Goal: Task Accomplishment & Management: Use online tool/utility

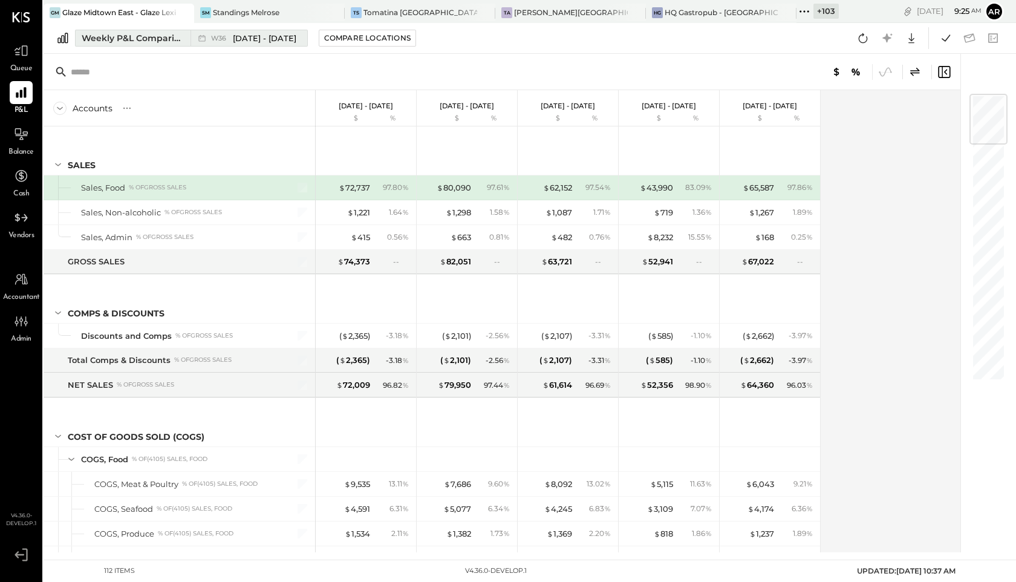
click at [223, 41] on span "W36" at bounding box center [220, 38] width 19 height 7
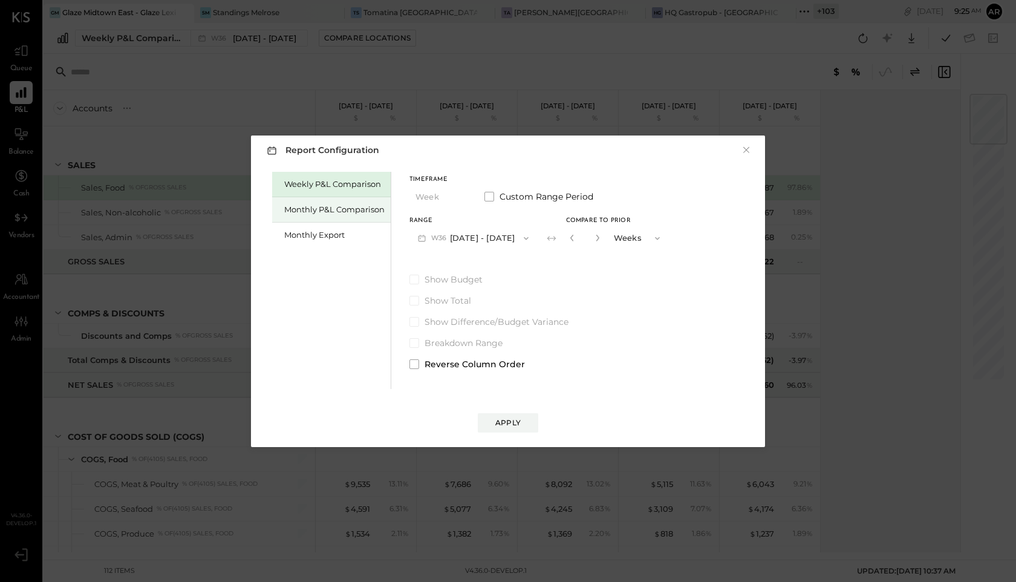
click at [310, 209] on div "Monthly P&L Comparison" at bounding box center [334, 209] width 100 height 11
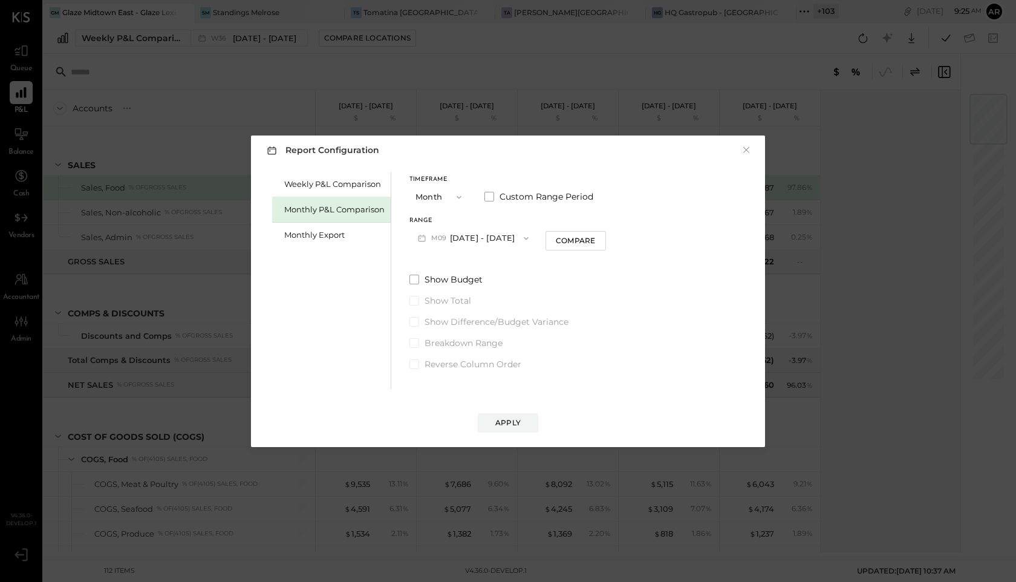
click at [442, 238] on span "M09" at bounding box center [440, 238] width 19 height 10
click at [444, 264] on span "[DATE] - [DATE]" at bounding box center [468, 264] width 57 height 10
click at [561, 239] on div "Compare" at bounding box center [575, 240] width 39 height 10
click at [593, 242] on button "button" at bounding box center [598, 237] width 10 height 13
type input "*"
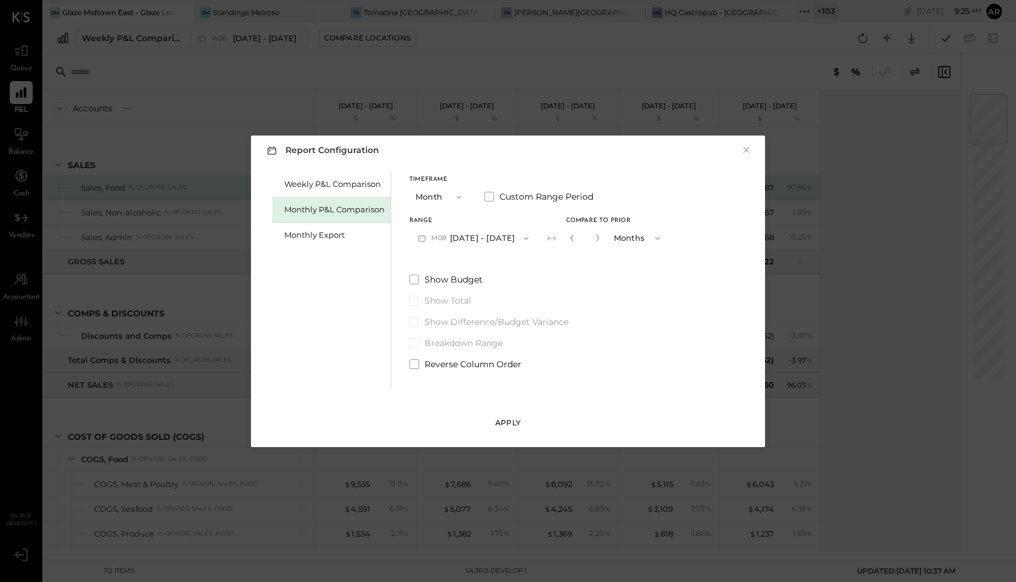
click at [517, 423] on div "Apply" at bounding box center [507, 422] width 25 height 10
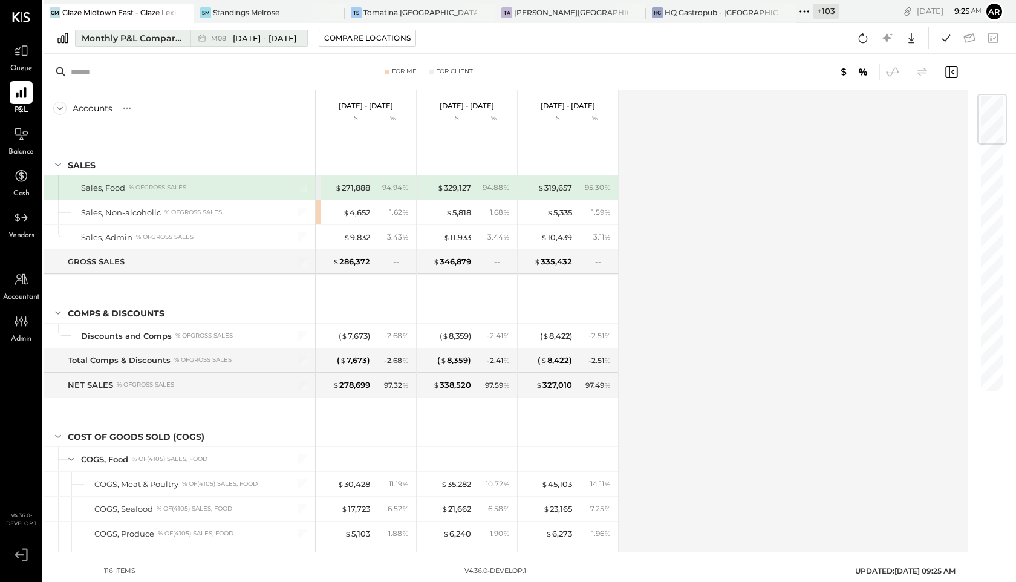
click at [268, 37] on span "[DATE] - [DATE]" at bounding box center [264, 38] width 63 height 11
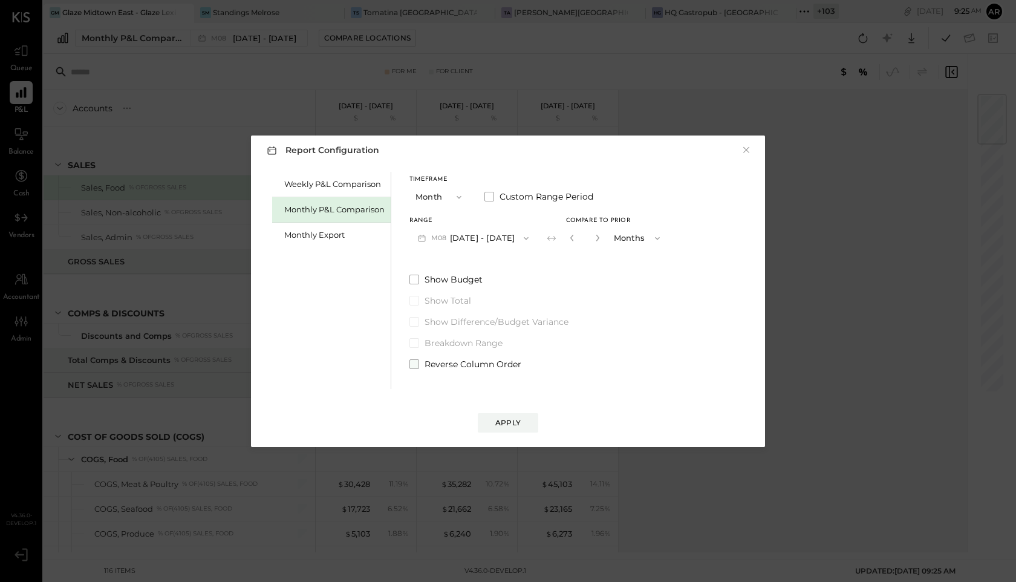
click at [413, 362] on span at bounding box center [414, 364] width 10 height 10
click at [505, 426] on div "Apply" at bounding box center [507, 422] width 25 height 10
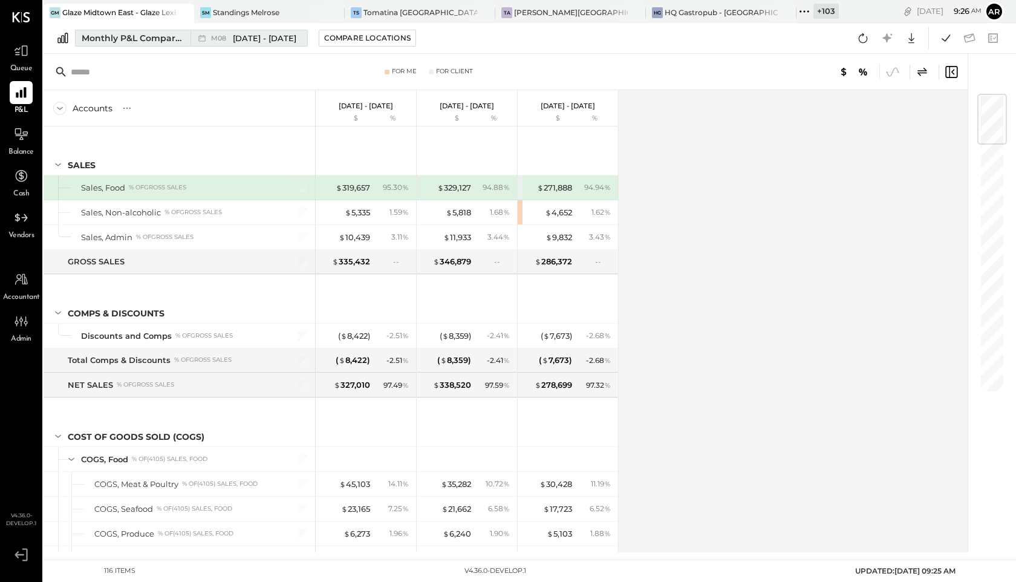
click at [232, 31] on div "M08 Aug 1 - 31, 2025" at bounding box center [245, 38] width 111 height 16
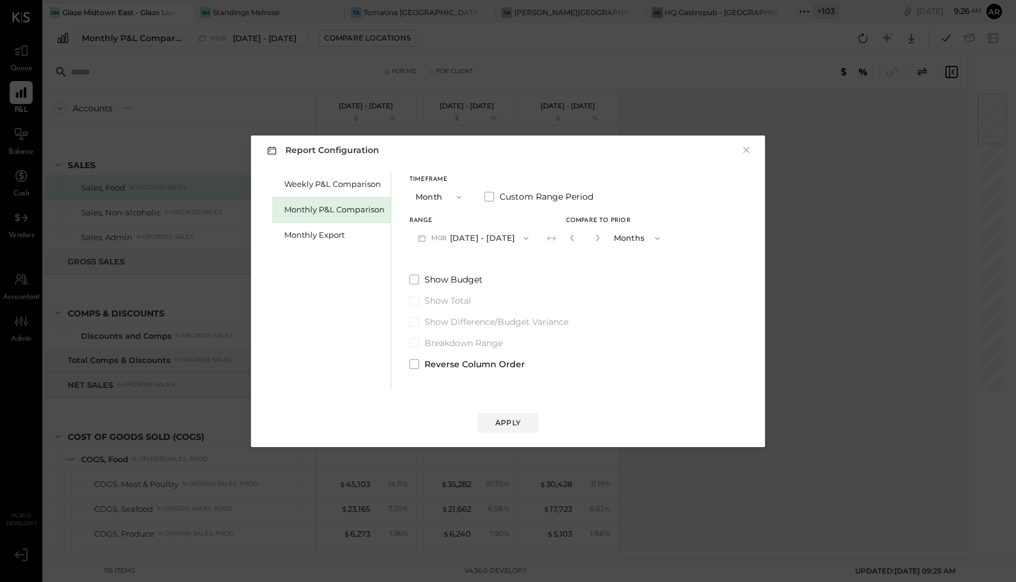
click at [414, 371] on div "Weekly P&L Comparison Monthly P&L Comparison Monthly Export Timeframe Month Cus…" at bounding box center [508, 279] width 490 height 220
click at [407, 356] on div "Weekly P&L Comparison Monthly P&L Comparison Monthly Export Timeframe Month Cus…" at bounding box center [508, 279] width 490 height 220
click at [414, 363] on span at bounding box center [414, 364] width 10 height 10
click at [506, 430] on button "Apply" at bounding box center [508, 422] width 60 height 19
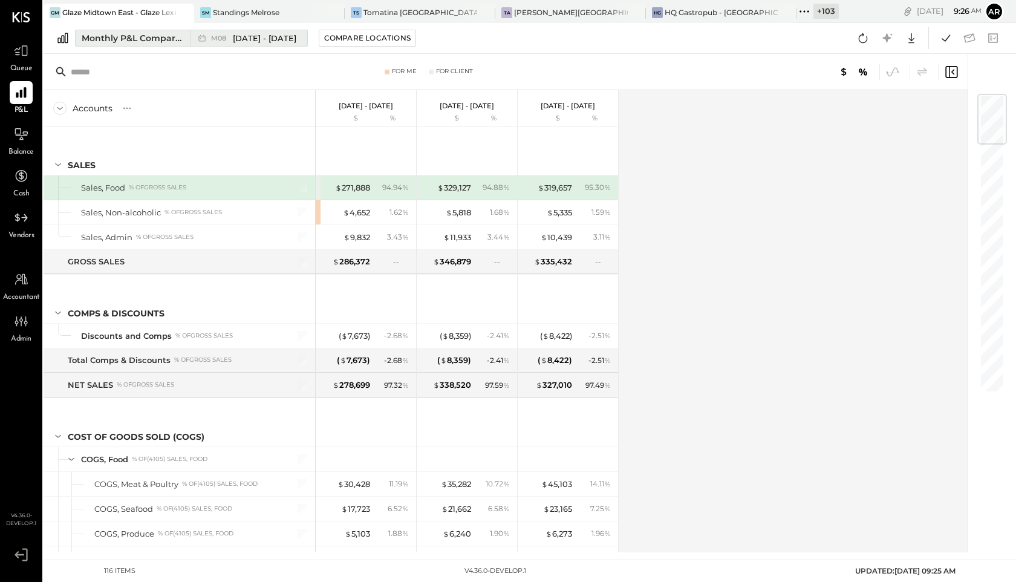
click at [255, 37] on span "[DATE] - [DATE]" at bounding box center [264, 38] width 63 height 11
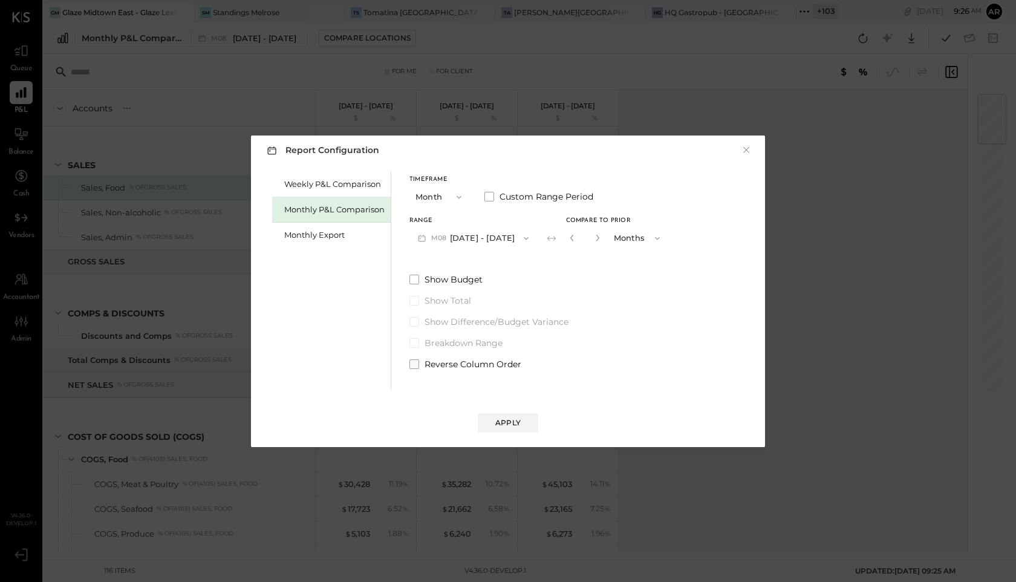
click at [416, 363] on span at bounding box center [414, 364] width 10 height 10
click at [521, 429] on button "Apply" at bounding box center [508, 422] width 60 height 19
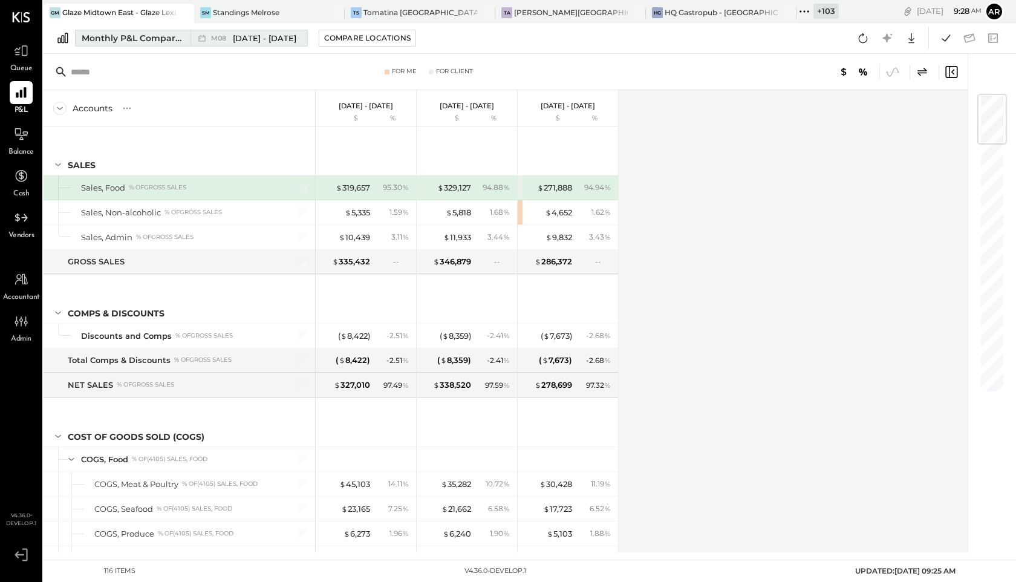
click at [245, 38] on span "[DATE] - [DATE]" at bounding box center [264, 38] width 63 height 11
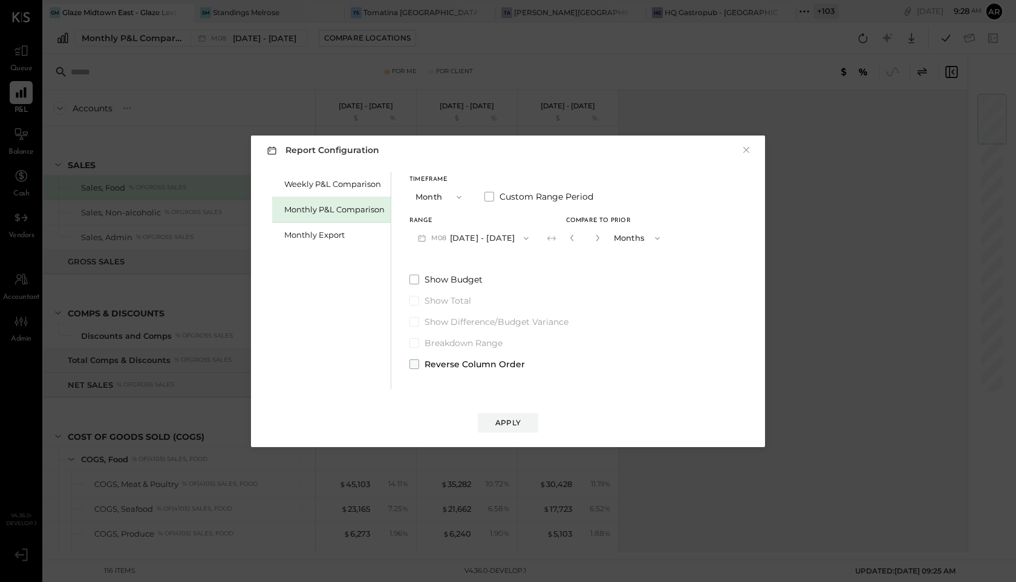
click at [418, 363] on span at bounding box center [414, 364] width 10 height 10
click at [494, 411] on div "Apply" at bounding box center [508, 411] width 490 height 44
click at [500, 425] on div "Apply" at bounding box center [507, 422] width 25 height 10
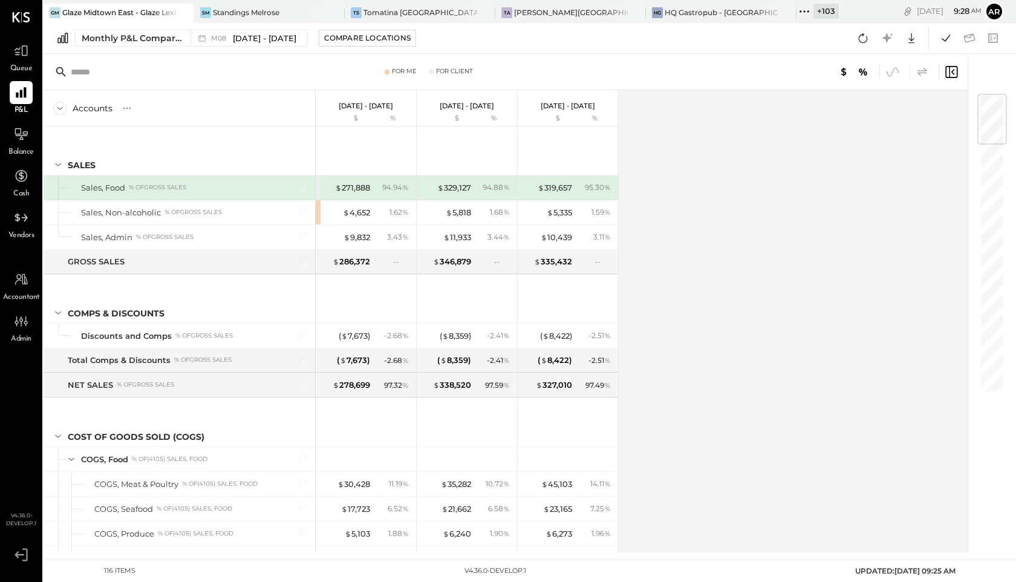
click at [920, 73] on icon at bounding box center [922, 72] width 15 height 15
click at [270, 42] on span "[DATE] - [DATE]" at bounding box center [264, 38] width 63 height 11
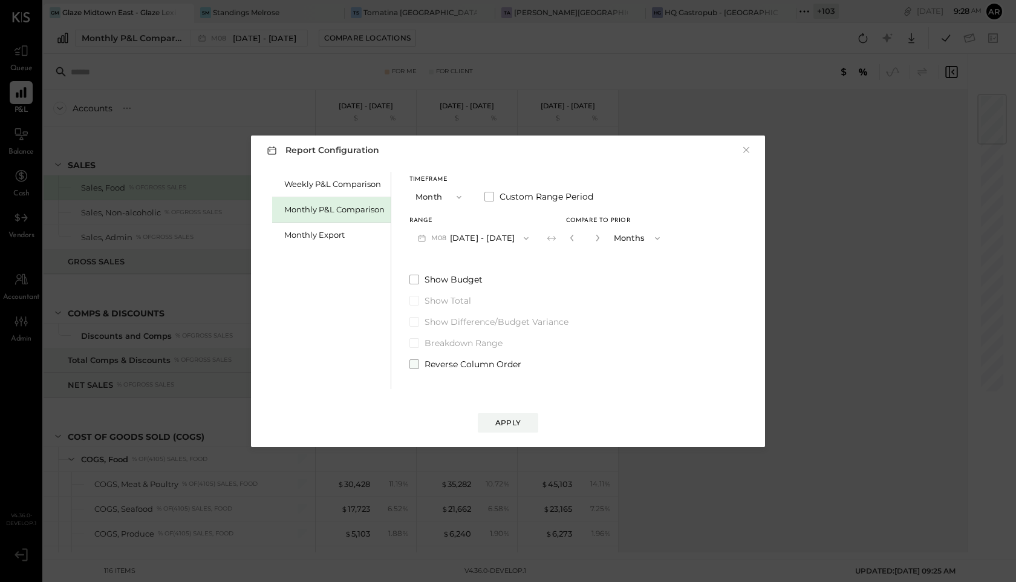
click at [419, 360] on label "Reverse Column Order" at bounding box center [538, 364] width 259 height 12
click at [498, 418] on div "Apply" at bounding box center [507, 422] width 25 height 10
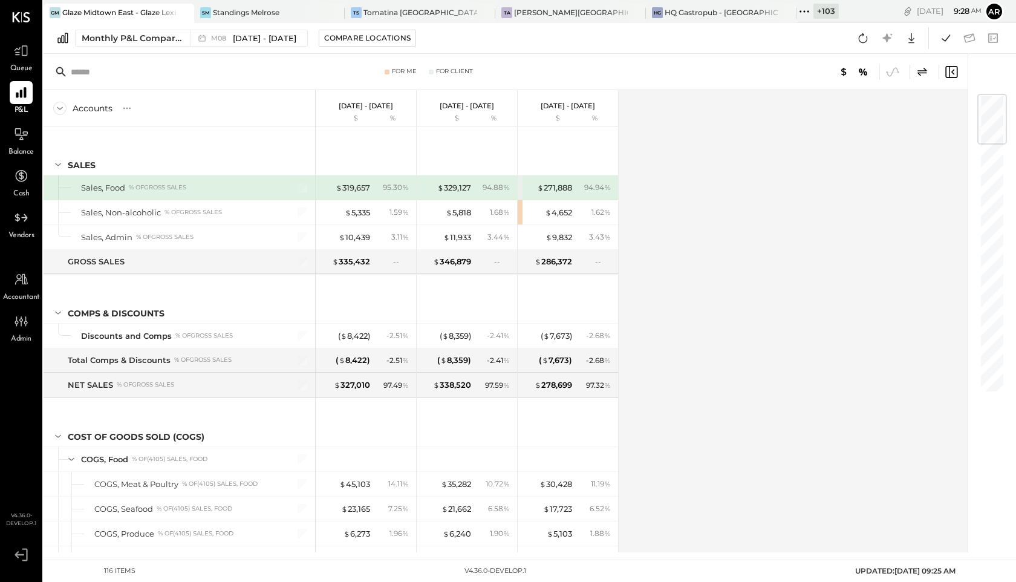
click at [928, 71] on icon at bounding box center [922, 72] width 15 height 15
click at [927, 71] on icon at bounding box center [922, 72] width 15 height 15
click at [926, 71] on icon at bounding box center [922, 72] width 15 height 15
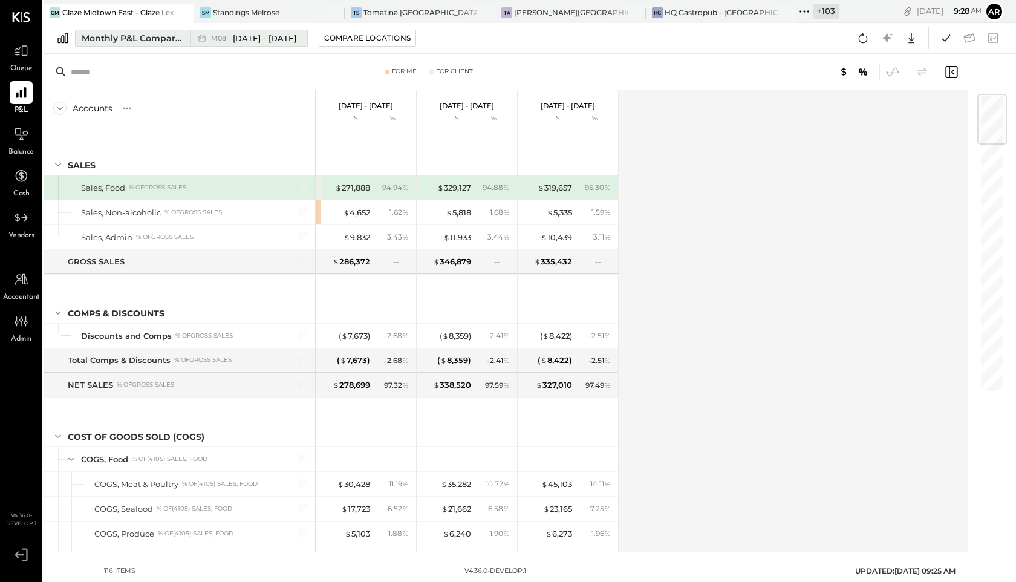
click at [281, 38] on span "[DATE] - [DATE]" at bounding box center [264, 38] width 63 height 11
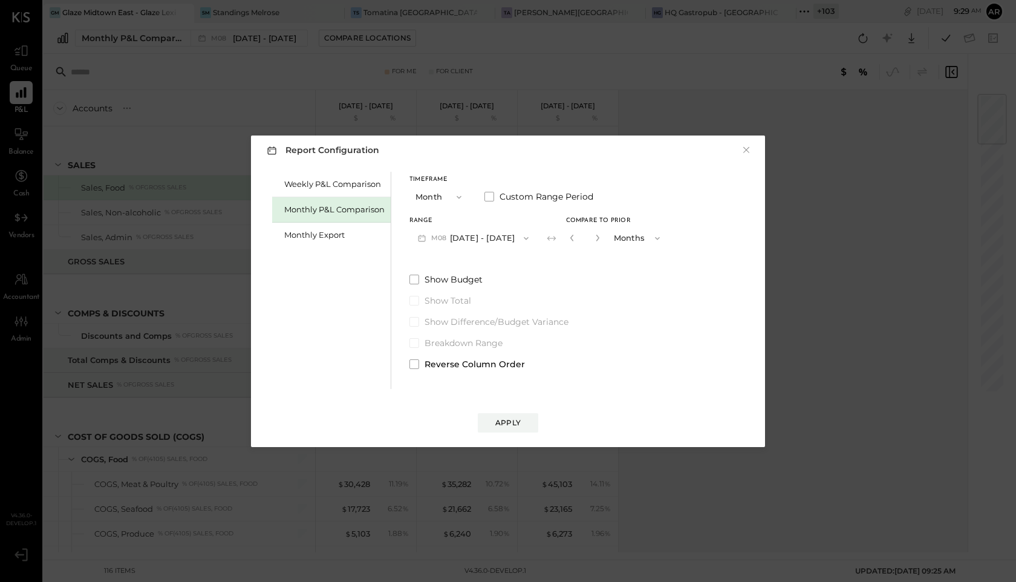
click at [709, 89] on div "Report Configuration × Weekly P&L Comparison Monthly P&L Comparison Monthly Exp…" at bounding box center [508, 291] width 1016 height 582
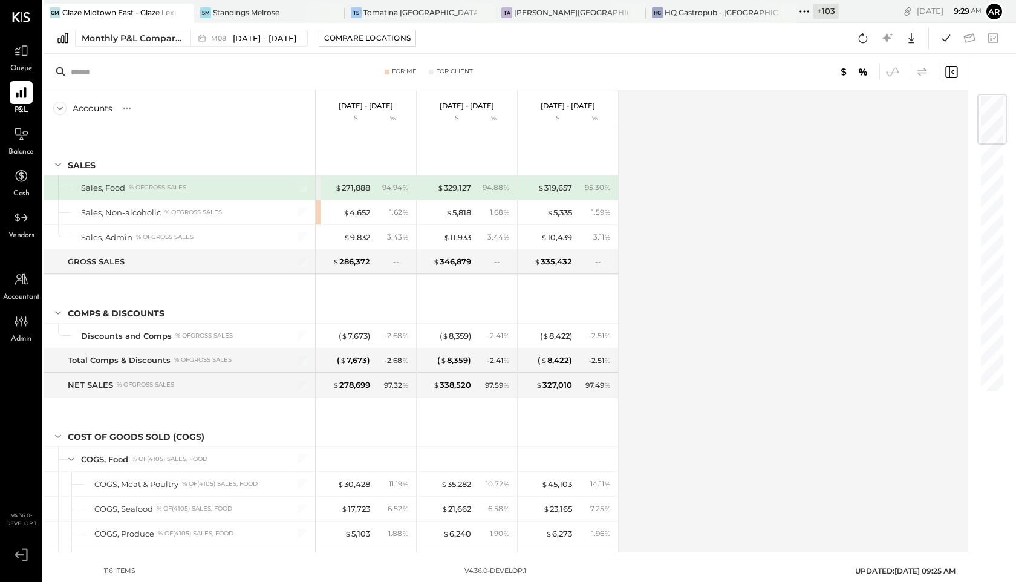
click at [925, 73] on icon at bounding box center [922, 71] width 10 height 8
click at [925, 73] on icon at bounding box center [922, 72] width 15 height 15
click at [253, 39] on span "[DATE] - [DATE]" at bounding box center [264, 38] width 63 height 11
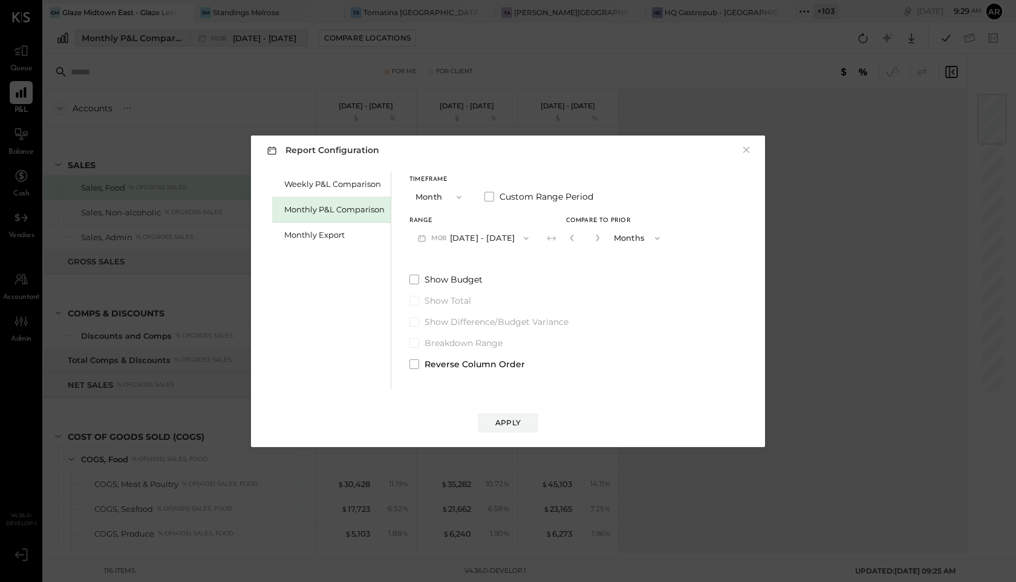
click at [253, 39] on div "Report Configuration × Weekly P&L Comparison Monthly P&L Comparison Monthly Exp…" at bounding box center [508, 291] width 1016 height 582
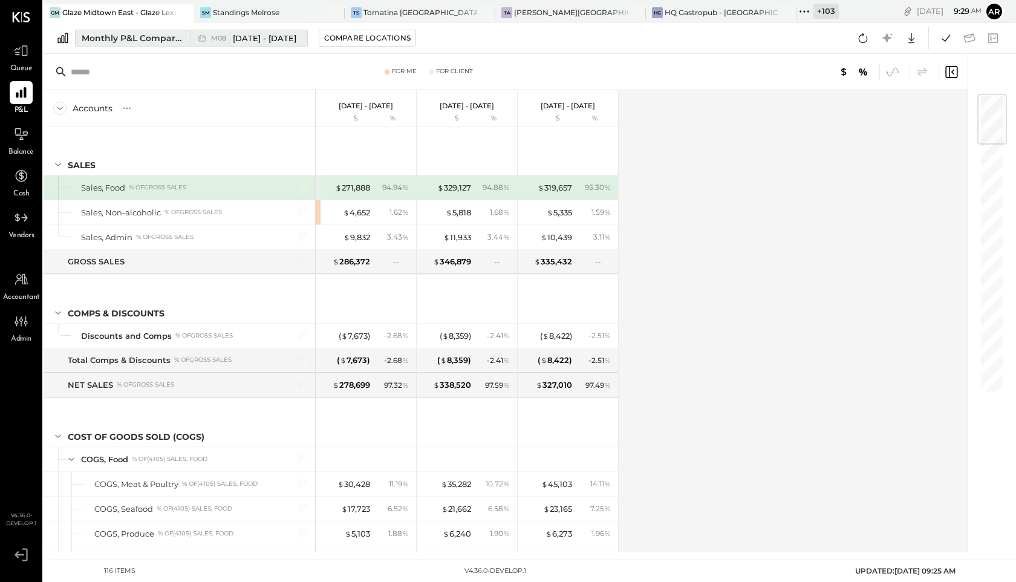
click at [253, 39] on span "[DATE] - [DATE]" at bounding box center [264, 38] width 63 height 11
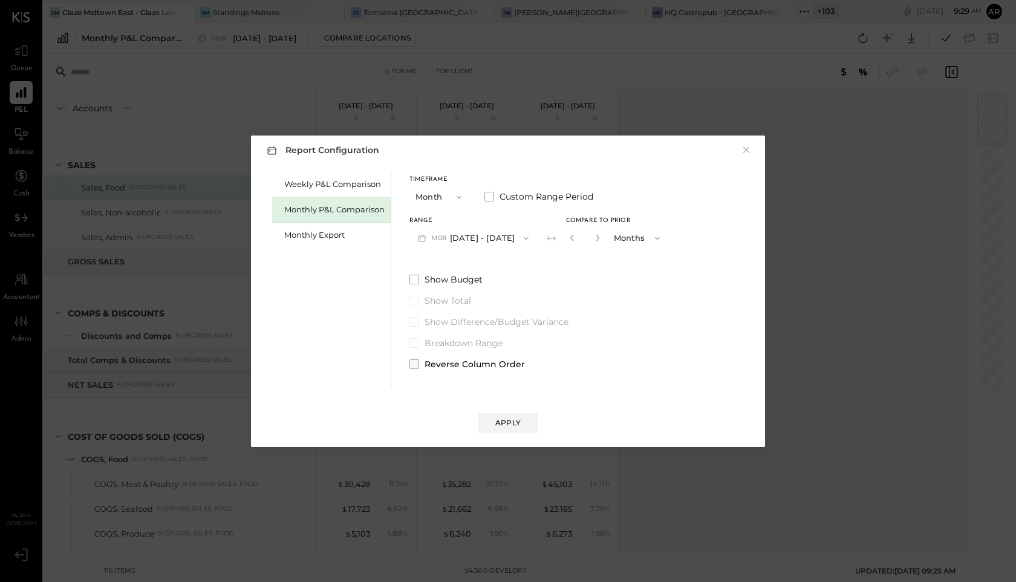
click at [415, 362] on span at bounding box center [414, 364] width 10 height 10
click at [513, 422] on div "Apply" at bounding box center [507, 422] width 25 height 10
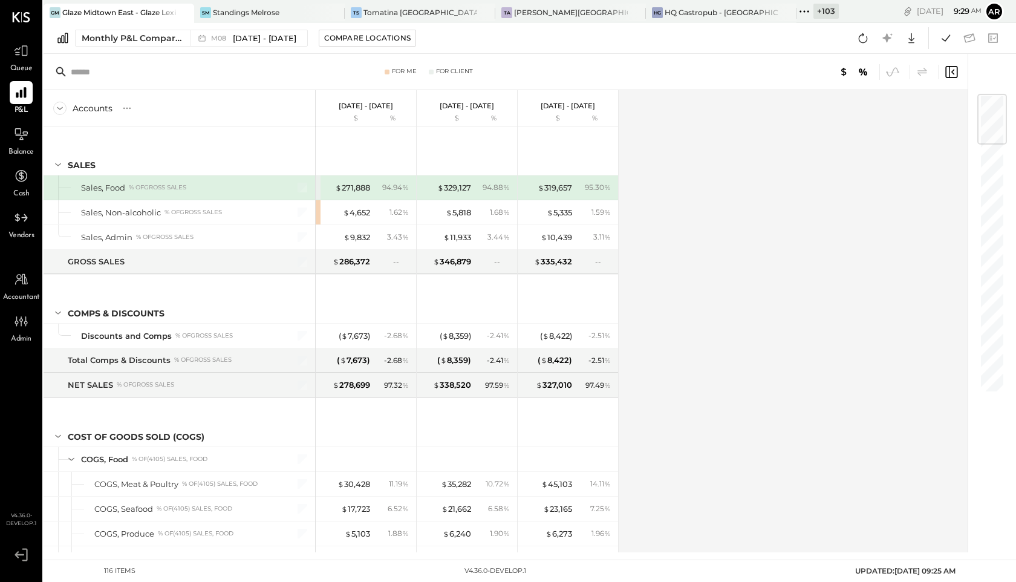
click at [328, 187] on div "$ 271,888" at bounding box center [346, 187] width 48 height 11
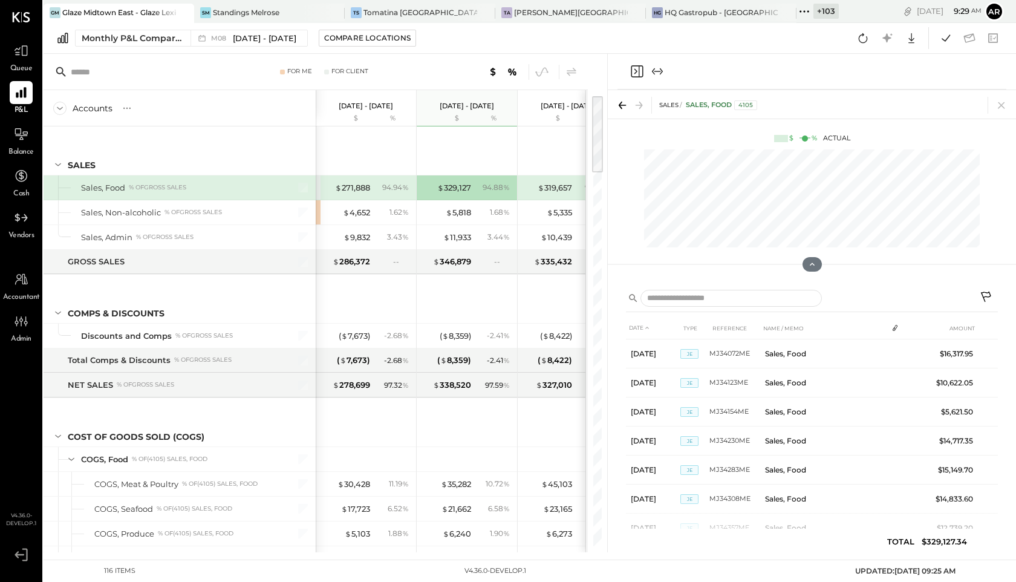
scroll to position [0, 16]
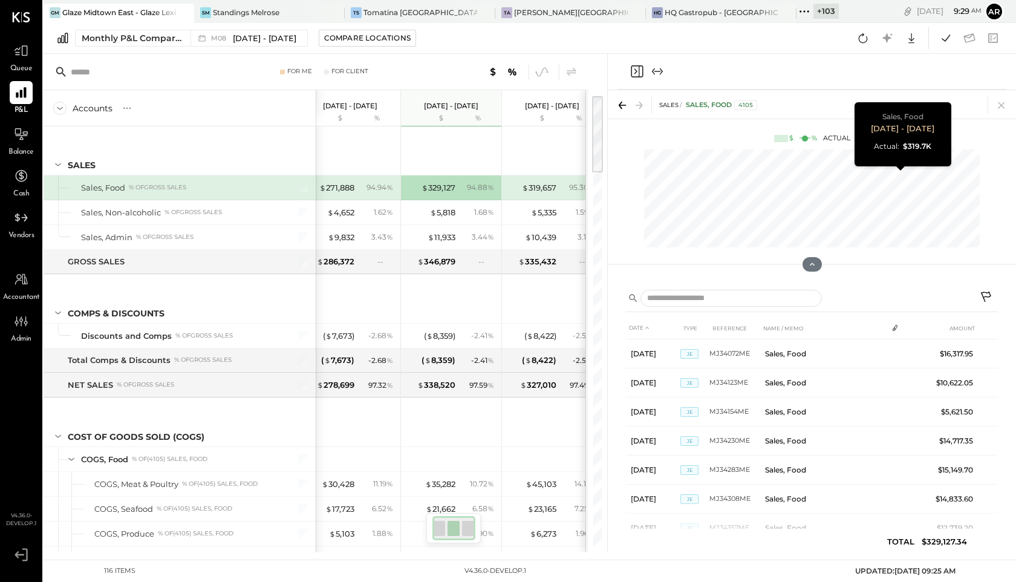
scroll to position [0, 32]
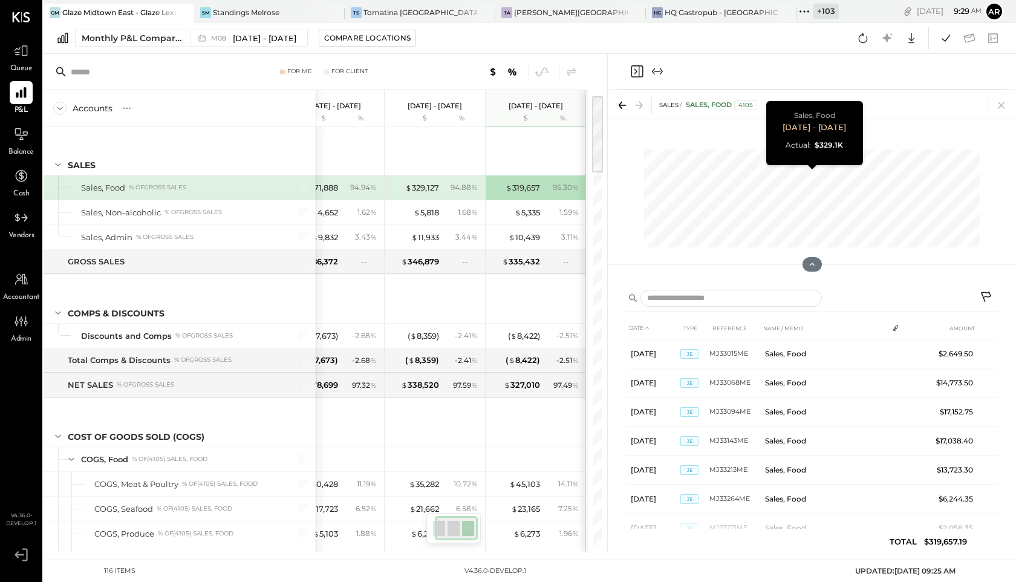
scroll to position [0, 16]
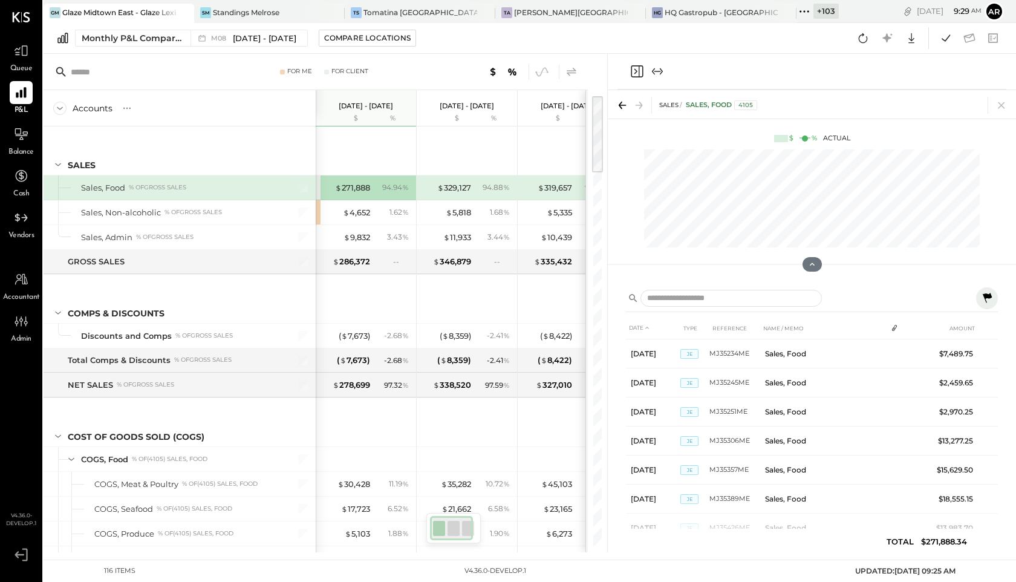
click at [570, 68] on icon at bounding box center [571, 72] width 15 height 15
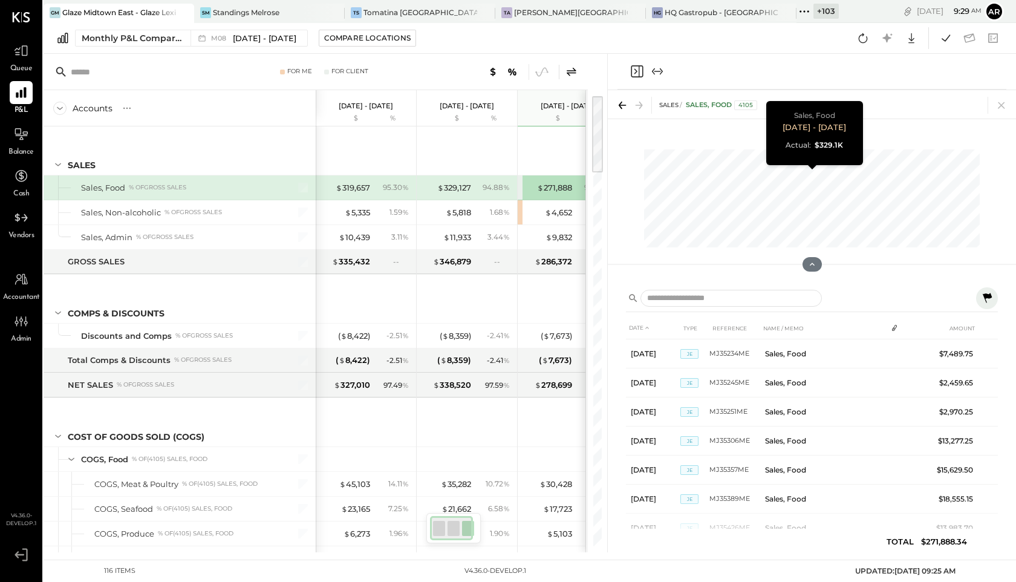
scroll to position [0, 16]
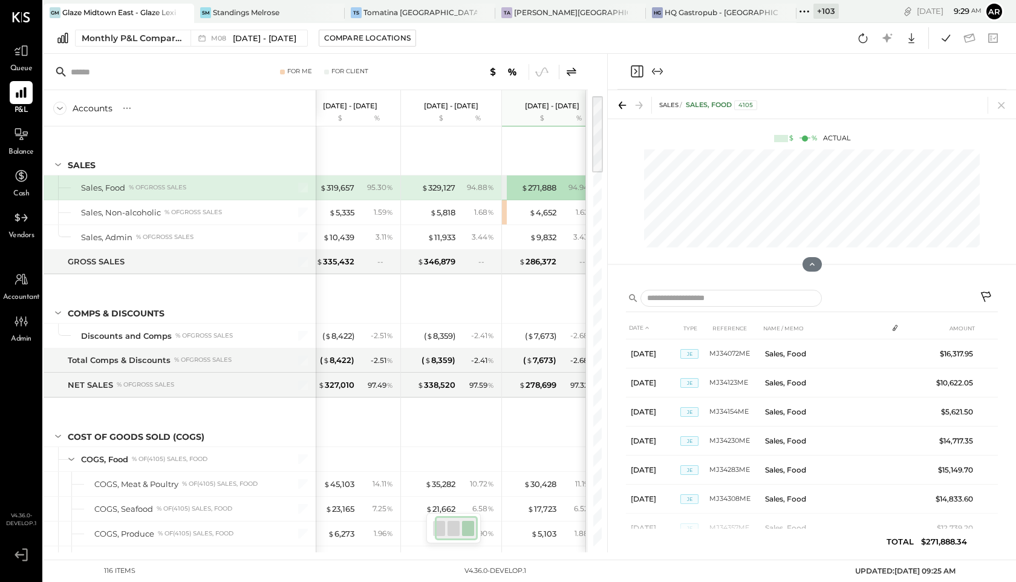
scroll to position [0, 32]
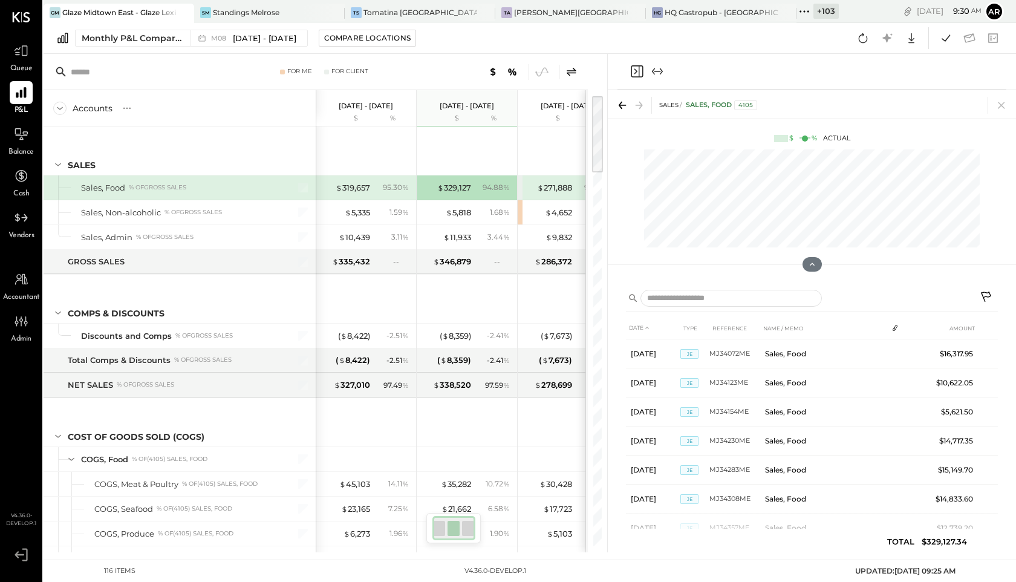
scroll to position [0, 16]
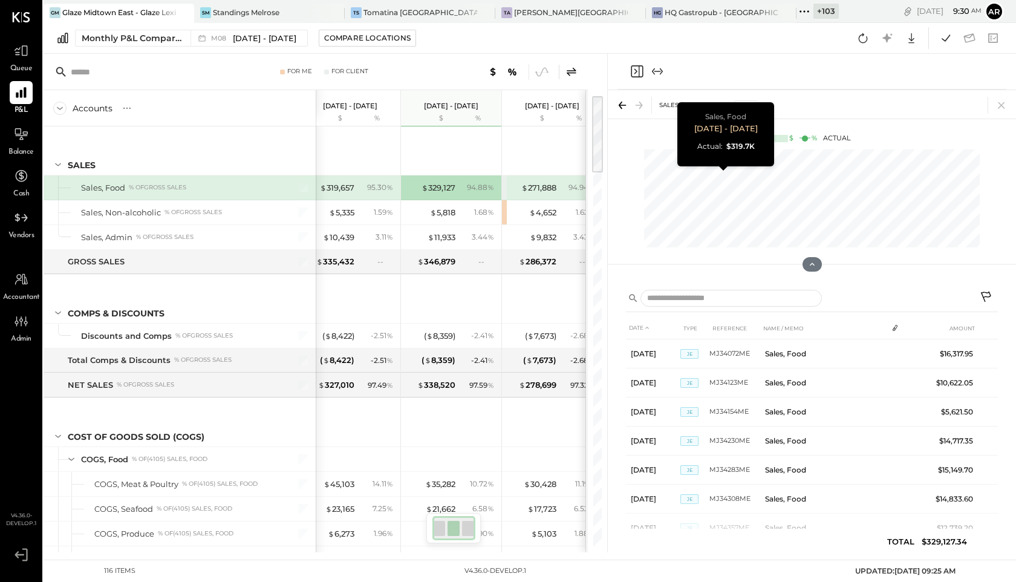
scroll to position [0, 32]
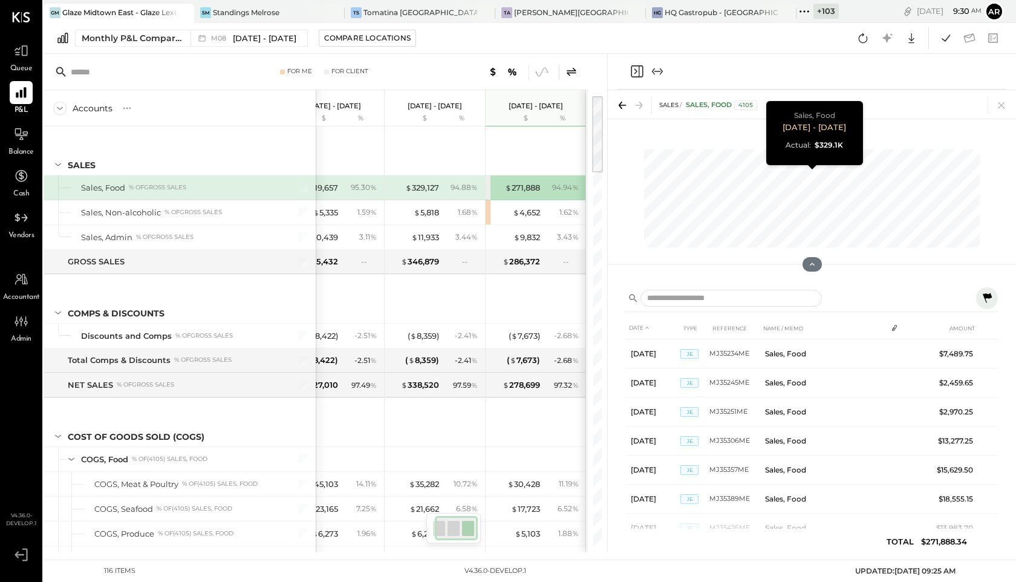
scroll to position [0, 16]
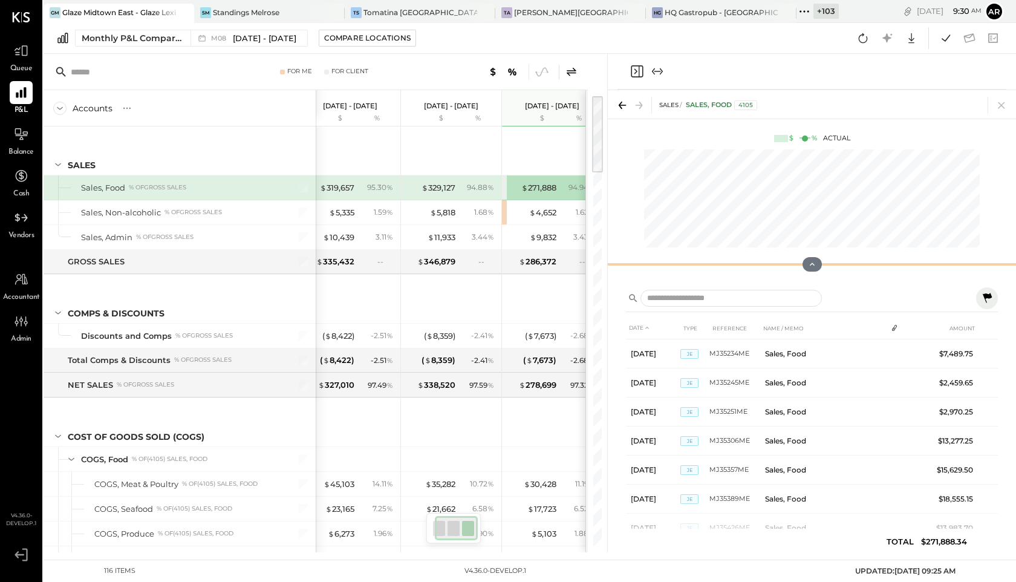
scroll to position [0, 32]
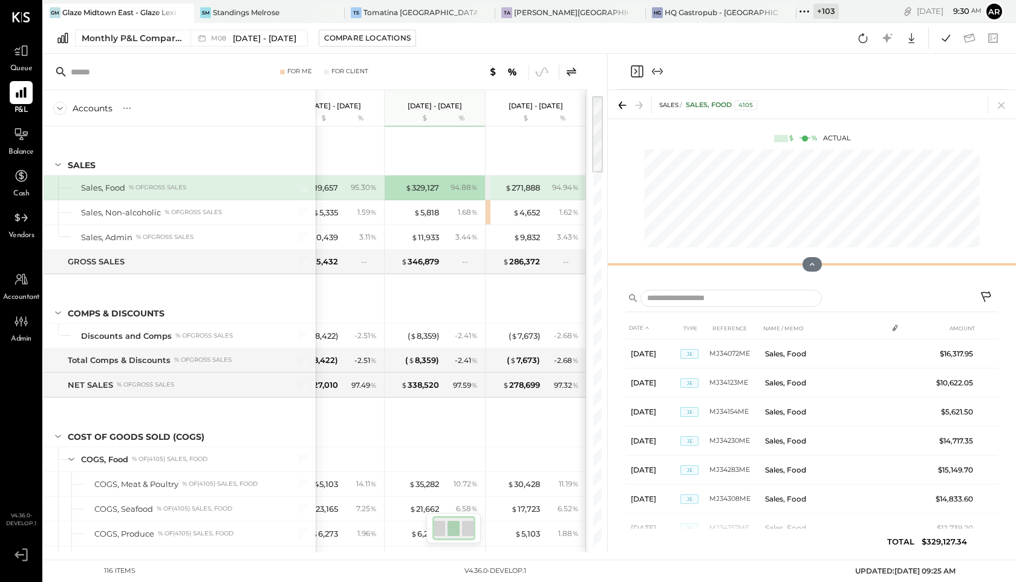
scroll to position [0, 16]
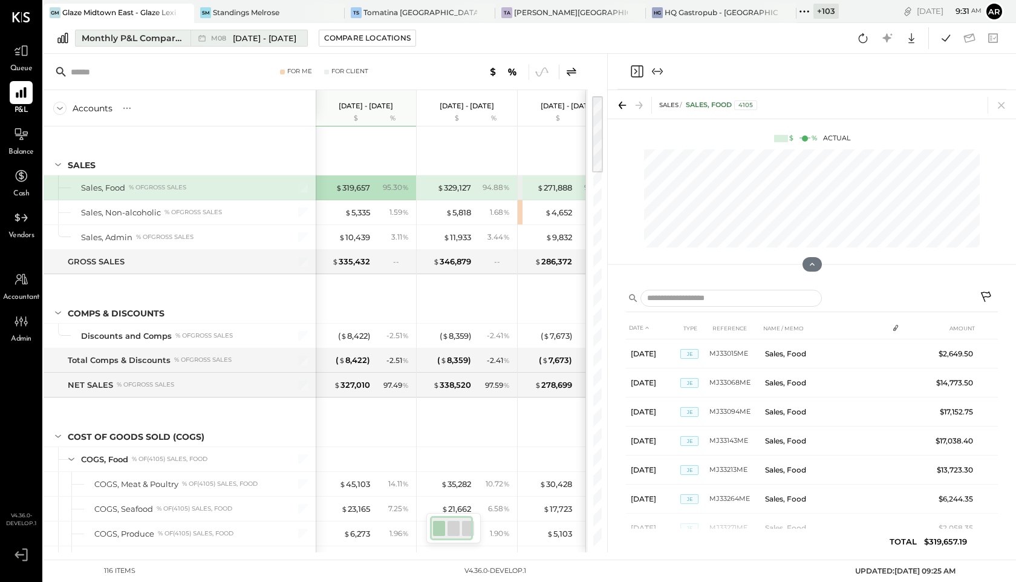
click at [273, 40] on span "[DATE] - [DATE]" at bounding box center [264, 38] width 63 height 11
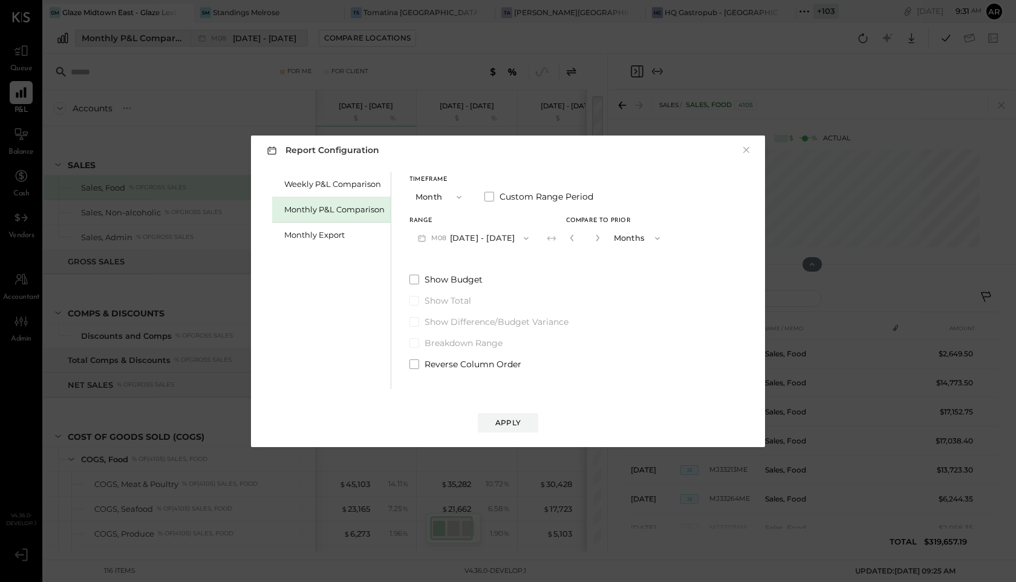
click at [273, 40] on div "Report Configuration × Weekly P&L Comparison Monthly P&L Comparison Monthly Exp…" at bounding box center [508, 291] width 1016 height 582
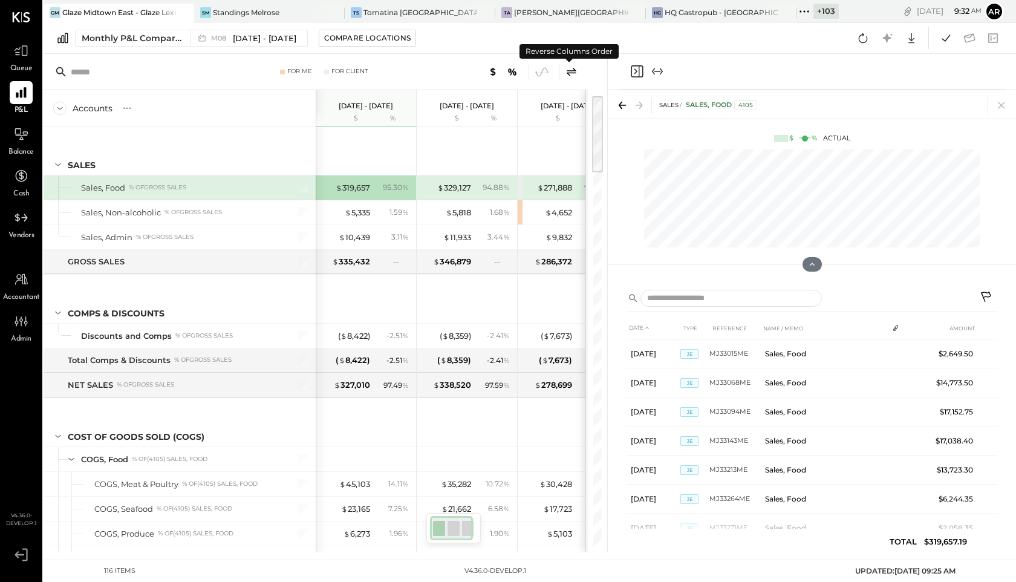
click at [574, 70] on icon at bounding box center [571, 72] width 15 height 15
click at [573, 73] on icon at bounding box center [571, 72] width 15 height 15
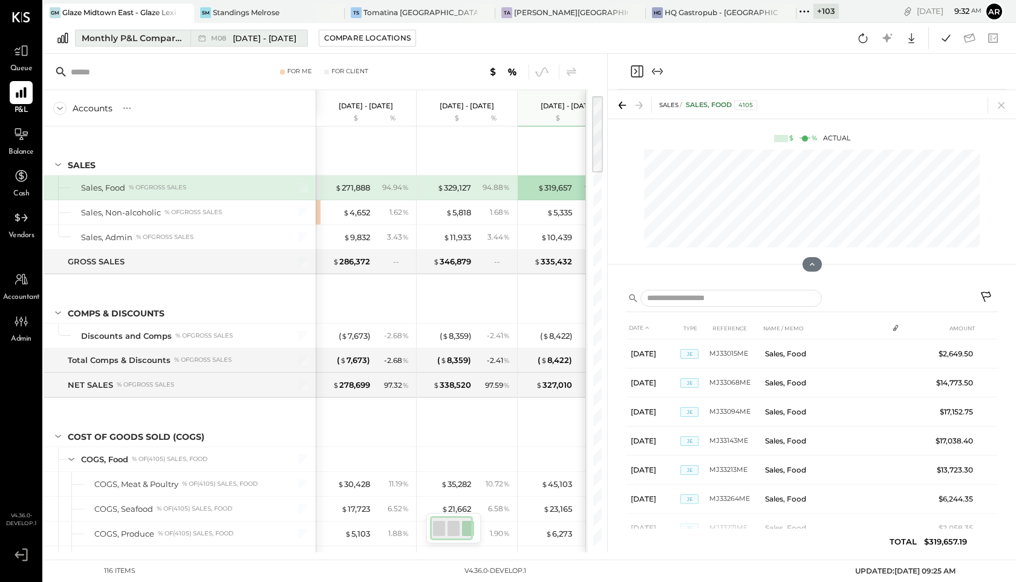
click at [248, 33] on span "[DATE] - [DATE]" at bounding box center [264, 38] width 63 height 11
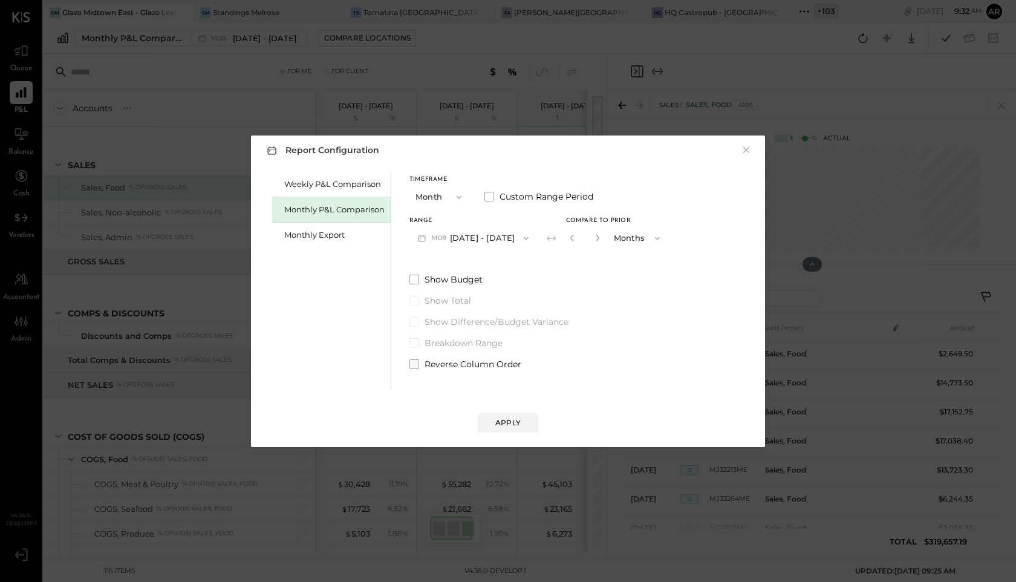
click at [414, 360] on span at bounding box center [414, 364] width 10 height 10
click at [504, 420] on div "Apply" at bounding box center [507, 422] width 25 height 10
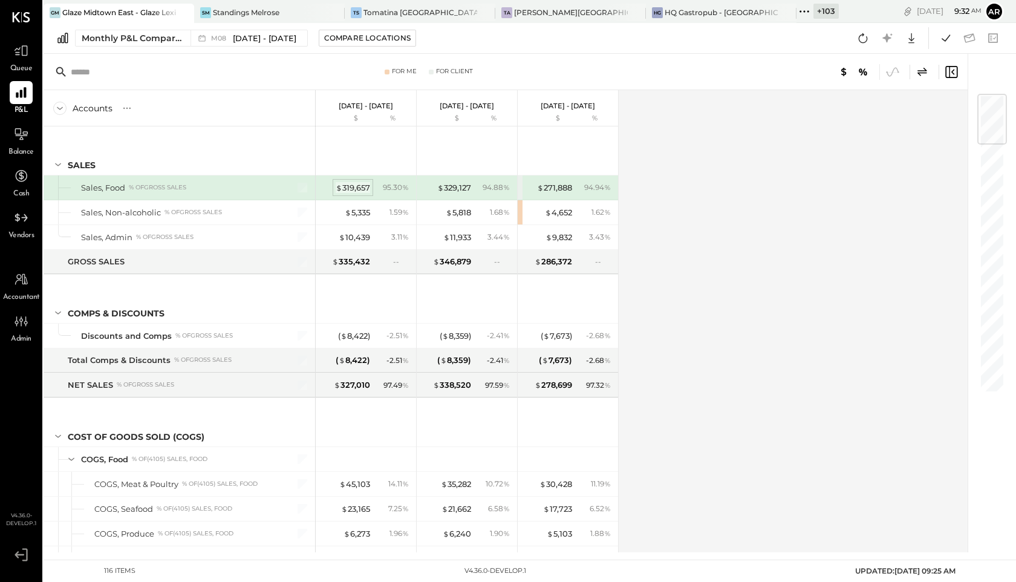
click at [363, 186] on div "$ 319,657" at bounding box center [353, 187] width 34 height 11
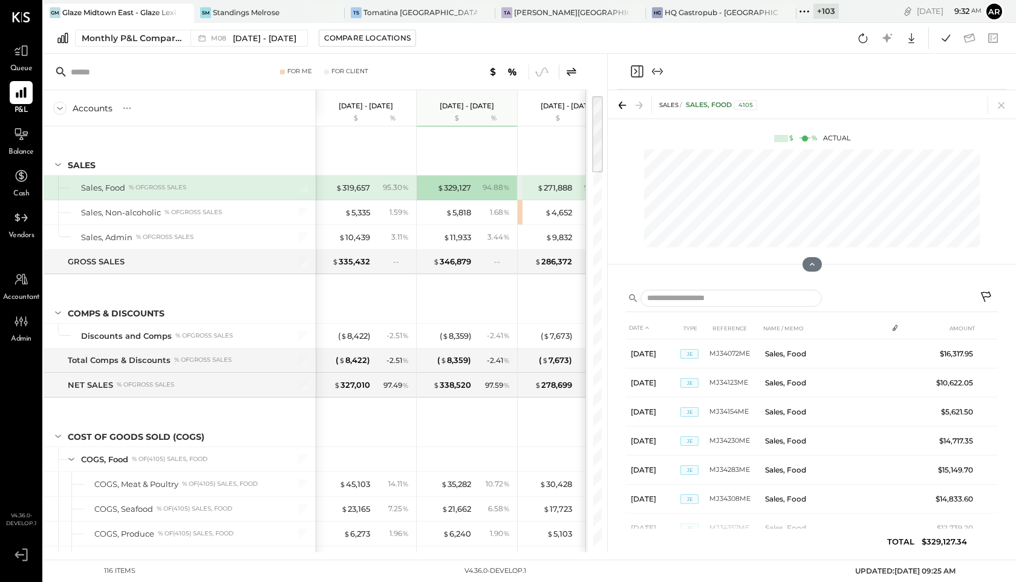
scroll to position [0, 16]
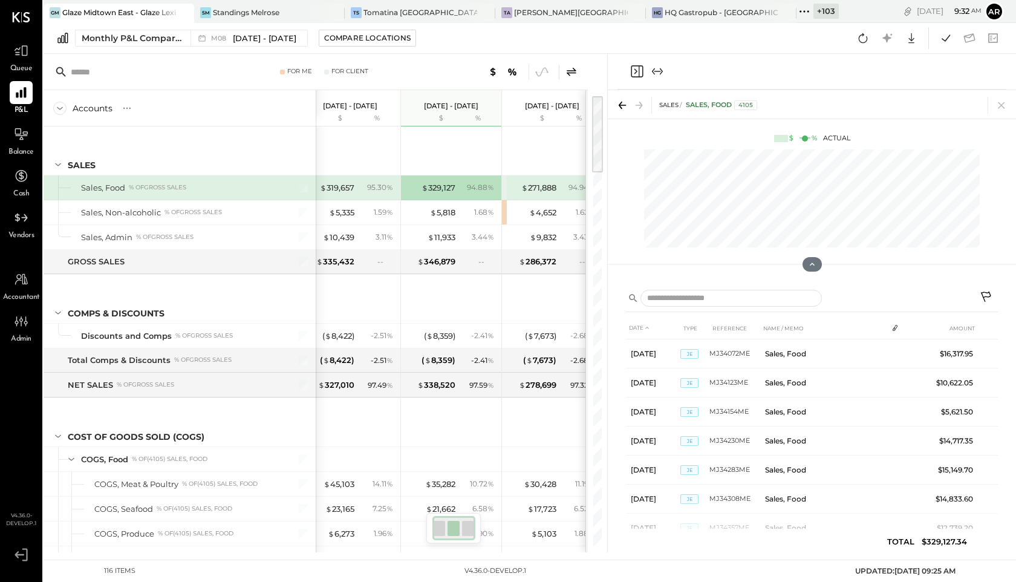
scroll to position [0, 32]
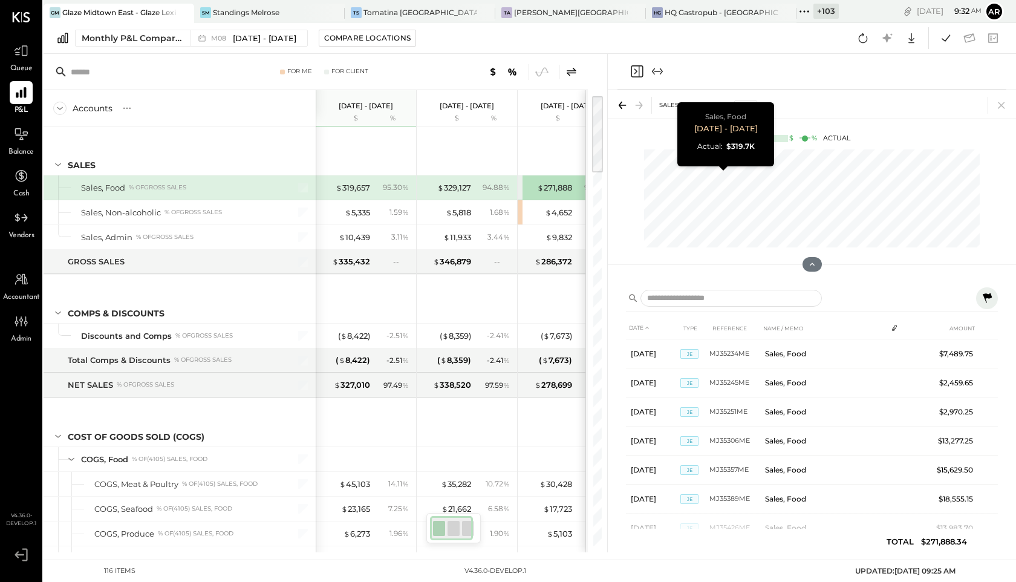
scroll to position [0, 32]
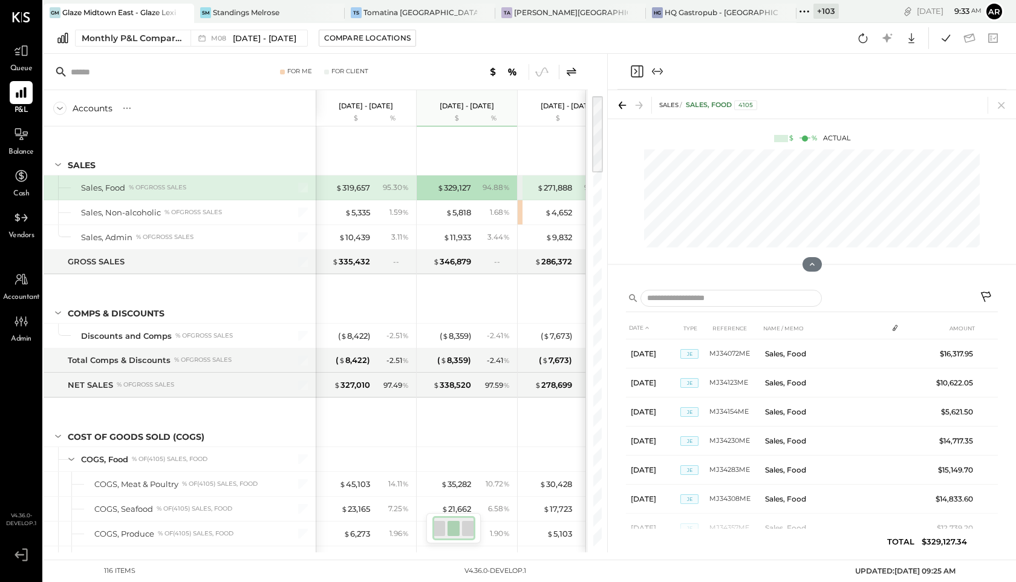
scroll to position [0, 16]
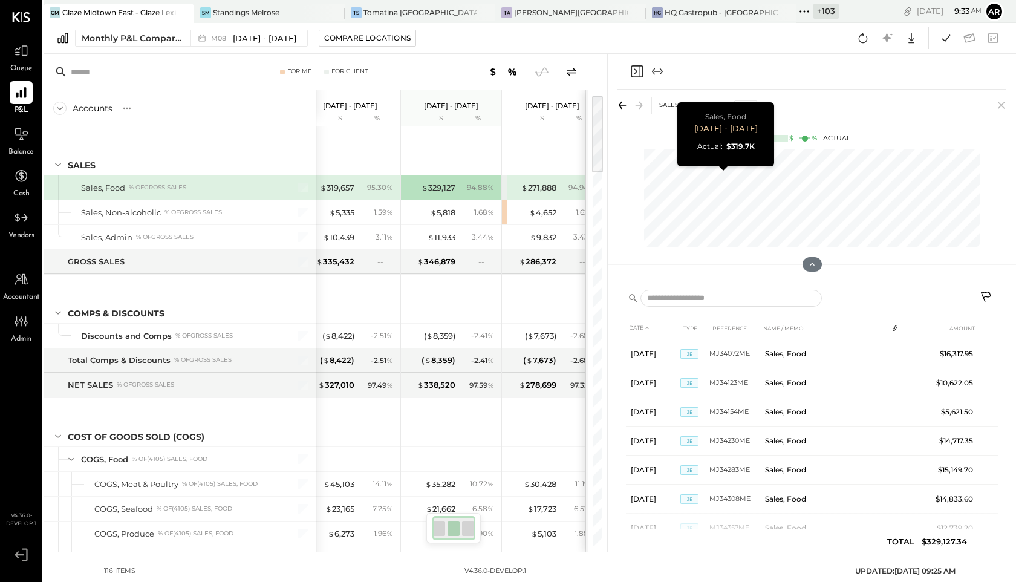
scroll to position [0, 32]
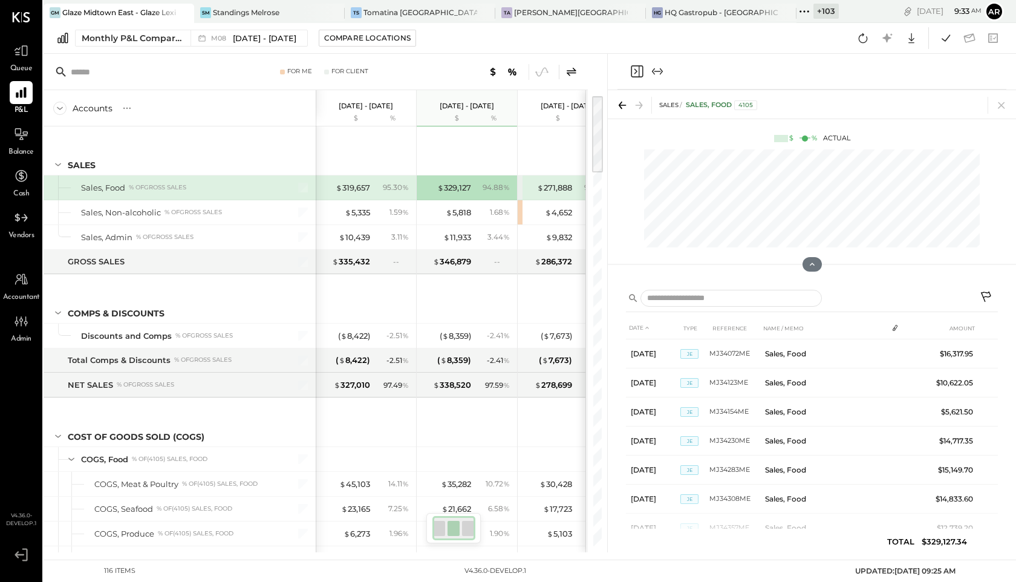
scroll to position [0, 16]
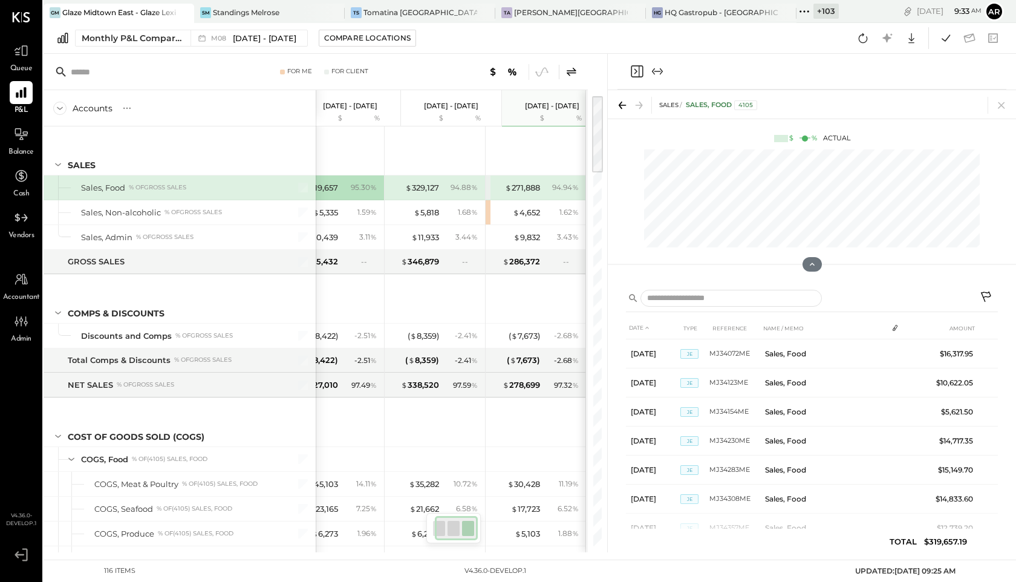
scroll to position [0, 32]
click at [564, 72] on icon at bounding box center [571, 72] width 15 height 15
click at [641, 76] on icon "Close panel" at bounding box center [637, 71] width 15 height 15
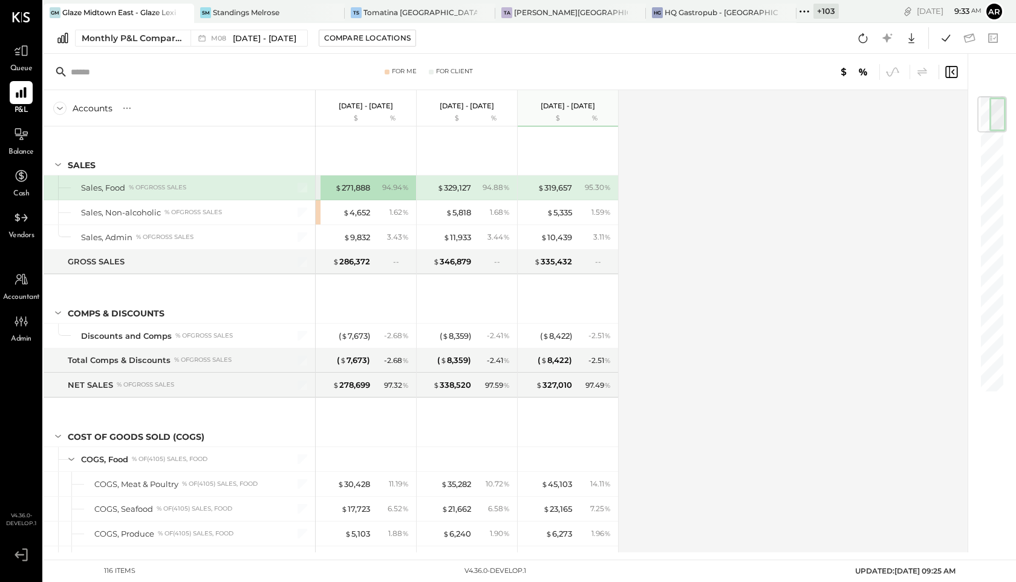
click at [796, 8] on icon at bounding box center [804, 12] width 16 height 16
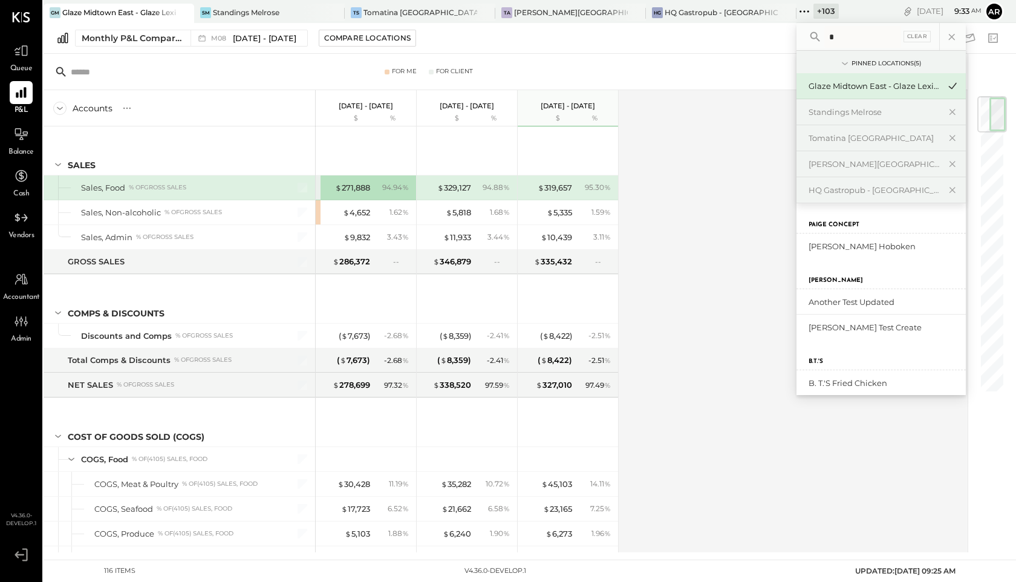
type input "**"
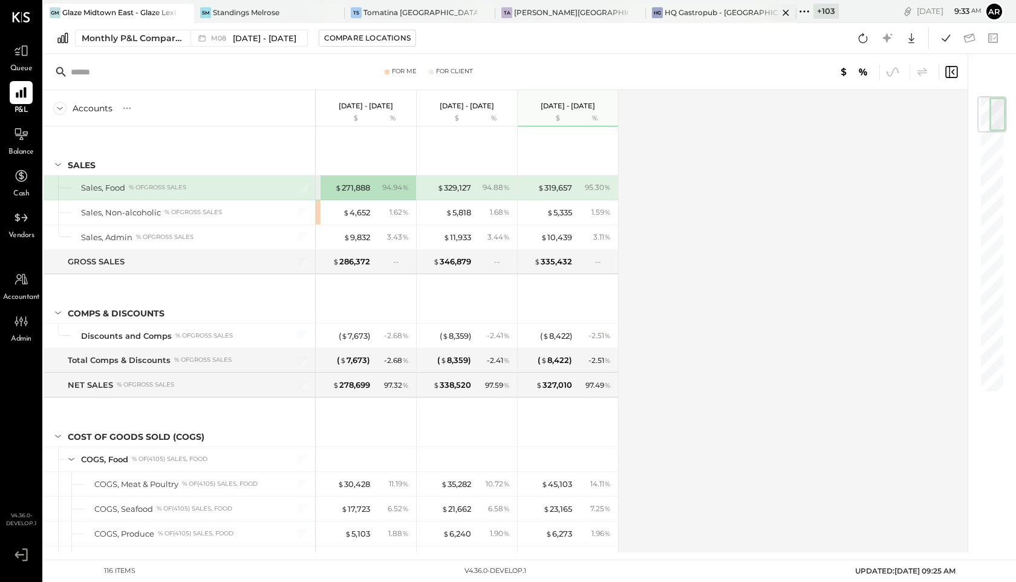
click at [665, 11] on div "HQ Gastropub - [GEOGRAPHIC_DATA]" at bounding box center [722, 12] width 114 height 10
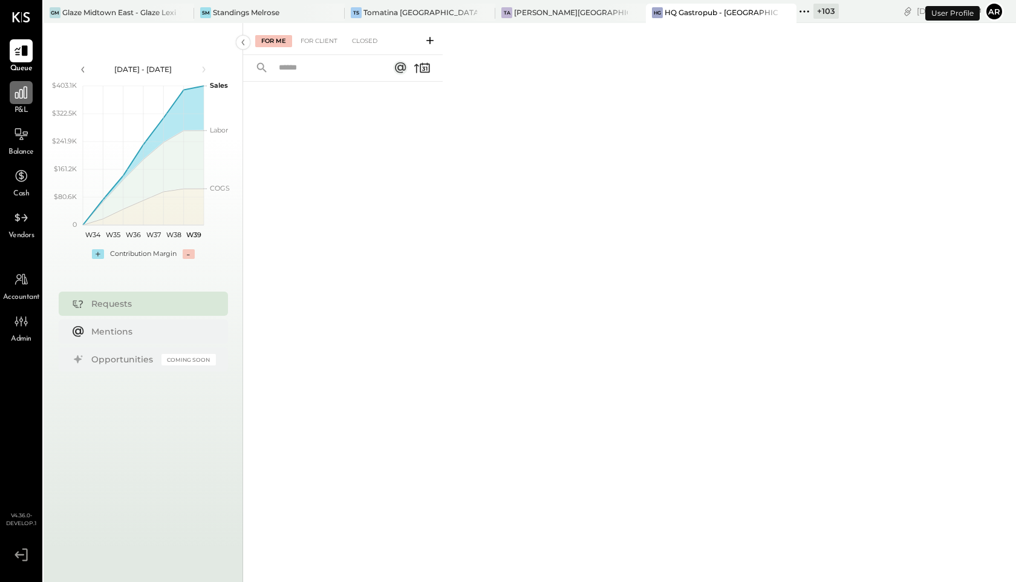
click at [18, 94] on icon at bounding box center [21, 93] width 16 height 16
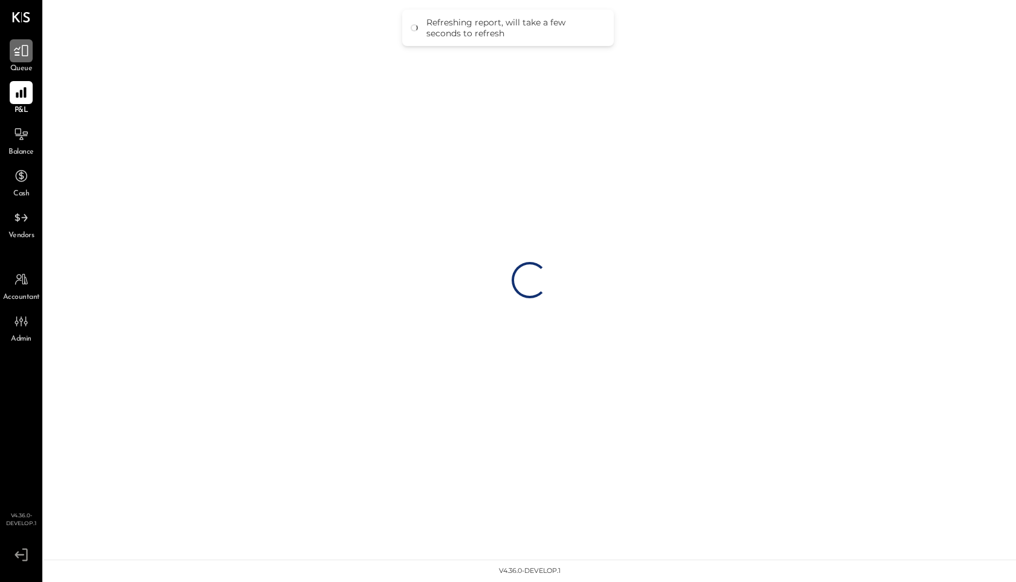
click at [14, 56] on icon at bounding box center [21, 51] width 16 height 16
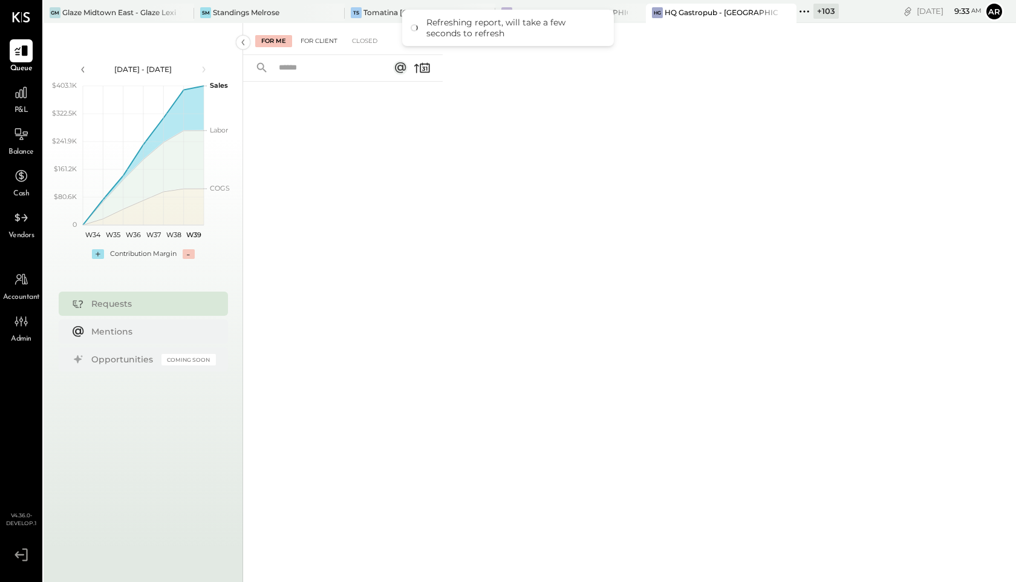
click at [328, 39] on div "For Client" at bounding box center [318, 41] width 49 height 12
click at [364, 43] on div "Closed" at bounding box center [364, 41] width 37 height 12
click at [322, 38] on div "For Client" at bounding box center [318, 41] width 49 height 12
click at [285, 37] on div "For Me" at bounding box center [273, 41] width 37 height 12
click at [10, 91] on div at bounding box center [21, 92] width 23 height 23
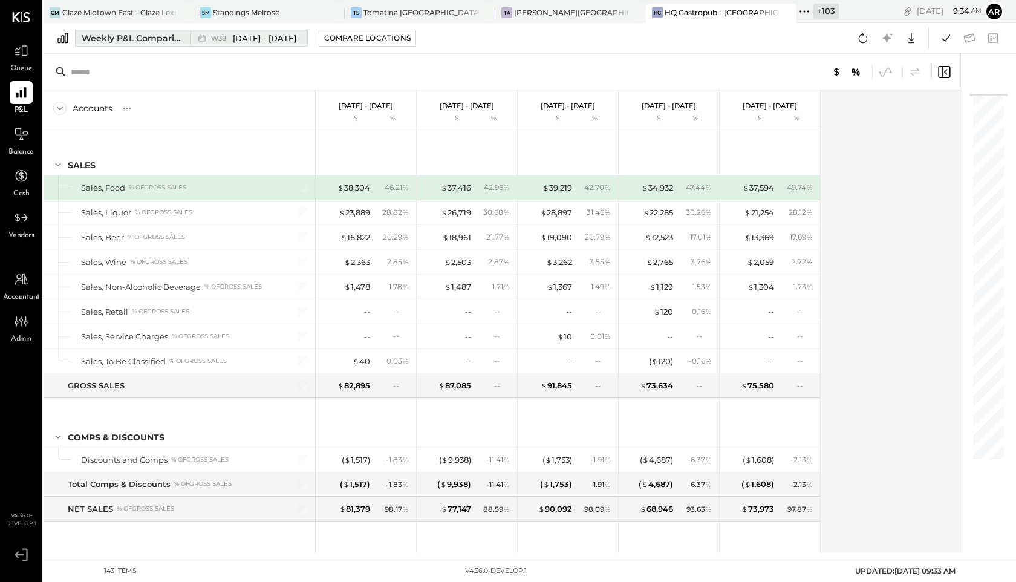
click at [258, 30] on button "Weekly P&L Comparison W38 [DATE] - [DATE]" at bounding box center [191, 38] width 233 height 17
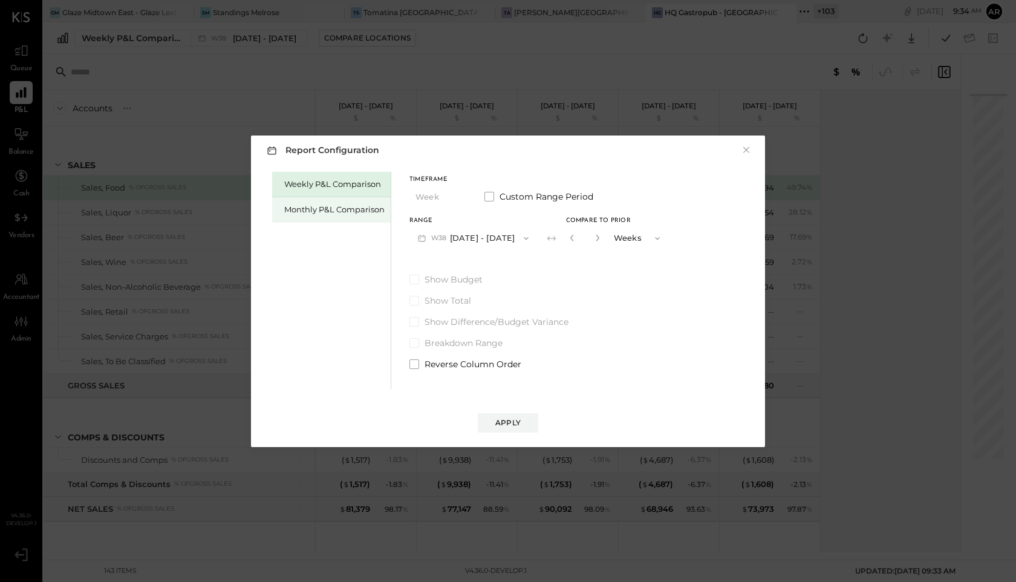
click at [331, 206] on div "Monthly P&L Comparison" at bounding box center [334, 209] width 100 height 11
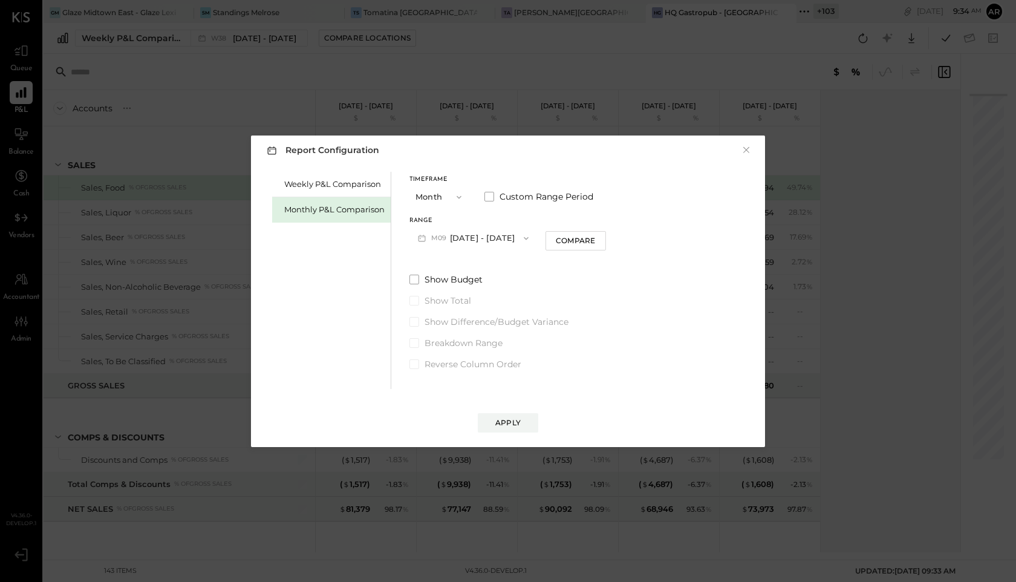
click at [458, 248] on button "M09 [DATE] - [DATE]" at bounding box center [473, 238] width 128 height 22
click at [465, 273] on div "M08 [DATE] - [DATE]" at bounding box center [479, 265] width 138 height 25
click at [564, 247] on button "Compare" at bounding box center [575, 240] width 60 height 19
click at [596, 240] on button "button" at bounding box center [598, 237] width 10 height 13
type input "*"
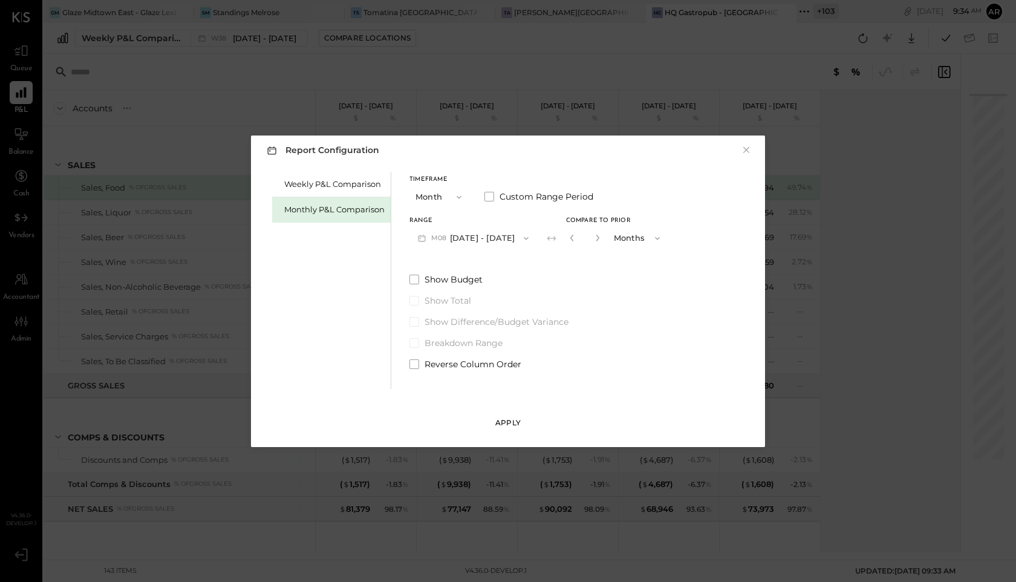
click at [511, 425] on div "Apply" at bounding box center [507, 422] width 25 height 10
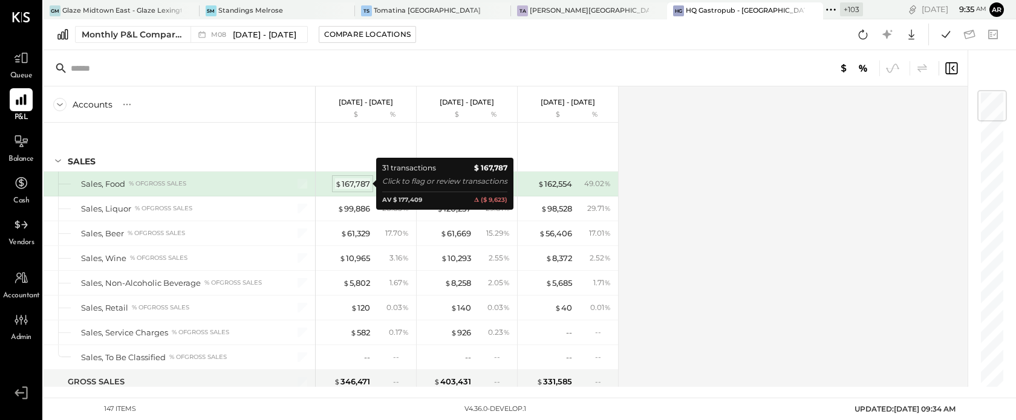
click at [361, 179] on div "$ 167,787" at bounding box center [352, 183] width 35 height 11
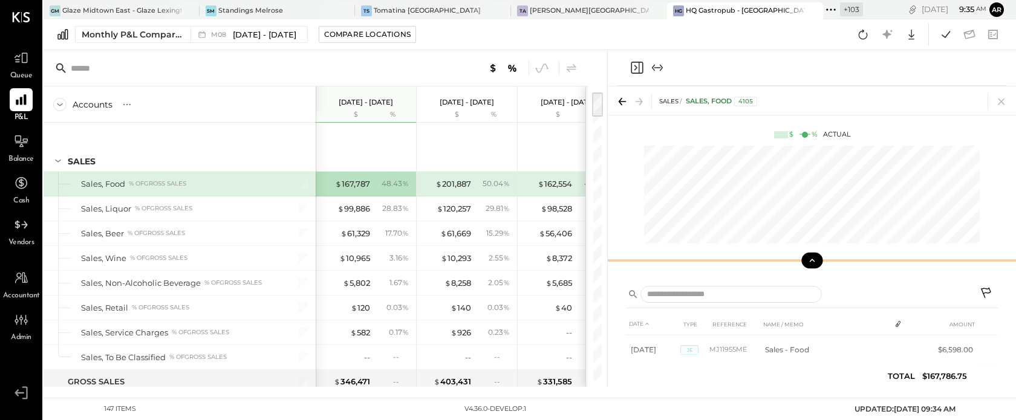
click at [809, 262] on icon at bounding box center [812, 260] width 11 height 11
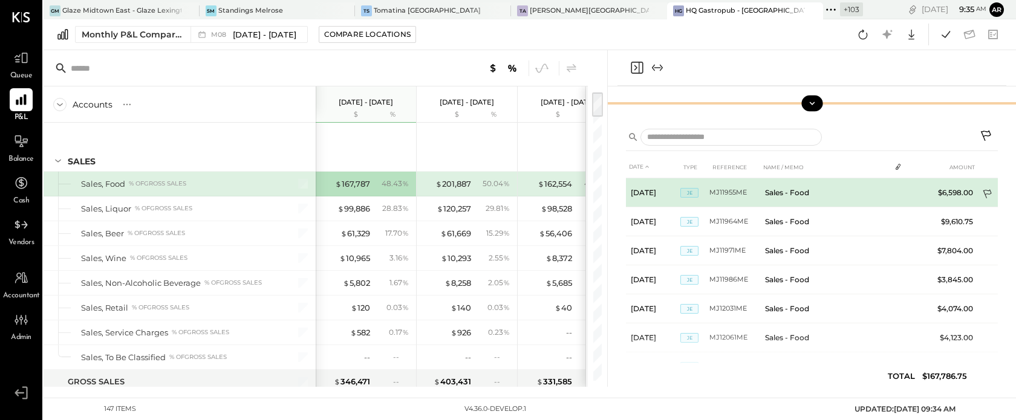
click at [982, 190] on icon at bounding box center [988, 195] width 12 height 12
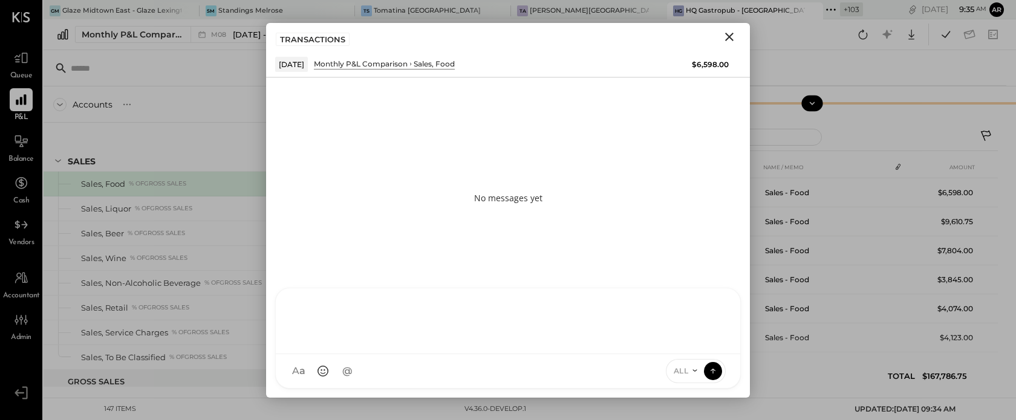
click at [518, 344] on div at bounding box center [508, 320] width 440 height 48
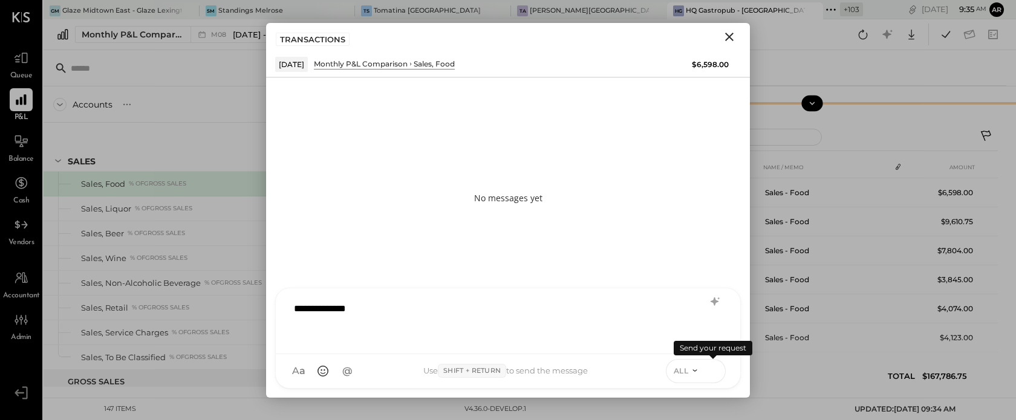
click at [709, 368] on icon at bounding box center [713, 371] width 11 height 12
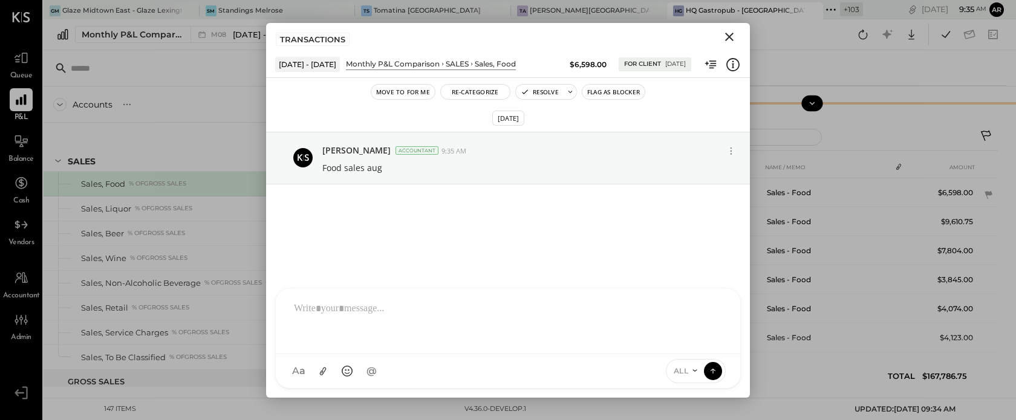
click at [725, 38] on icon "Close" at bounding box center [729, 37] width 15 height 15
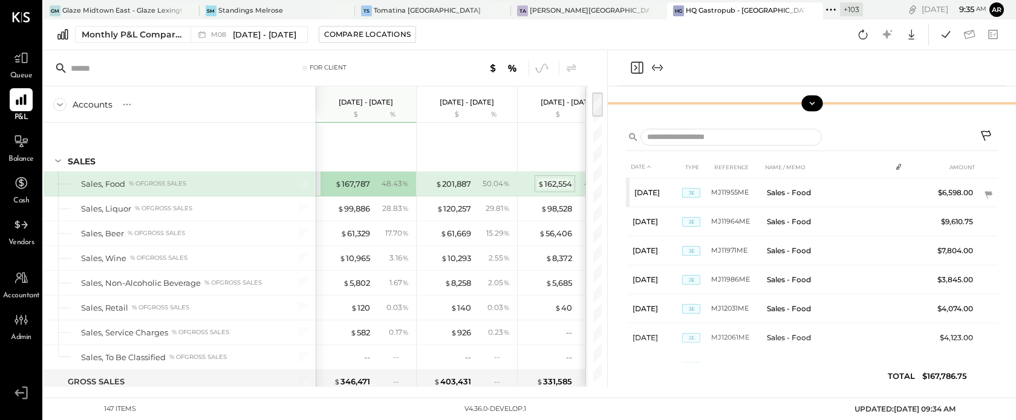
click at [558, 182] on div "$ 162,554" at bounding box center [555, 183] width 34 height 11
click at [973, 134] on div at bounding box center [812, 138] width 372 height 25
click at [988, 134] on icon at bounding box center [987, 137] width 15 height 15
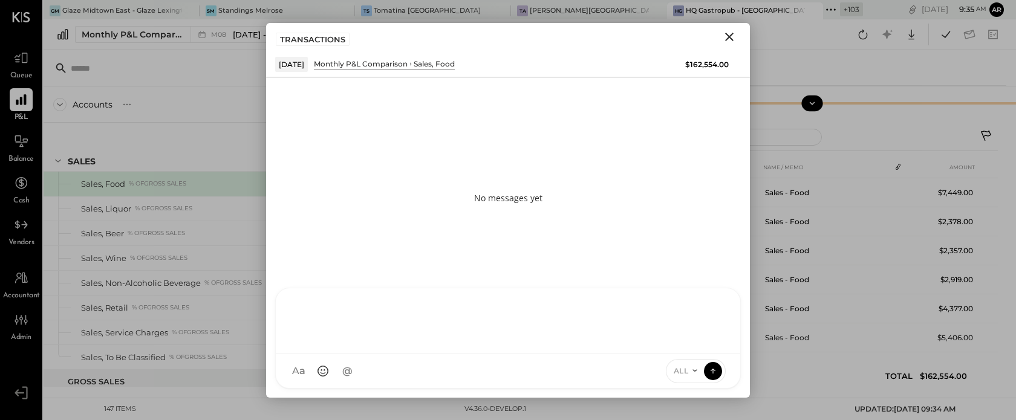
click at [431, 354] on div at bounding box center [508, 321] width 464 height 66
click at [703, 374] on div at bounding box center [703, 371] width 1 height 15
click at [691, 371] on icon at bounding box center [695, 371] width 10 height 10
click at [691, 345] on div "INTERNAL" at bounding box center [701, 341] width 71 height 20
click at [488, 339] on div at bounding box center [508, 320] width 440 height 48
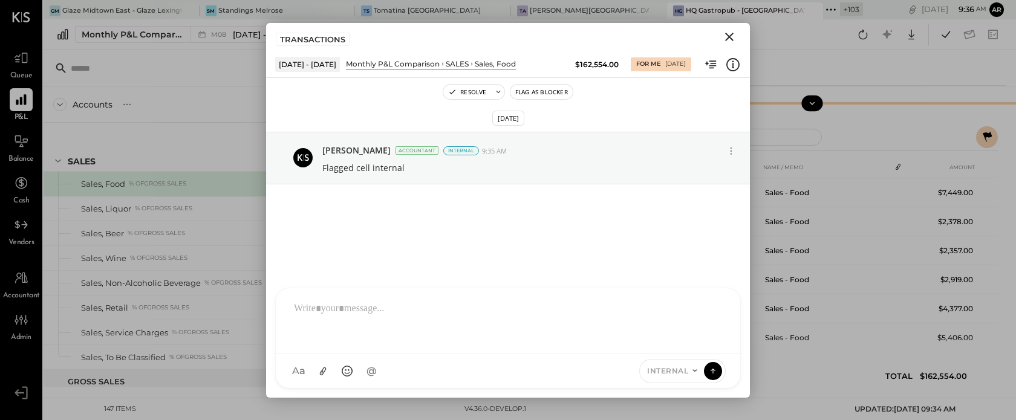
click at [734, 34] on icon "Close" at bounding box center [729, 37] width 15 height 15
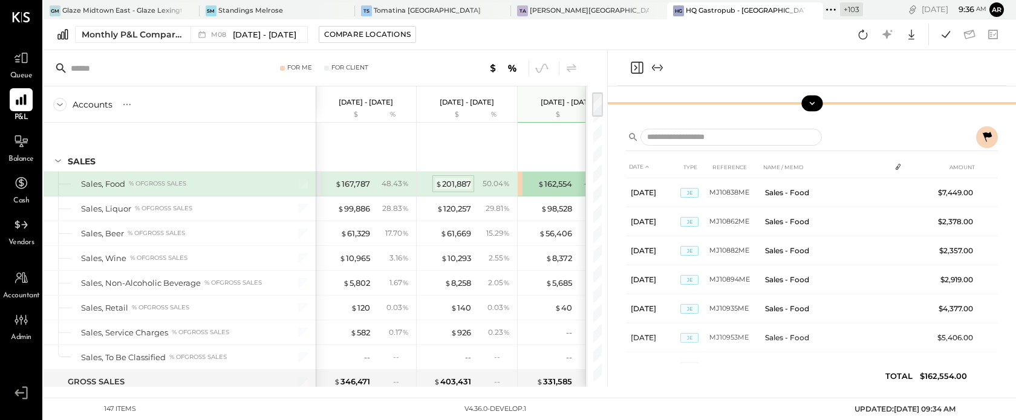
click at [453, 183] on div "$ 201,887" at bounding box center [453, 183] width 36 height 11
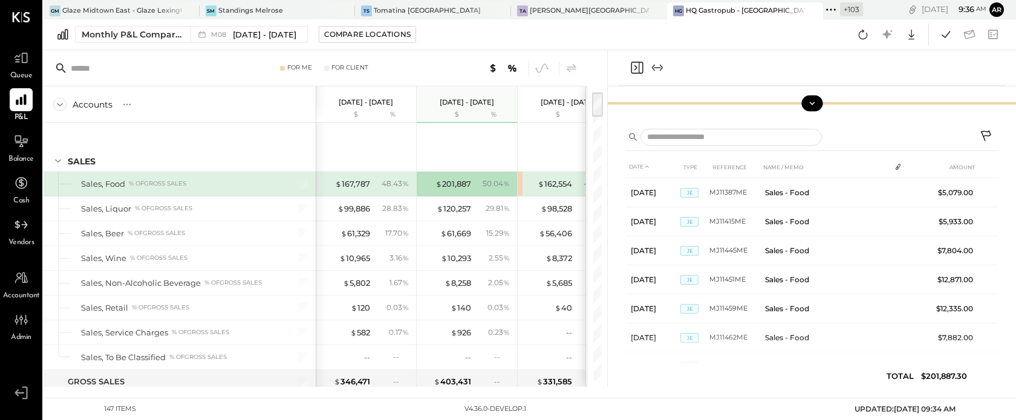
click at [992, 139] on icon at bounding box center [987, 137] width 15 height 15
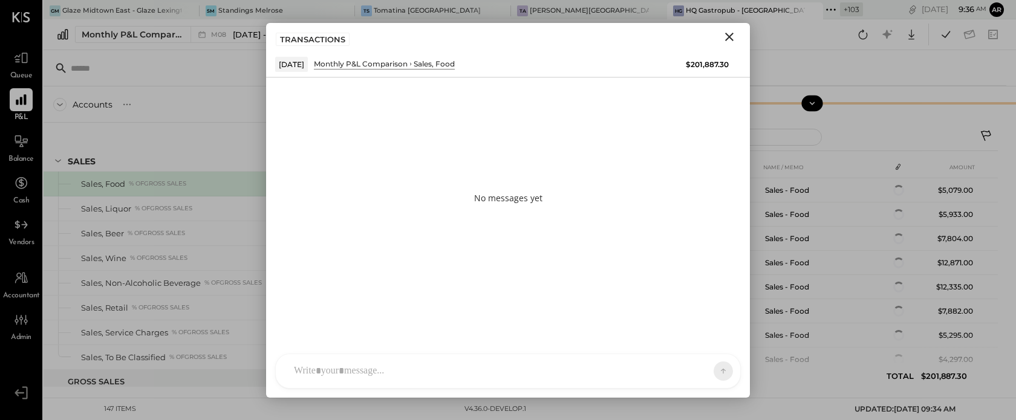
click at [492, 366] on div at bounding box center [497, 371] width 418 height 27
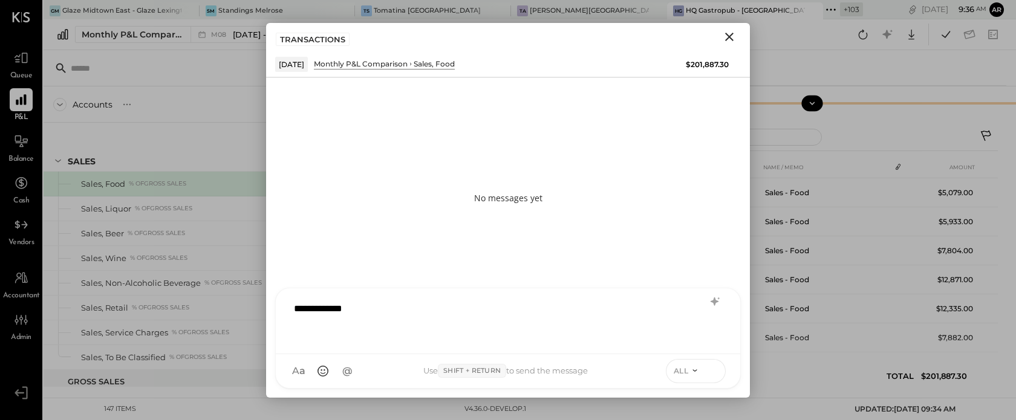
click at [712, 369] on icon at bounding box center [713, 371] width 11 height 12
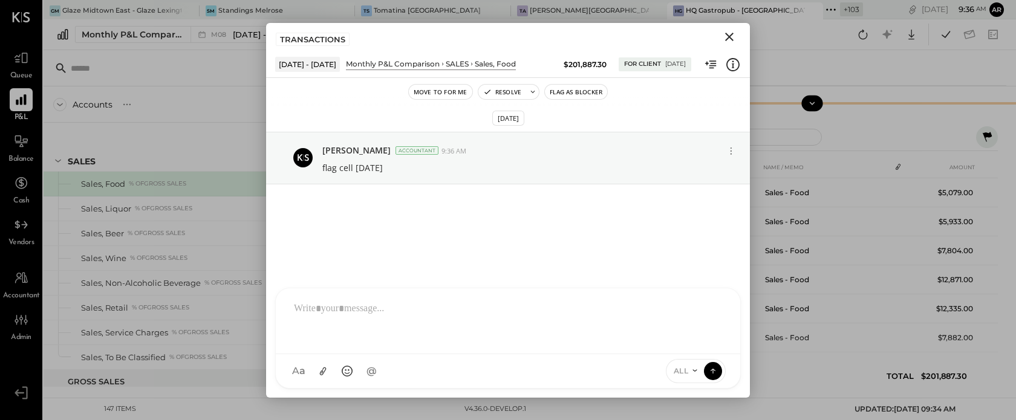
click at [729, 37] on icon "Close" at bounding box center [729, 37] width 8 height 8
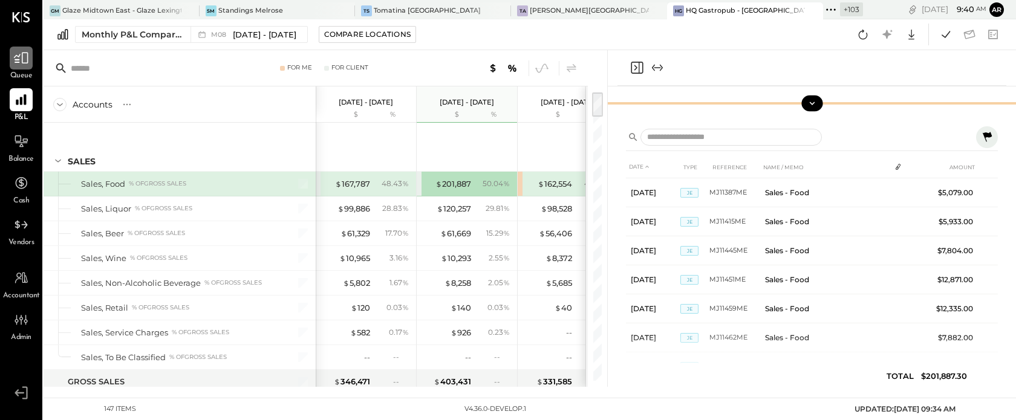
click at [20, 63] on icon at bounding box center [21, 58] width 16 height 16
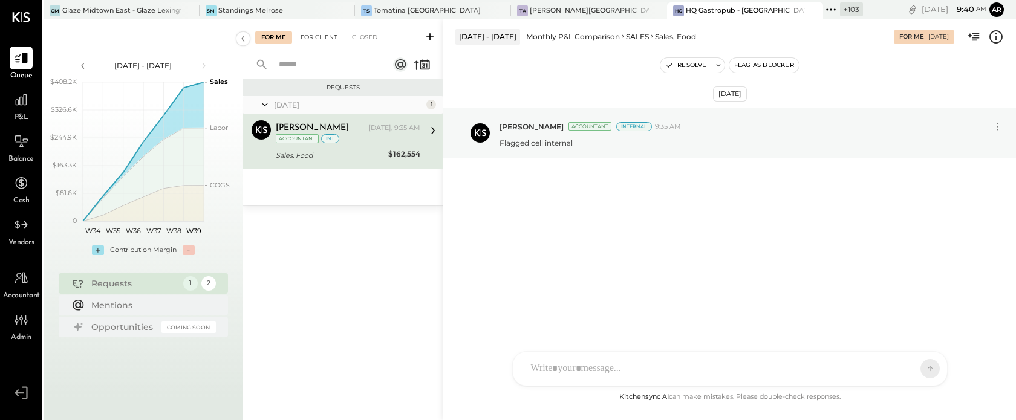
click at [319, 36] on div "For Client" at bounding box center [318, 37] width 49 height 12
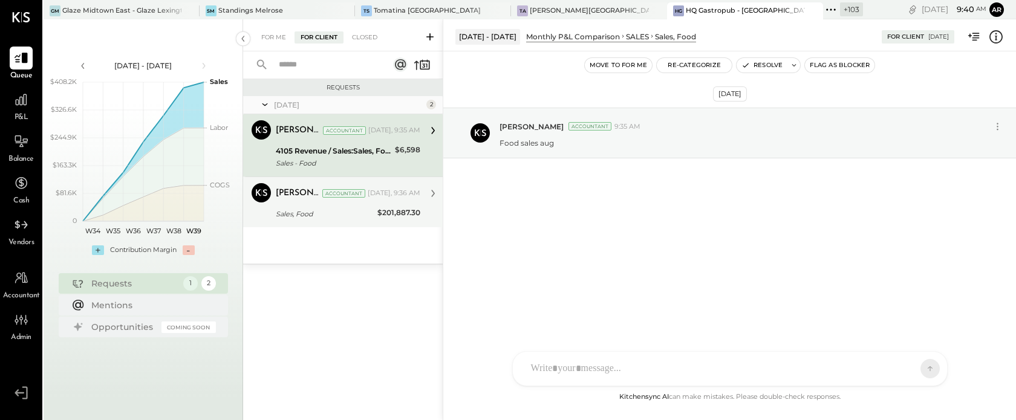
click at [343, 216] on div "Sales, Food" at bounding box center [325, 214] width 98 height 12
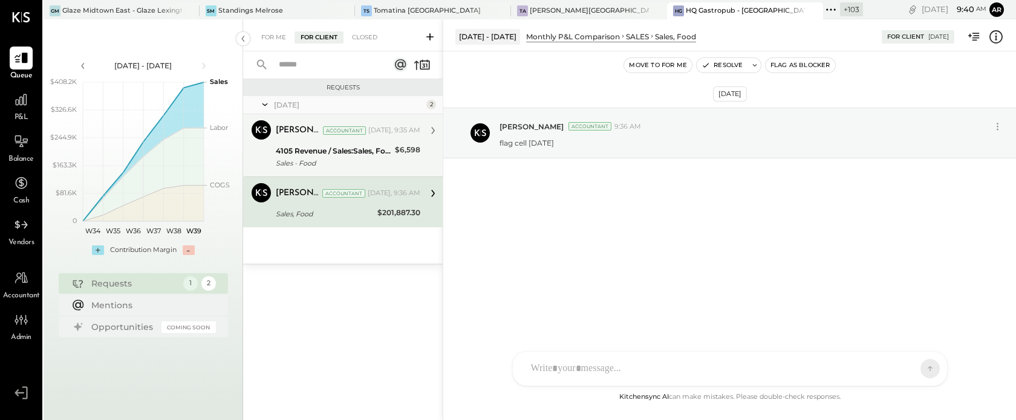
click at [346, 174] on div "Archie Grace Accountant Archie Grace Accountant Today, 9:35 AM 4105 Revenue / S…" at bounding box center [343, 145] width 200 height 62
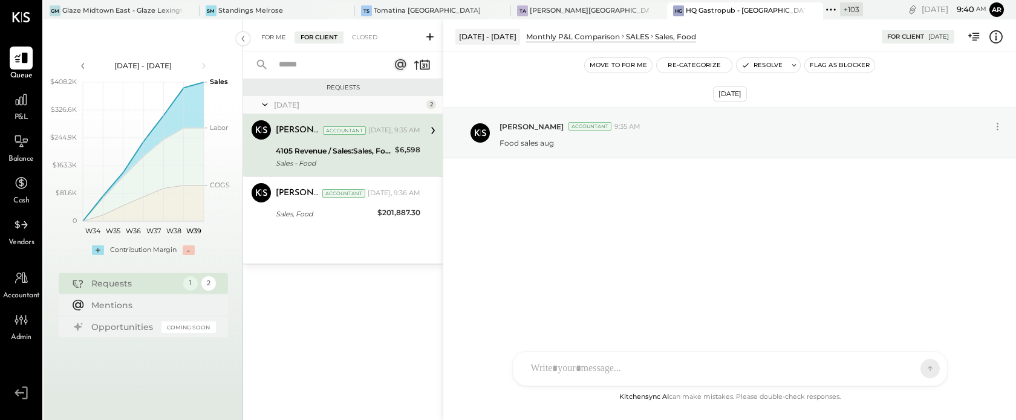
click at [272, 40] on div "For Me" at bounding box center [273, 37] width 37 height 12
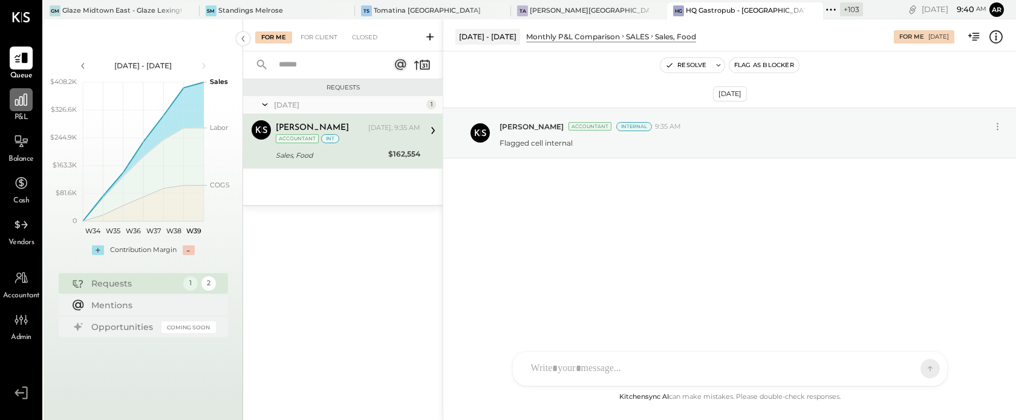
click at [11, 106] on div at bounding box center [21, 99] width 23 height 23
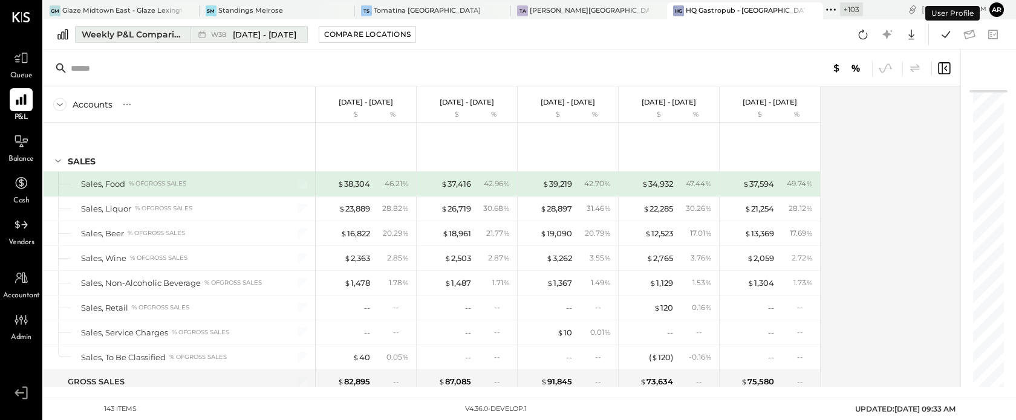
click at [229, 33] on span "W38" at bounding box center [220, 34] width 19 height 7
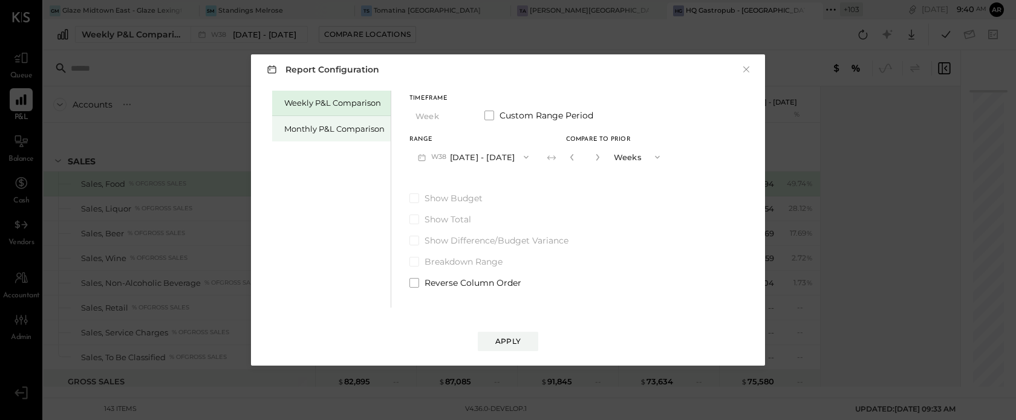
click at [325, 134] on div "Monthly P&L Comparison" at bounding box center [331, 128] width 119 height 25
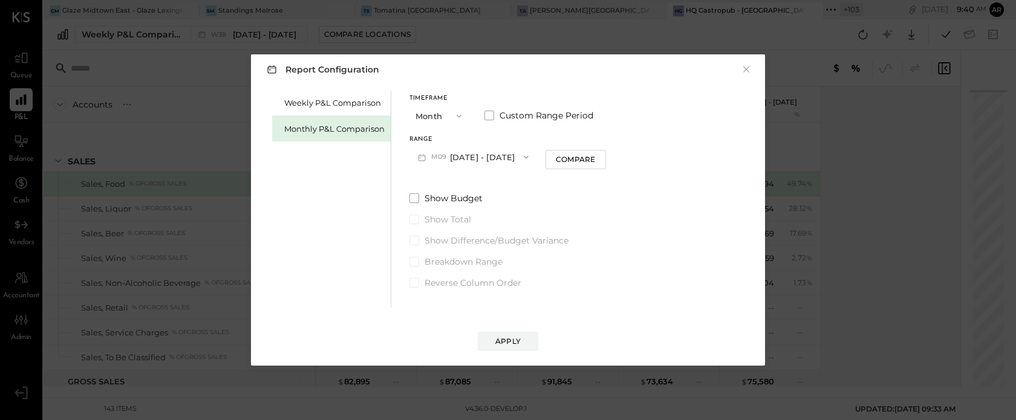
click at [446, 158] on span "M09" at bounding box center [440, 157] width 19 height 10
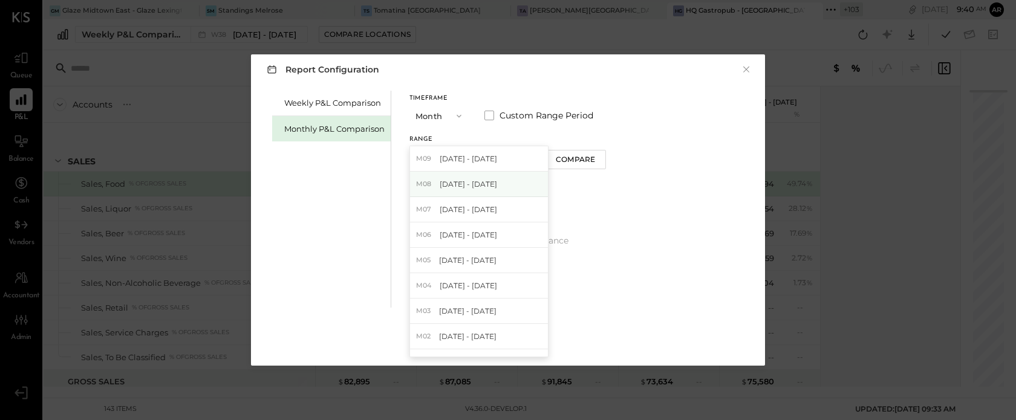
click at [448, 183] on span "[DATE] - [DATE]" at bounding box center [468, 184] width 57 height 10
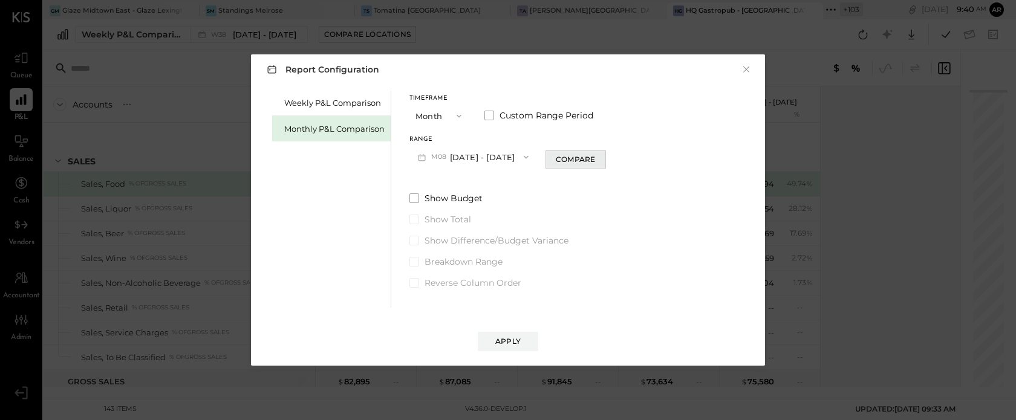
click at [579, 156] on div "Compare" at bounding box center [575, 159] width 39 height 10
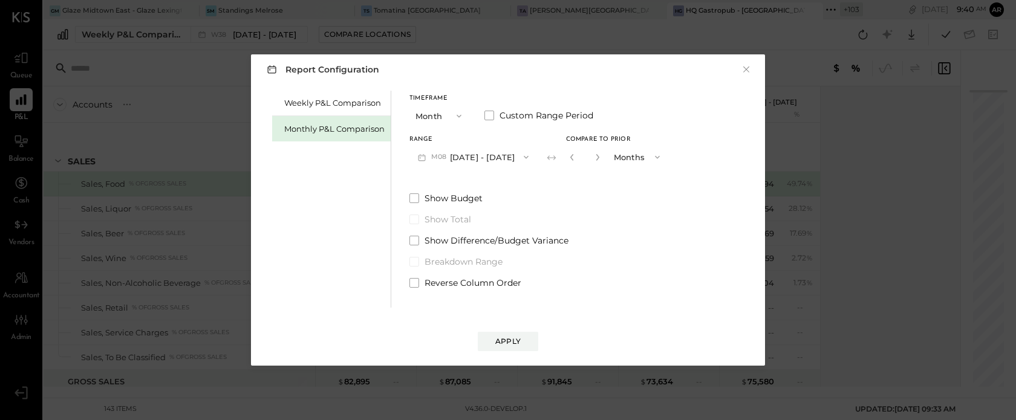
click at [596, 160] on button "button" at bounding box center [598, 157] width 10 height 13
type input "*"
click at [512, 343] on div "Apply" at bounding box center [507, 341] width 25 height 10
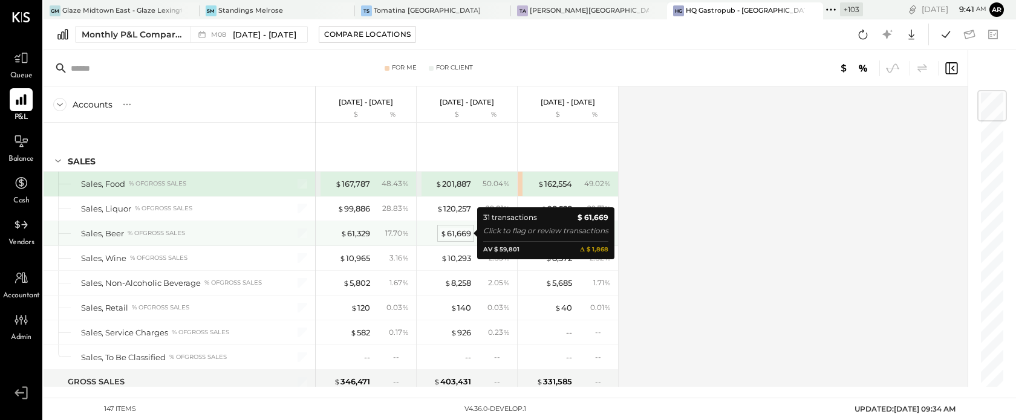
click at [452, 233] on div "$ 61,669" at bounding box center [455, 233] width 31 height 11
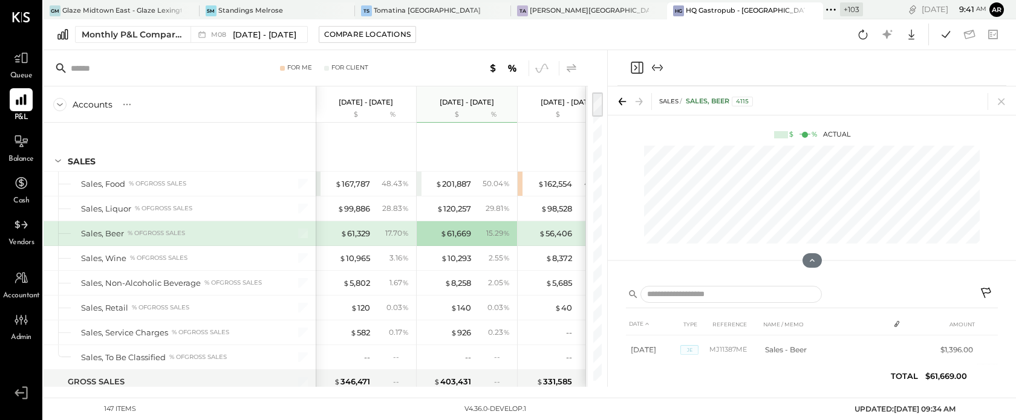
click at [571, 65] on icon at bounding box center [571, 68] width 15 height 15
click at [376, 231] on div "17.01 %" at bounding box center [392, 233] width 39 height 11
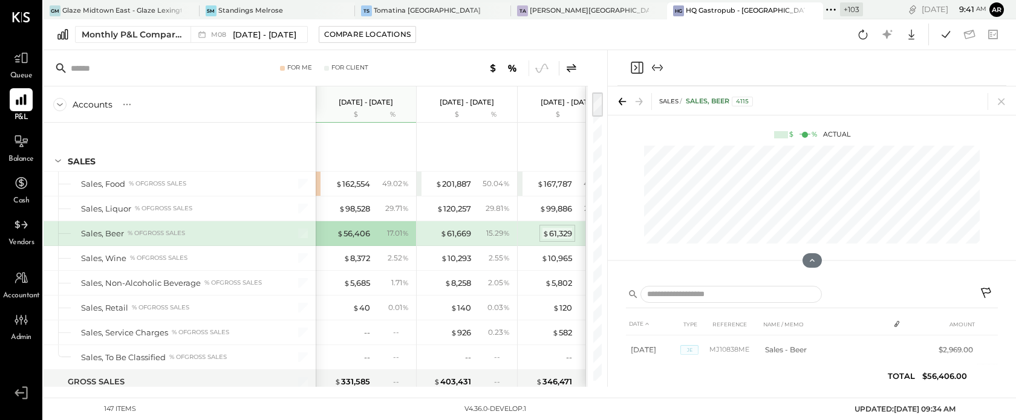
click at [566, 236] on div "$ 61,329" at bounding box center [557, 233] width 30 height 11
click at [460, 235] on div "$ 61,669" at bounding box center [455, 233] width 31 height 11
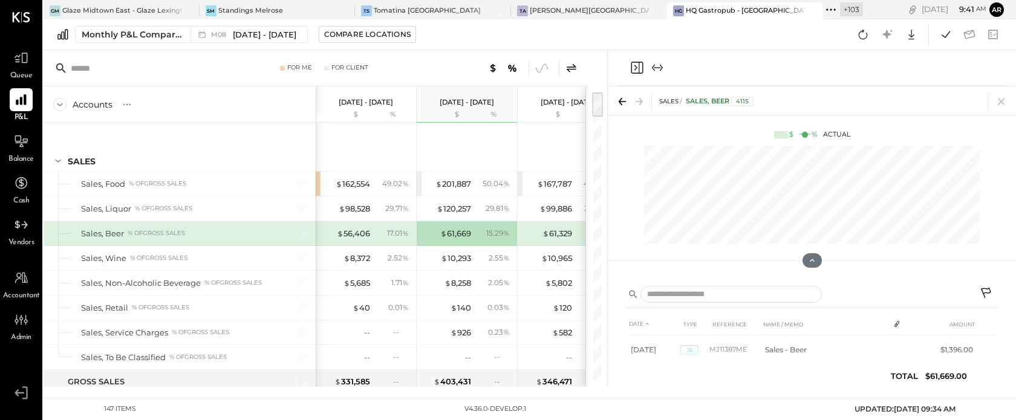
click at [545, 225] on div "$ 61,329 17.70 %" at bounding box center [569, 233] width 91 height 24
click at [455, 230] on div "$ 61,669" at bounding box center [455, 233] width 31 height 11
click at [359, 232] on div "$ 56,406" at bounding box center [353, 233] width 33 height 11
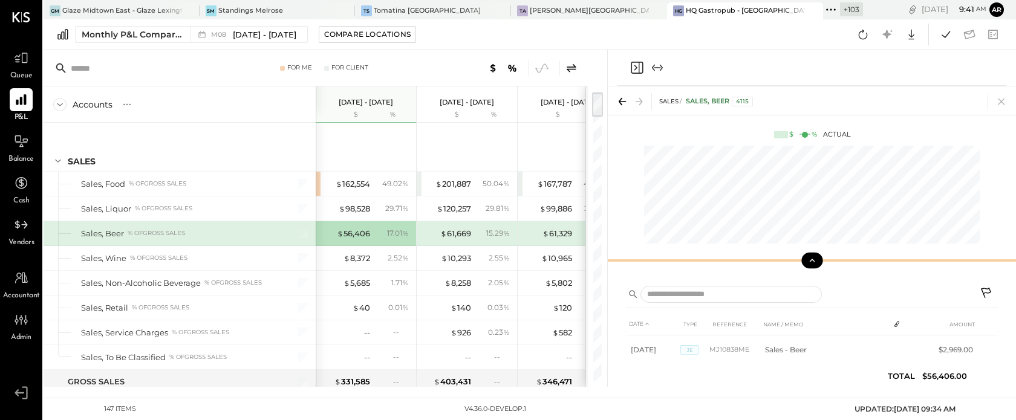
click at [812, 261] on icon at bounding box center [812, 260] width 11 height 11
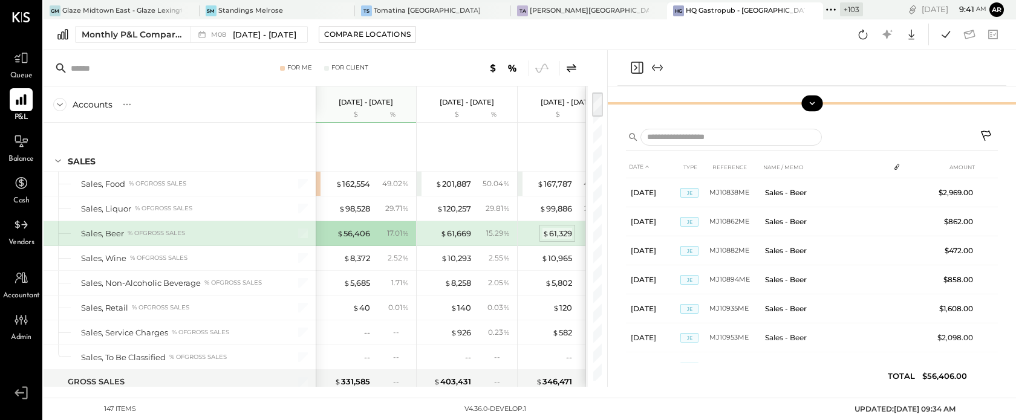
click at [556, 233] on div "$ 61,329" at bounding box center [557, 233] width 30 height 11
click at [370, 238] on div "$ 56,406 17.01 %" at bounding box center [367, 233] width 91 height 24
click at [990, 135] on icon at bounding box center [987, 137] width 15 height 15
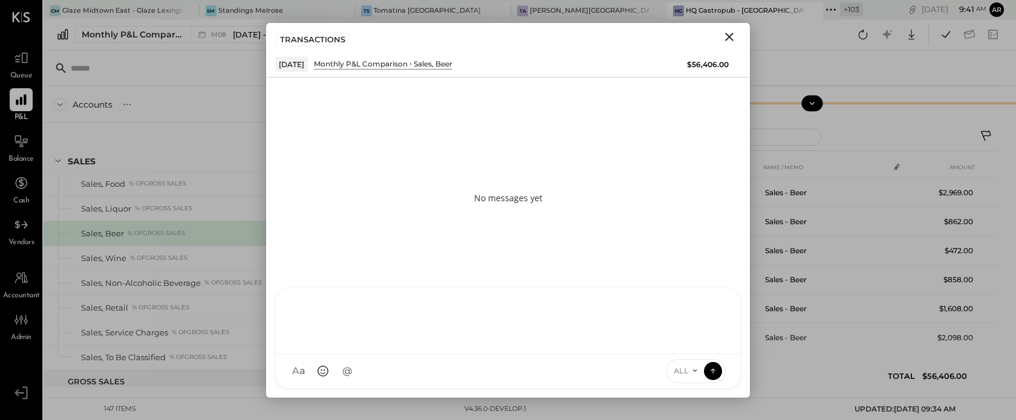
click at [337, 382] on div "AL [PERSON_NAME] S Santa JP [PERSON_NAME] AT [PERSON_NAME] Test User ST Santa T…" at bounding box center [508, 338] width 466 height 101
click at [712, 370] on icon at bounding box center [713, 371] width 11 height 12
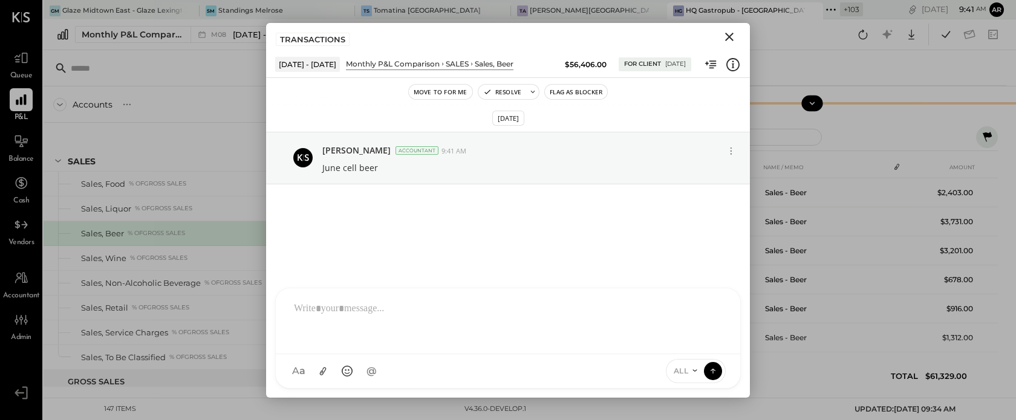
click at [732, 33] on icon "Close" at bounding box center [729, 37] width 8 height 8
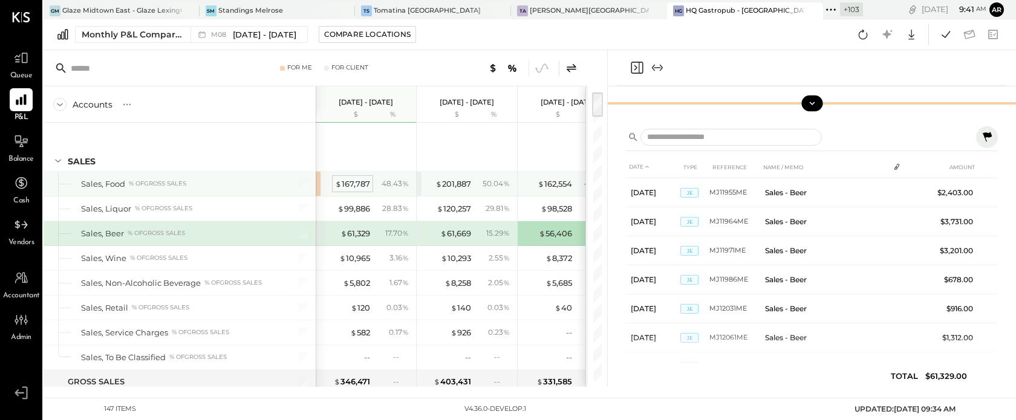
click at [368, 184] on div "$ 167,787" at bounding box center [352, 183] width 35 height 11
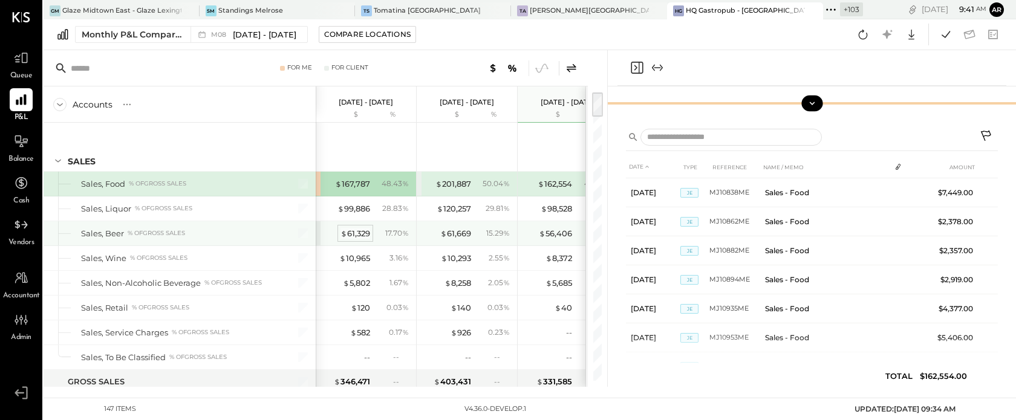
click at [351, 236] on div "$ 61,329" at bounding box center [355, 233] width 30 height 11
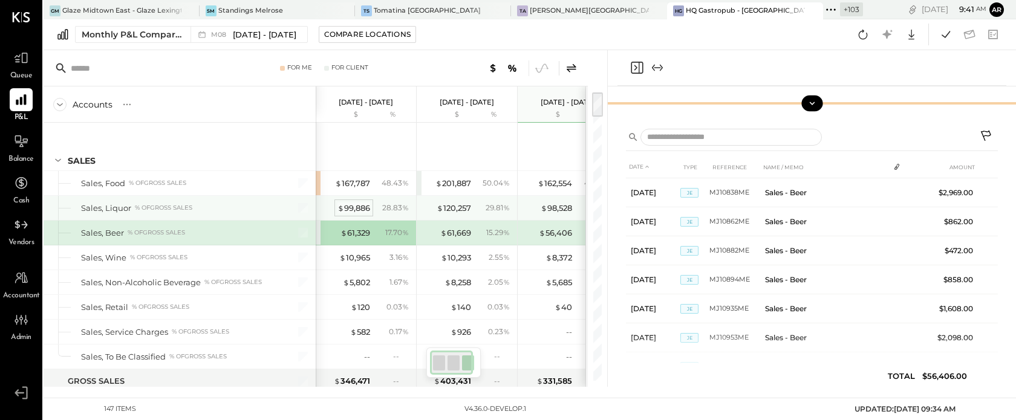
click at [366, 205] on div "$ 99,886" at bounding box center [353, 208] width 33 height 11
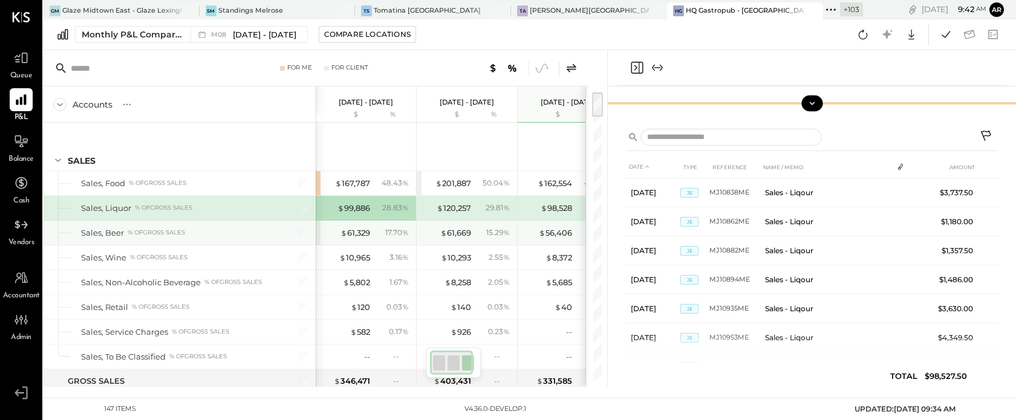
click at [374, 232] on div "17.70 %" at bounding box center [392, 232] width 39 height 11
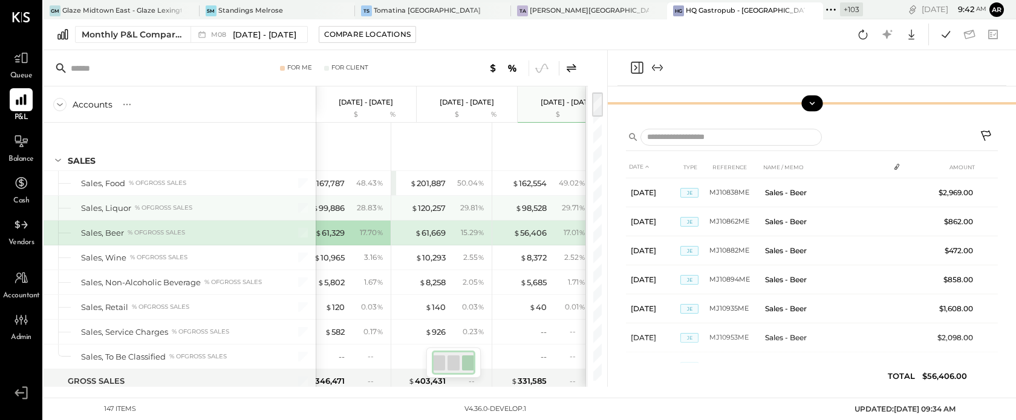
scroll to position [0, 25]
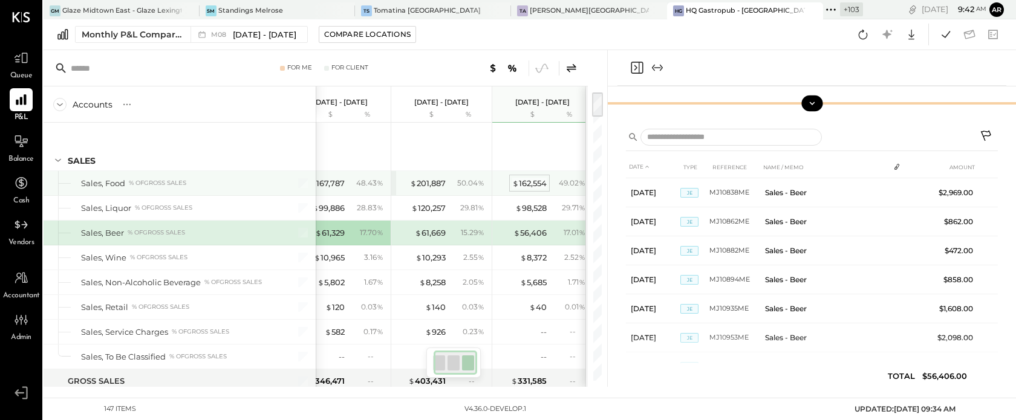
click at [532, 180] on div "$ 162,554" at bounding box center [529, 183] width 34 height 11
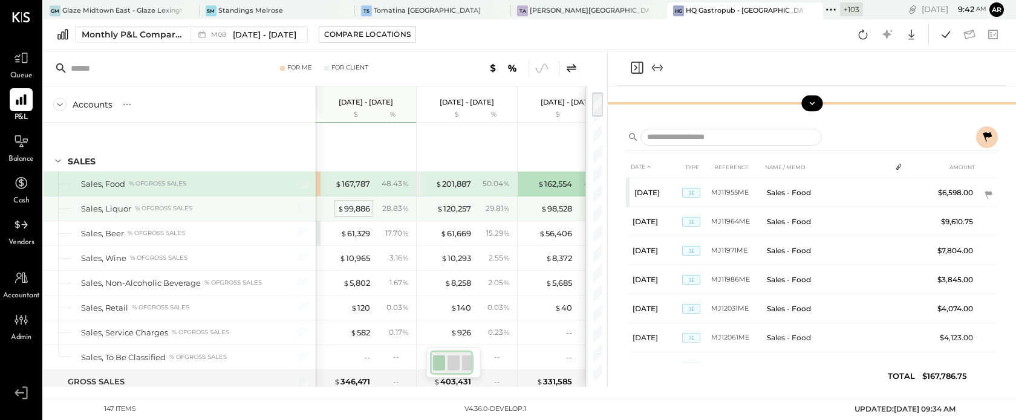
click at [356, 204] on div "$ 99,886" at bounding box center [353, 208] width 33 height 11
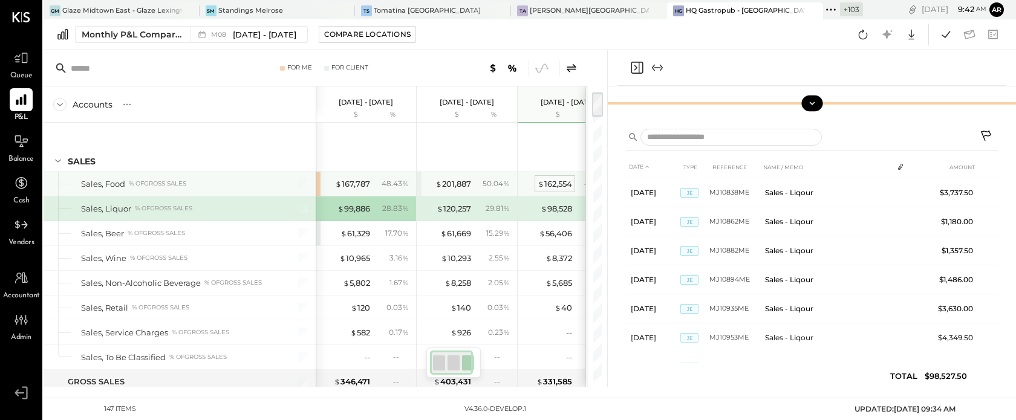
click at [565, 180] on div "$ 162,554" at bounding box center [555, 183] width 34 height 11
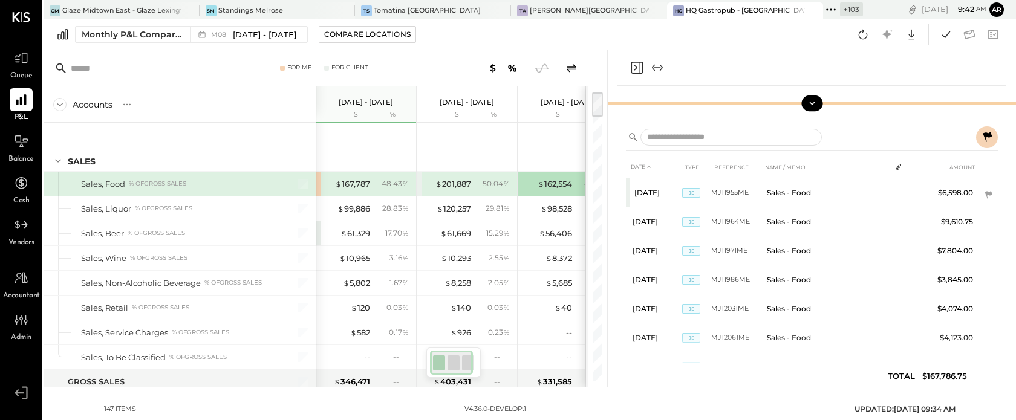
click at [574, 68] on icon at bounding box center [572, 67] width 10 height 8
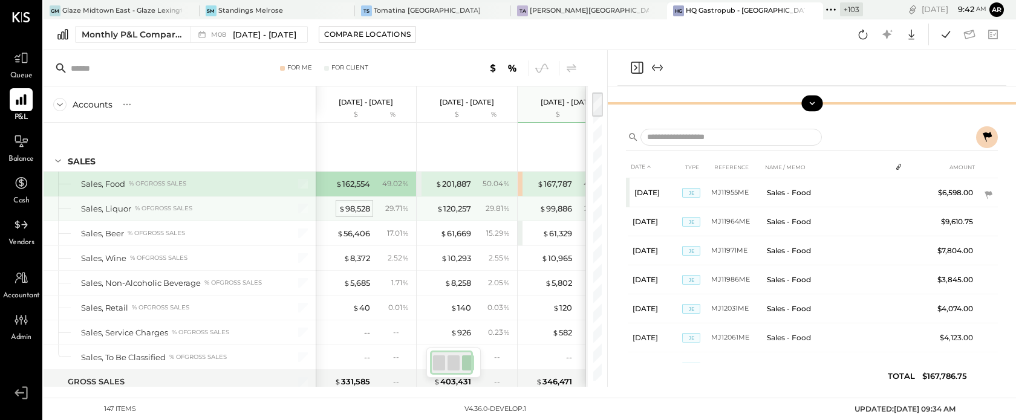
click at [358, 205] on div "$ 98,528" at bounding box center [354, 208] width 31 height 11
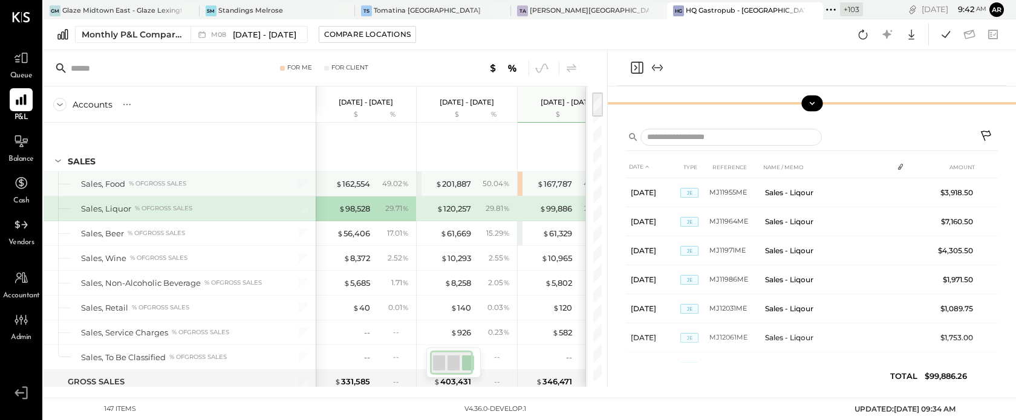
click at [356, 191] on div "$ 162,554 49.02 %" at bounding box center [367, 184] width 91 height 24
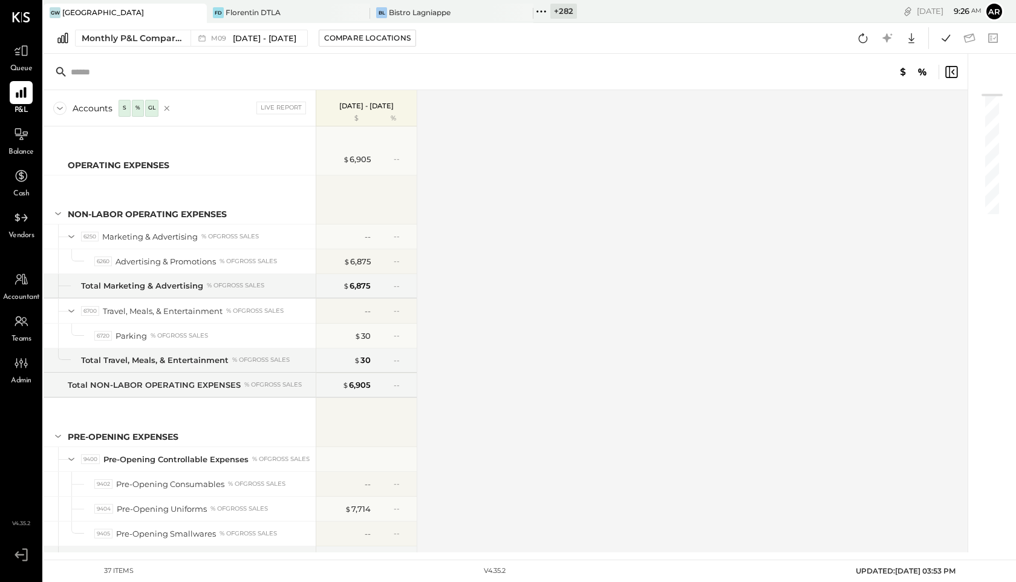
click at [542, 9] on icon at bounding box center [541, 12] width 16 height 16
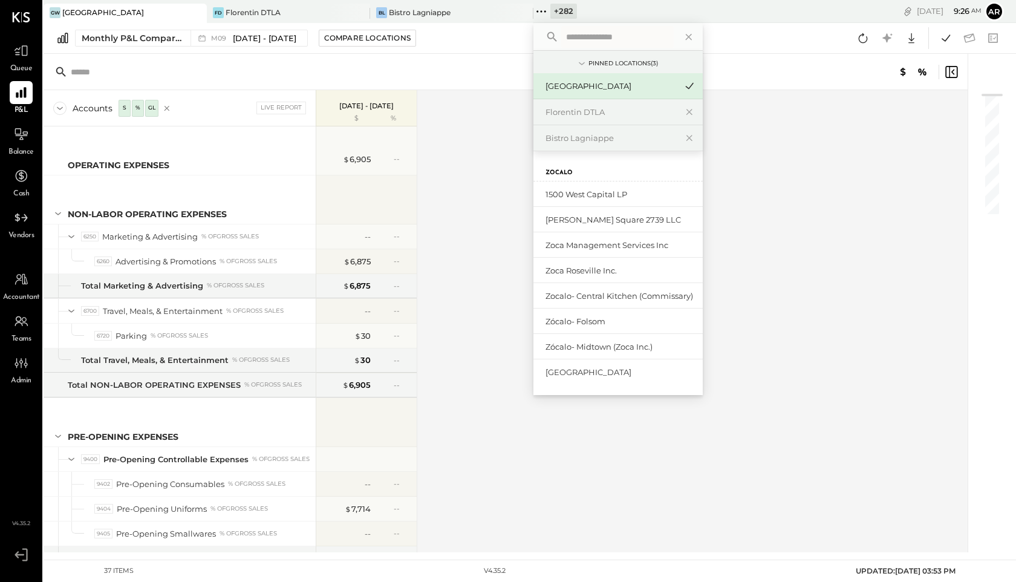
click at [585, 38] on input "text" at bounding box center [617, 37] width 112 height 22
type input "*"
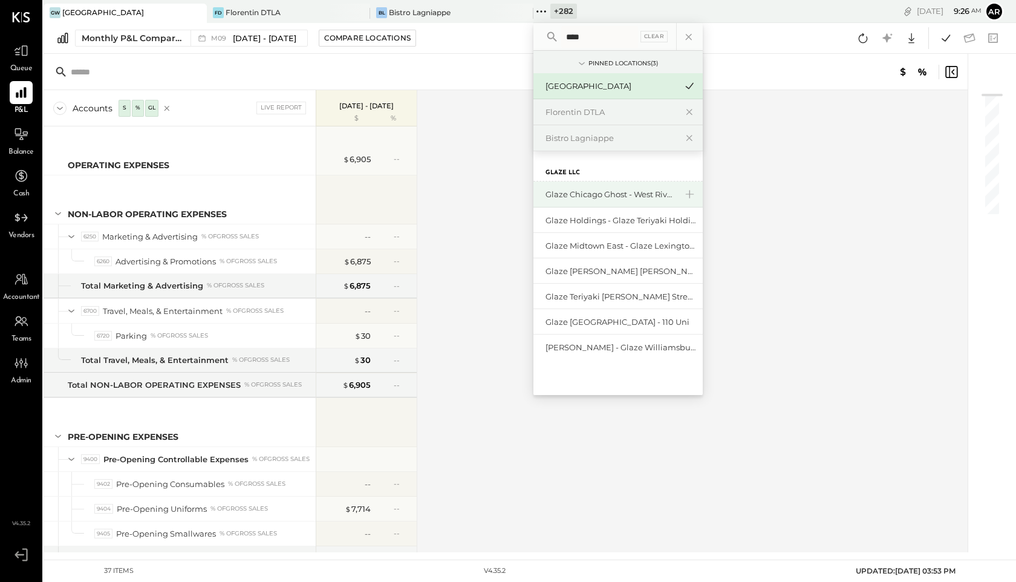
type input "****"
click at [564, 194] on div "Glaze Chicago Ghost - West River Rice LLC" at bounding box center [610, 194] width 131 height 11
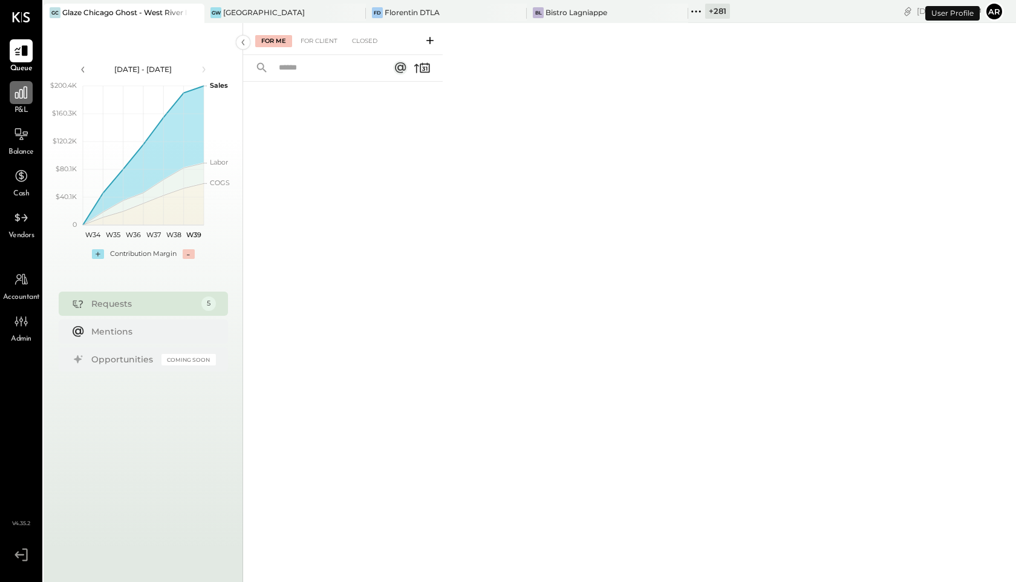
click at [21, 95] on icon at bounding box center [21, 93] width 16 height 16
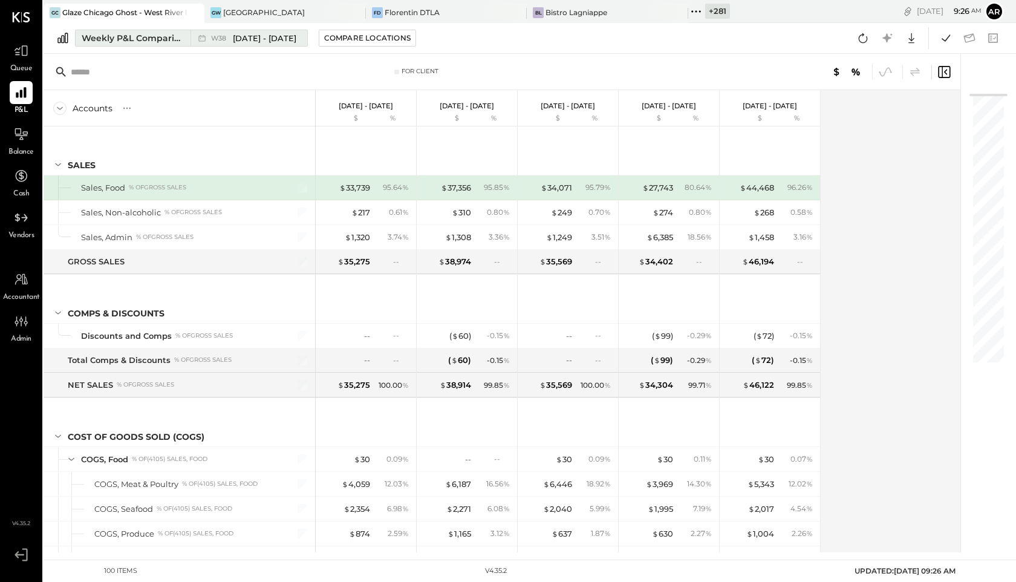
click at [218, 41] on span "W38" at bounding box center [220, 38] width 19 height 7
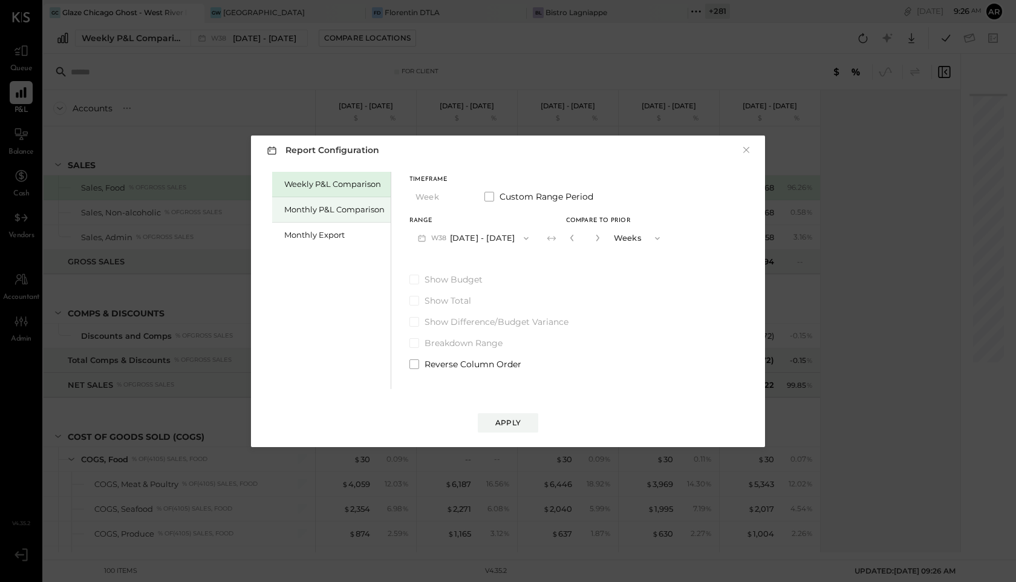
click at [345, 215] on div "Monthly P&L Comparison" at bounding box center [331, 209] width 119 height 25
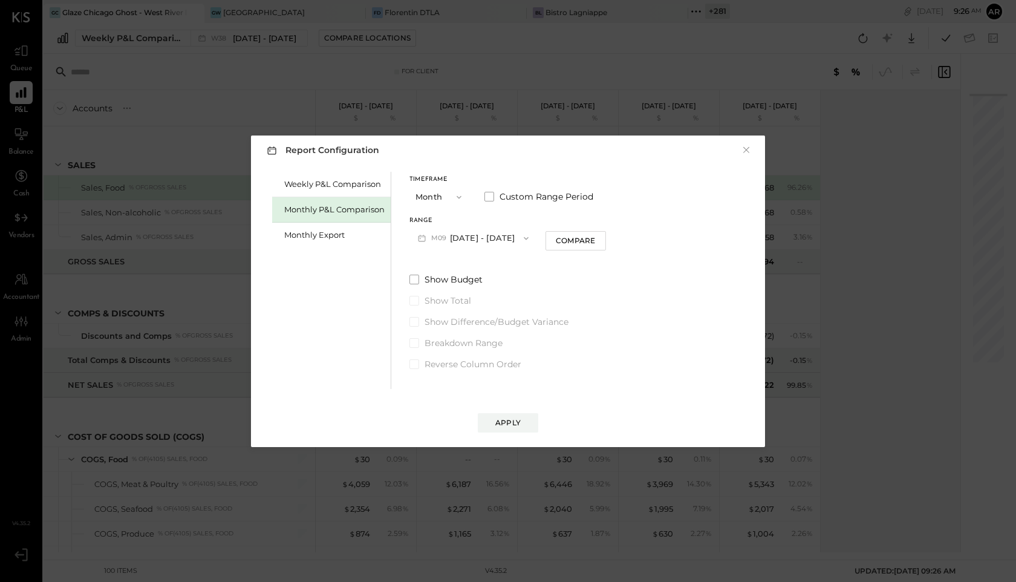
click at [449, 241] on button "M09 Sep 1 - 30, 2025" at bounding box center [473, 238] width 128 height 22
click at [455, 264] on span "[DATE] - [DATE]" at bounding box center [468, 264] width 57 height 10
click at [577, 244] on div "Compare" at bounding box center [575, 240] width 39 height 10
click at [593, 242] on button "button" at bounding box center [598, 237] width 10 height 13
type input "*"
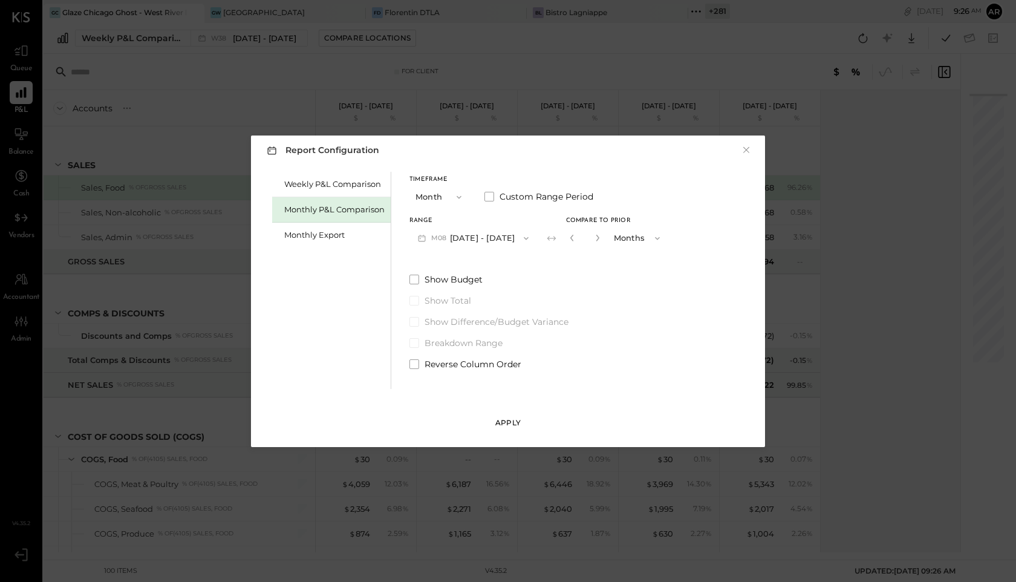
click at [515, 424] on div "Apply" at bounding box center [507, 422] width 25 height 10
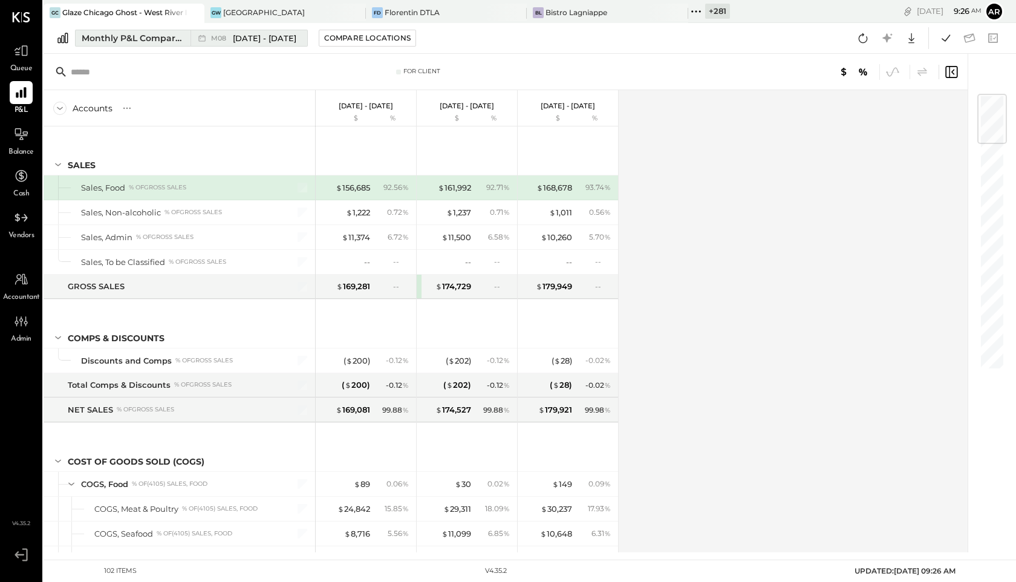
click at [234, 39] on span "[DATE] - [DATE]" at bounding box center [264, 38] width 63 height 11
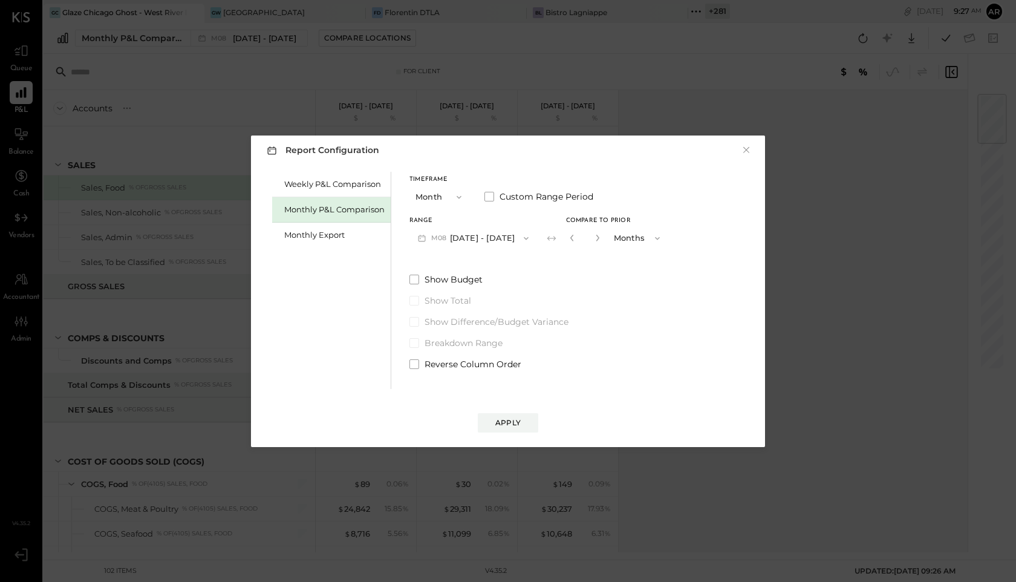
click at [406, 364] on div "Weekly P&L Comparison Monthly P&L Comparison Monthly Export Timeframe Month Cus…" at bounding box center [508, 279] width 490 height 220
click at [418, 373] on div "Weekly P&L Comparison Monthly P&L Comparison Monthly Export Timeframe Month Cus…" at bounding box center [508, 279] width 490 height 220
click at [415, 365] on span at bounding box center [414, 364] width 10 height 10
click at [509, 424] on div "Apply" at bounding box center [507, 422] width 25 height 10
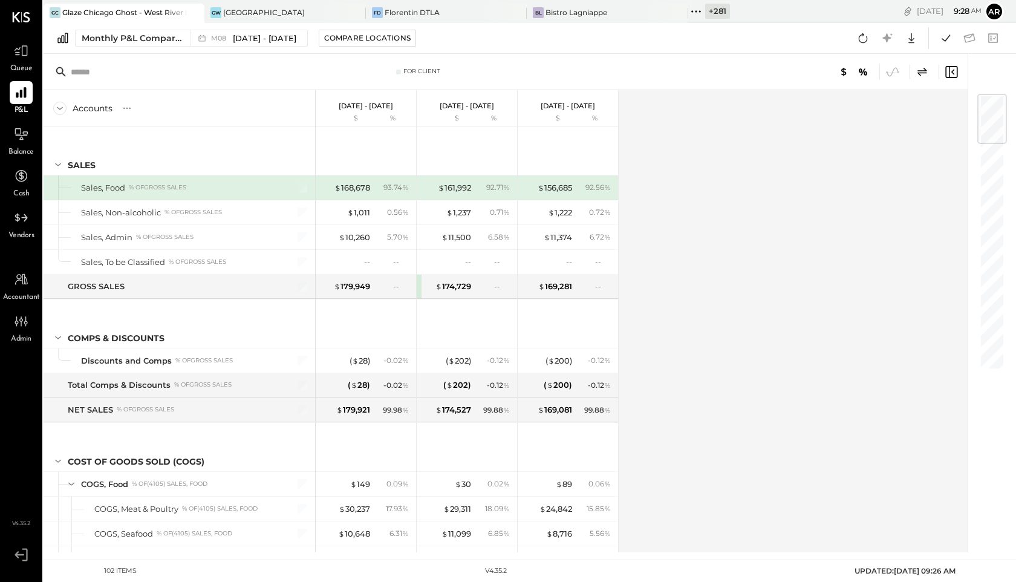
click at [925, 76] on icon at bounding box center [922, 72] width 15 height 15
click at [924, 76] on icon at bounding box center [922, 72] width 15 height 15
click at [229, 38] on span "M08" at bounding box center [220, 38] width 19 height 7
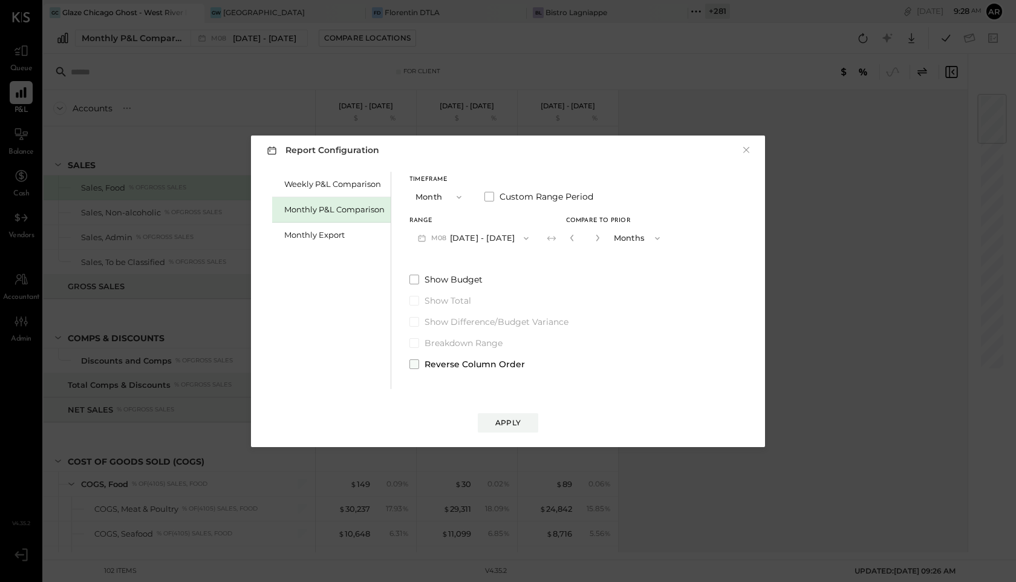
click at [420, 362] on label "Reverse Column Order" at bounding box center [538, 364] width 259 height 12
click at [504, 409] on div "Apply" at bounding box center [508, 411] width 490 height 44
click at [505, 423] on div "Apply" at bounding box center [507, 422] width 25 height 10
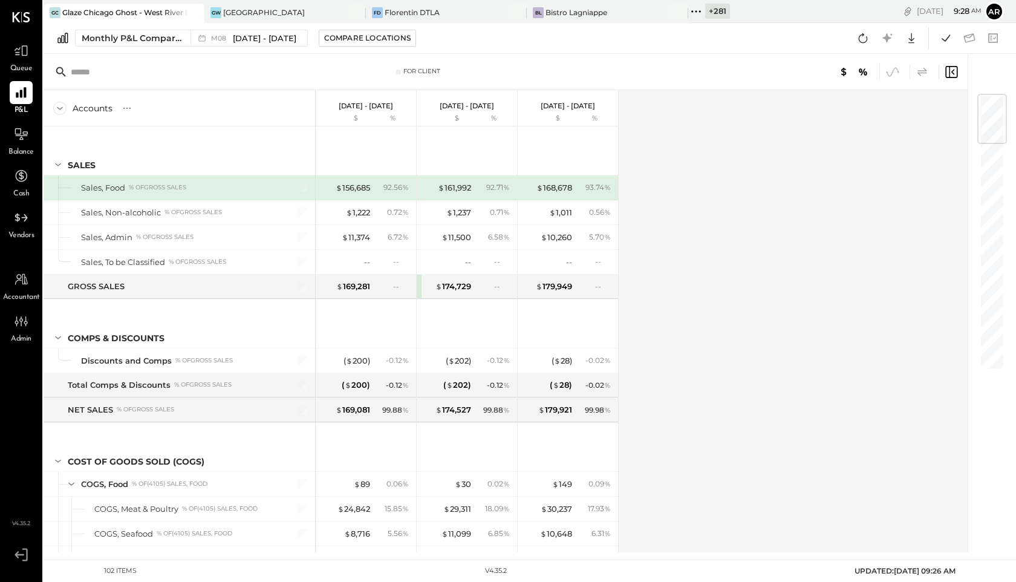
click at [923, 68] on icon at bounding box center [922, 72] width 15 height 15
click at [354, 189] on div "$ 156,685" at bounding box center [353, 187] width 34 height 11
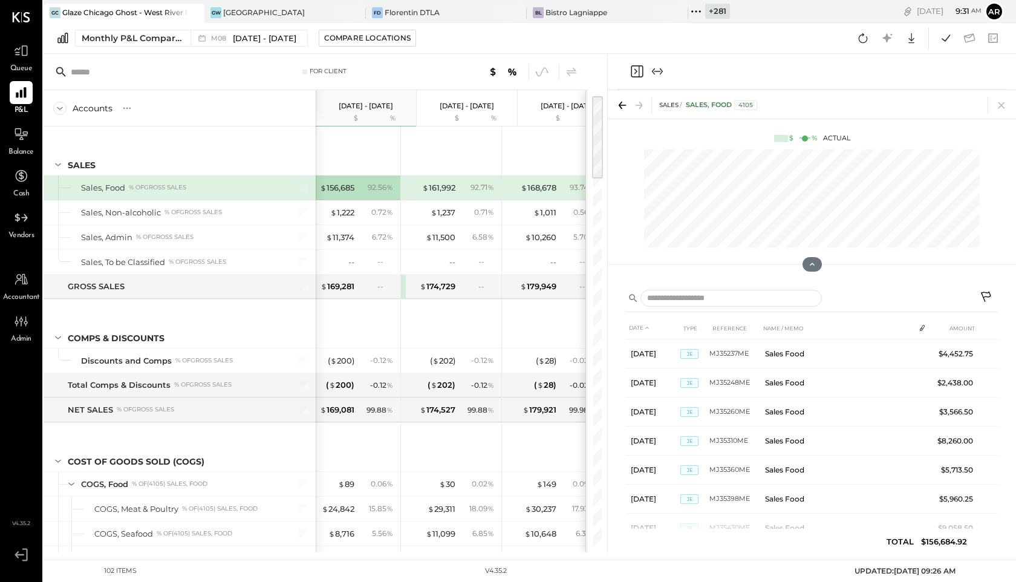
scroll to position [0, 16]
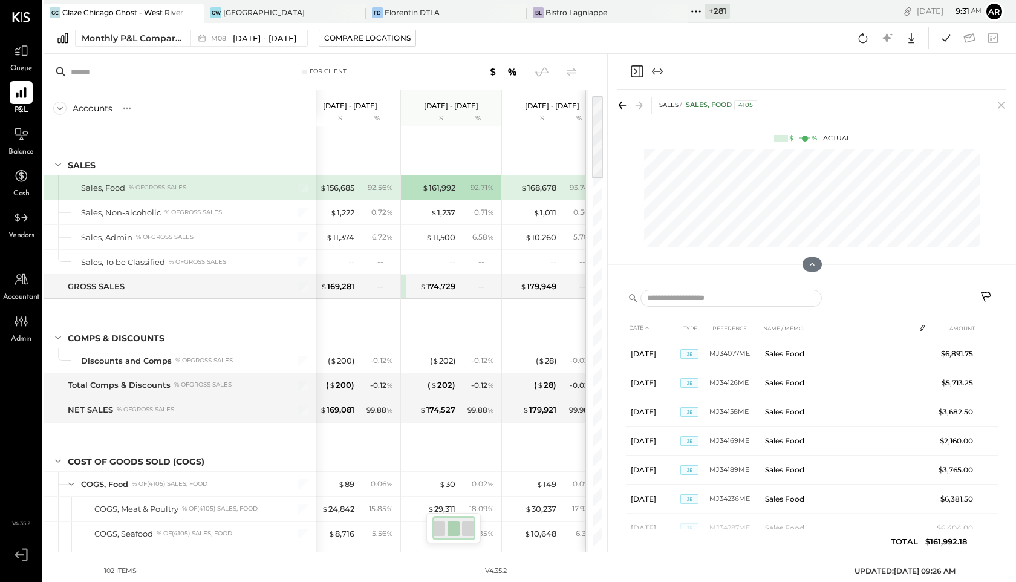
scroll to position [0, 32]
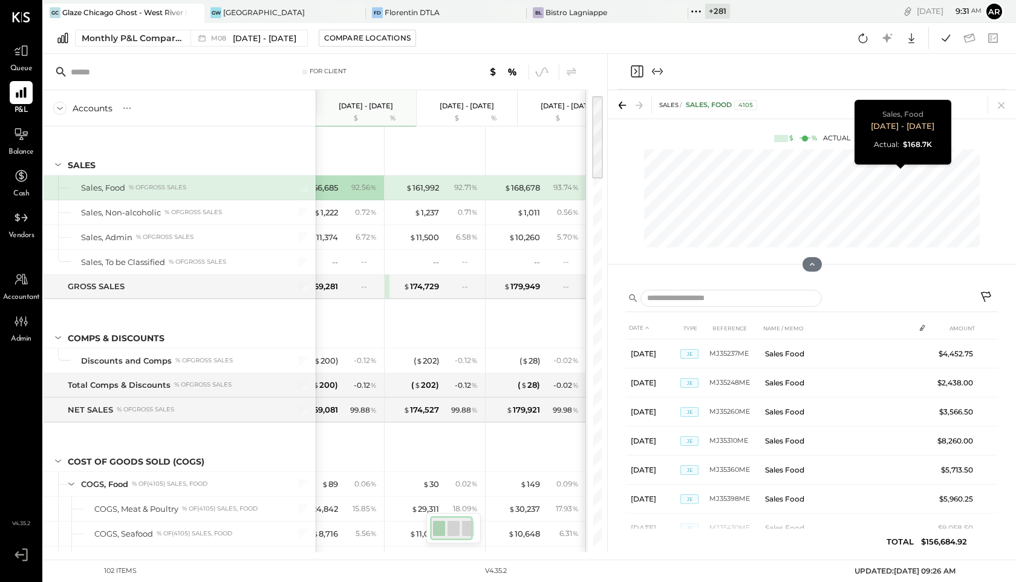
scroll to position [0, 32]
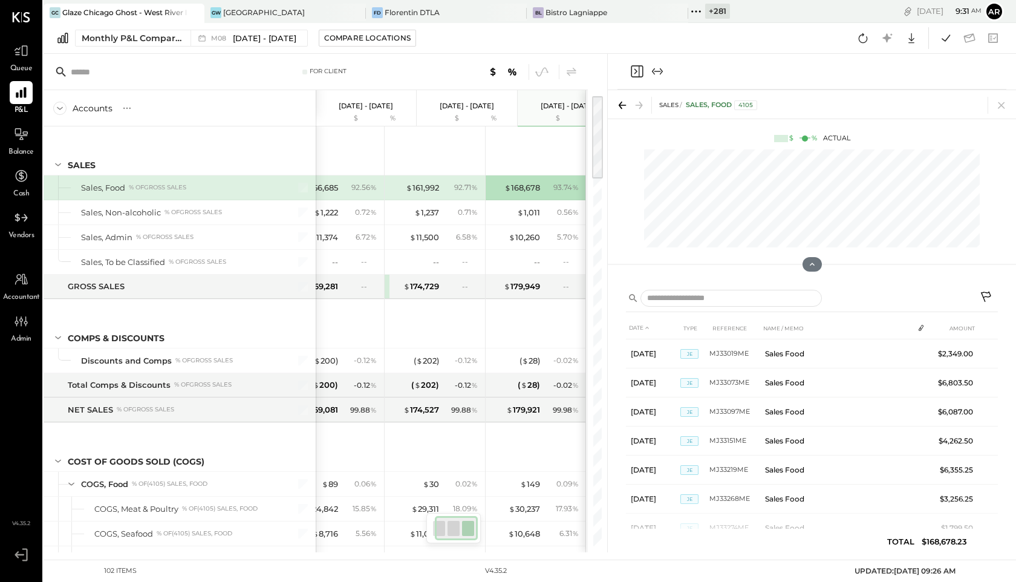
scroll to position [0, 32]
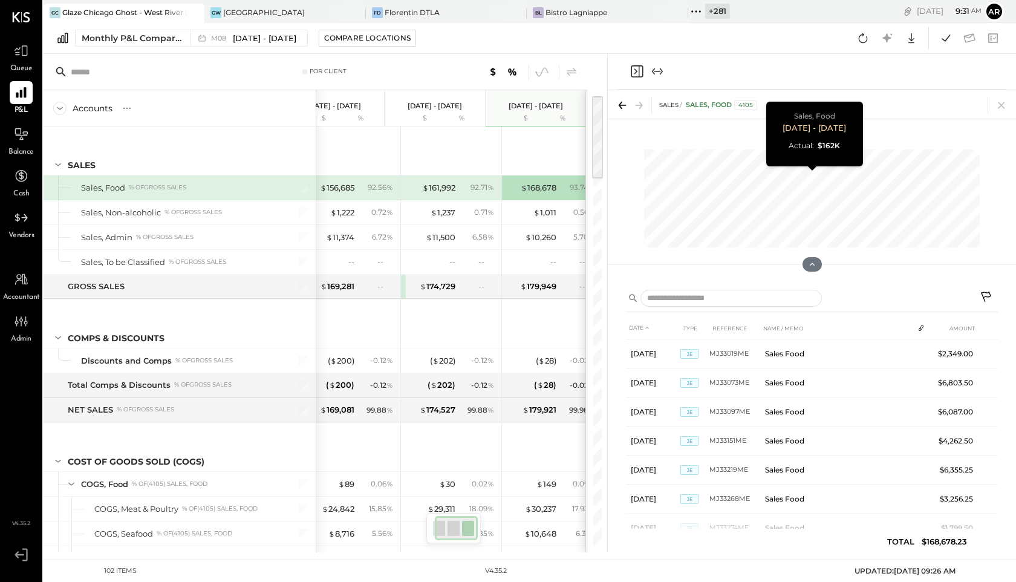
scroll to position [0, 16]
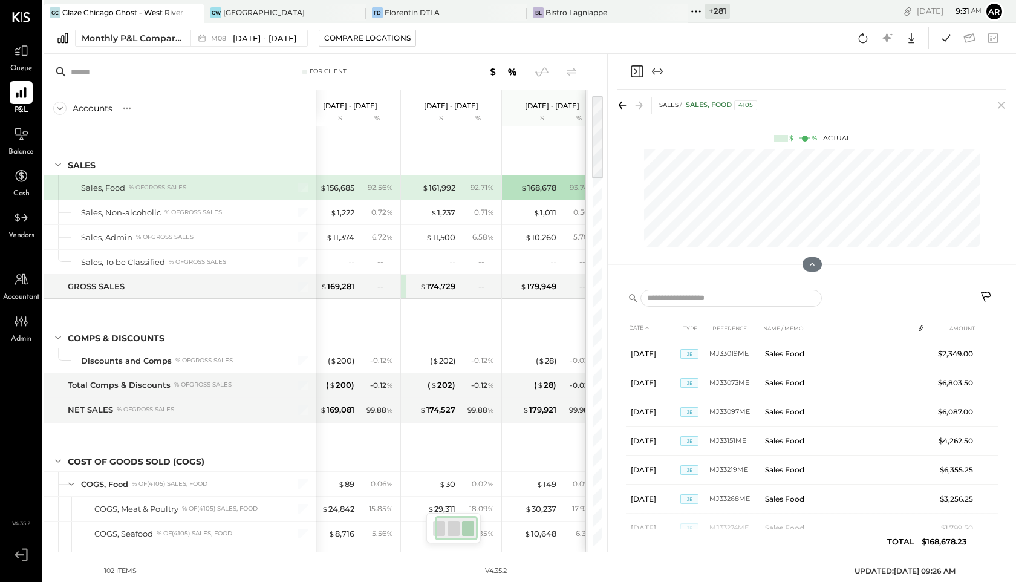
scroll to position [0, 32]
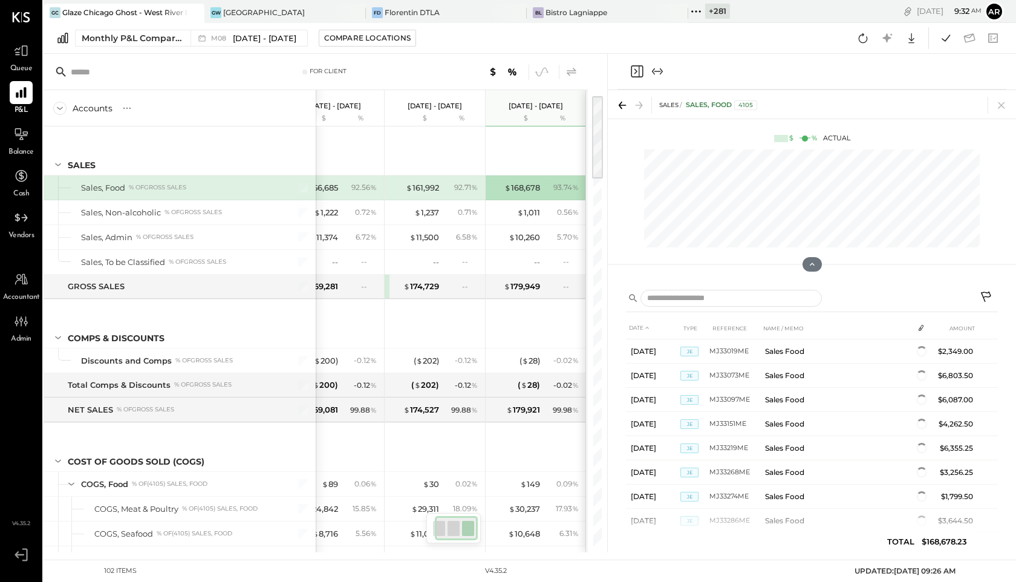
click at [569, 70] on icon at bounding box center [571, 72] width 15 height 15
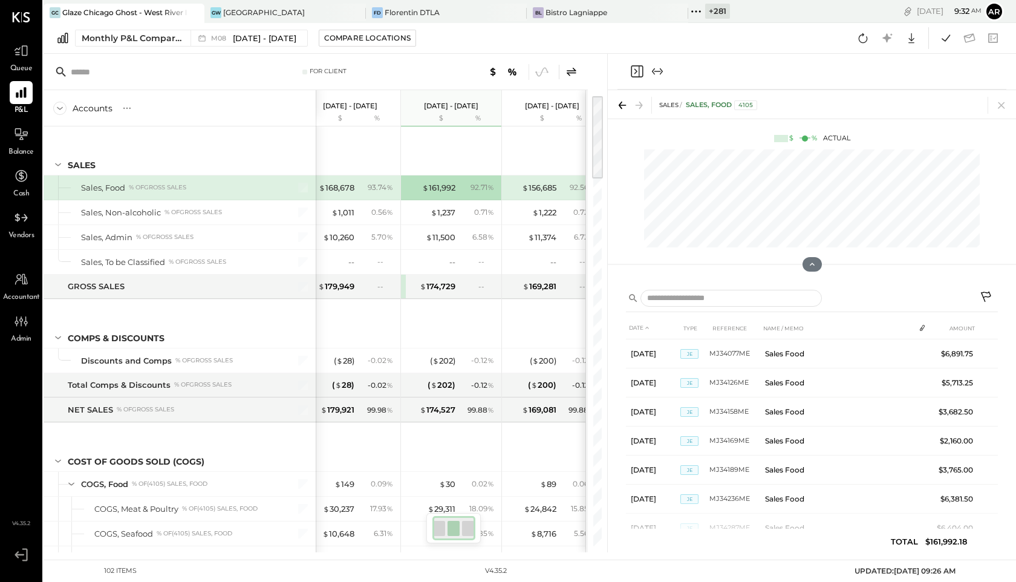
scroll to position [0, 32]
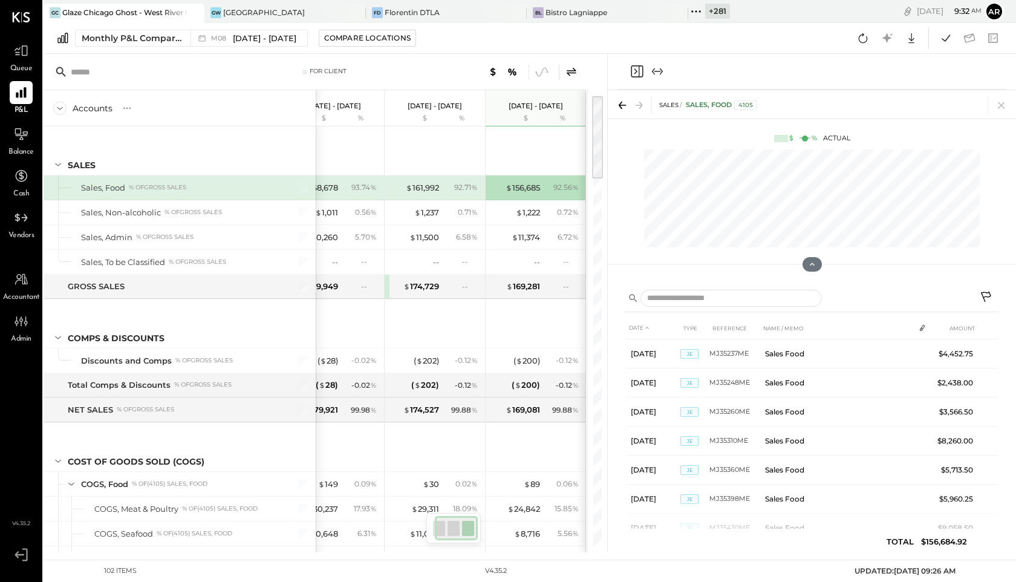
scroll to position [0, 16]
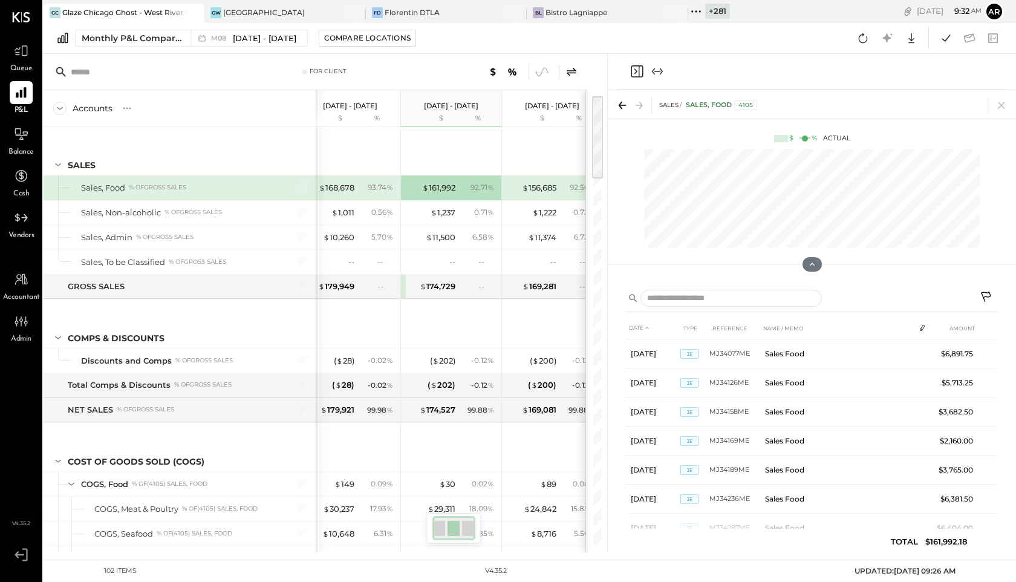
scroll to position [0, 32]
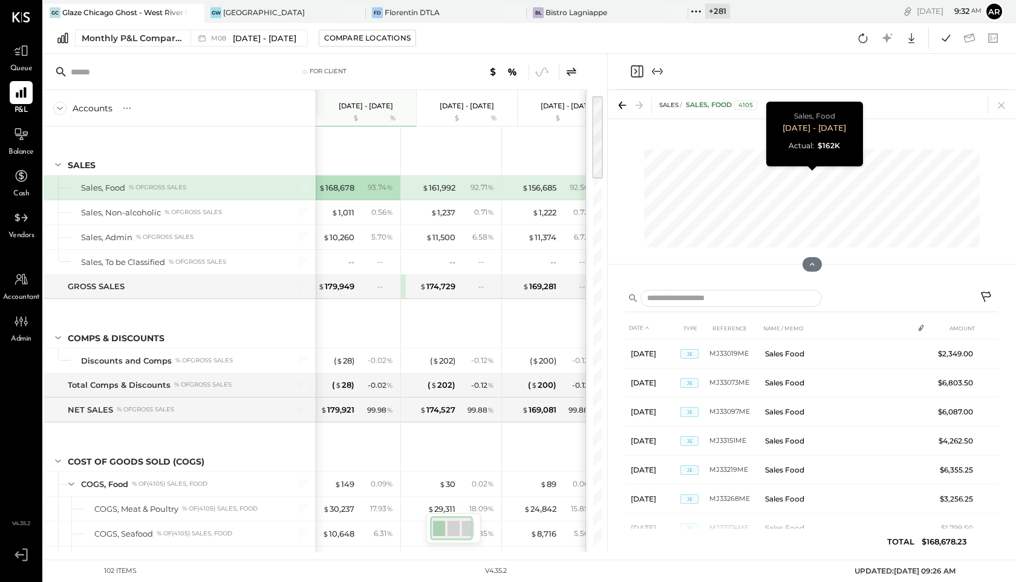
scroll to position [0, 16]
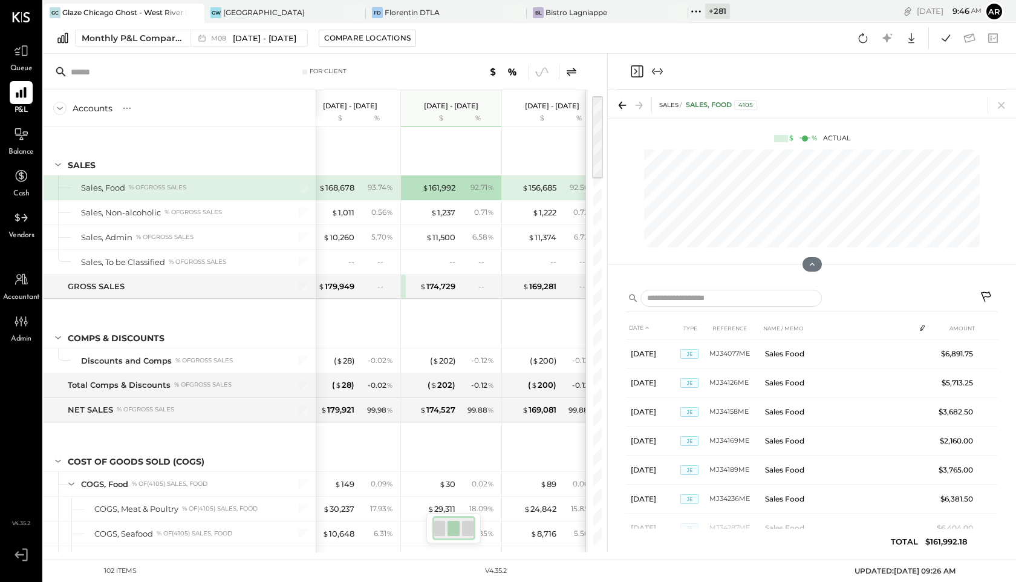
click at [698, 4] on div "+ 281" at bounding box center [709, 12] width 42 height 16
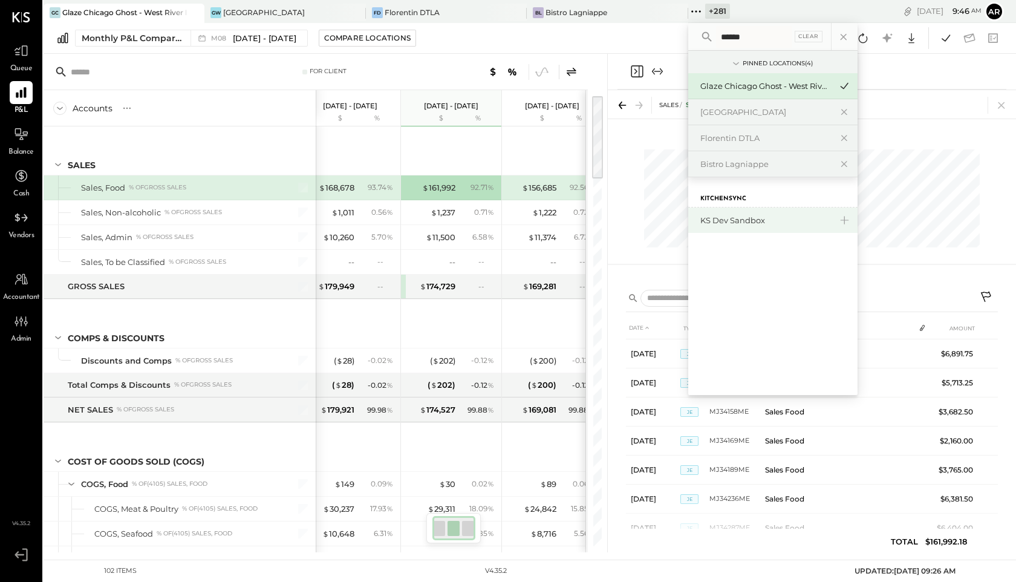
type input "******"
click at [728, 216] on div "KS Dev Sandbox" at bounding box center [765, 220] width 131 height 11
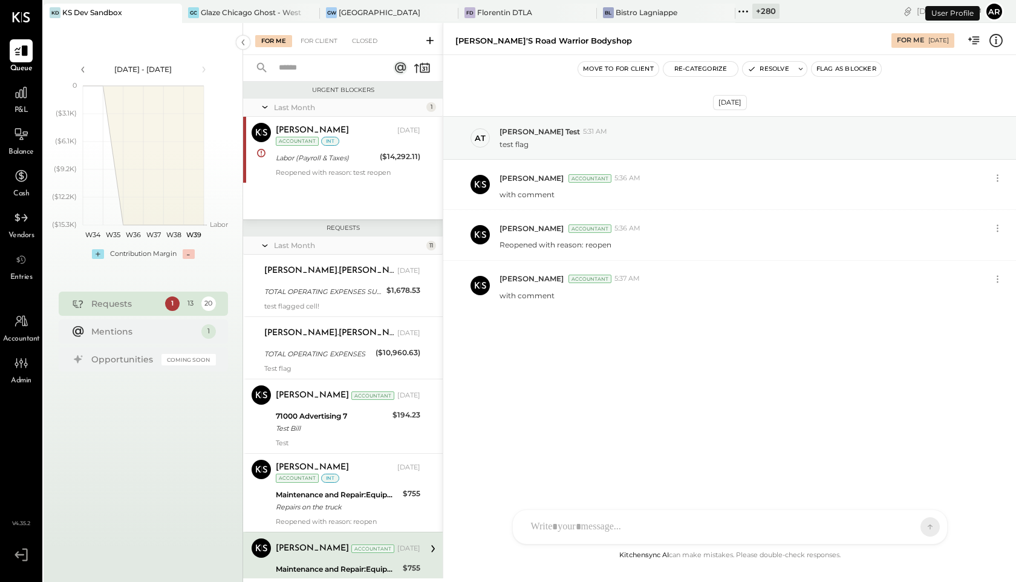
scroll to position [238, 0]
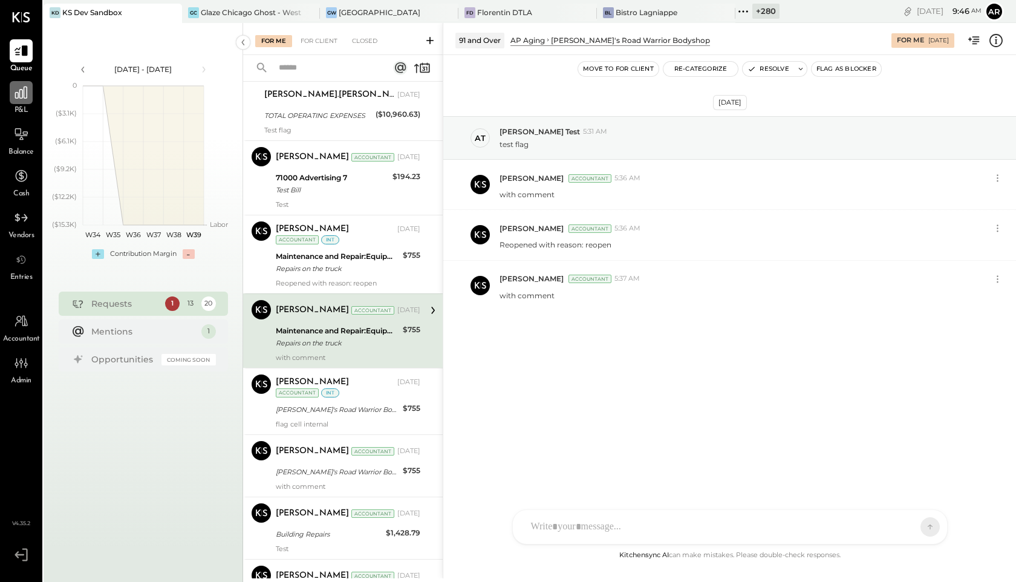
click at [26, 93] on icon at bounding box center [21, 92] width 12 height 12
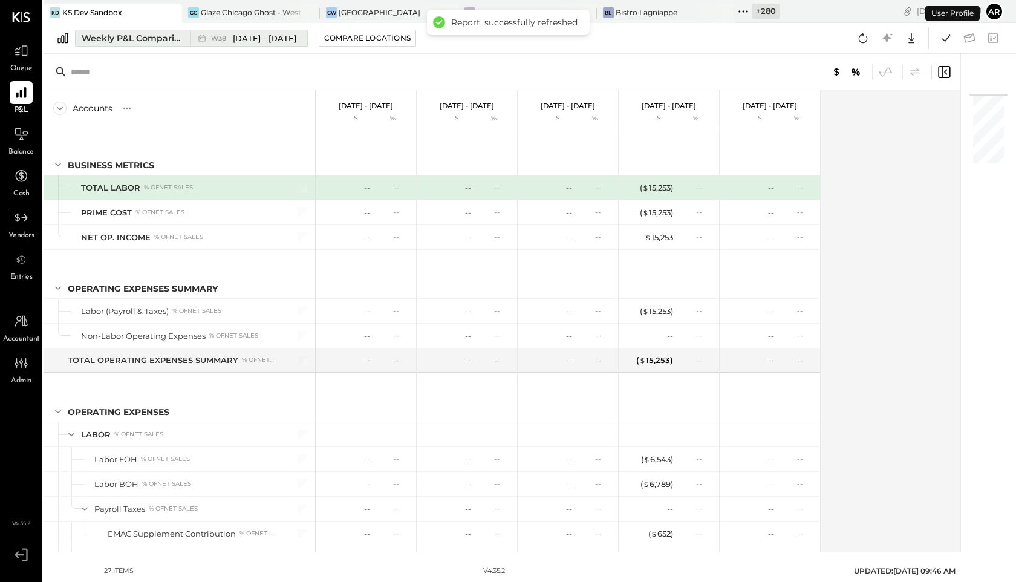
click at [225, 42] on div "W38 Sep 15 - 21, 2025" at bounding box center [253, 38] width 85 height 11
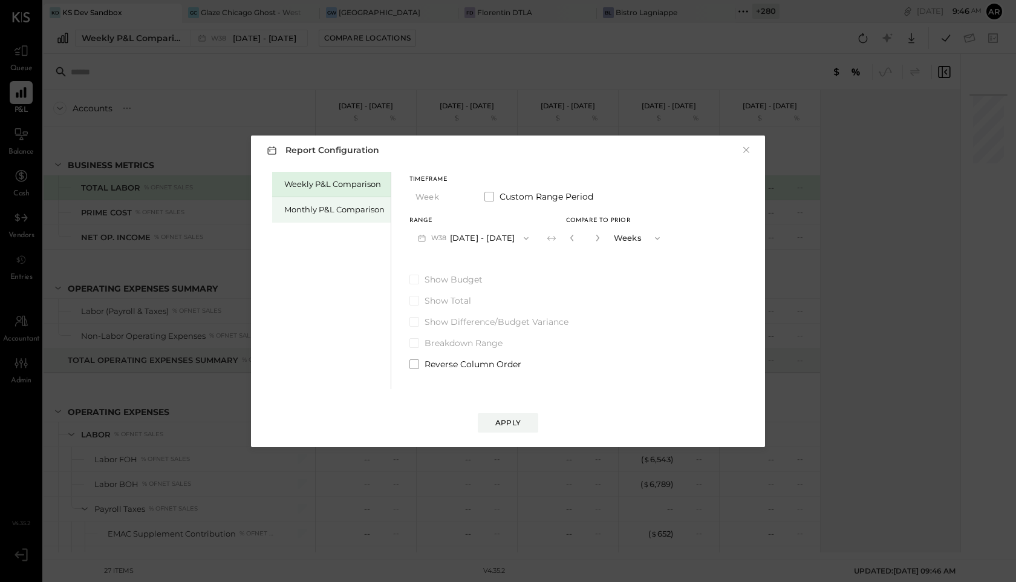
click at [349, 206] on div "Monthly P&L Comparison" at bounding box center [334, 209] width 100 height 11
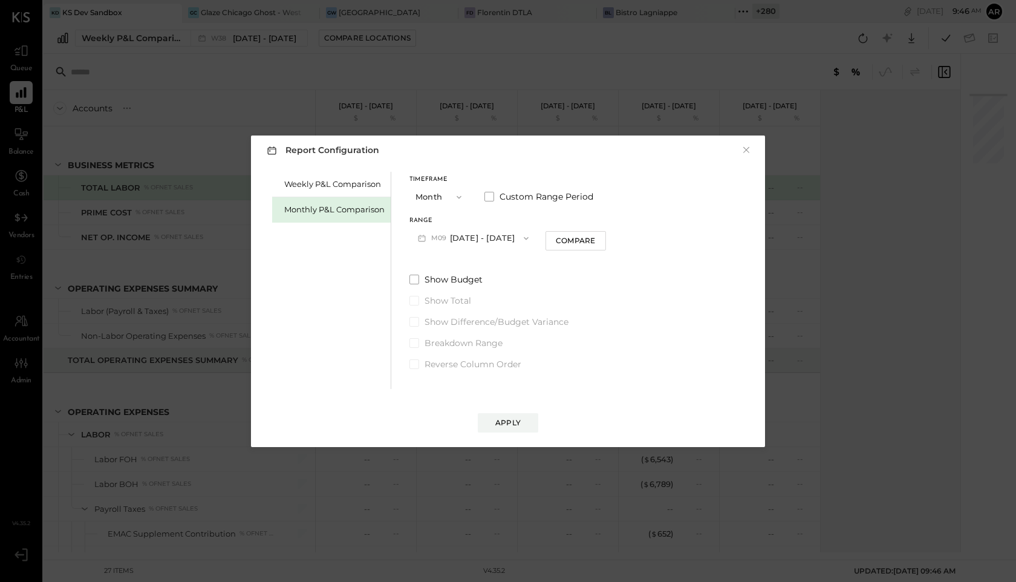
click at [448, 240] on span "M09" at bounding box center [440, 238] width 19 height 10
click at [450, 267] on span "[DATE] - [DATE]" at bounding box center [468, 264] width 57 height 10
drag, startPoint x: 450, startPoint y: 267, endPoint x: 530, endPoint y: 264, distance: 79.9
click at [452, 267] on div "Timeframe Month Custom Range Period Range M08 Aug 1 - 31, 2025 Compare Show Bud…" at bounding box center [507, 271] width 197 height 198
click at [571, 242] on div "Compare" at bounding box center [575, 240] width 39 height 10
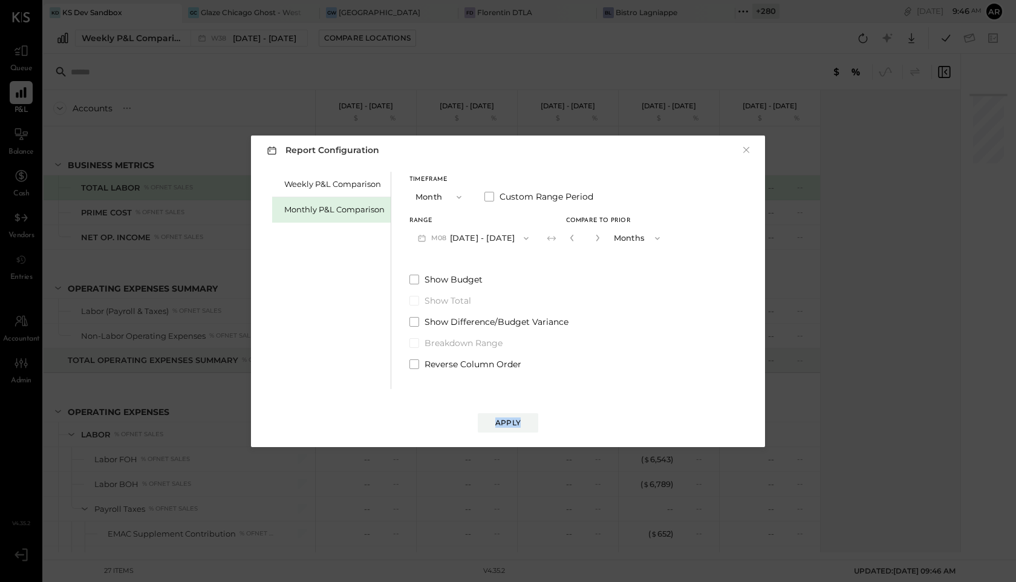
click at [594, 242] on button "button" at bounding box center [598, 237] width 10 height 13
type input "*"
click at [517, 425] on div "Apply" at bounding box center [507, 422] width 25 height 10
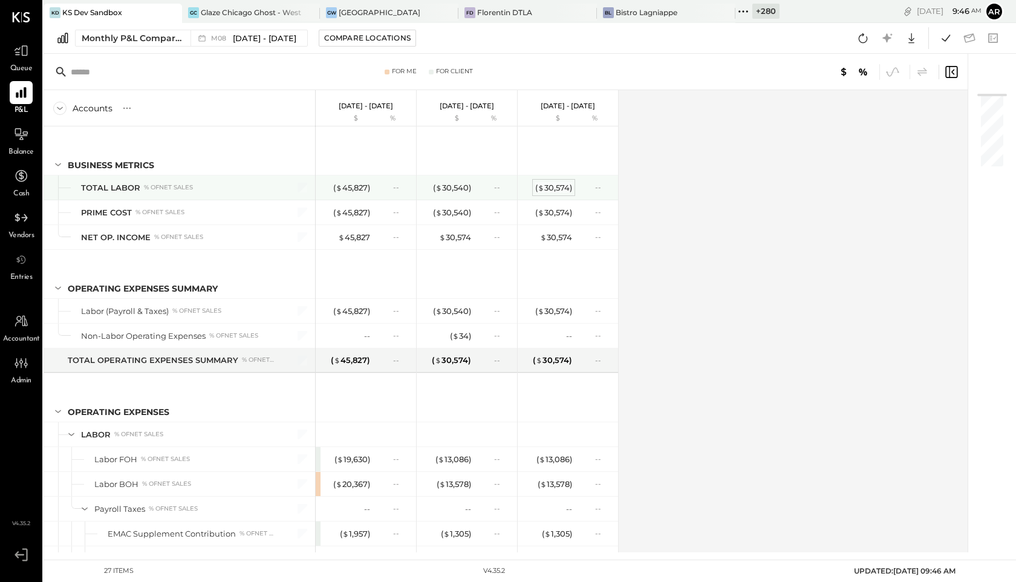
click at [556, 186] on div "( $ 30,574 )" at bounding box center [553, 187] width 37 height 11
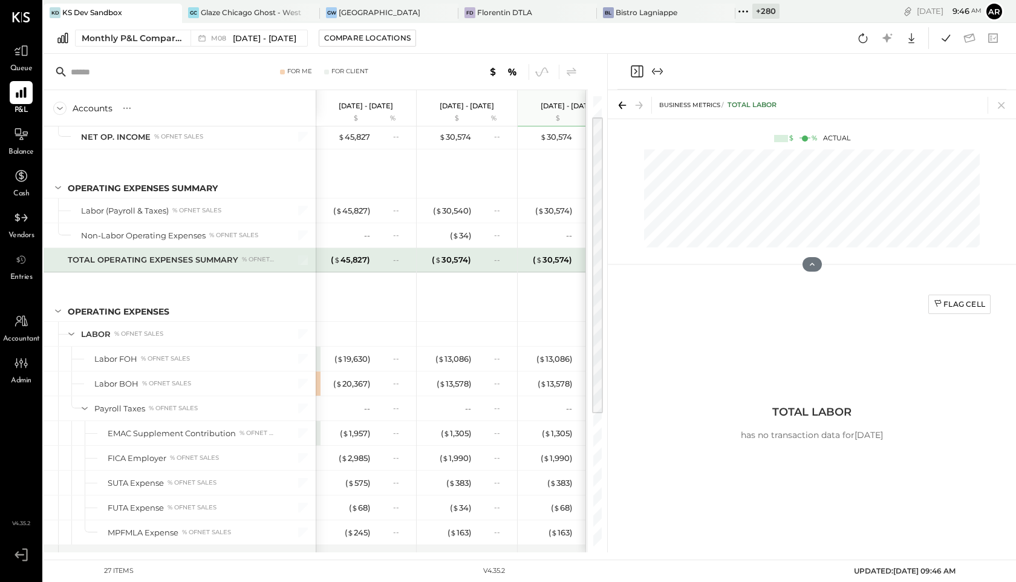
scroll to position [176, 0]
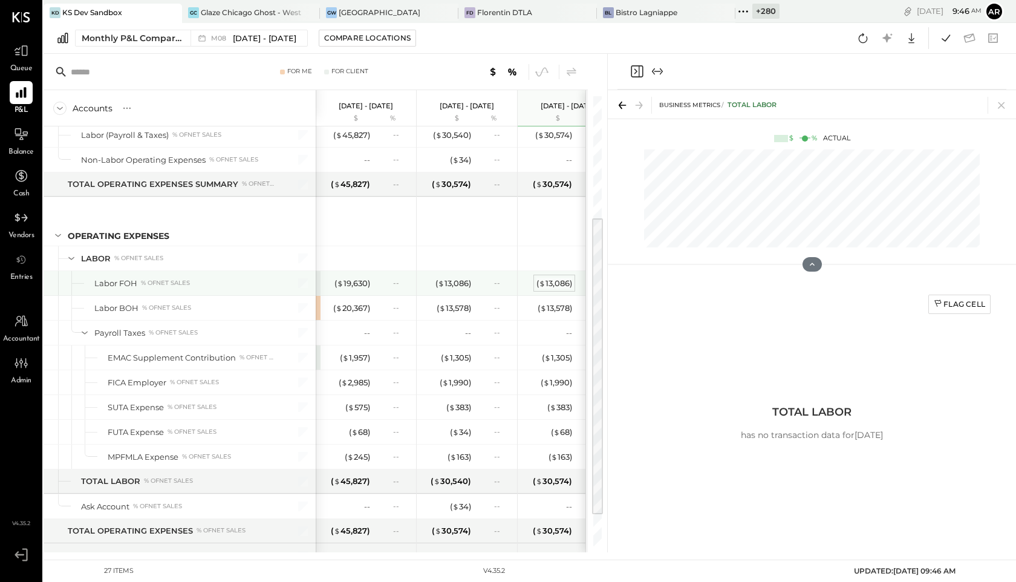
click at [537, 287] on div "( $ 13,086 )" at bounding box center [554, 283] width 36 height 11
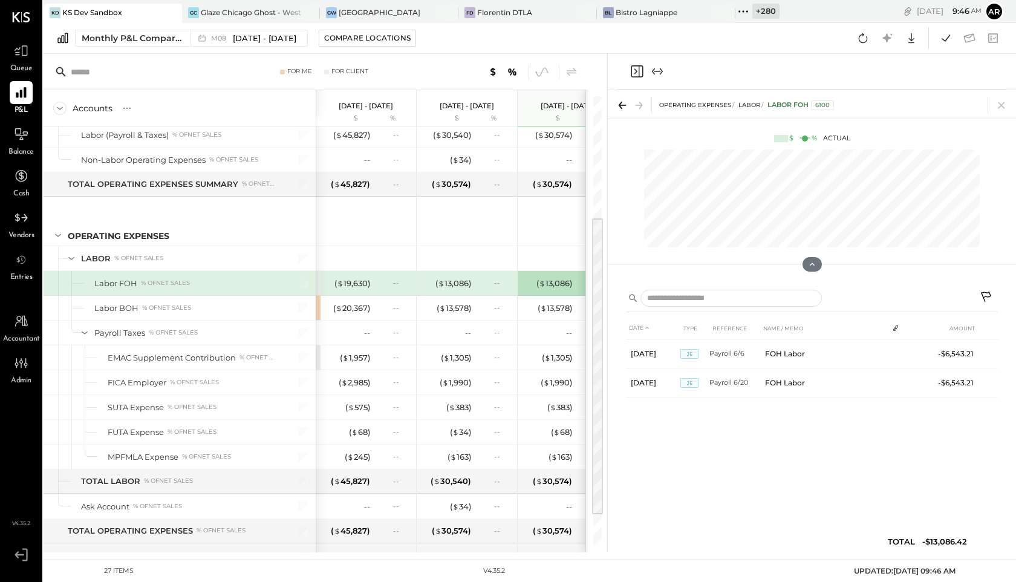
click at [987, 293] on icon at bounding box center [986, 296] width 10 height 10
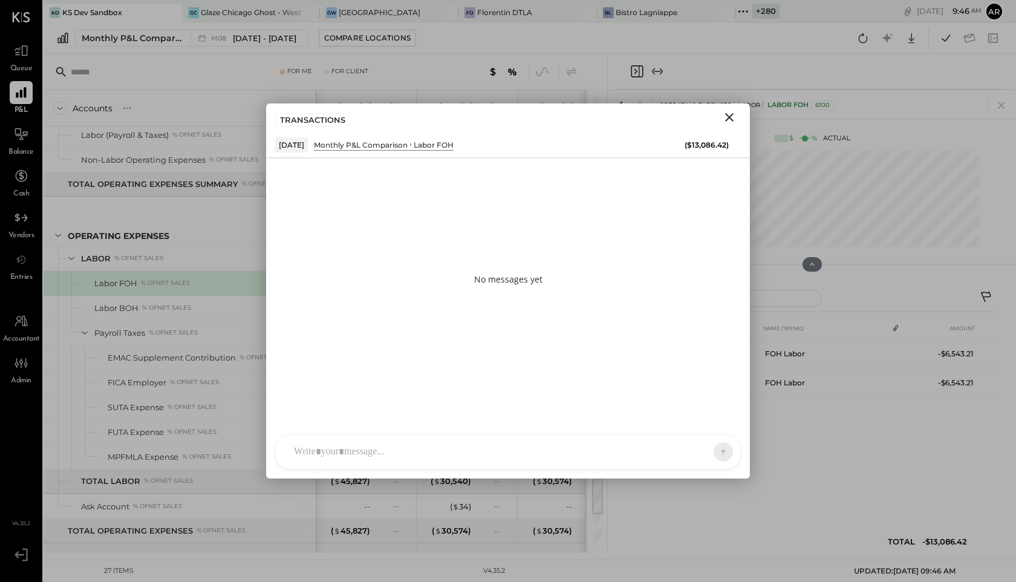
click at [459, 440] on div at bounding box center [508, 452] width 464 height 34
click at [695, 446] on div "ALL" at bounding box center [696, 452] width 60 height 24
click at [689, 451] on div "ALL" at bounding box center [684, 451] width 37 height 10
click at [695, 423] on div "INTERNAL" at bounding box center [701, 422] width 71 height 20
click at [432, 396] on div "**********" at bounding box center [508, 400] width 440 height 48
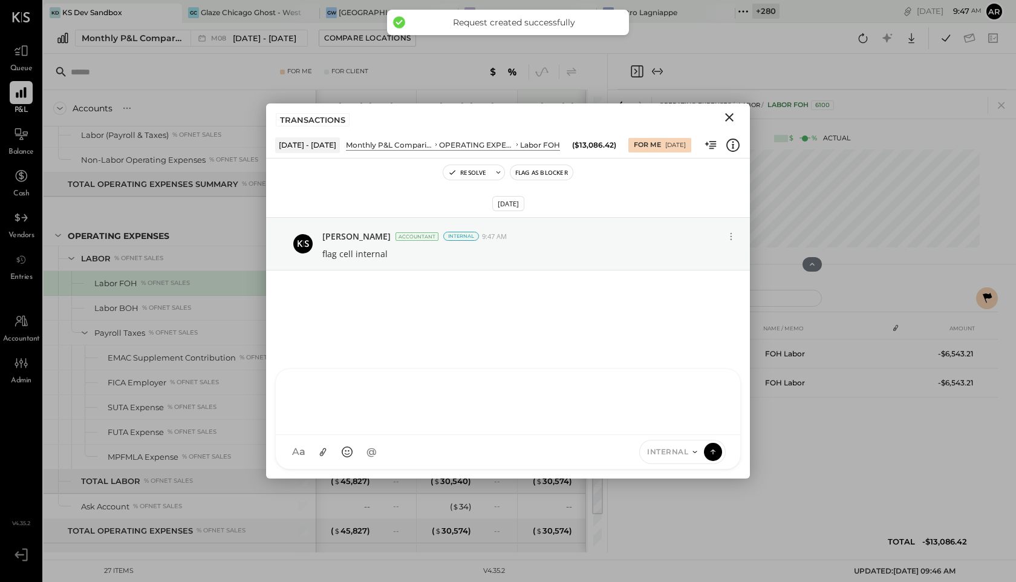
click at [731, 115] on icon "Close" at bounding box center [729, 117] width 8 height 8
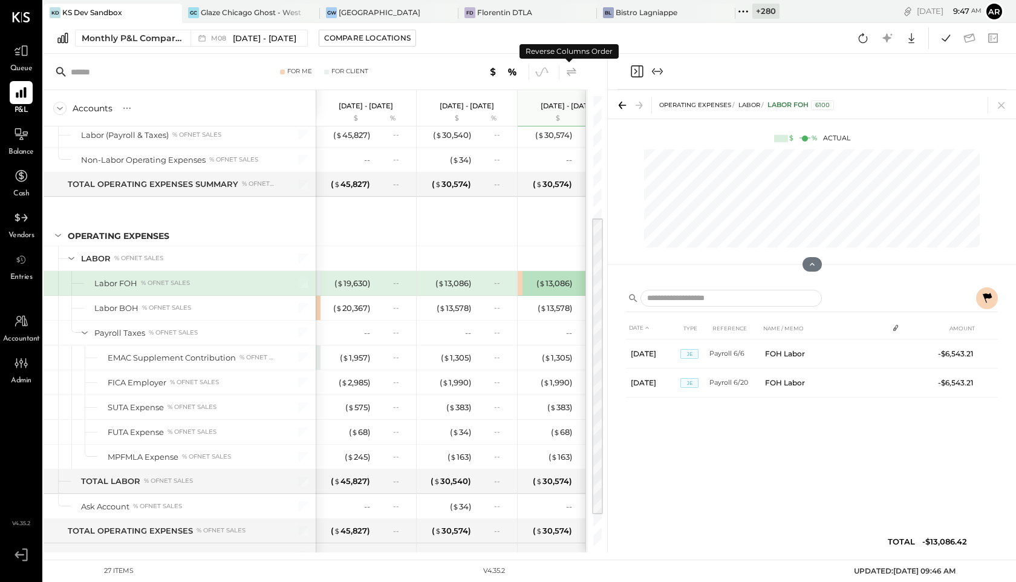
click at [574, 67] on icon at bounding box center [571, 72] width 15 height 15
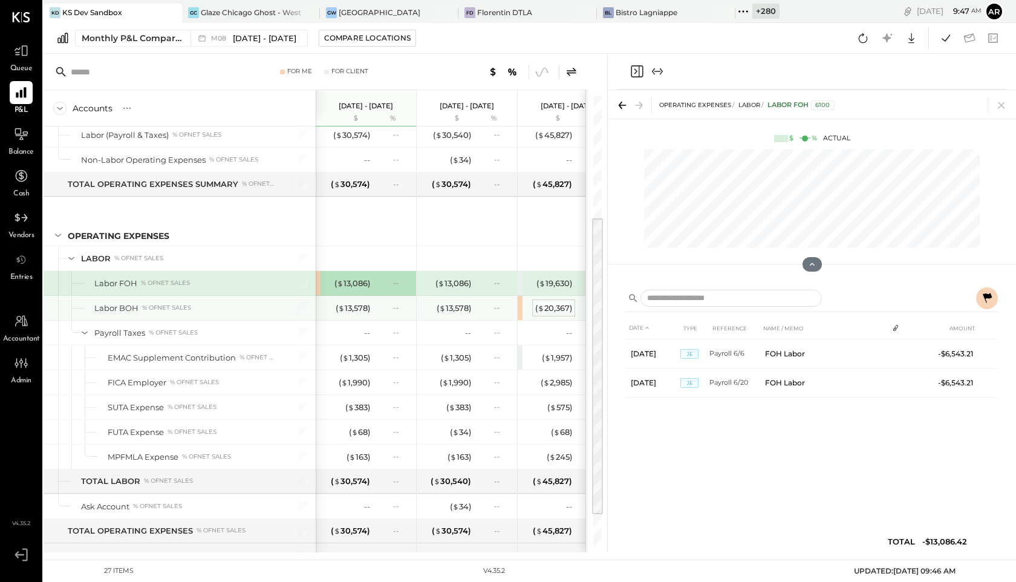
click at [556, 305] on div "( $ 20,367 )" at bounding box center [553, 307] width 37 height 11
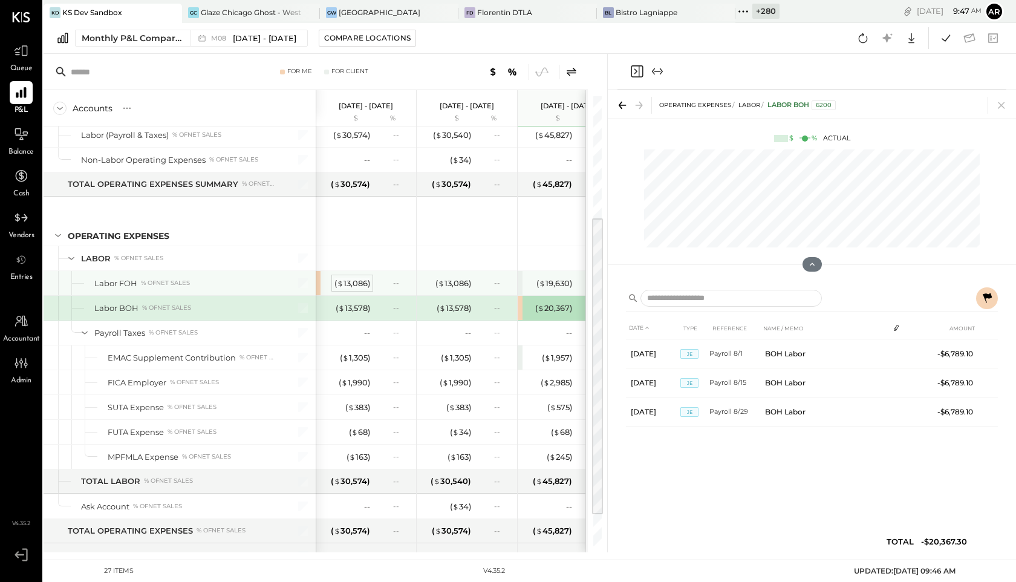
click at [367, 283] on div "( $ 13,086 )" at bounding box center [352, 283] width 36 height 11
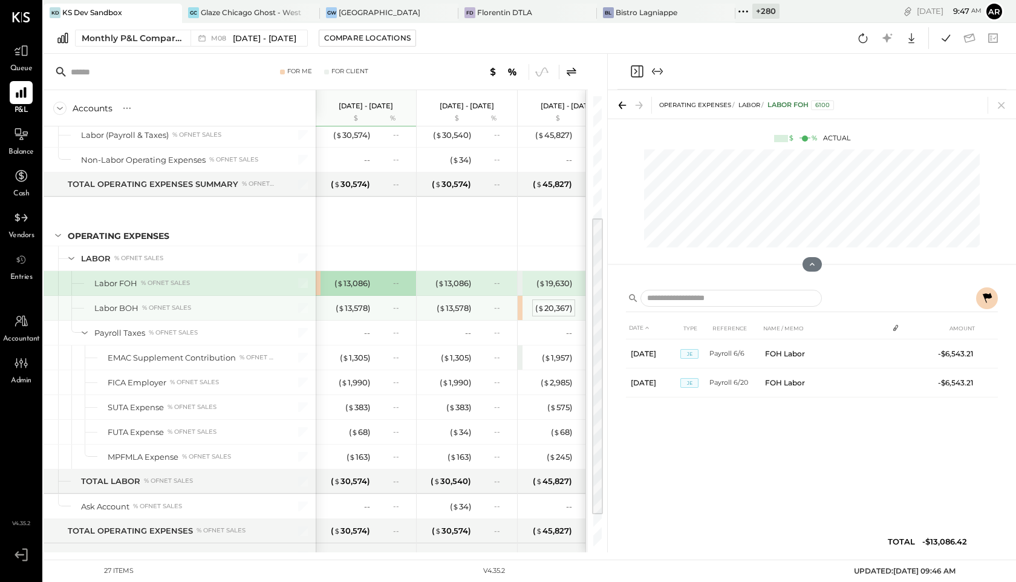
click at [548, 310] on div "( $ 20,367 )" at bounding box center [553, 307] width 37 height 11
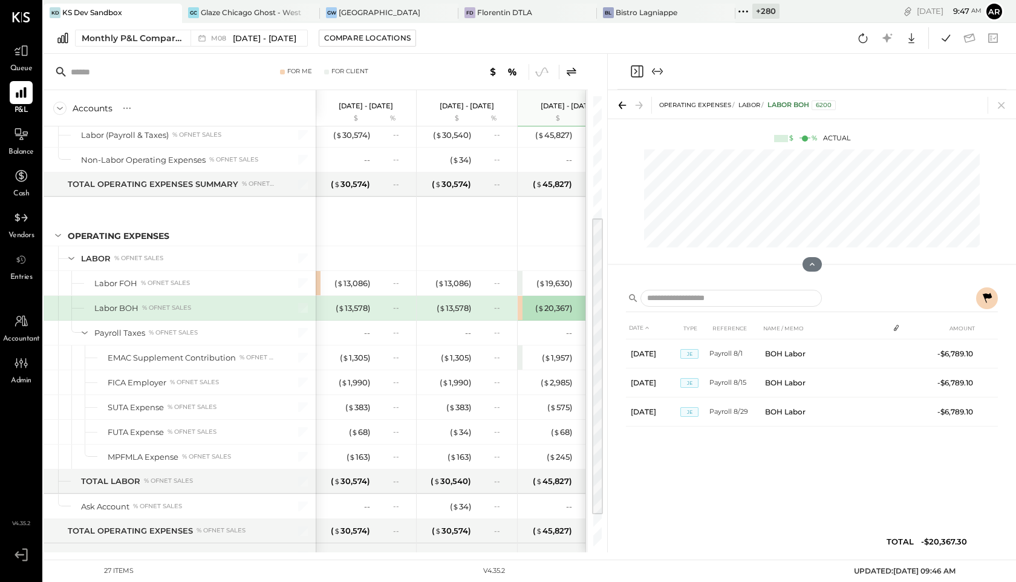
click at [998, 292] on div "DATE TYPE REFERENCE NAME / MEMO AMOUNT Aug 1, 25 JE Payroll 8/1 BOH Labor -$6,7…" at bounding box center [812, 416] width 408 height 271
click at [990, 296] on icon at bounding box center [987, 298] width 9 height 10
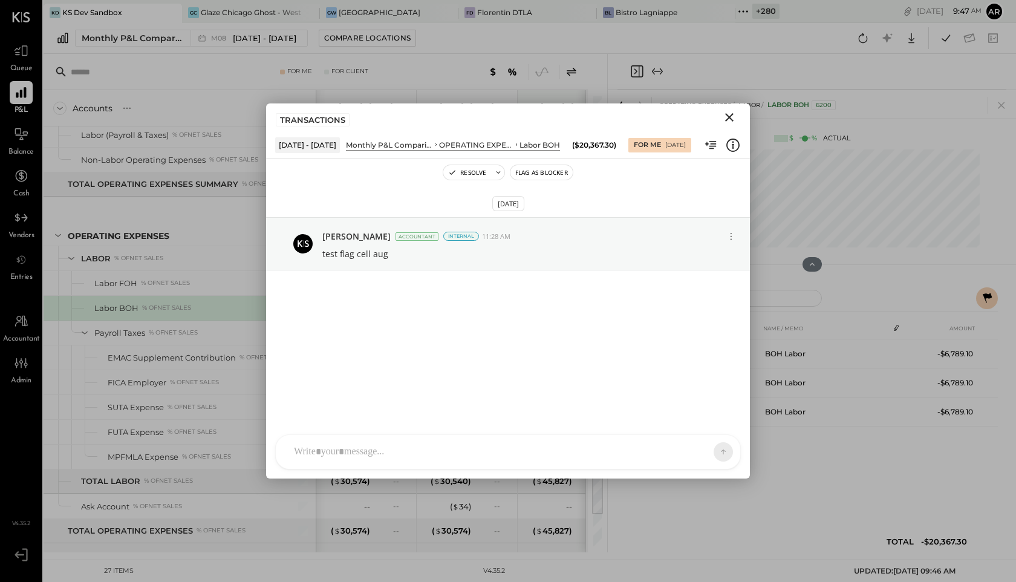
click at [727, 111] on icon "Close" at bounding box center [729, 117] width 15 height 15
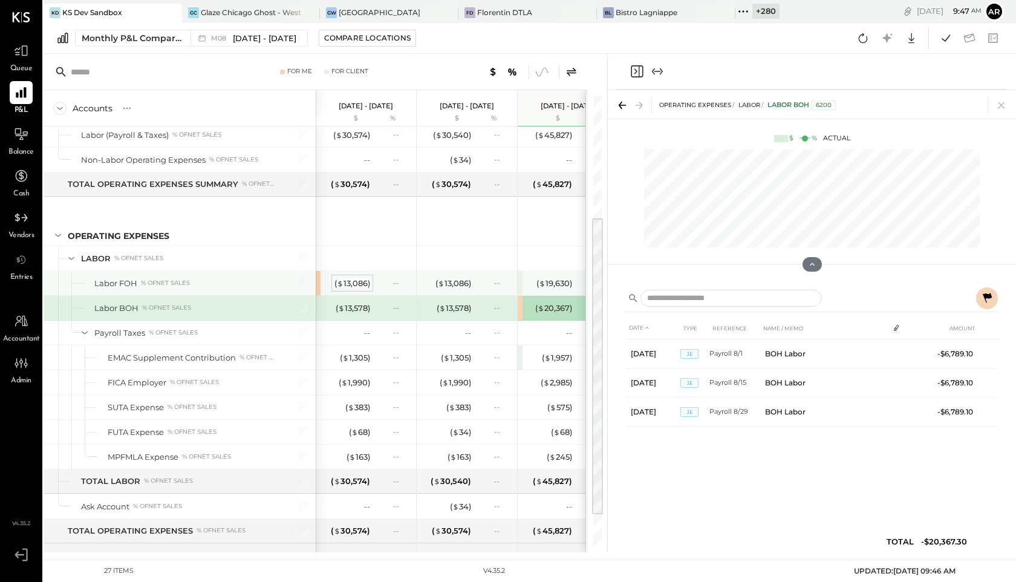
click at [348, 288] on div "( $ 13,086 )" at bounding box center [352, 283] width 36 height 11
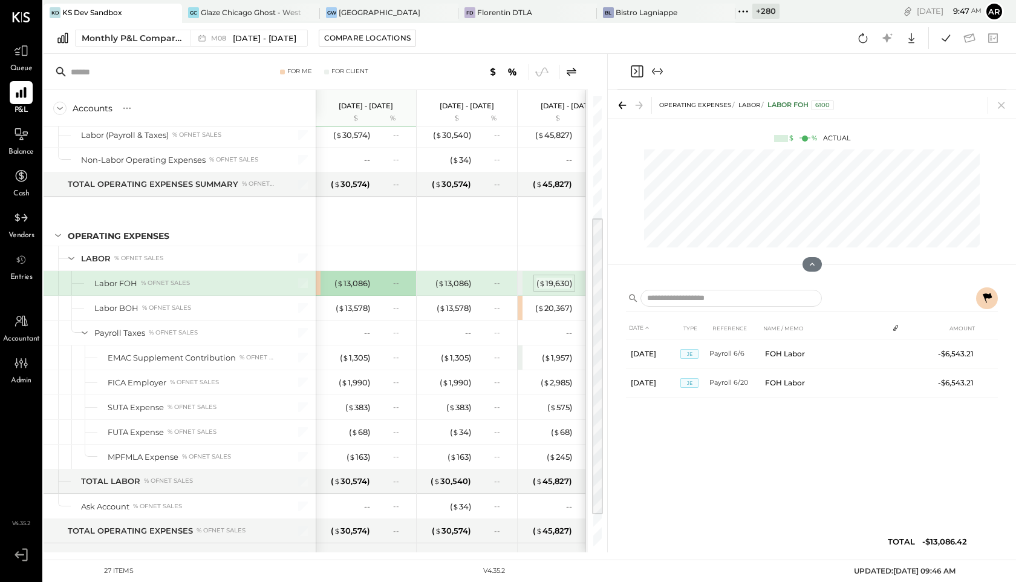
click at [536, 286] on div "( $ 19,630 )" at bounding box center [554, 283] width 36 height 11
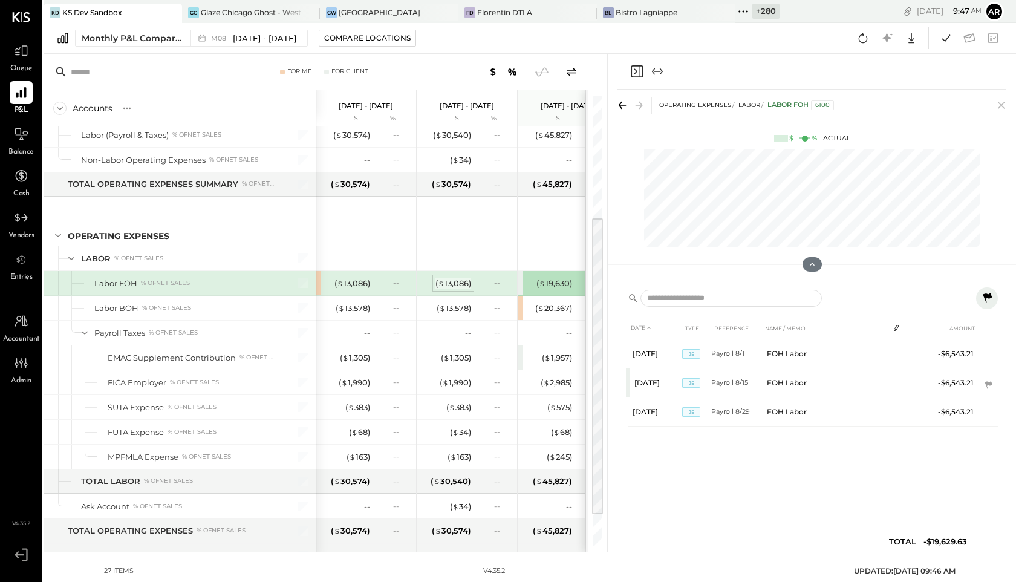
click at [447, 283] on div "( $ 13,086 )" at bounding box center [453, 283] width 36 height 11
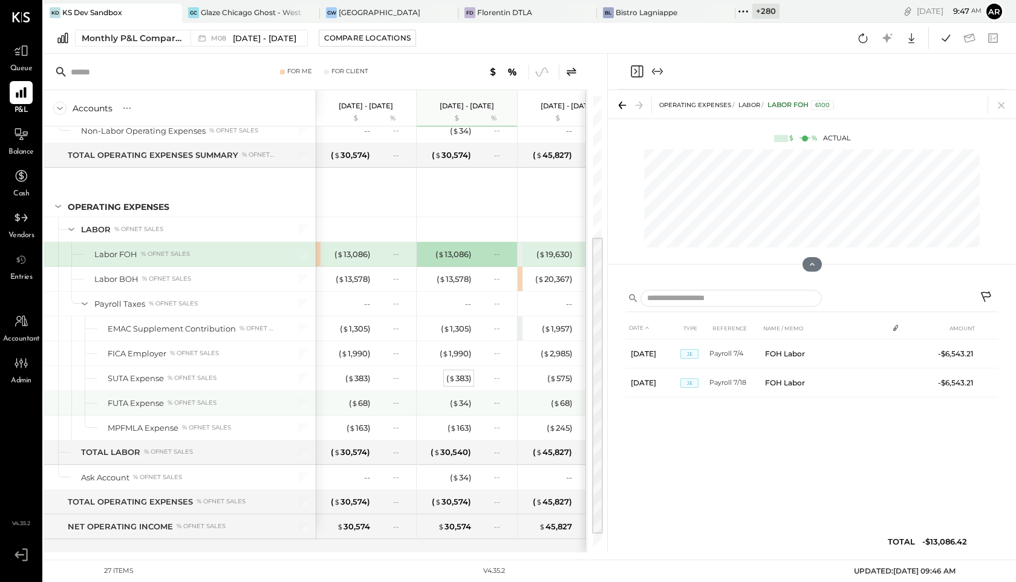
scroll to position [207, 0]
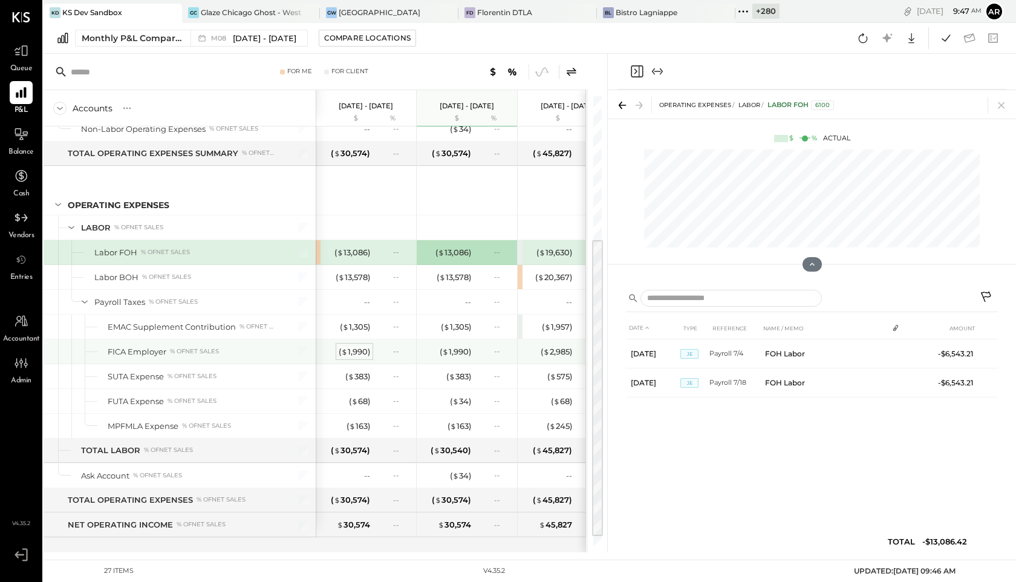
click at [364, 351] on div "( $ 1,990 )" at bounding box center [354, 351] width 31 height 11
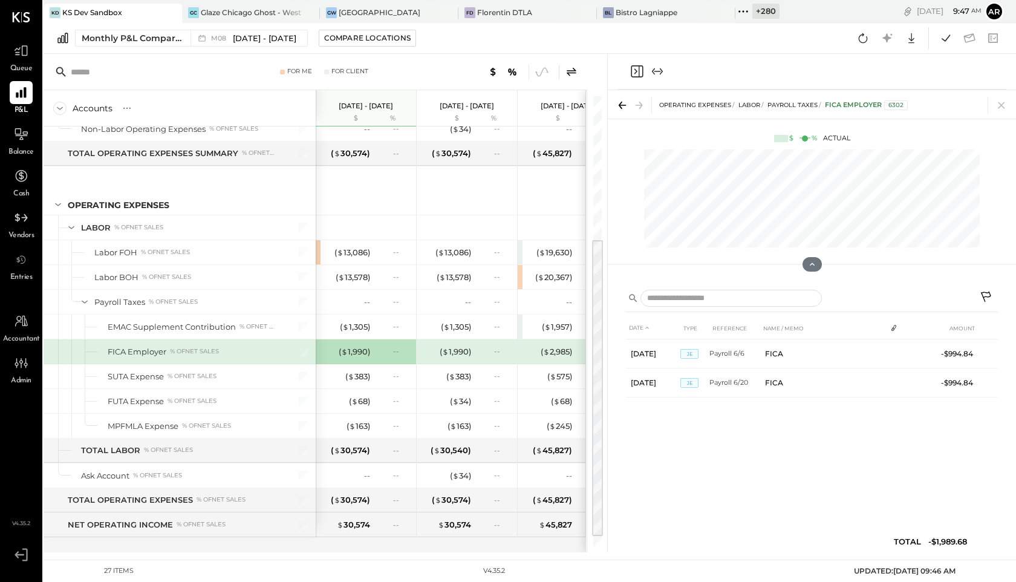
click at [576, 70] on icon at bounding box center [571, 72] width 15 height 15
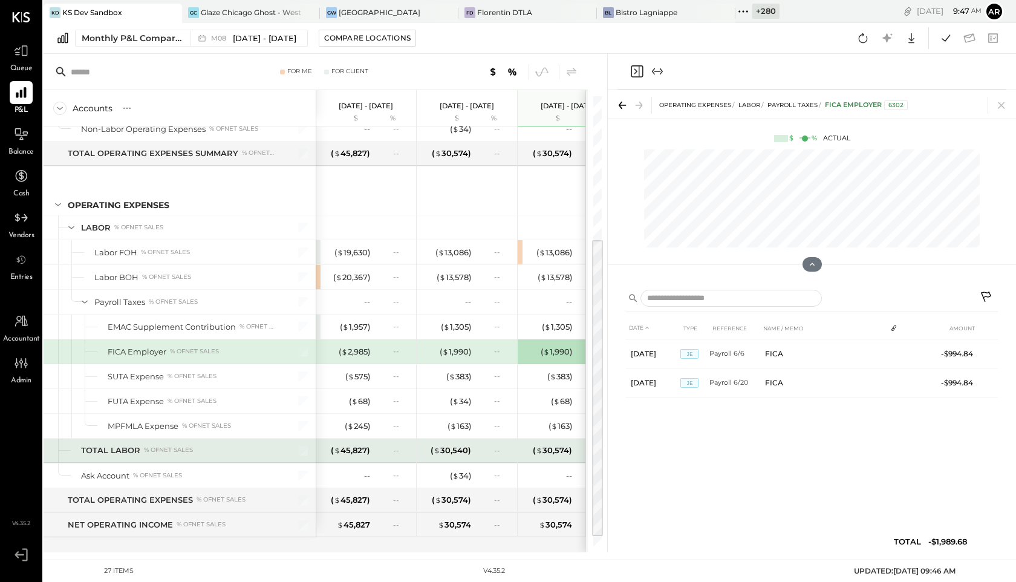
scroll to position [222, 0]
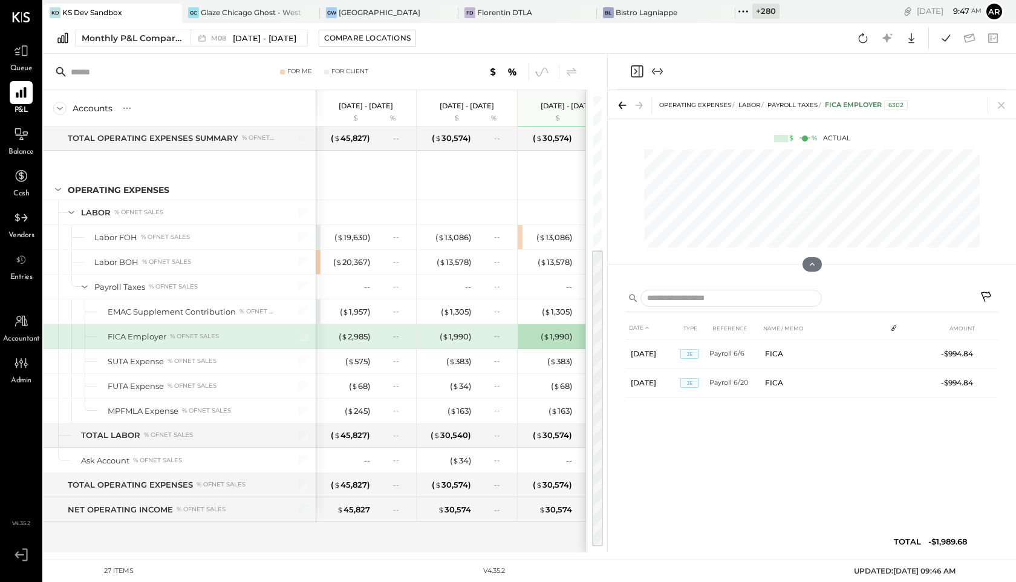
click at [491, 339] on div "--" at bounding box center [493, 336] width 39 height 10
click at [353, 340] on div "( $ 2,985 )" at bounding box center [354, 336] width 31 height 11
click at [461, 342] on div "( $ 1,990 )" at bounding box center [455, 336] width 31 height 11
click at [556, 328] on div "( $ 1,990 ) --" at bounding box center [569, 336] width 91 height 24
click at [256, 37] on span "[DATE] - [DATE]" at bounding box center [264, 38] width 63 height 11
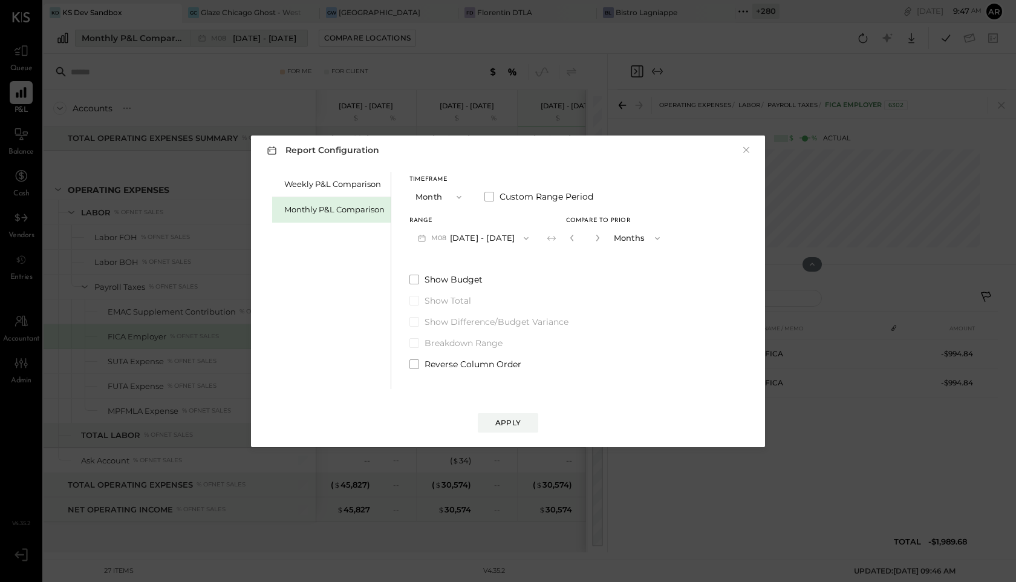
click at [256, 37] on div "Report Configuration × Weekly P&L Comparison Monthly P&L Comparison Timeframe M…" at bounding box center [508, 291] width 1016 height 582
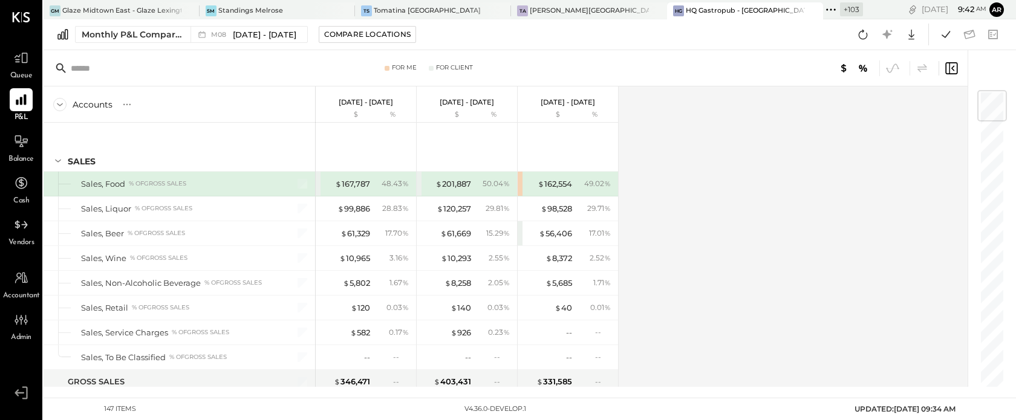
click at [585, 178] on div "$ 162,554 49.02 %" at bounding box center [569, 184] width 91 height 24
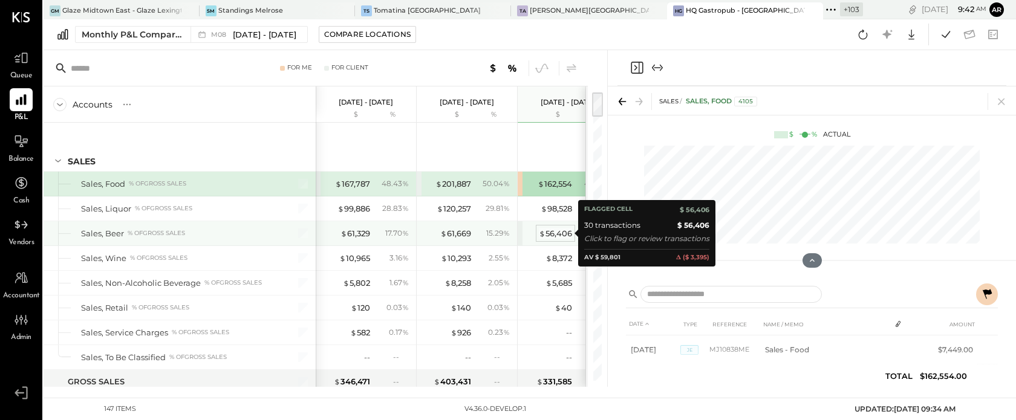
click at [545, 234] on div "$ 56,406" at bounding box center [555, 233] width 33 height 11
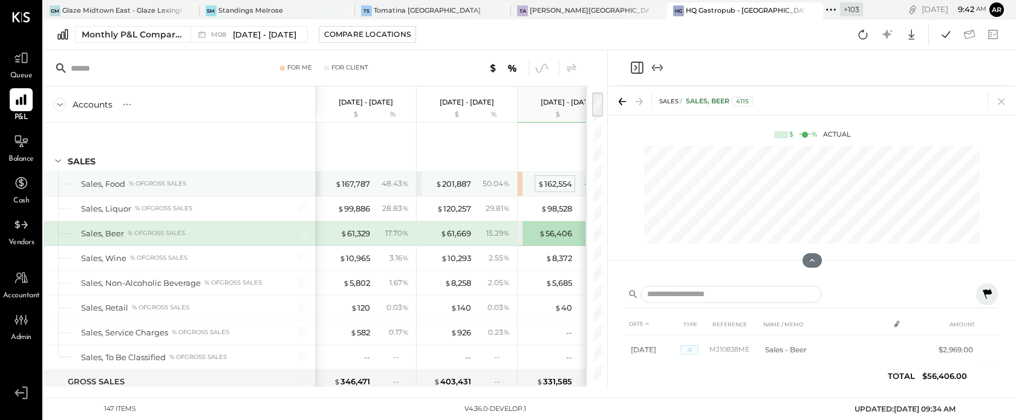
click at [547, 183] on div "$ 162,554" at bounding box center [555, 183] width 34 height 11
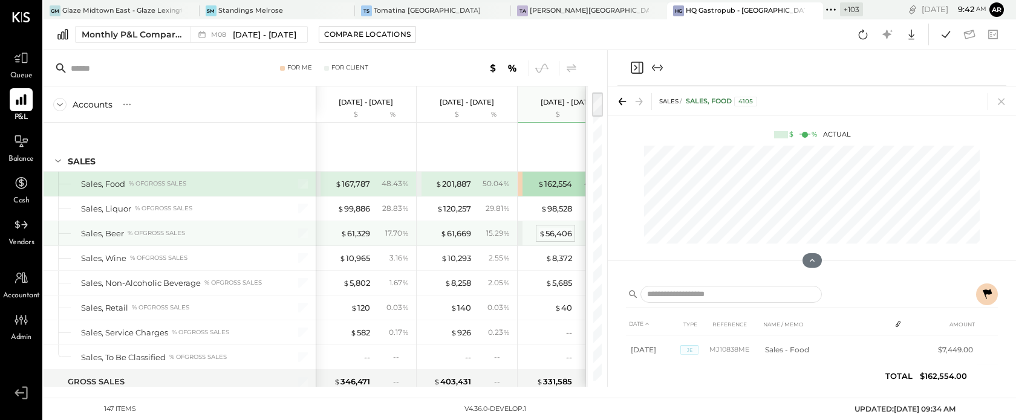
click at [549, 237] on div "$ 56,406" at bounding box center [555, 233] width 33 height 11
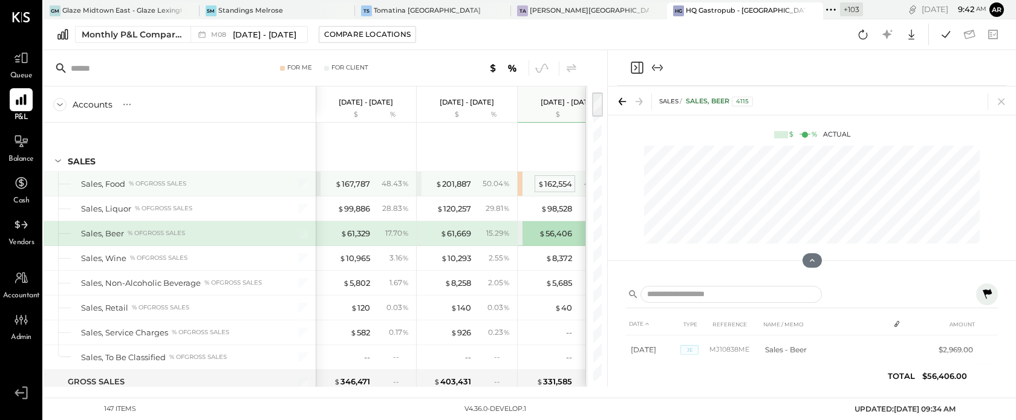
click at [541, 187] on span "$" at bounding box center [541, 184] width 7 height 10
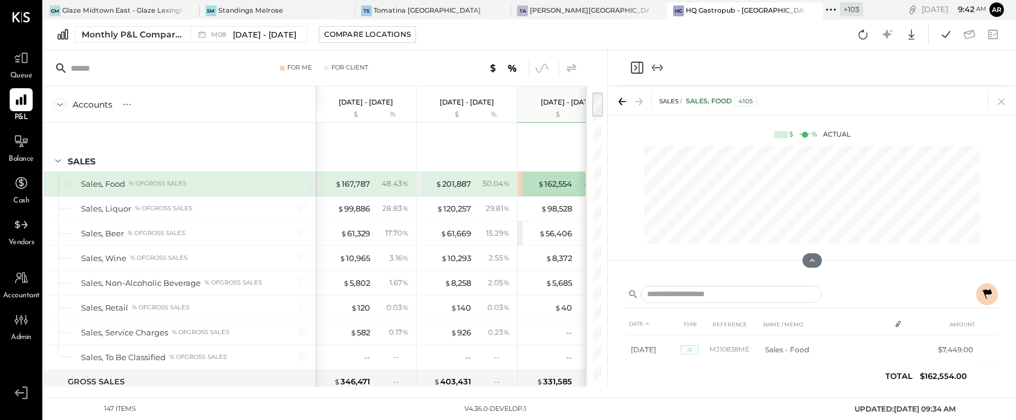
click at [574, 65] on icon at bounding box center [572, 67] width 10 height 8
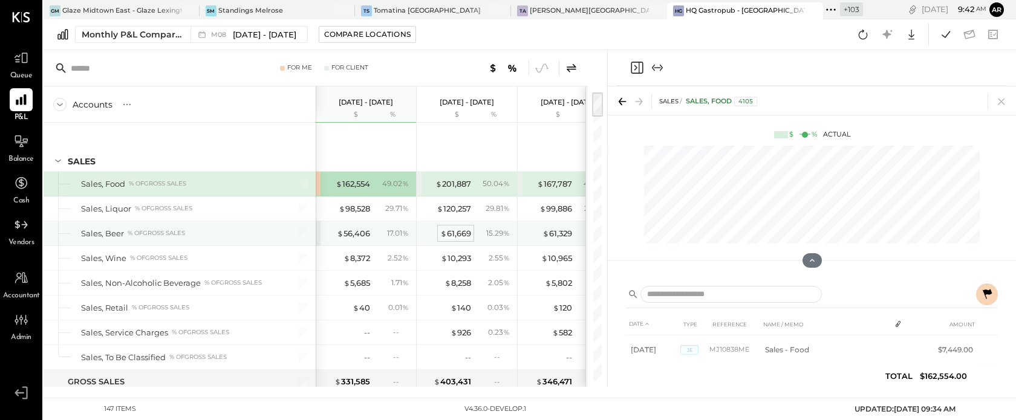
click at [446, 235] on span "$" at bounding box center [443, 234] width 7 height 10
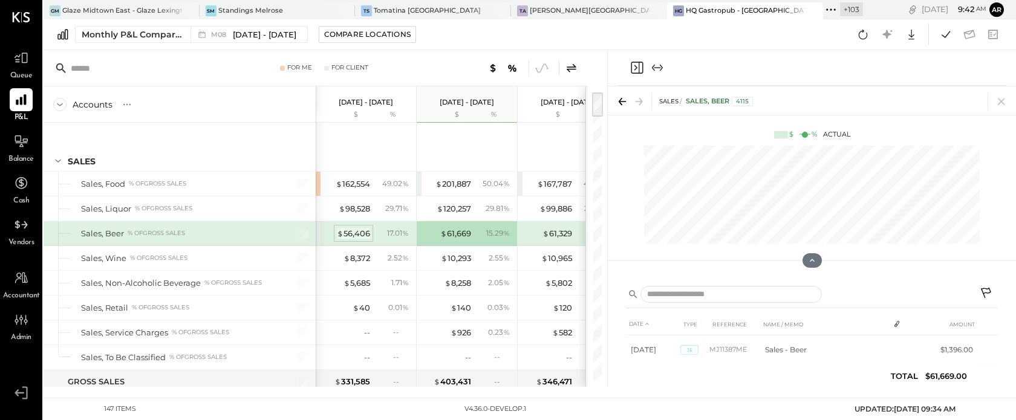
click at [351, 233] on div "$ 56,406" at bounding box center [353, 233] width 33 height 11
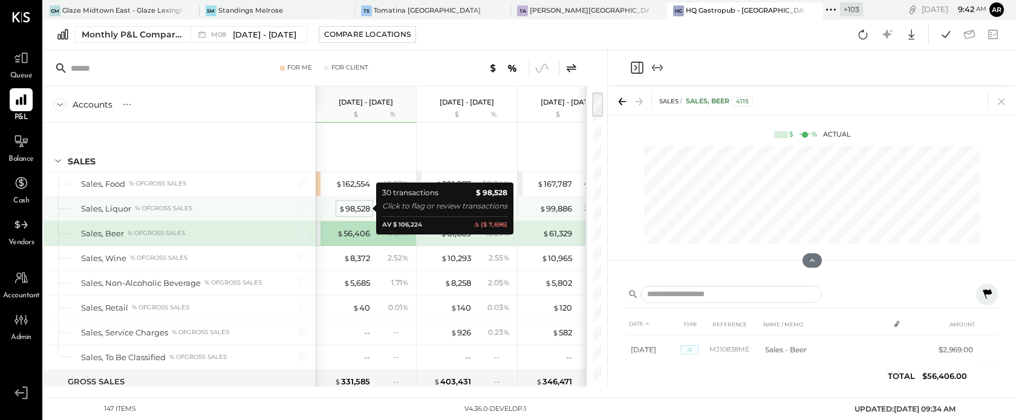
click at [357, 208] on div "$ 98,528" at bounding box center [354, 208] width 31 height 11
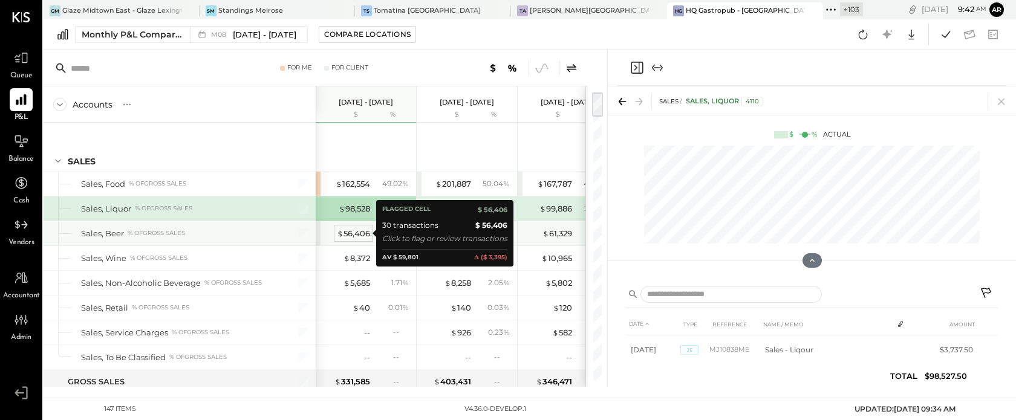
click at [347, 230] on div "$ 56,406" at bounding box center [353, 233] width 33 height 11
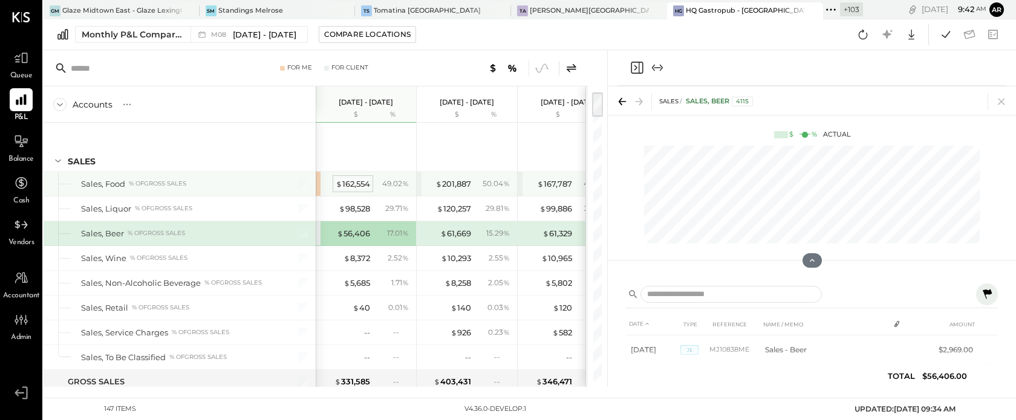
click at [351, 189] on div "$ 162,554" at bounding box center [353, 183] width 34 height 11
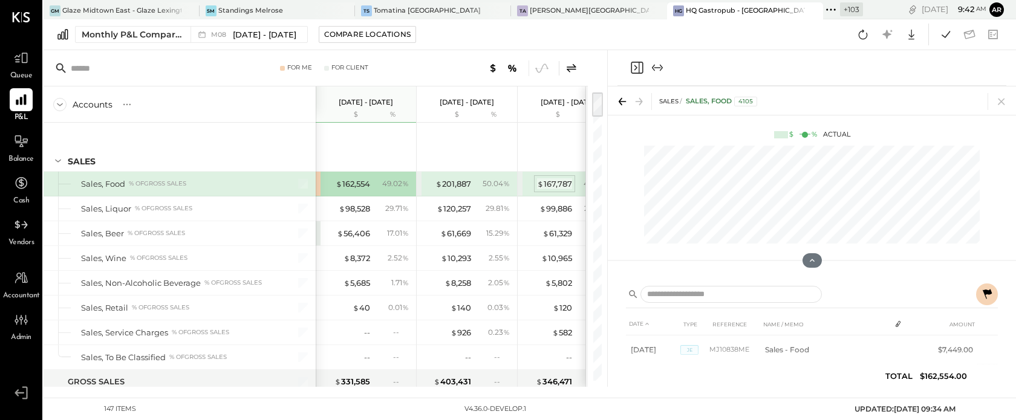
click at [544, 189] on div "$ 167,787" at bounding box center [554, 183] width 35 height 11
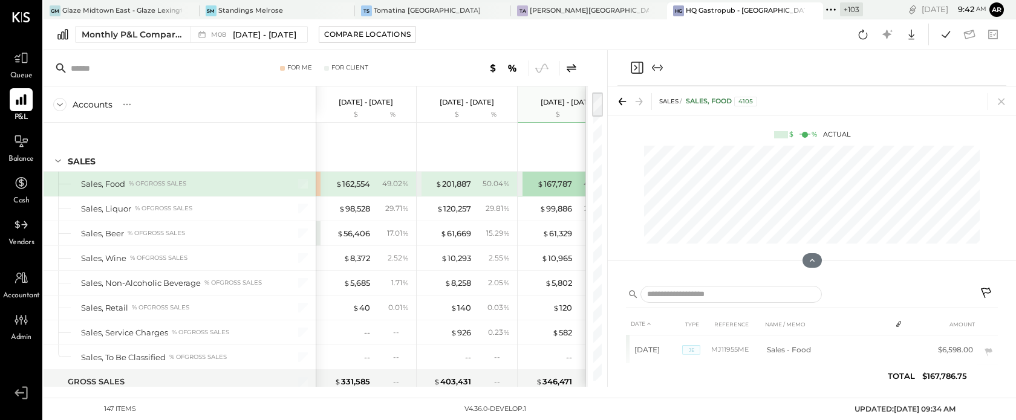
click at [472, 184] on div "$ 201,887 50.04 %" at bounding box center [468, 184] width 91 height 24
click at [371, 184] on div "$ 162,554 49.02 %" at bounding box center [367, 184] width 91 height 24
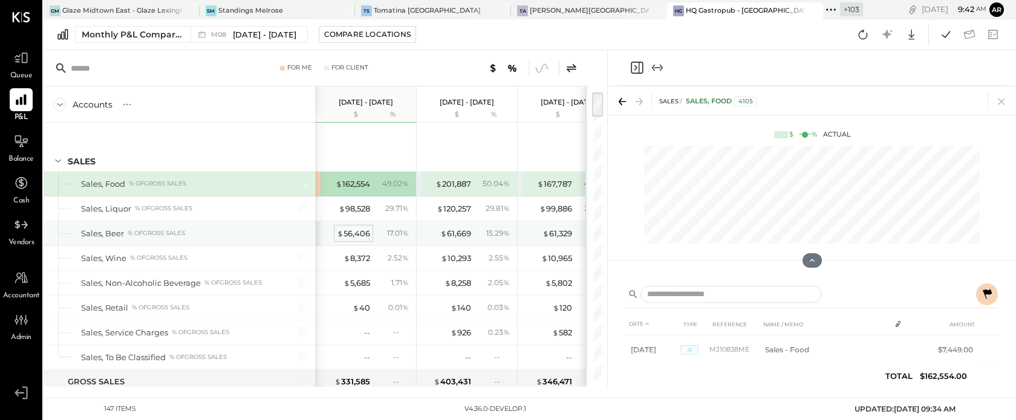
click at [359, 228] on div "$ 56,406" at bounding box center [353, 233] width 33 height 11
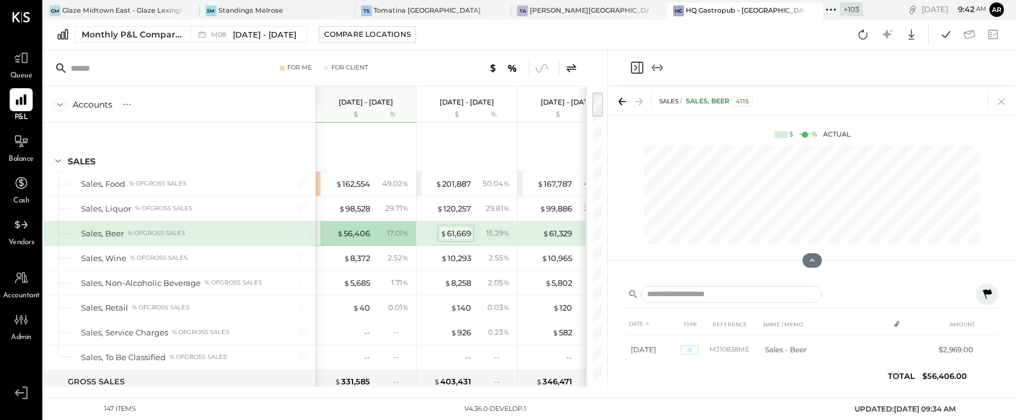
click at [453, 229] on div "$ 61,669" at bounding box center [455, 233] width 31 height 11
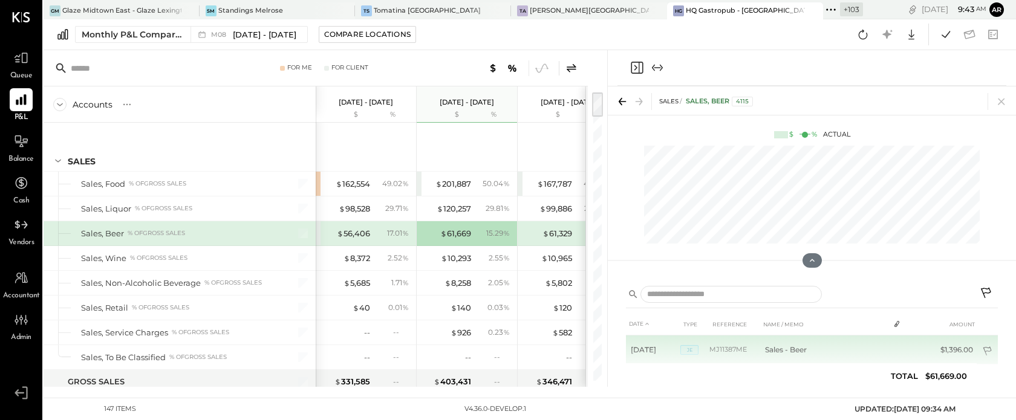
click at [991, 354] on icon at bounding box center [988, 353] width 12 height 12
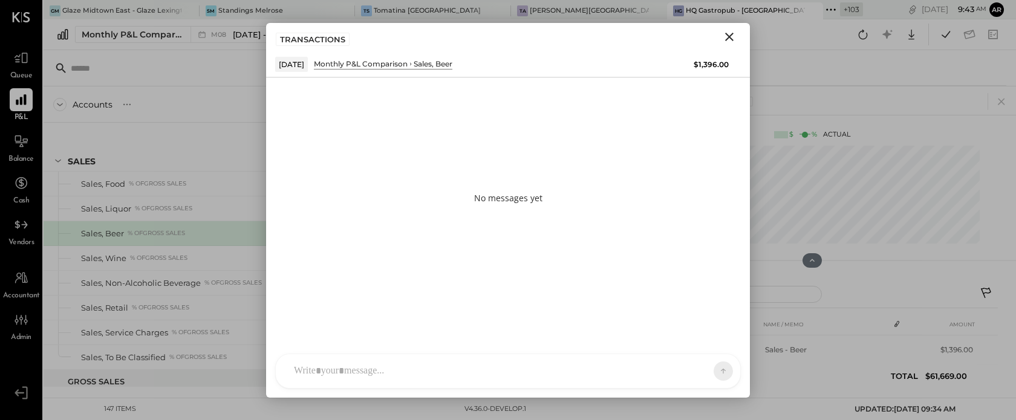
click at [428, 376] on div "AL [PERSON_NAME] S Santa JP [PERSON_NAME] AT [PERSON_NAME] Test User ST Santa T…" at bounding box center [508, 371] width 466 height 35
click at [699, 368] on icon at bounding box center [695, 371] width 10 height 10
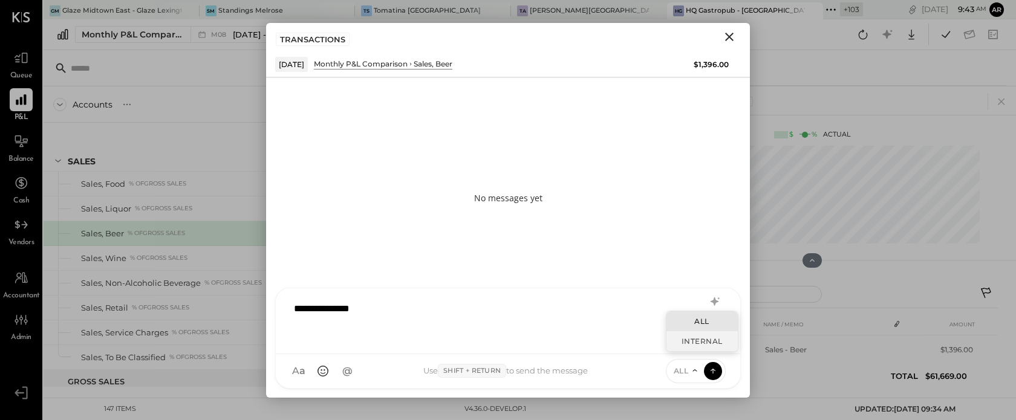
click at [698, 343] on div "INTERNAL" at bounding box center [701, 341] width 71 height 20
click at [712, 370] on icon at bounding box center [713, 371] width 11 height 12
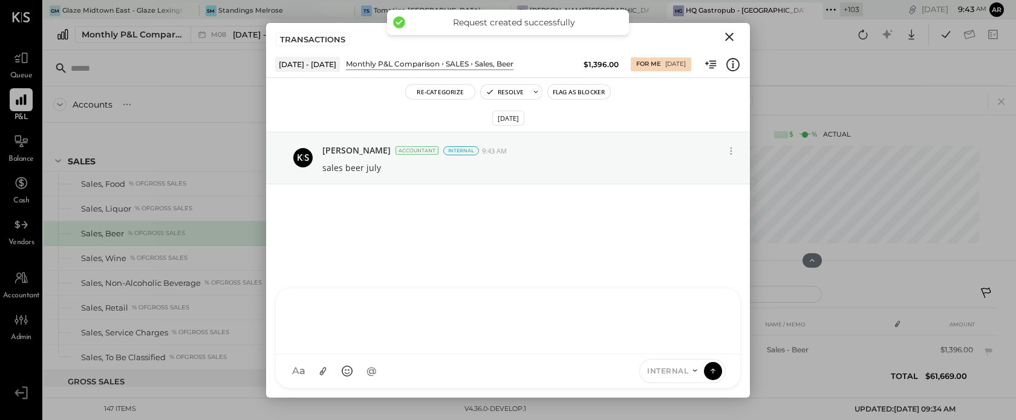
click at [733, 30] on icon "Close" at bounding box center [729, 37] width 15 height 15
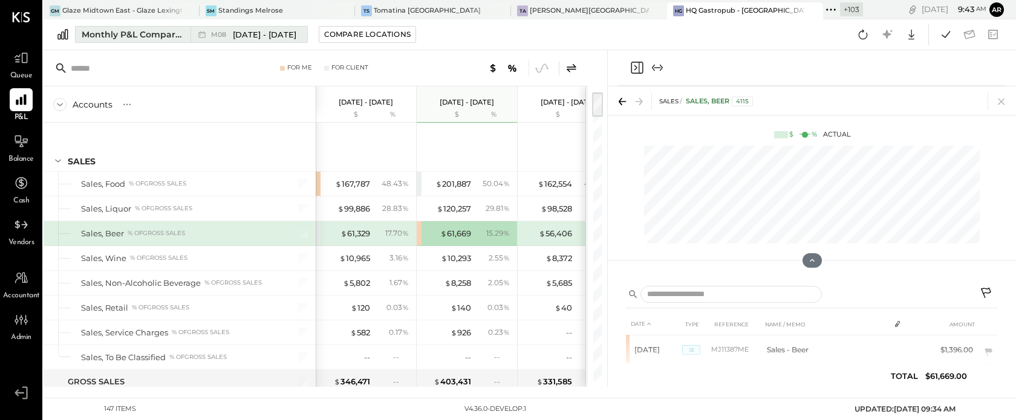
click at [203, 32] on icon at bounding box center [201, 34] width 7 height 7
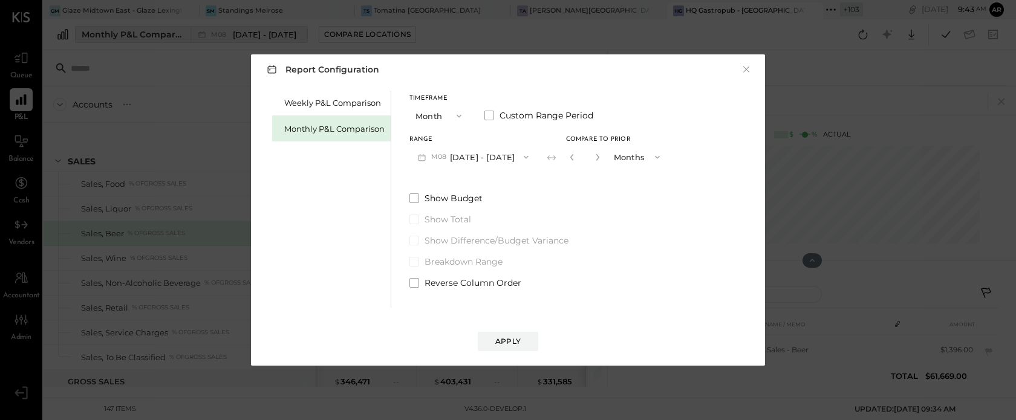
click at [203, 32] on div "Report Configuration × Weekly P&L Comparison Monthly P&L Comparison Timeframe M…" at bounding box center [508, 210] width 1016 height 420
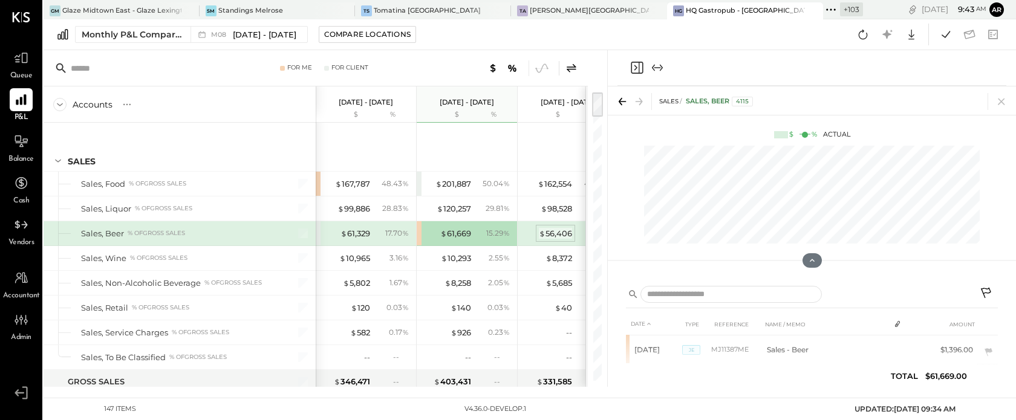
click at [553, 230] on div "$ 56,406" at bounding box center [555, 233] width 33 height 11
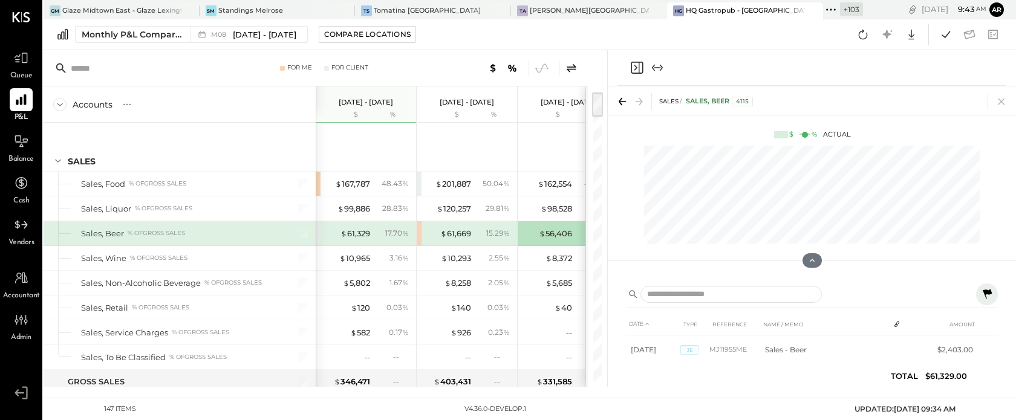
click at [981, 293] on icon at bounding box center [987, 294] width 15 height 15
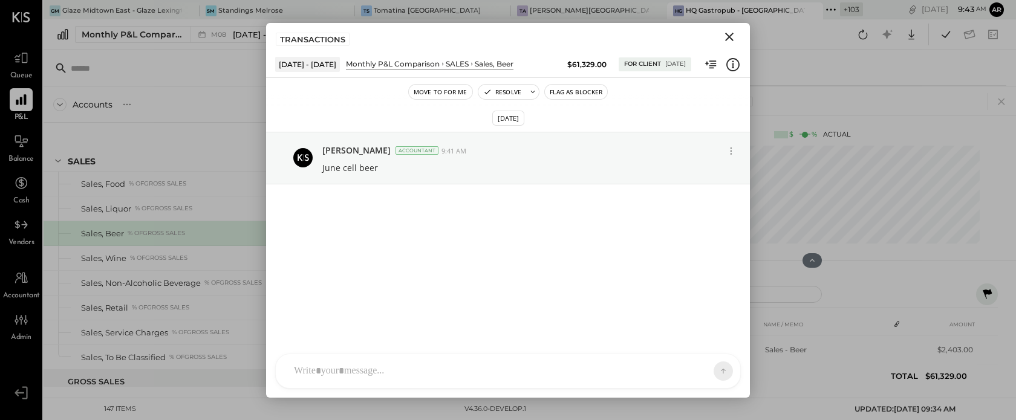
click at [981, 293] on icon at bounding box center [987, 294] width 15 height 15
click at [735, 33] on icon "Close" at bounding box center [729, 37] width 15 height 15
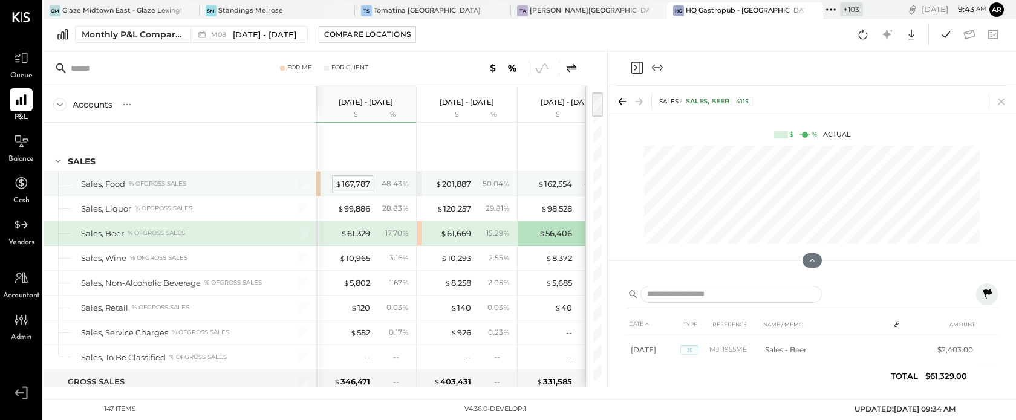
click at [349, 186] on div "$ 167,787" at bounding box center [352, 183] width 35 height 11
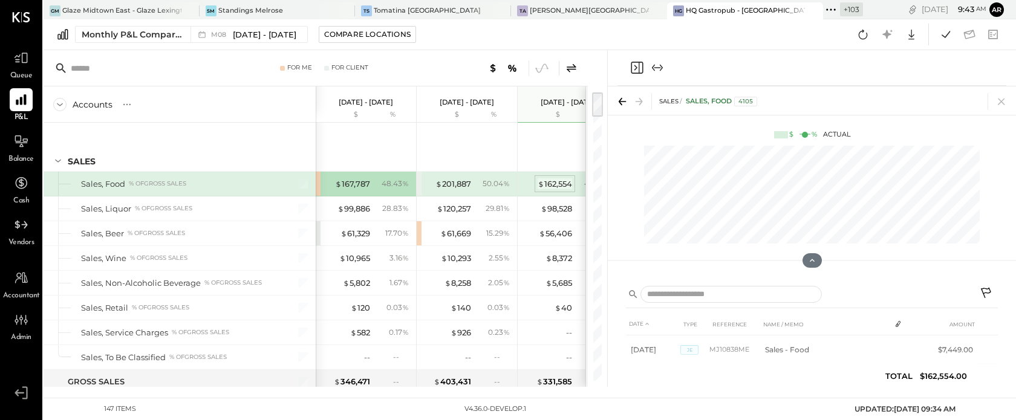
click at [550, 184] on div "$ 162,554" at bounding box center [555, 183] width 34 height 11
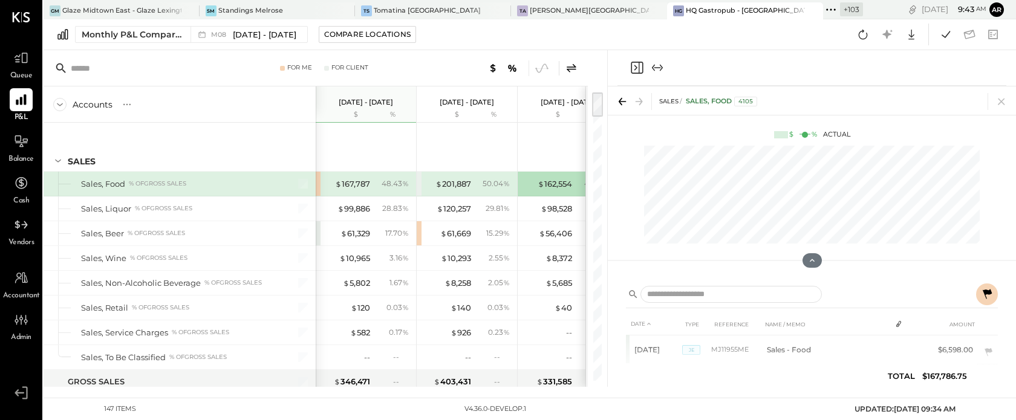
click at [984, 293] on icon at bounding box center [987, 294] width 15 height 15
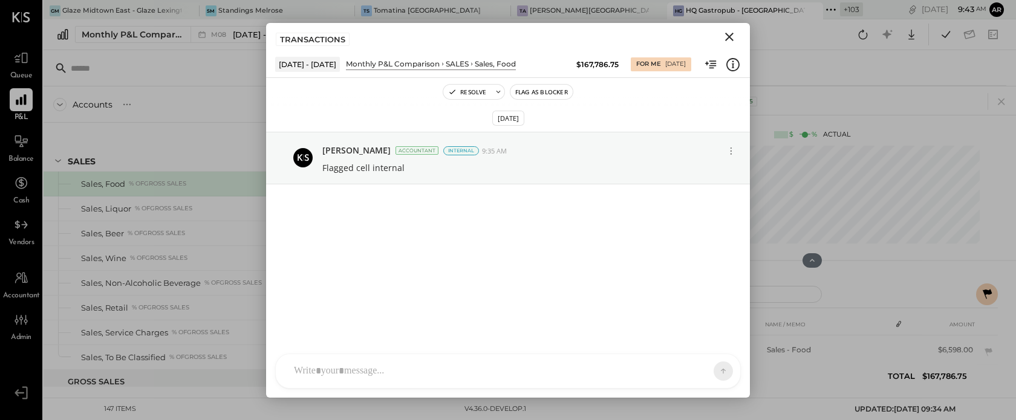
click at [727, 34] on icon "Close" at bounding box center [729, 37] width 8 height 8
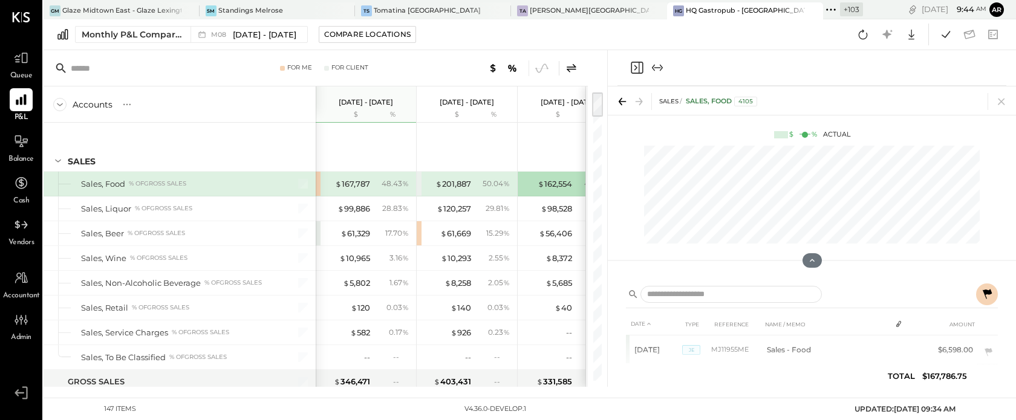
click at [567, 66] on icon at bounding box center [571, 68] width 15 height 15
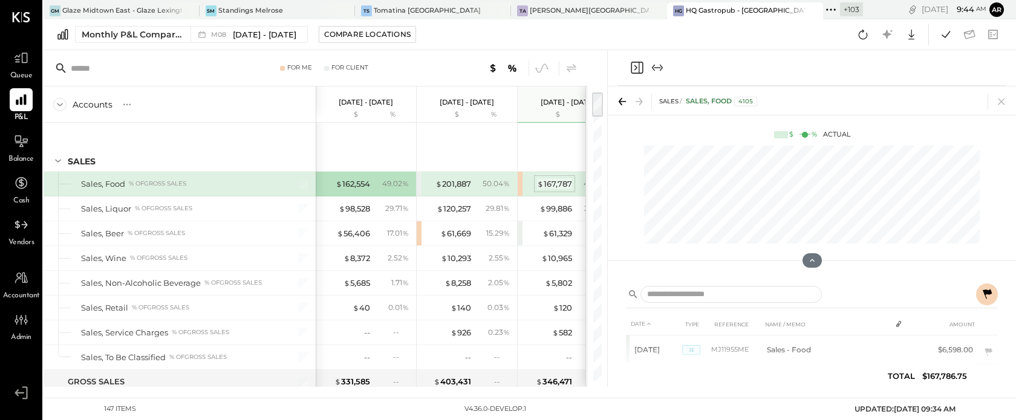
click at [548, 186] on div "$ 167,787" at bounding box center [554, 183] width 35 height 11
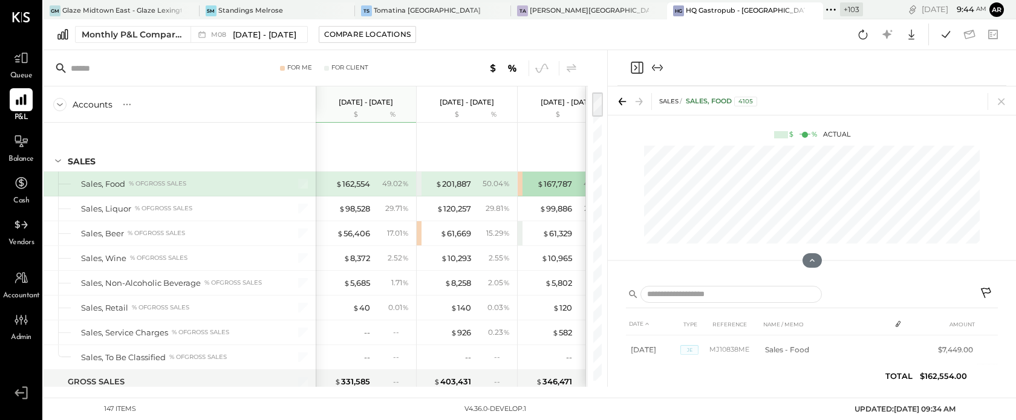
click at [463, 189] on div "$ 201,887 50.04 %" at bounding box center [468, 184] width 91 height 24
click at [377, 181] on div "49.02 %" at bounding box center [392, 183] width 39 height 11
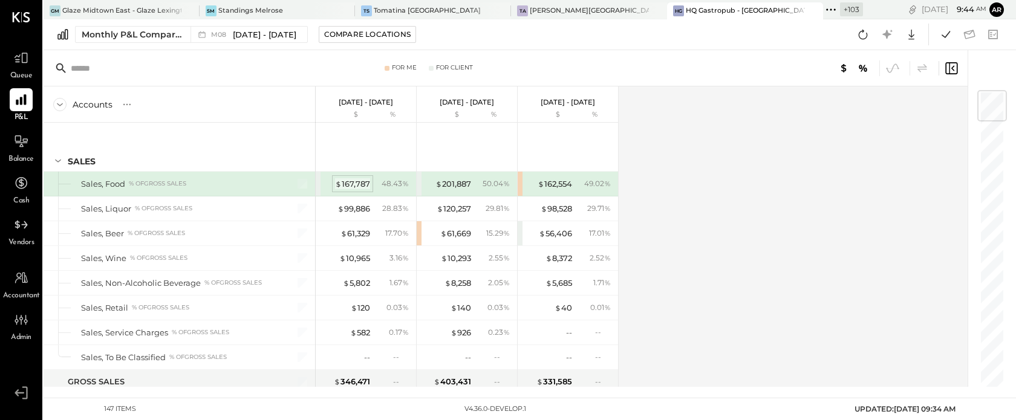
click at [359, 184] on div "$ 167,787" at bounding box center [352, 183] width 35 height 11
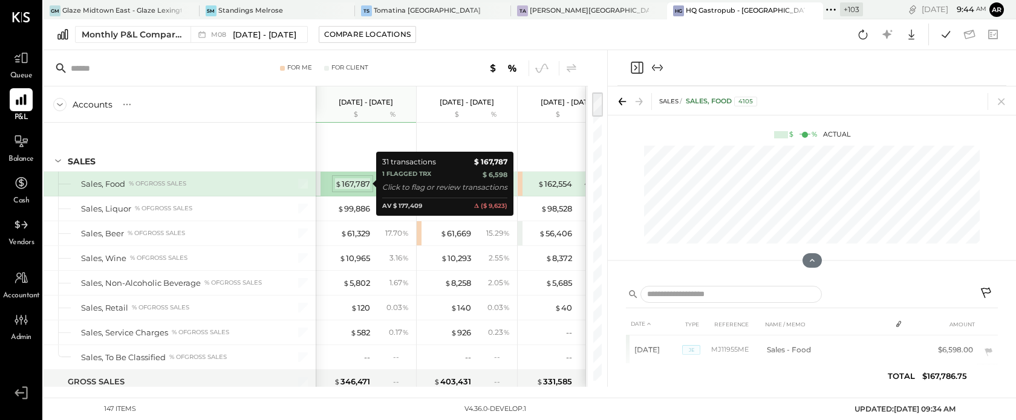
click at [359, 184] on div "$ 167,787" at bounding box center [352, 183] width 35 height 11
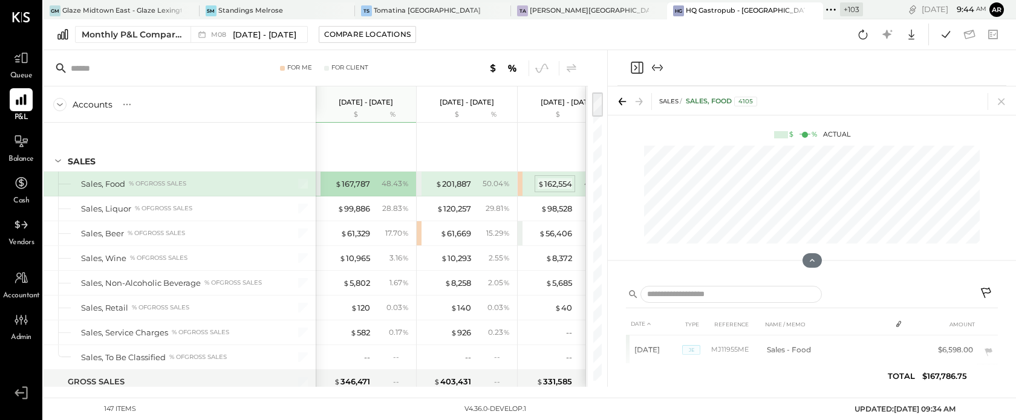
click at [550, 184] on div "$ 162,554" at bounding box center [555, 183] width 34 height 11
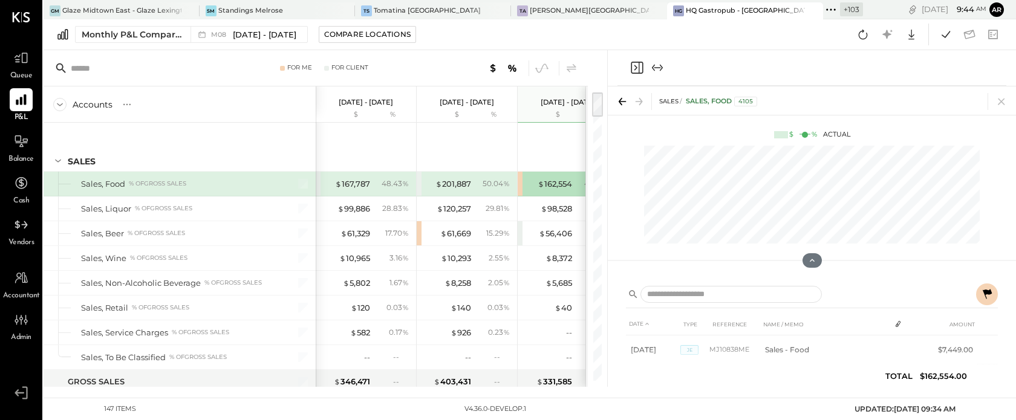
click at [371, 178] on div "$ 167,787 48.43 %" at bounding box center [367, 184] width 91 height 24
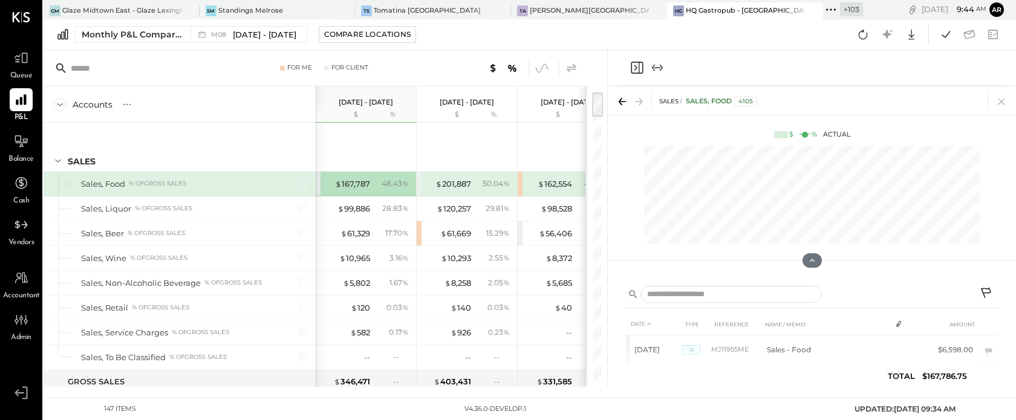
click at [571, 66] on icon at bounding box center [572, 67] width 10 height 8
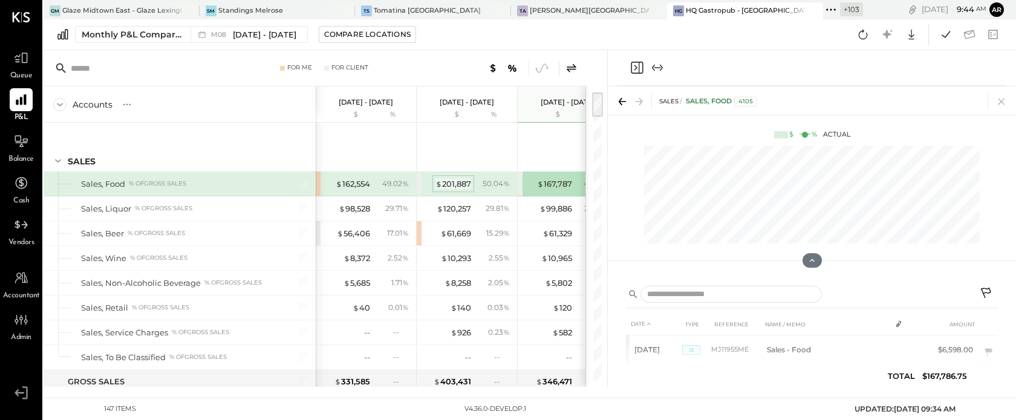
click at [447, 184] on div "$ 201,887" at bounding box center [453, 183] width 36 height 11
click at [373, 183] on div "49.02 %" at bounding box center [392, 183] width 39 height 11
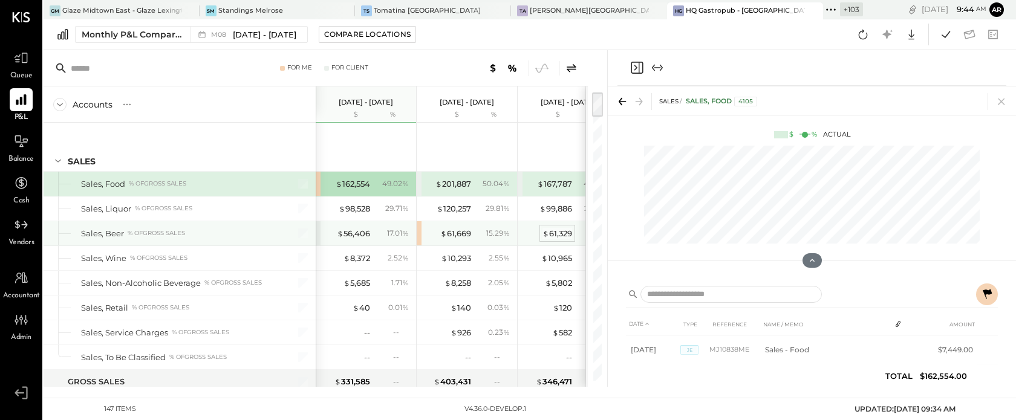
click at [562, 234] on div "$ 61,329" at bounding box center [557, 233] width 30 height 11
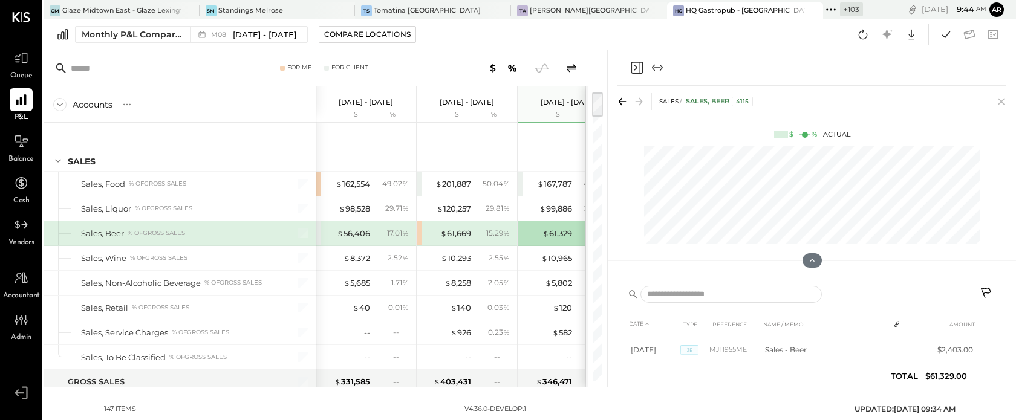
click at [986, 296] on icon at bounding box center [987, 294] width 15 height 15
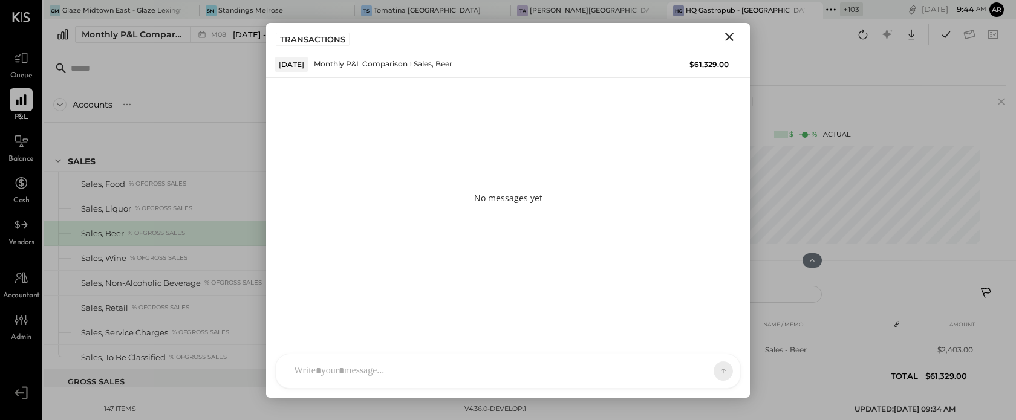
click at [732, 31] on icon "Close" at bounding box center [729, 37] width 15 height 15
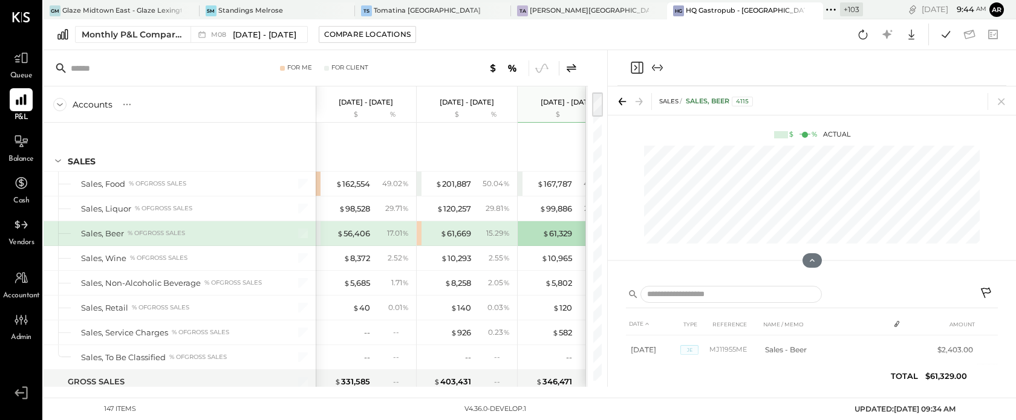
click at [987, 288] on icon at bounding box center [987, 294] width 15 height 15
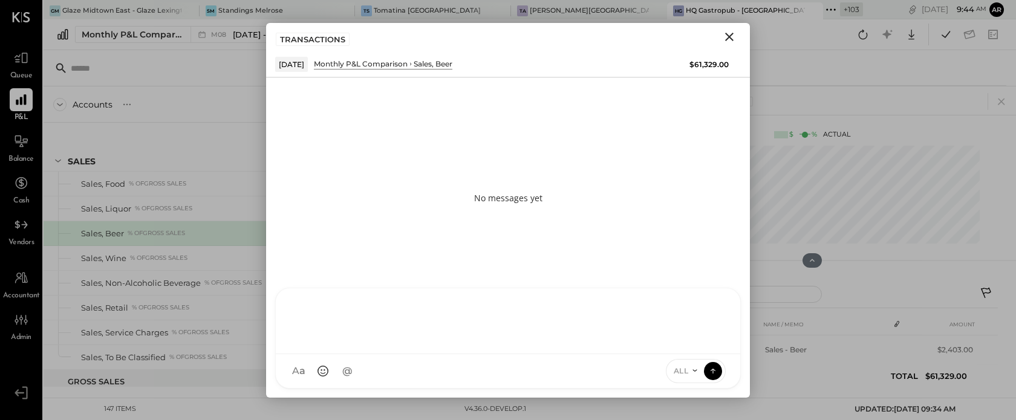
click at [509, 344] on div at bounding box center [508, 320] width 440 height 48
click at [691, 374] on icon at bounding box center [695, 371] width 10 height 10
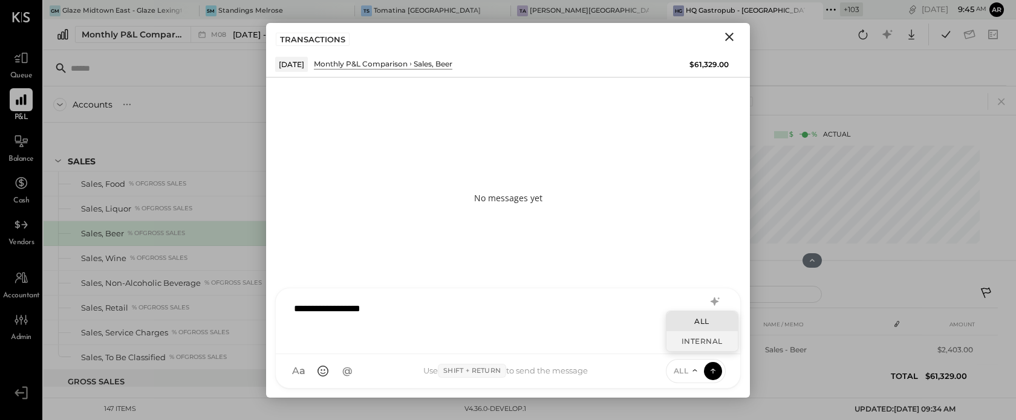
click at [688, 340] on div "INTERNAL" at bounding box center [701, 341] width 71 height 20
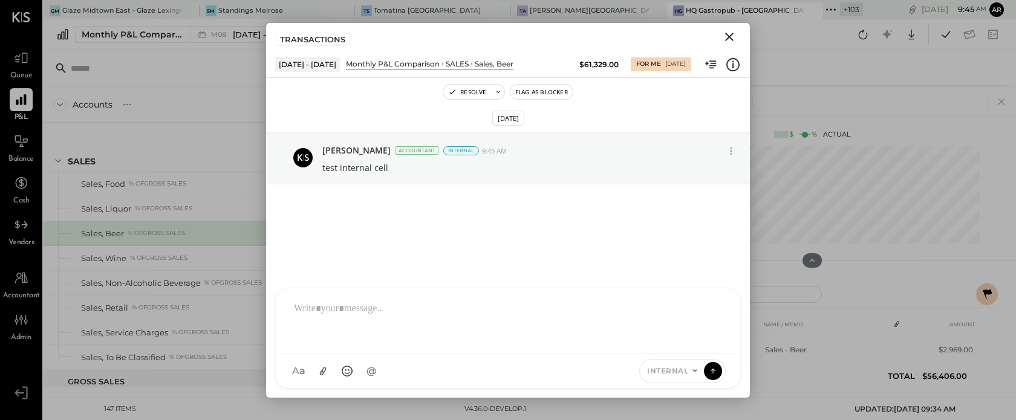
click at [730, 32] on icon "Close" at bounding box center [729, 37] width 15 height 15
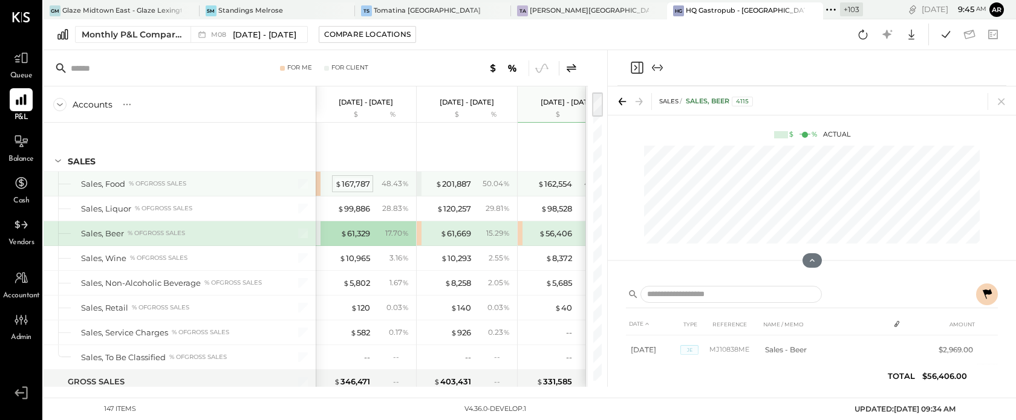
click at [355, 186] on div "$ 167,787" at bounding box center [352, 183] width 35 height 11
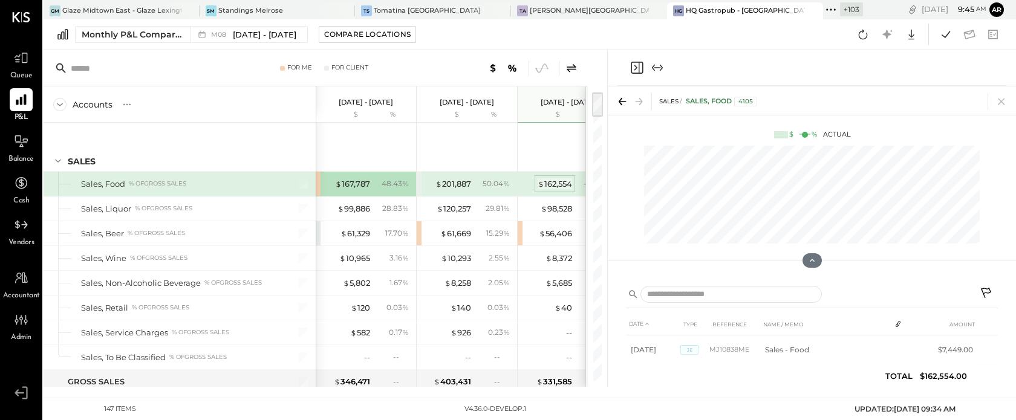
click at [553, 179] on div "$ 162,554" at bounding box center [555, 183] width 34 height 11
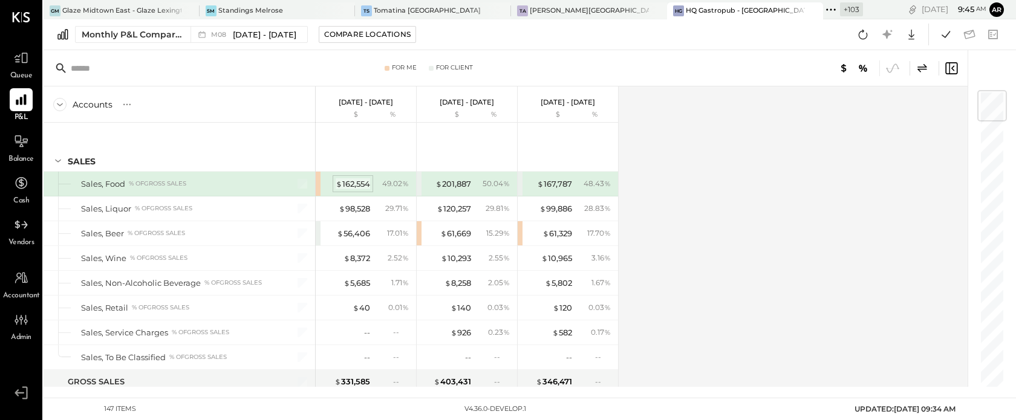
click at [355, 181] on div "$ 162,554" at bounding box center [353, 183] width 34 height 11
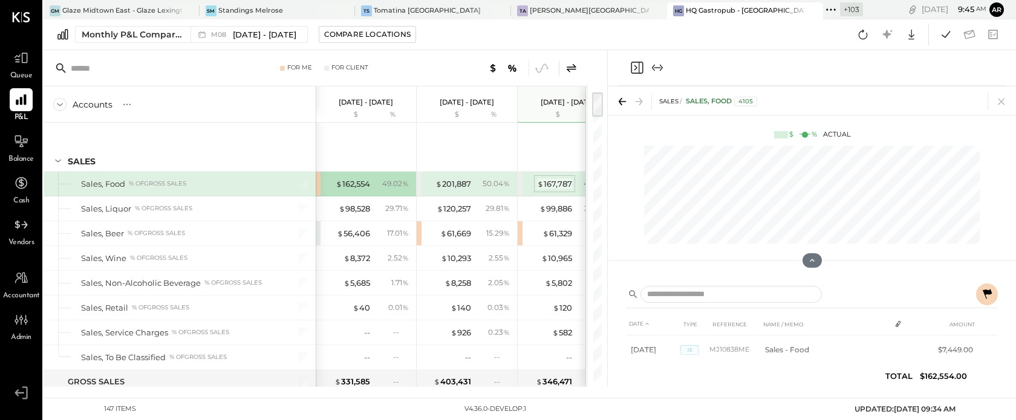
click at [544, 180] on div "$ 167,787" at bounding box center [554, 183] width 35 height 11
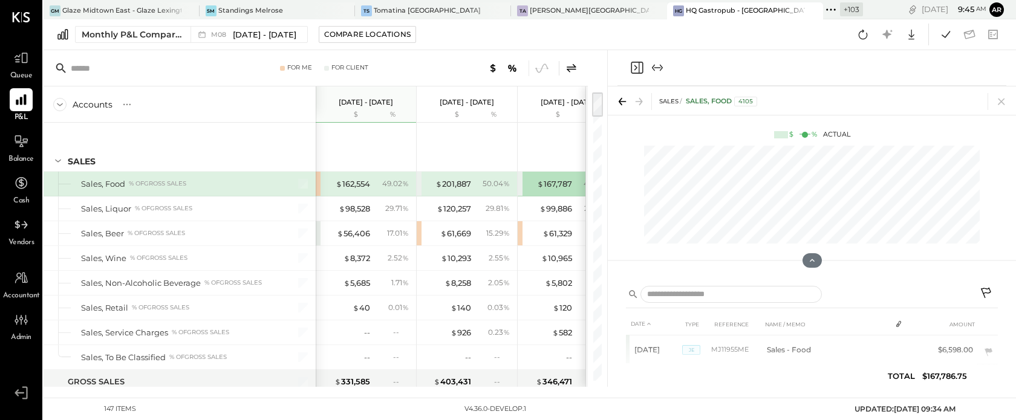
click at [204, 44] on div "Monthly P&L Comparison M08 [DATE] - [DATE] Compare Locations Google Sheets Excel" at bounding box center [530, 34] width 972 height 31
click at [211, 37] on span "M08" at bounding box center [220, 34] width 19 height 7
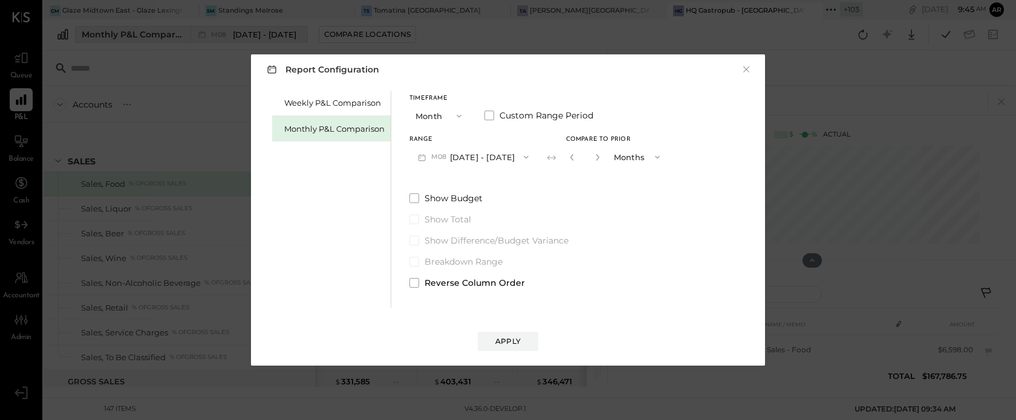
click at [211, 37] on div "Report Configuration × Weekly P&L Comparison Monthly P&L Comparison Timeframe M…" at bounding box center [508, 210] width 1016 height 420
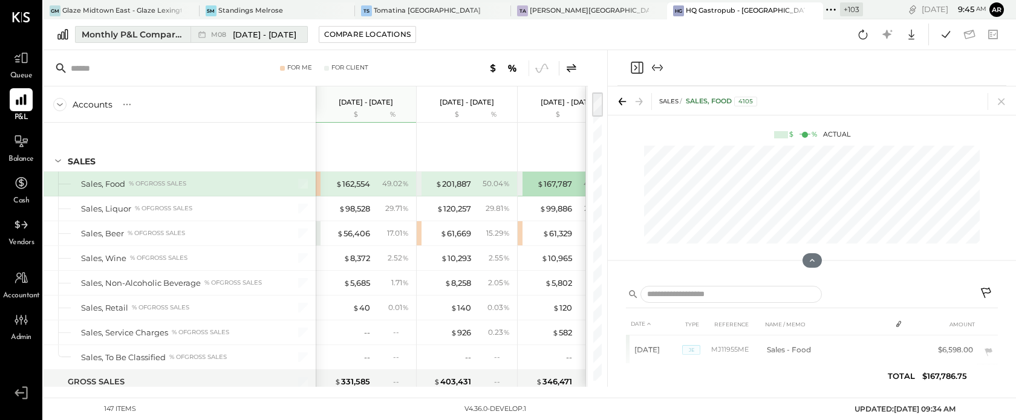
click at [275, 34] on span "[DATE] - [DATE]" at bounding box center [264, 34] width 63 height 11
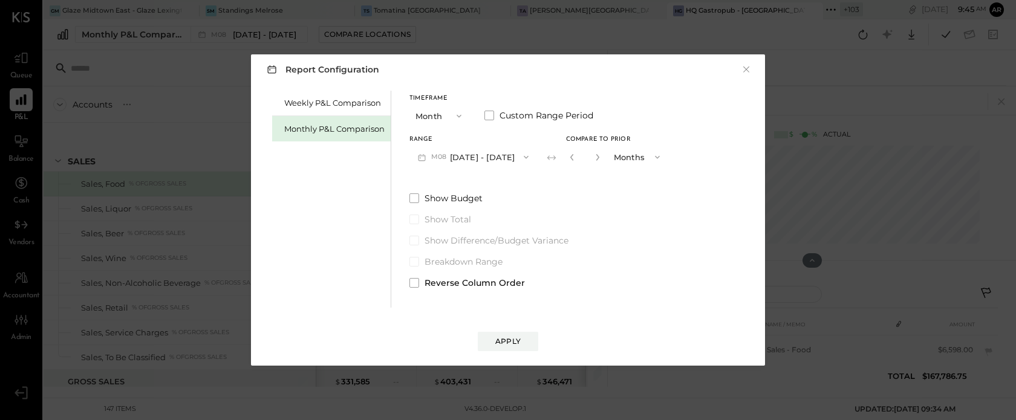
click at [268, 42] on div "Report Configuration × Weekly P&L Comparison Monthly P&L Comparison Timeframe M…" at bounding box center [508, 210] width 538 height 336
click at [415, 281] on span at bounding box center [414, 283] width 10 height 10
click at [506, 339] on div "Apply" at bounding box center [507, 341] width 25 height 10
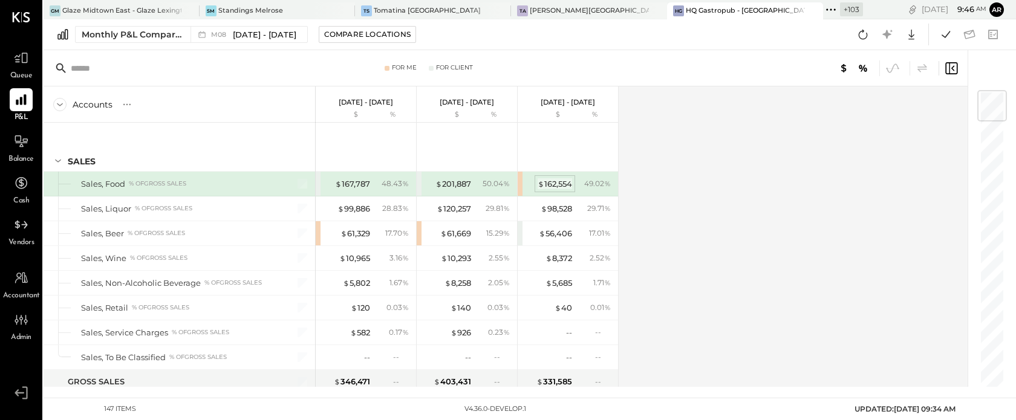
click at [542, 180] on span "$" at bounding box center [541, 184] width 7 height 10
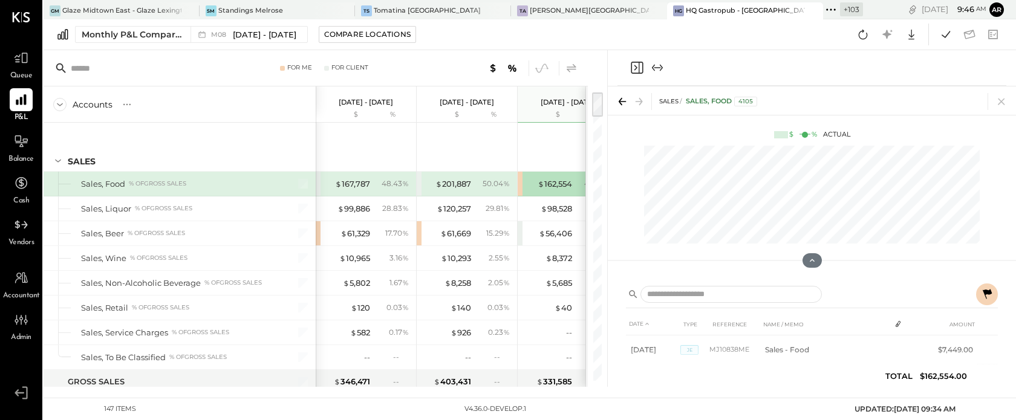
click at [571, 67] on icon at bounding box center [572, 67] width 10 height 8
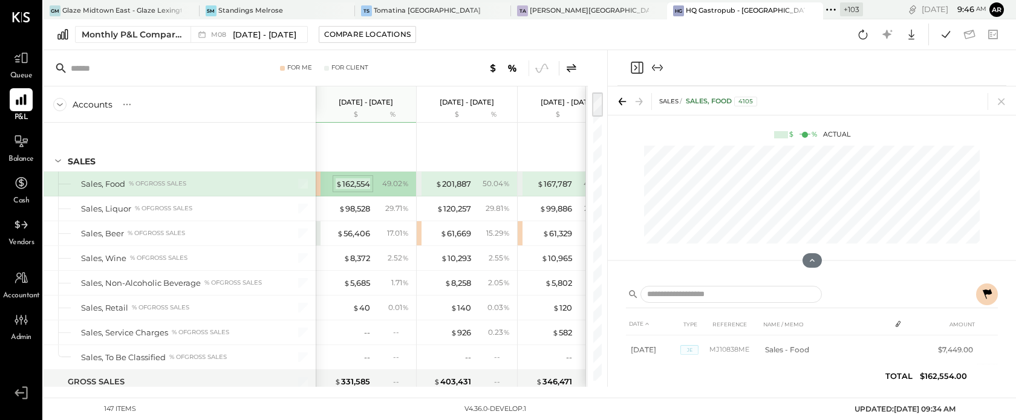
click at [355, 178] on div "$ 162,554" at bounding box center [353, 183] width 34 height 11
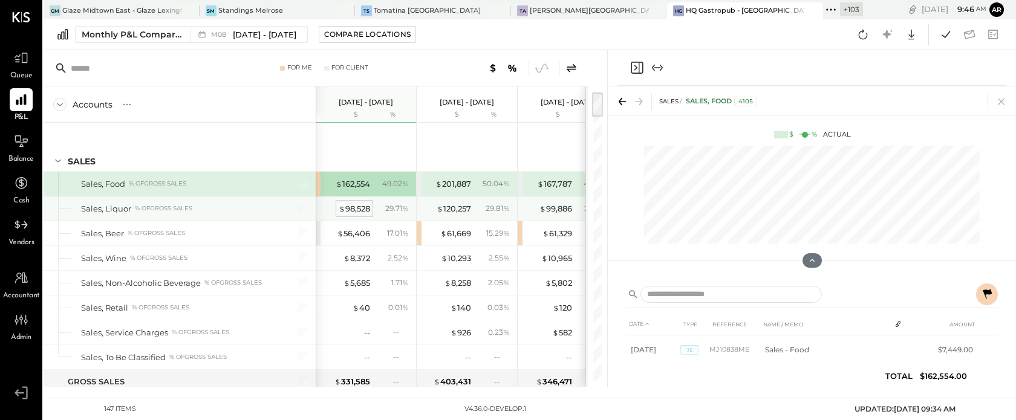
click at [356, 207] on div "$ 98,528" at bounding box center [354, 208] width 31 height 11
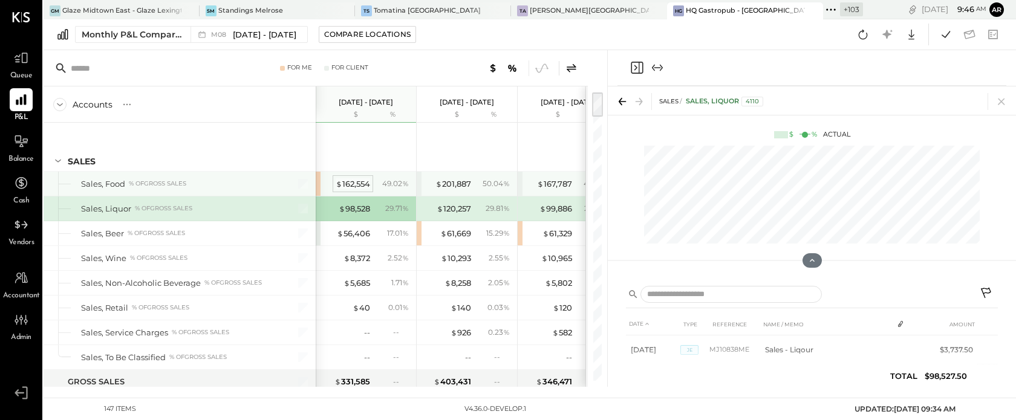
click at [357, 181] on div "$ 162,554" at bounding box center [353, 183] width 34 height 11
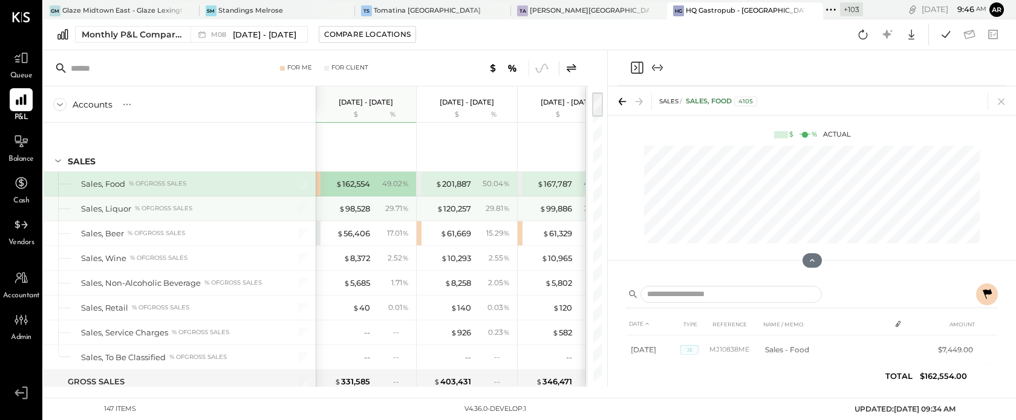
click at [368, 202] on div "$ 98,528 29.71 %" at bounding box center [367, 209] width 91 height 24
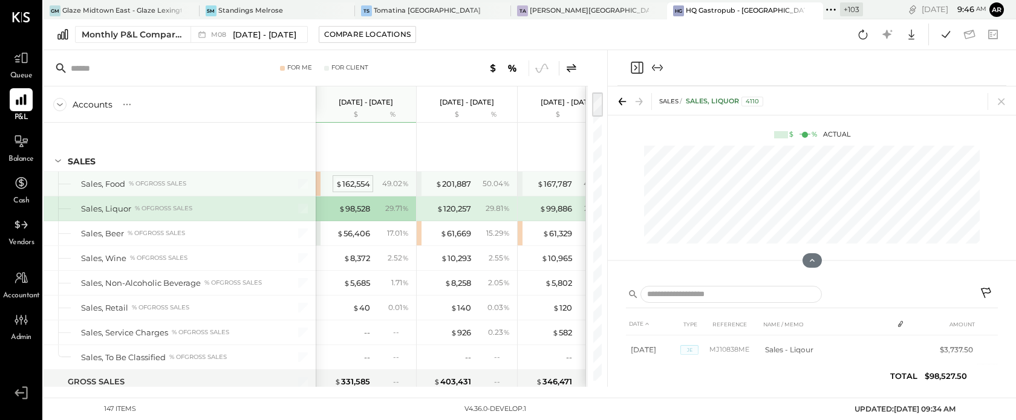
click at [359, 186] on div "$ 162,554" at bounding box center [353, 183] width 34 height 11
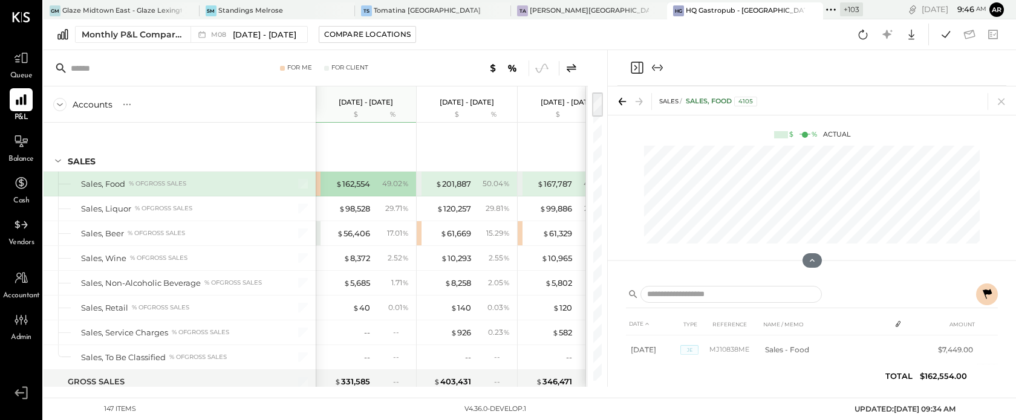
click at [573, 64] on icon at bounding box center [571, 68] width 15 height 15
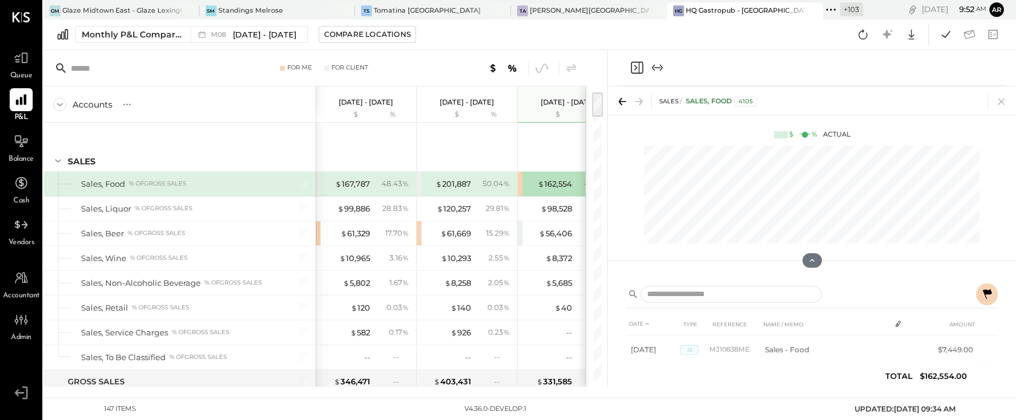
click at [387, 182] on div "48.43 %" at bounding box center [395, 183] width 27 height 11
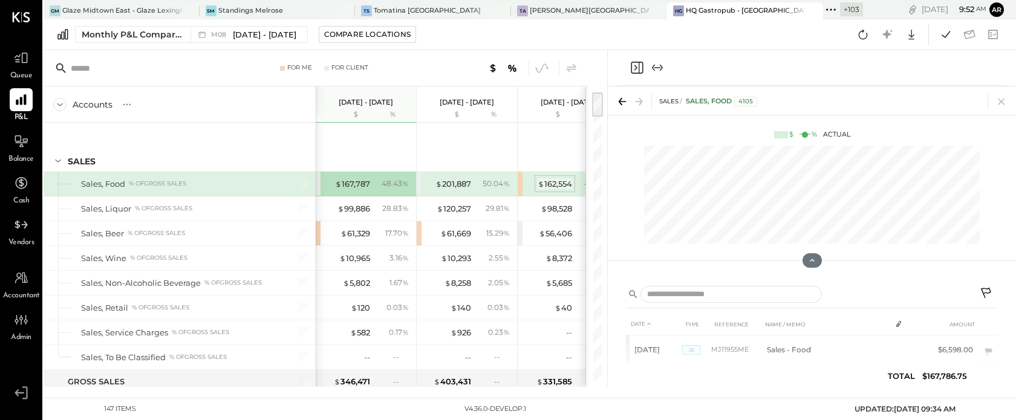
click at [567, 184] on div "$ 162,554" at bounding box center [555, 183] width 34 height 11
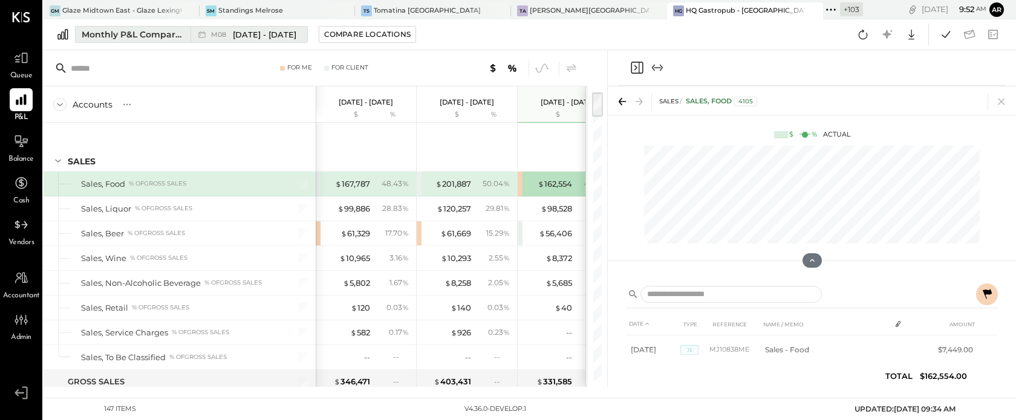
click at [229, 31] on span "M08" at bounding box center [220, 34] width 19 height 7
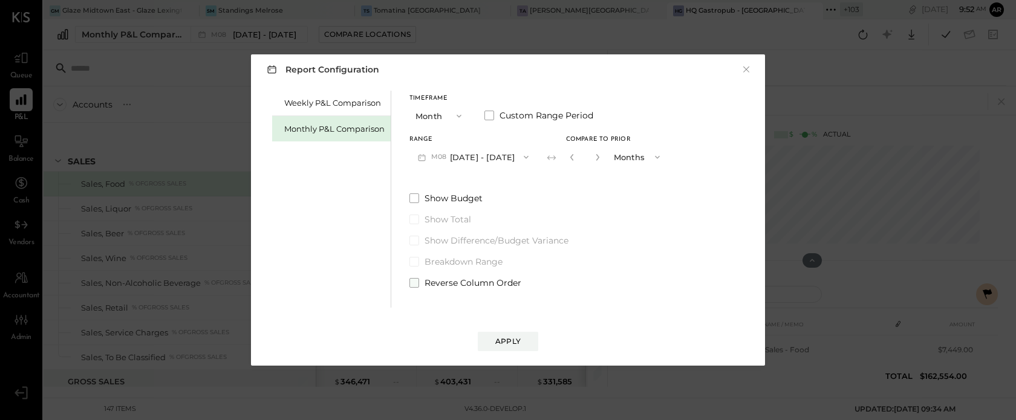
click at [420, 279] on label "Reverse Column Order" at bounding box center [538, 283] width 259 height 12
click at [501, 340] on div "Apply" at bounding box center [507, 341] width 25 height 10
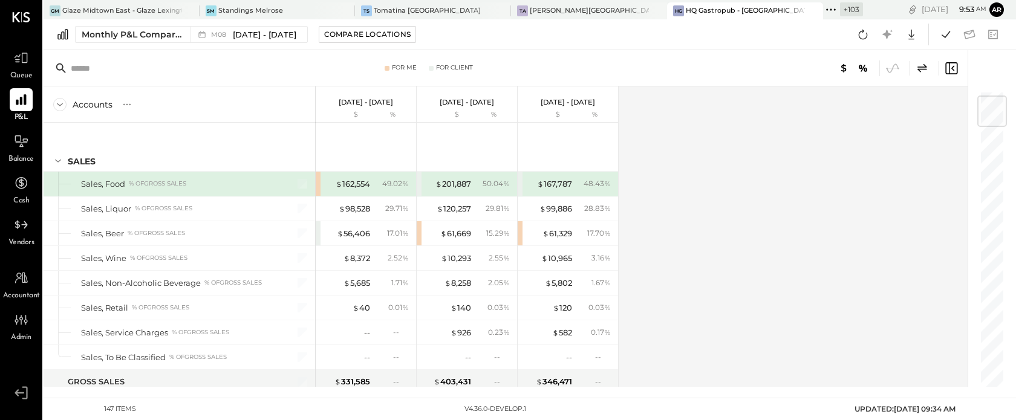
scroll to position [45, 0]
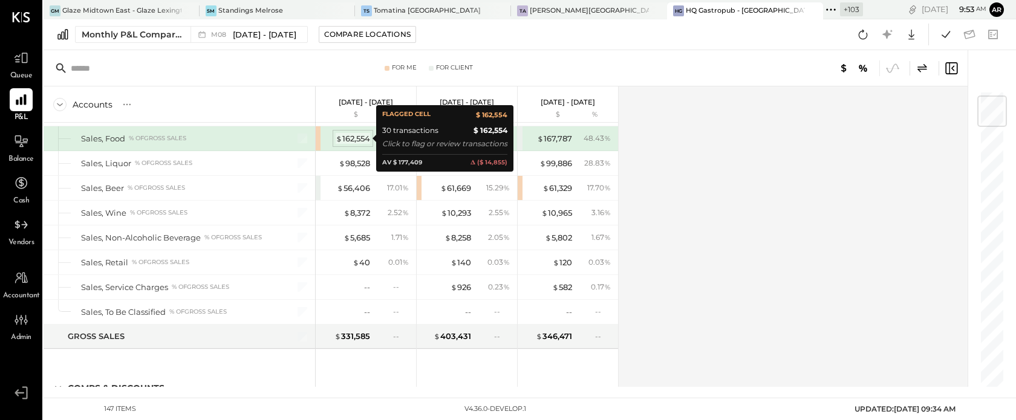
click at [347, 140] on div "$ 162,554" at bounding box center [353, 138] width 34 height 11
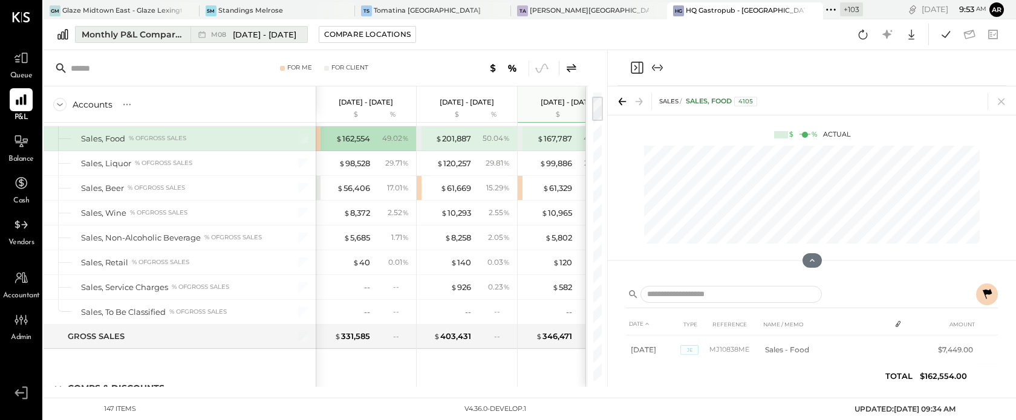
click at [263, 42] on button "Monthly P&L Comparison M08 [DATE] - [DATE]" at bounding box center [191, 34] width 233 height 17
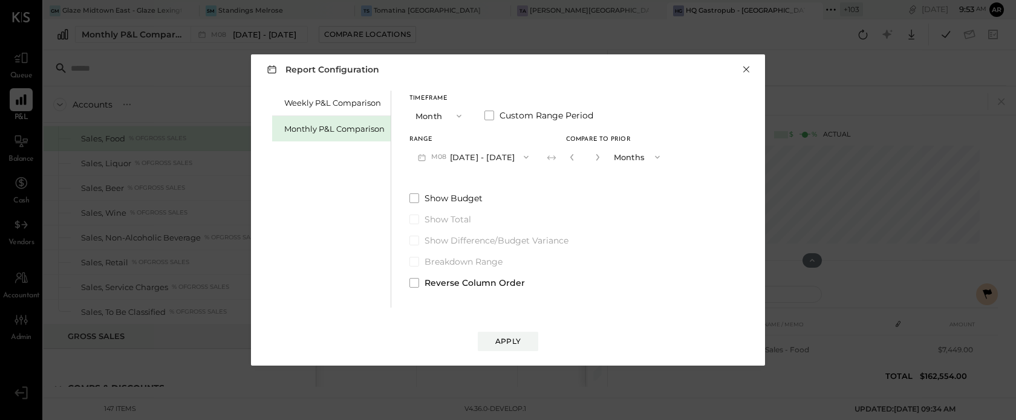
click at [750, 63] on button "×" at bounding box center [746, 69] width 11 height 12
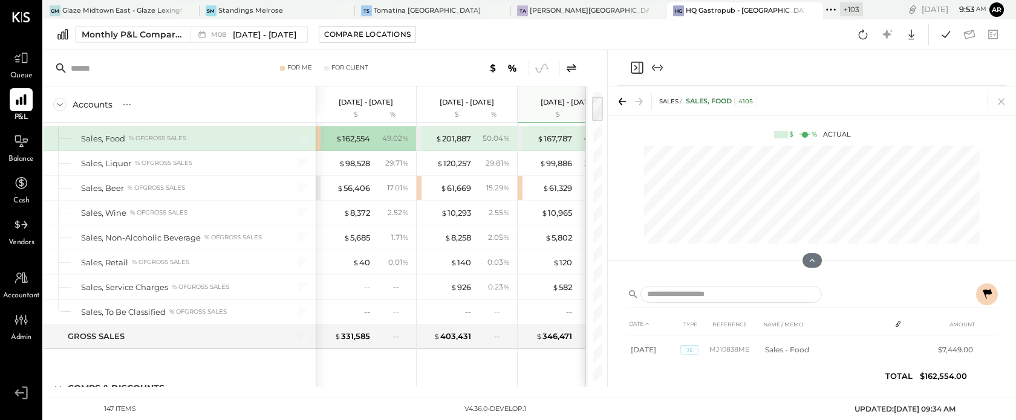
click at [989, 296] on icon at bounding box center [987, 294] width 15 height 15
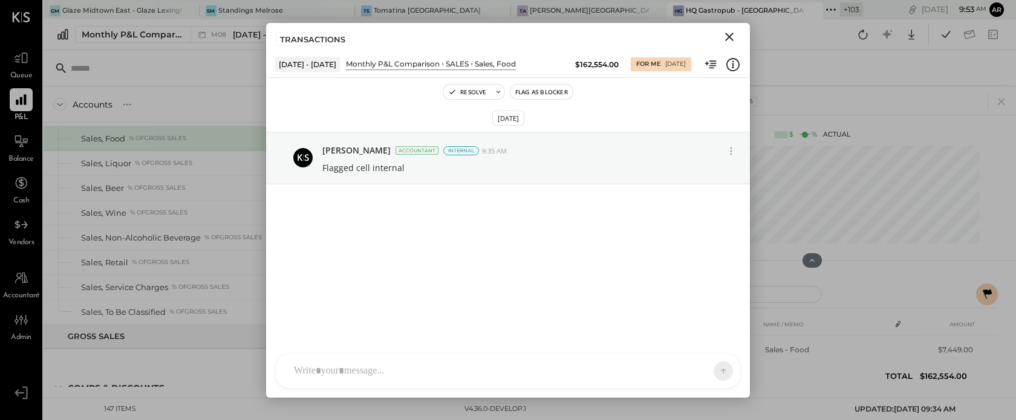
click at [730, 36] on icon "Close" at bounding box center [729, 37] width 8 height 8
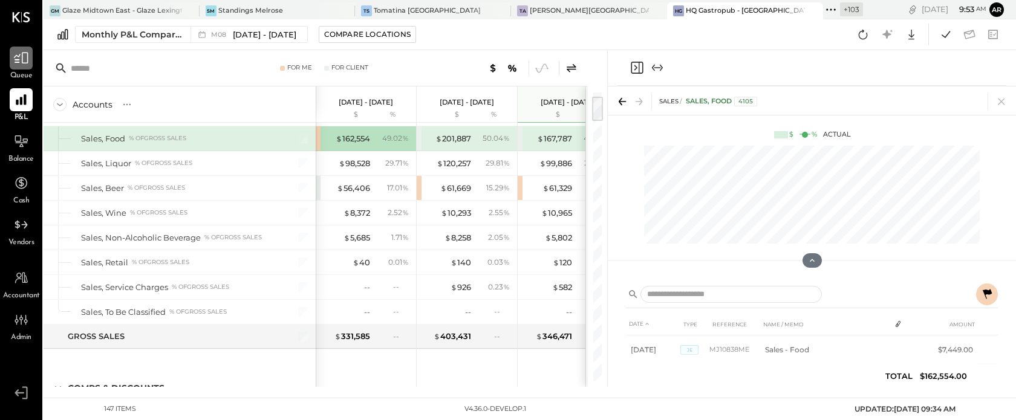
click at [11, 57] on div at bounding box center [21, 58] width 23 height 23
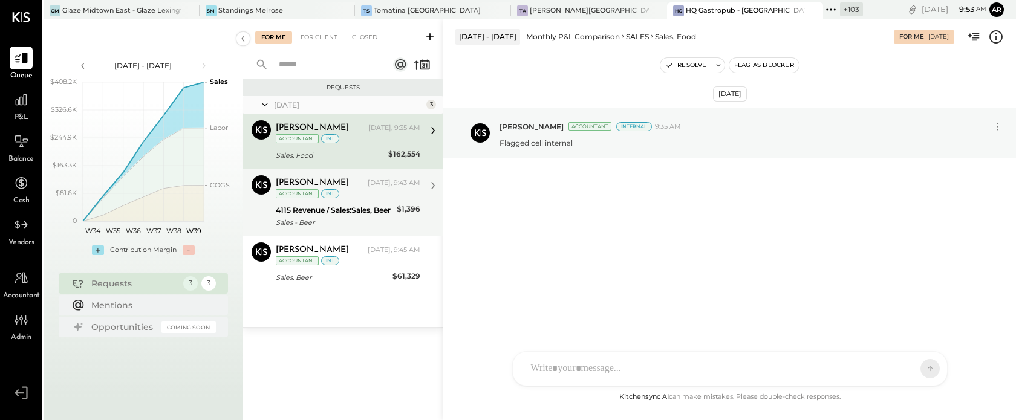
click at [357, 213] on div "4115 Revenue / Sales:Sales, Beer" at bounding box center [334, 210] width 117 height 12
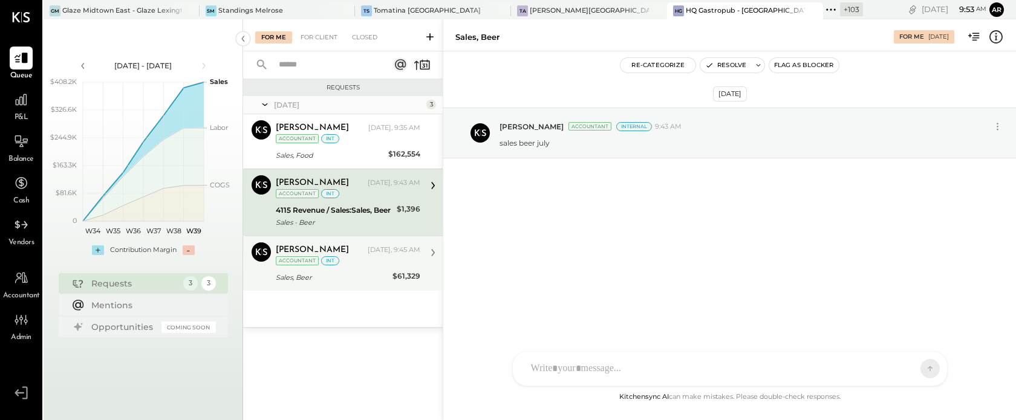
click at [359, 261] on div "Archie Grace Today, 9:45 AM Accountant int" at bounding box center [348, 254] width 145 height 25
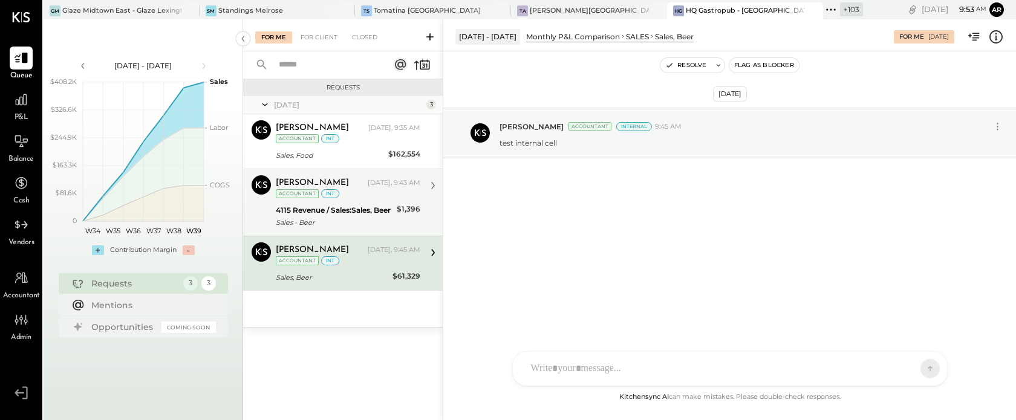
click at [358, 201] on div "Archie Grace Today, 9:43 AM Accountant int 4115 Revenue / Sales:Sales, Beer Sal…" at bounding box center [348, 202] width 145 height 54
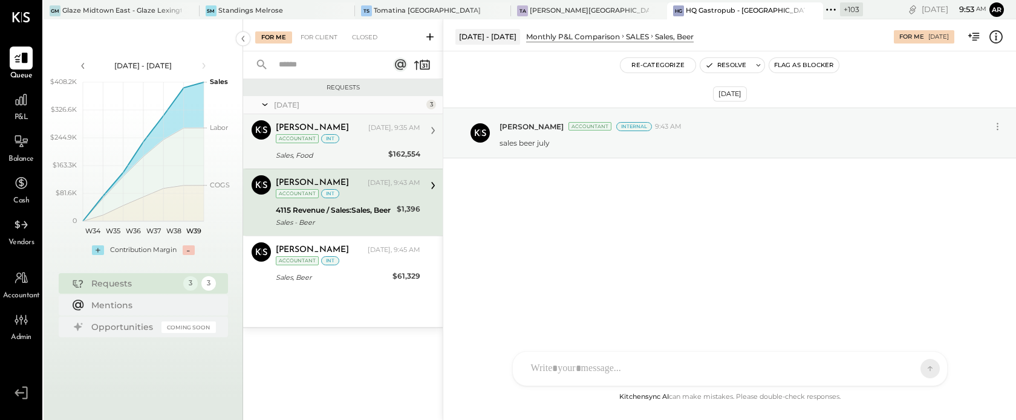
click at [350, 158] on div "Sales, Food" at bounding box center [330, 155] width 109 height 12
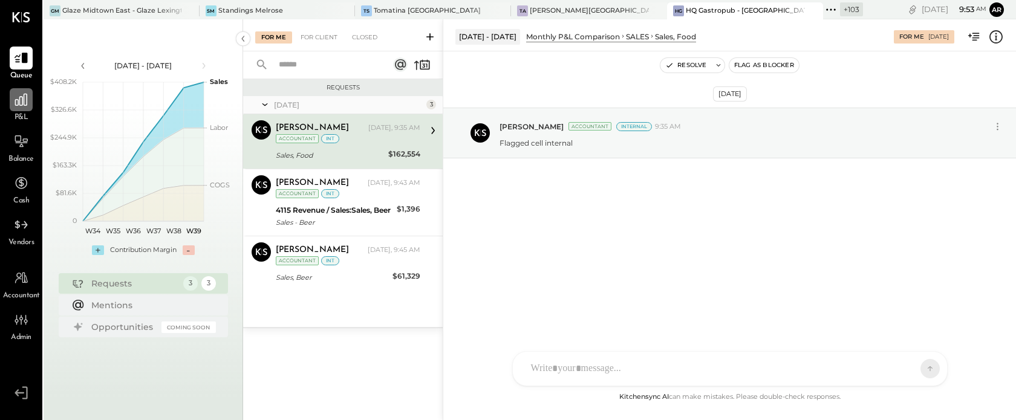
click at [28, 105] on div at bounding box center [21, 99] width 23 height 23
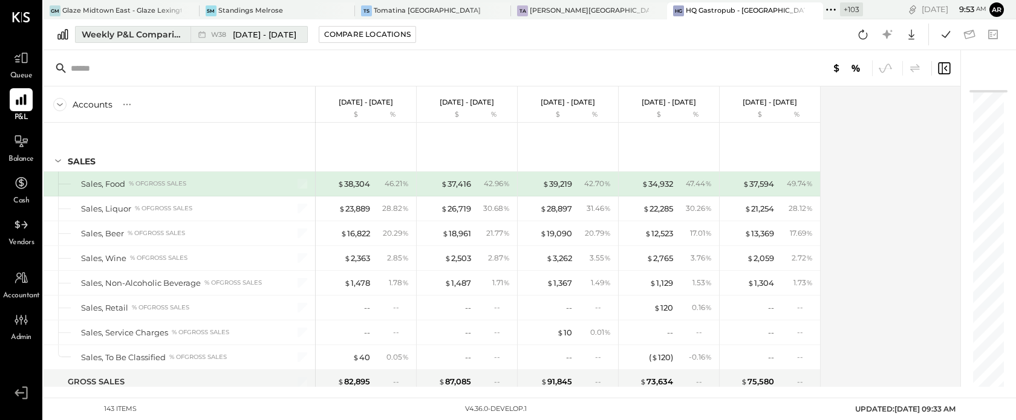
click at [196, 33] on icon at bounding box center [202, 34] width 12 height 12
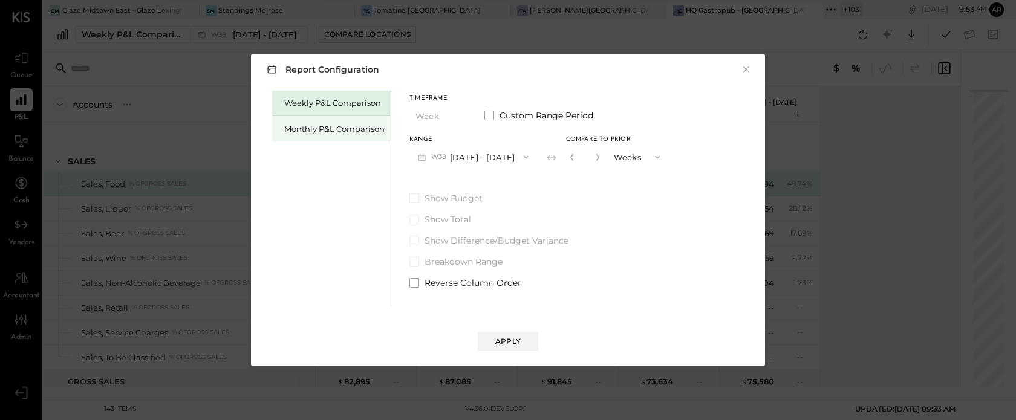
click at [304, 121] on div "Monthly P&L Comparison" at bounding box center [331, 128] width 119 height 25
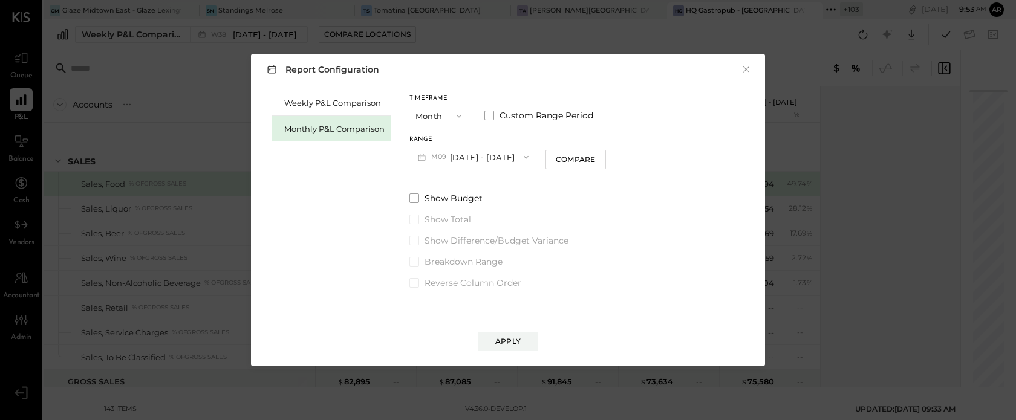
click at [426, 157] on icon "button" at bounding box center [421, 157] width 13 height 13
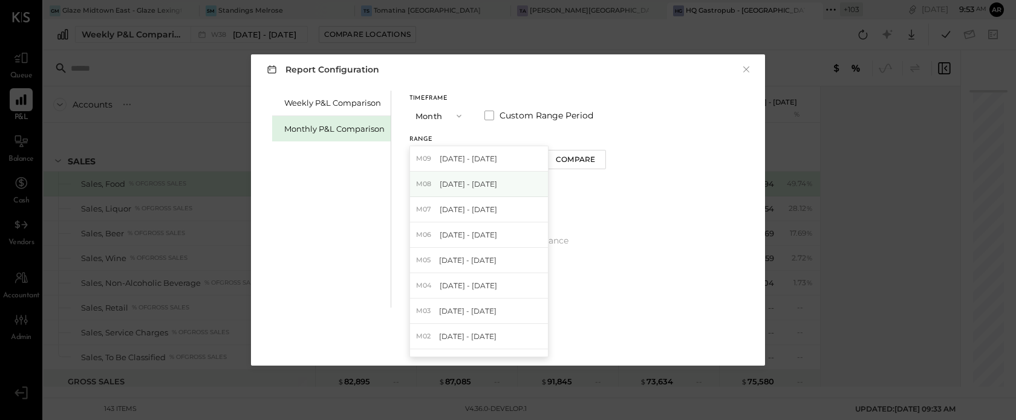
click at [434, 187] on div "M08 Aug 1 - 31, 2025" at bounding box center [479, 184] width 138 height 25
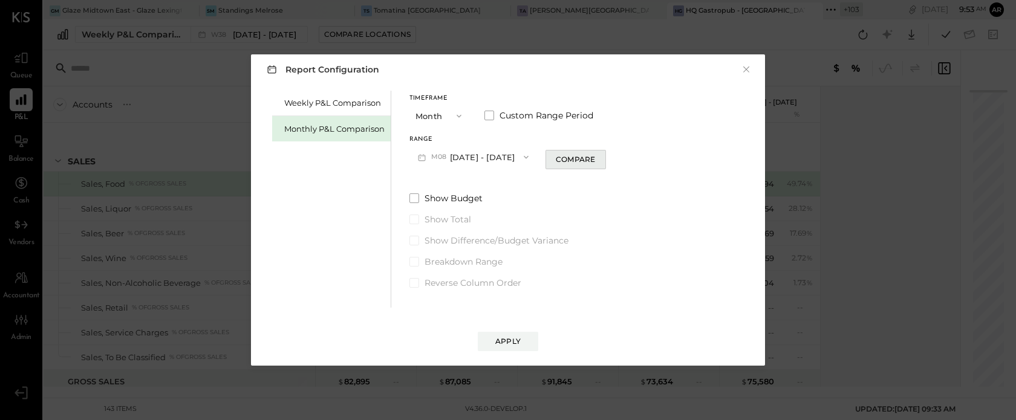
click at [568, 161] on div "Compare" at bounding box center [575, 159] width 39 height 10
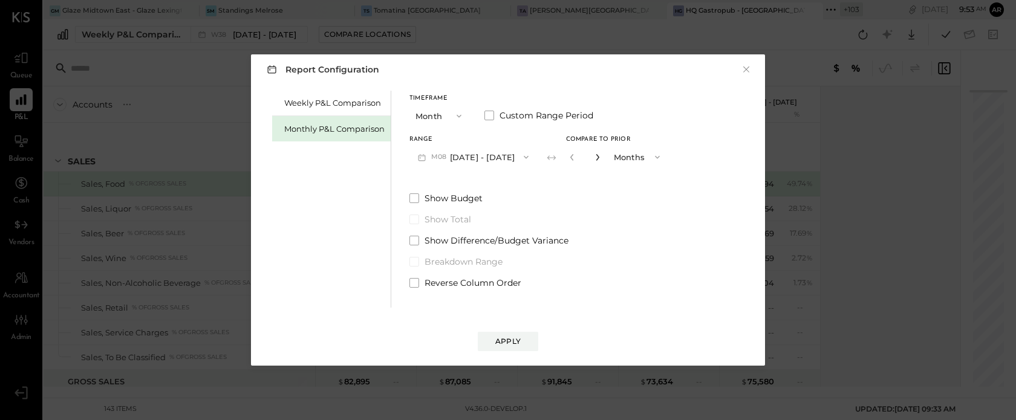
click at [594, 155] on icon "button" at bounding box center [597, 157] width 7 height 7
type input "*"
click at [517, 342] on div "Apply" at bounding box center [507, 341] width 25 height 10
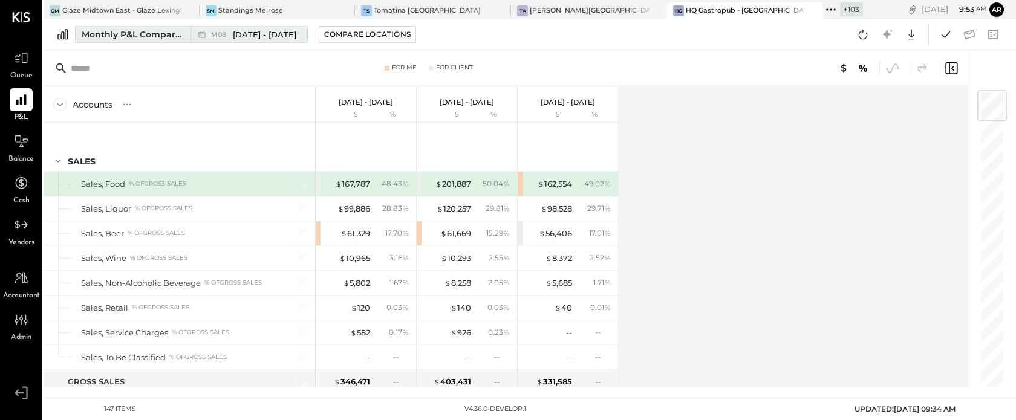
click at [238, 35] on span "[DATE] - [DATE]" at bounding box center [264, 34] width 63 height 11
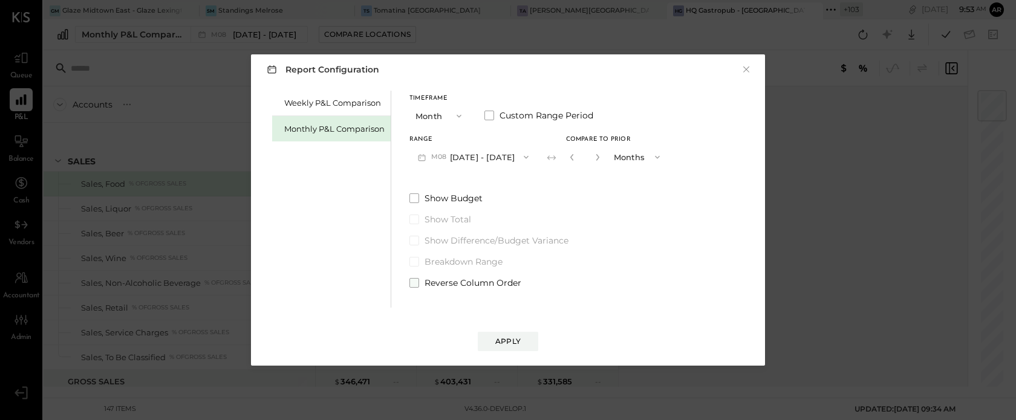
click at [411, 283] on span at bounding box center [414, 283] width 10 height 10
click at [507, 338] on div "Apply" at bounding box center [507, 341] width 25 height 10
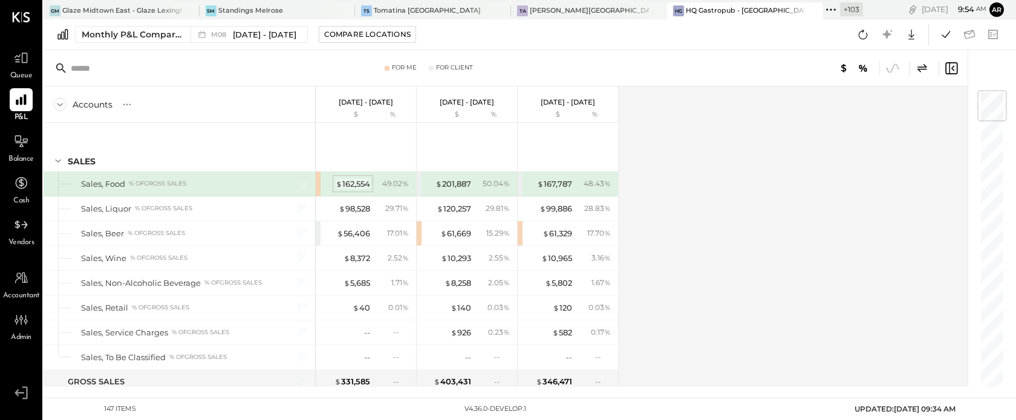
click at [354, 178] on div "$ 162,554" at bounding box center [353, 183] width 34 height 11
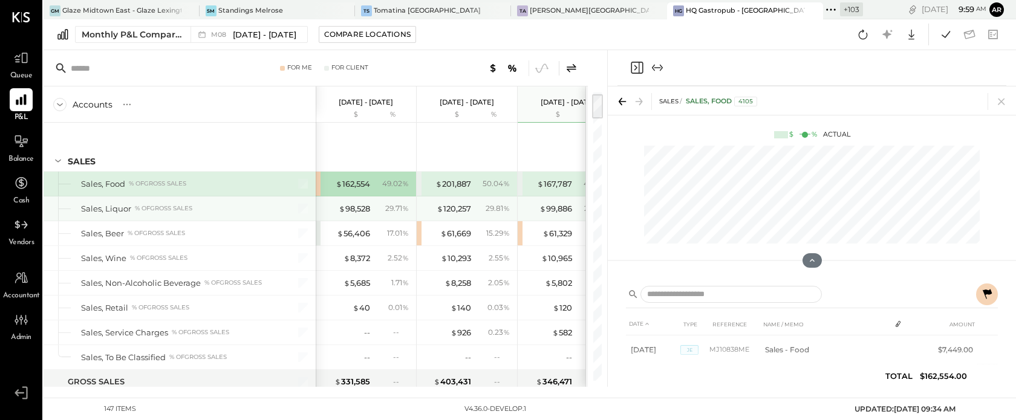
scroll to position [25, 0]
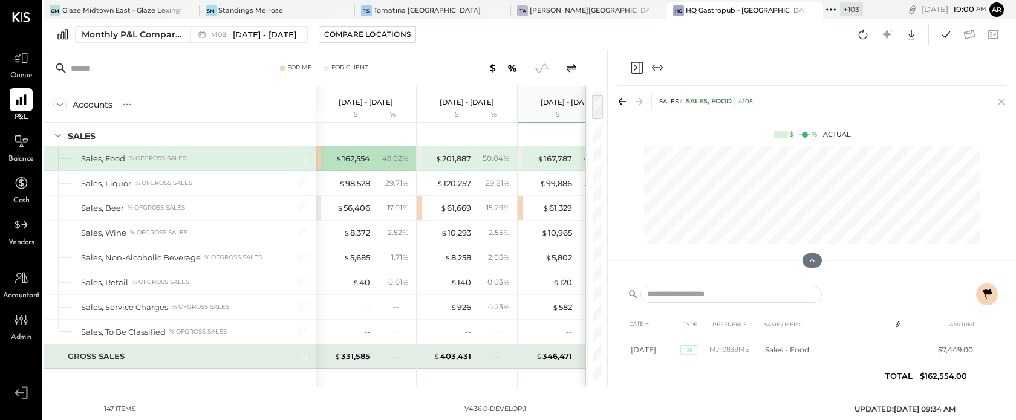
click at [372, 356] on div "$ 331,585 --" at bounding box center [367, 357] width 91 height 24
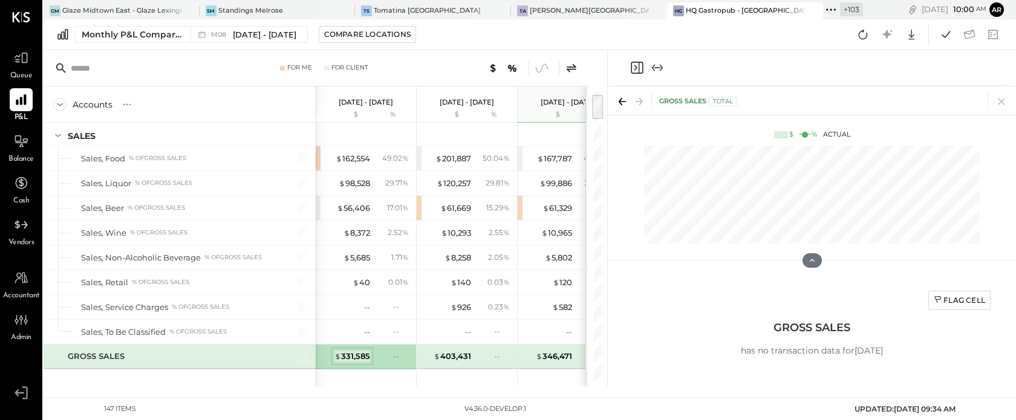
click at [360, 356] on div "$ 331,585" at bounding box center [352, 356] width 36 height 11
click at [818, 262] on button at bounding box center [811, 261] width 21 height 16
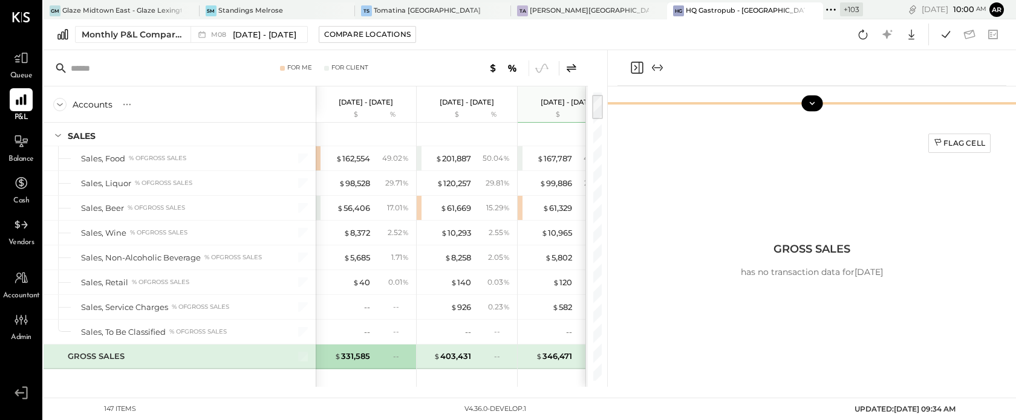
click at [816, 103] on icon at bounding box center [812, 103] width 11 height 11
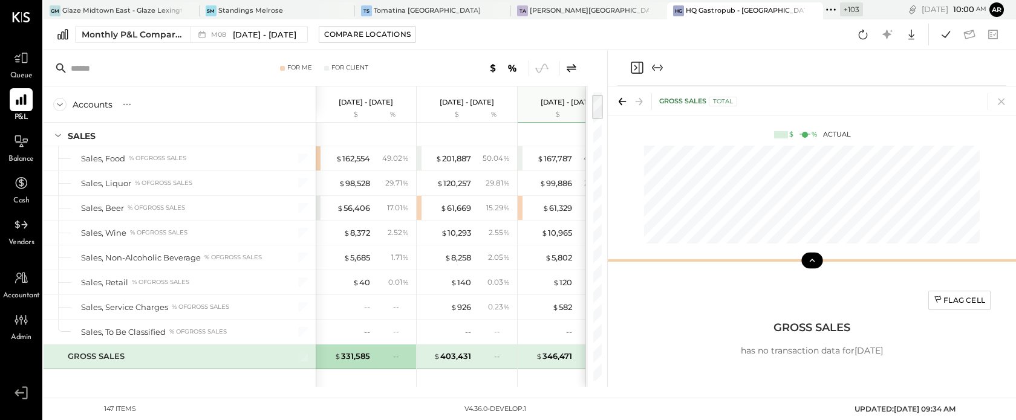
click at [810, 255] on button at bounding box center [811, 261] width 21 height 16
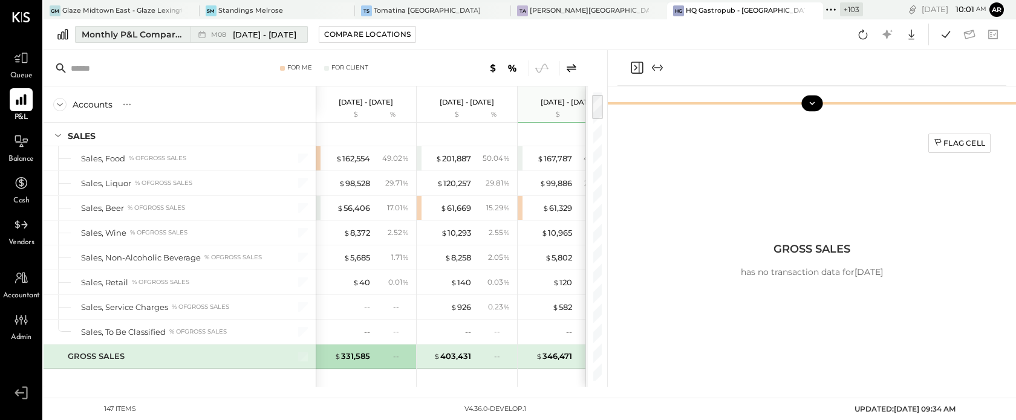
click at [244, 31] on span "[DATE] - [DATE]" at bounding box center [264, 34] width 63 height 11
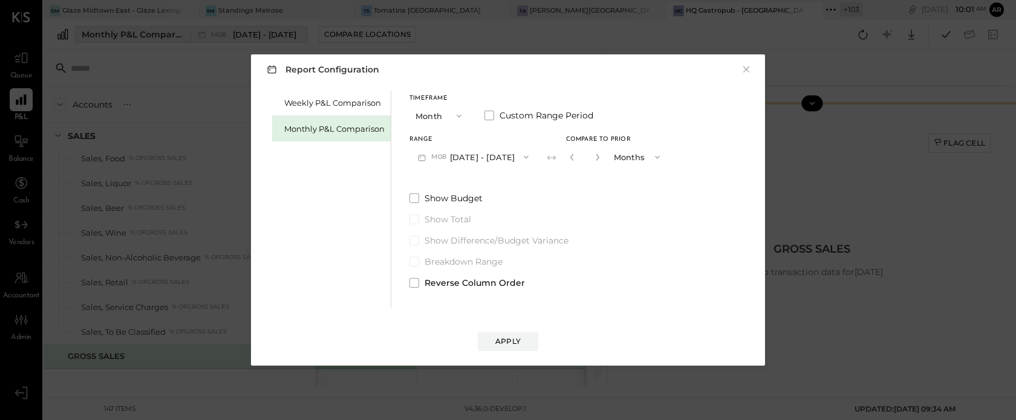
click at [244, 31] on div "Report Configuration × Weekly P&L Comparison Monthly P&L Comparison Timeframe M…" at bounding box center [508, 210] width 1016 height 420
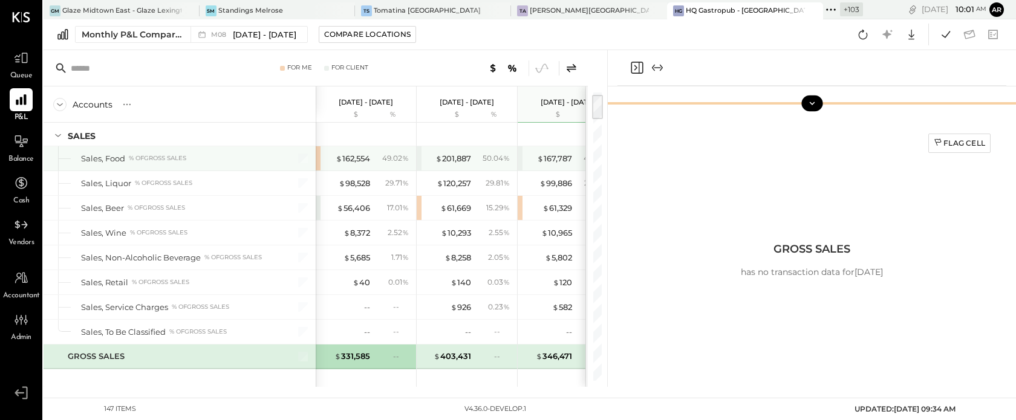
click at [357, 166] on div "$ 162,554 49.02 %" at bounding box center [367, 158] width 91 height 24
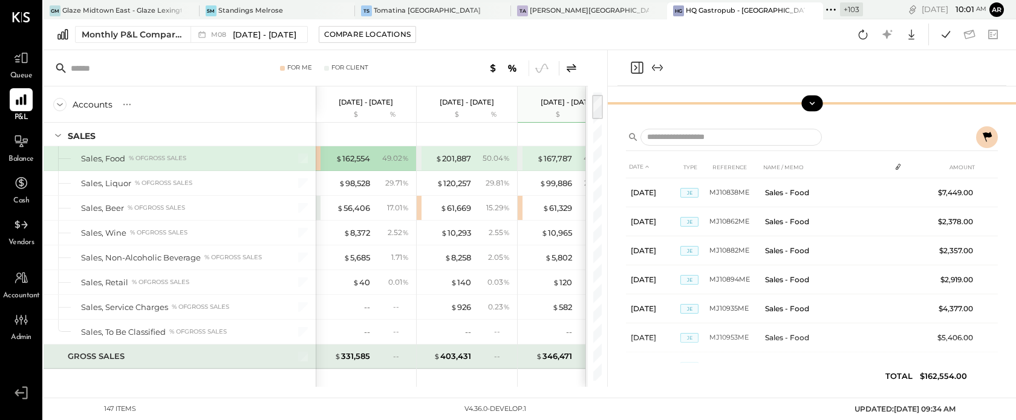
click at [373, 354] on div "--" at bounding box center [392, 356] width 39 height 10
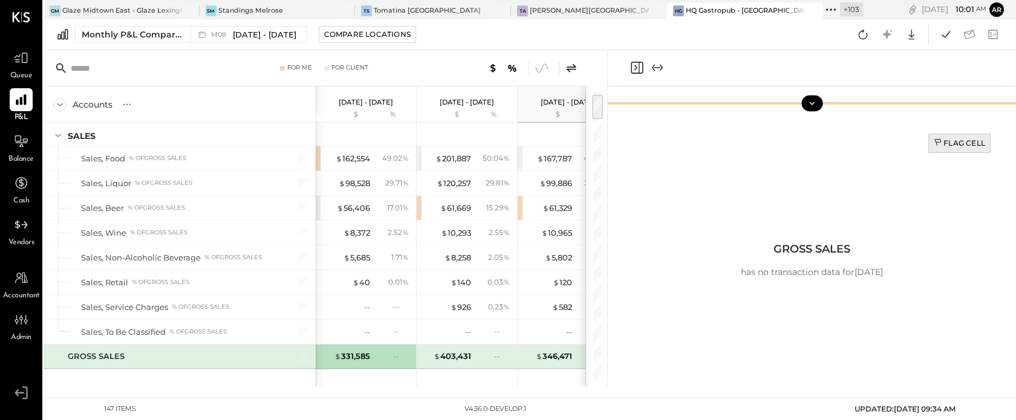
click at [947, 146] on div "Flag Cell" at bounding box center [959, 143] width 51 height 10
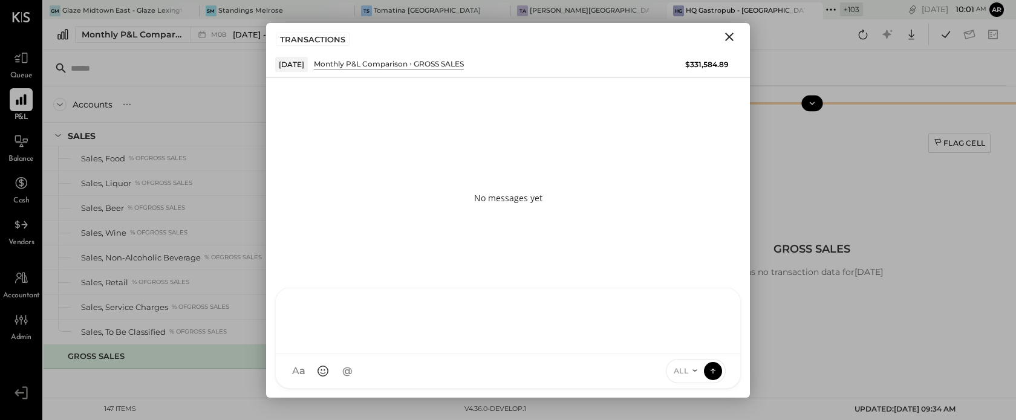
click at [394, 344] on div at bounding box center [508, 320] width 440 height 48
click at [728, 33] on icon "Close" at bounding box center [729, 37] width 15 height 15
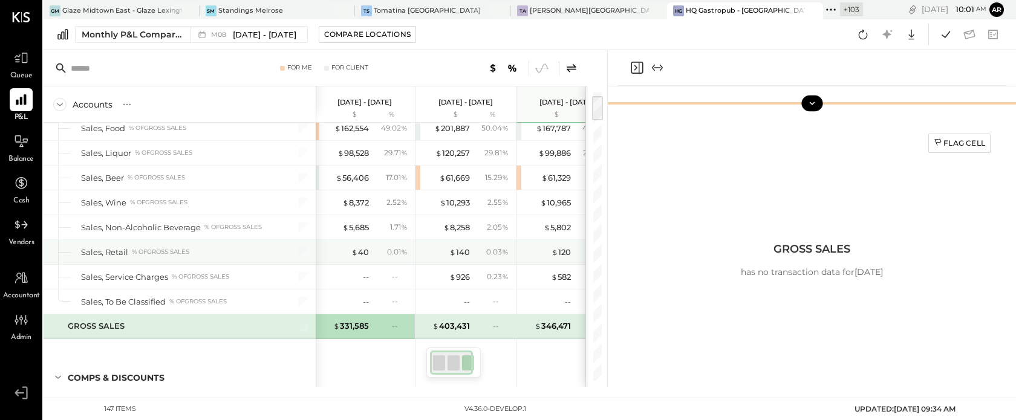
scroll to position [40, 0]
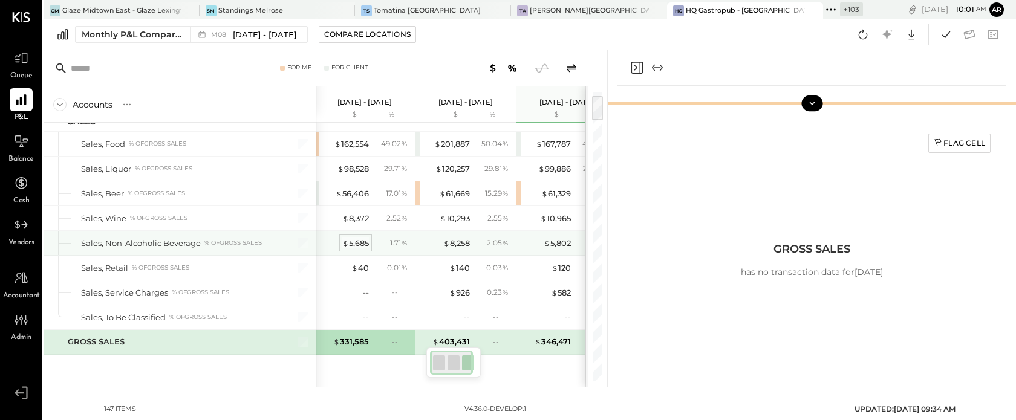
click at [360, 246] on div "$ 5,685" at bounding box center [355, 243] width 27 height 11
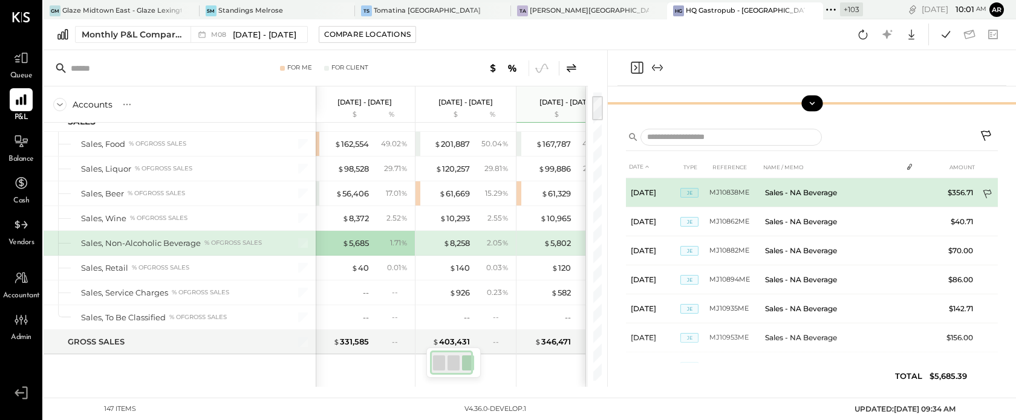
click at [984, 193] on icon at bounding box center [988, 195] width 12 height 12
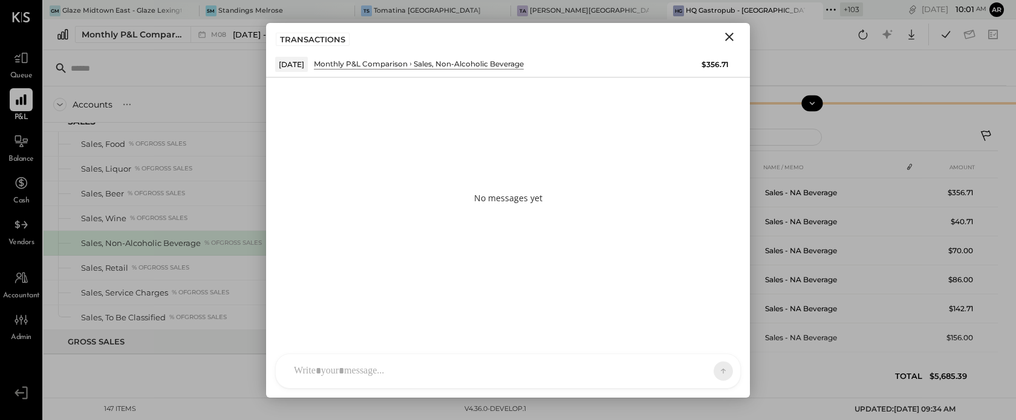
click at [549, 409] on div "147 items v 4.36.0-develop.1 UPDATED: 09/25/2025 09:34 AM" at bounding box center [529, 410] width 871 height 22
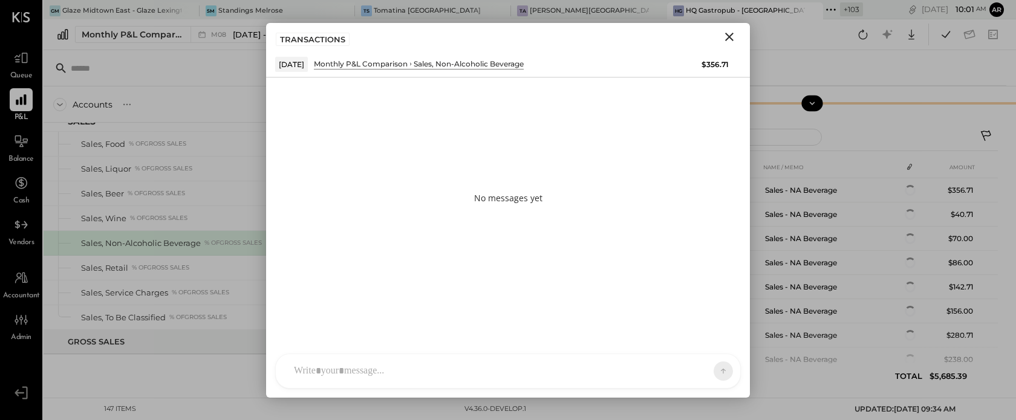
click at [535, 377] on div "AL [PERSON_NAME] S Santa JP [PERSON_NAME] AT [PERSON_NAME] Test User ST Santa T…" at bounding box center [508, 371] width 466 height 35
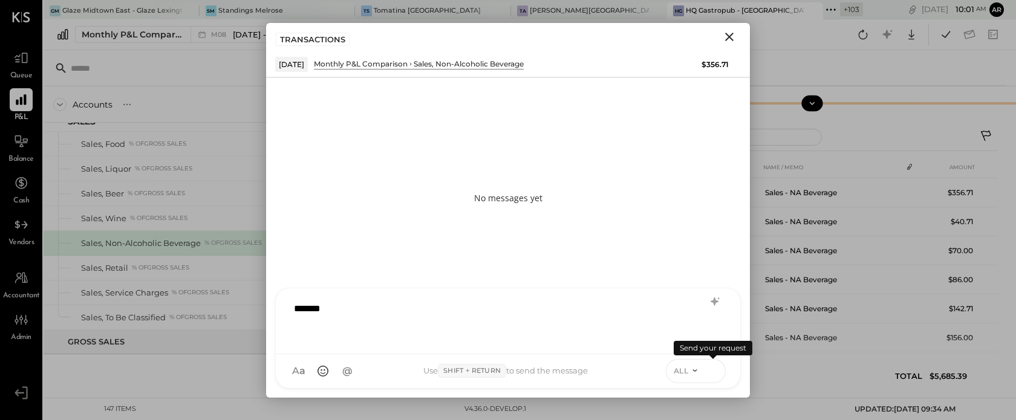
click at [717, 375] on icon at bounding box center [713, 371] width 11 height 12
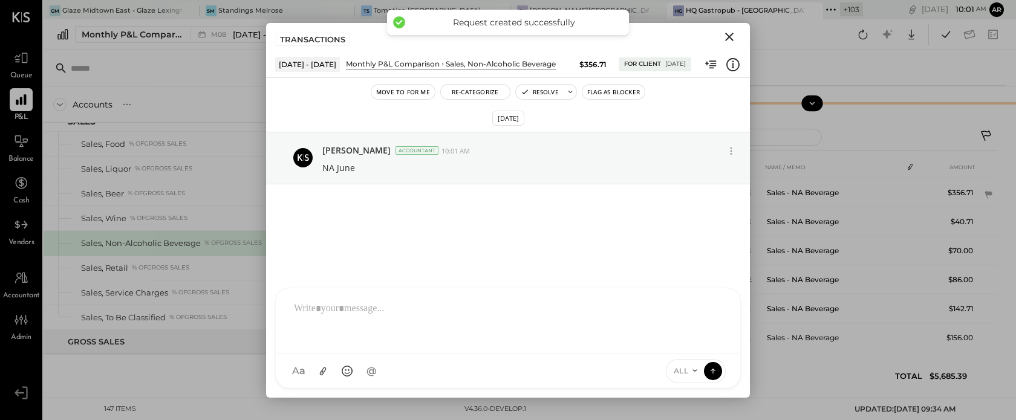
click at [732, 34] on icon "Close" at bounding box center [729, 37] width 15 height 15
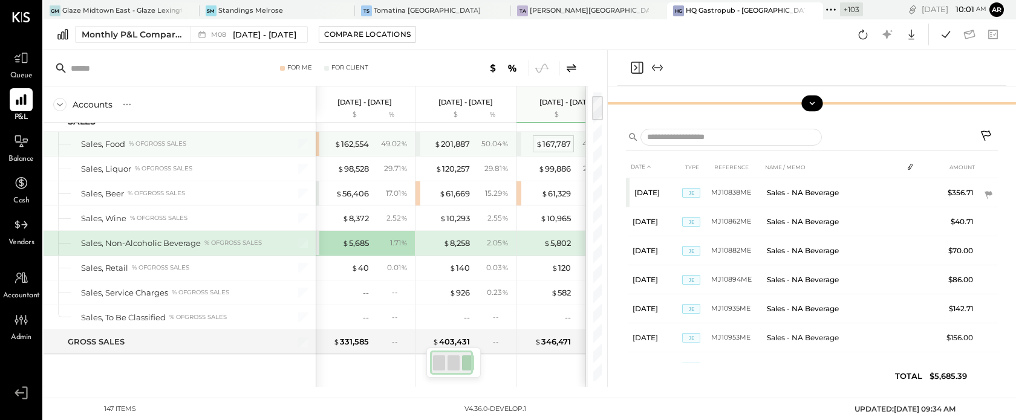
click at [544, 140] on div "$ 167,787" at bounding box center [553, 143] width 35 height 11
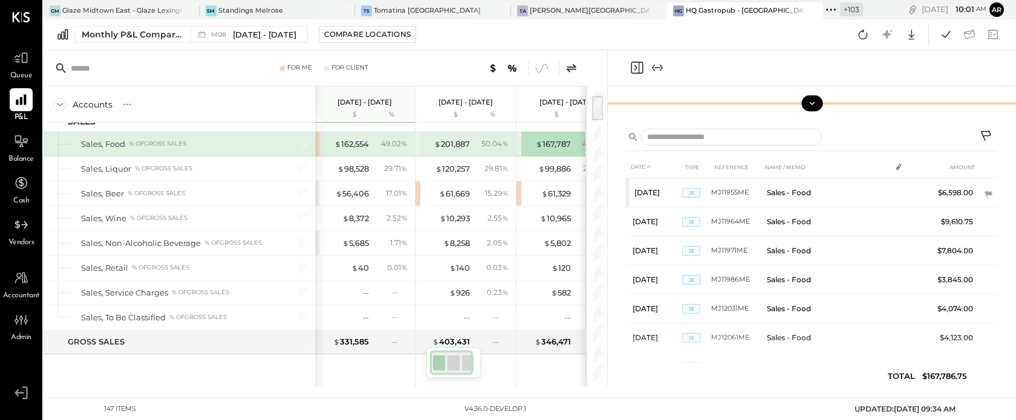
click at [371, 140] on div "$ 162,554 49.02 %" at bounding box center [366, 144] width 91 height 24
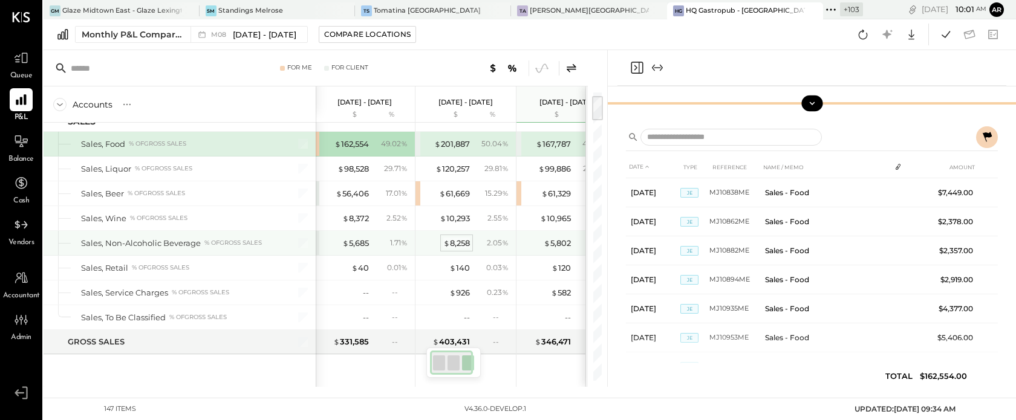
click at [463, 238] on div "$ 8,258" at bounding box center [456, 243] width 27 height 11
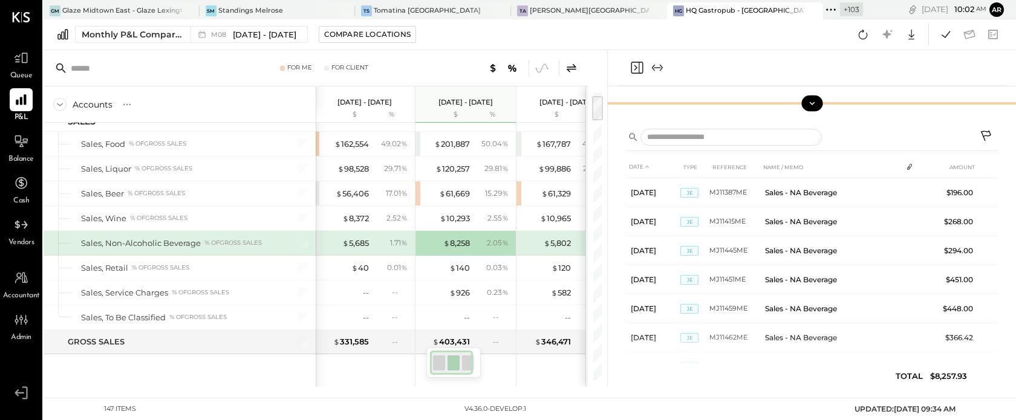
click at [983, 134] on icon at bounding box center [987, 137] width 15 height 15
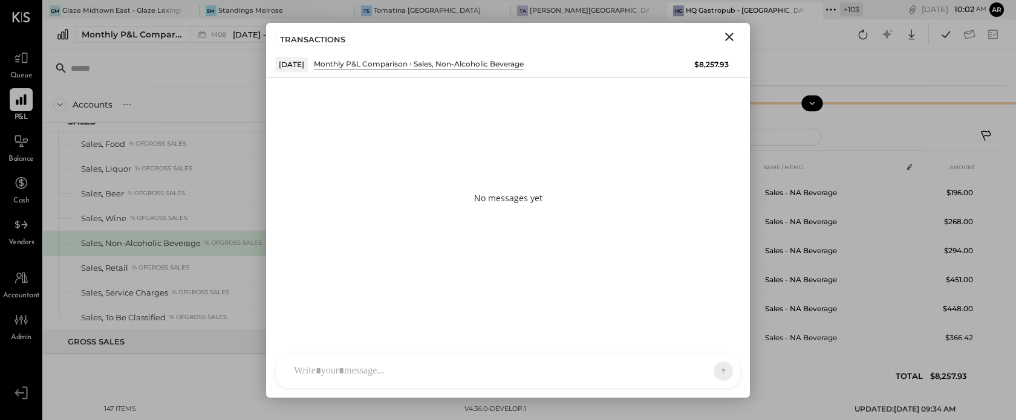
click at [412, 362] on div at bounding box center [497, 371] width 418 height 27
click at [691, 372] on icon at bounding box center [695, 371] width 10 height 10
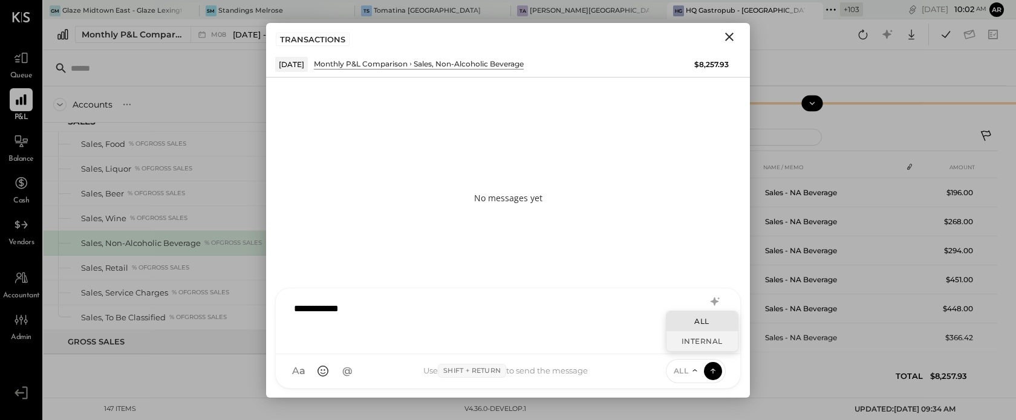
click at [681, 343] on div "INTERNAL" at bounding box center [701, 341] width 71 height 20
click at [717, 369] on icon at bounding box center [713, 371] width 11 height 12
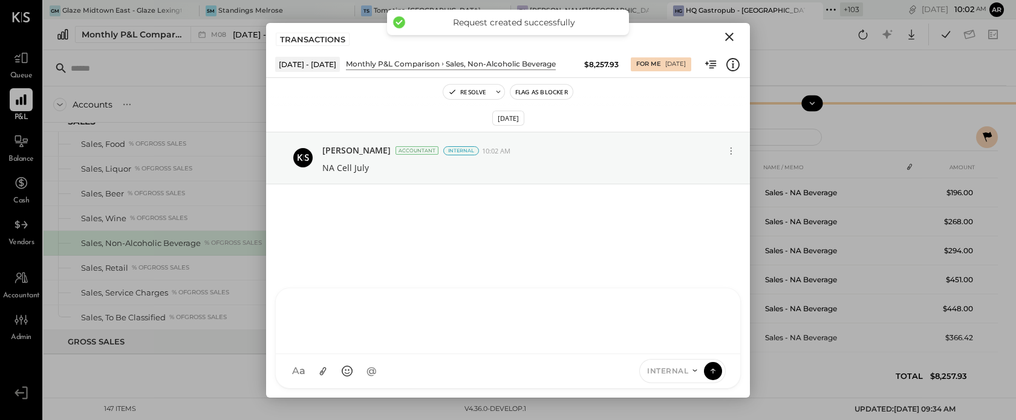
click at [729, 33] on icon "Close" at bounding box center [729, 37] width 15 height 15
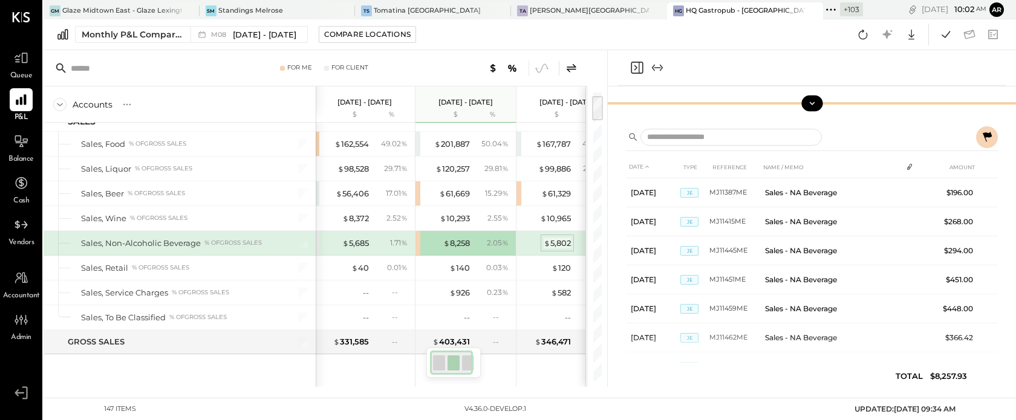
click at [553, 245] on div "$ 5,802" at bounding box center [557, 243] width 27 height 11
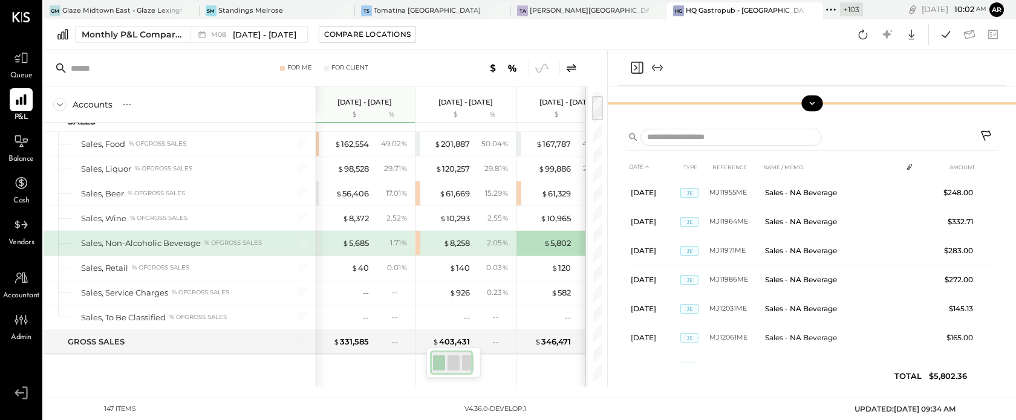
click at [987, 128] on button at bounding box center [987, 137] width 22 height 22
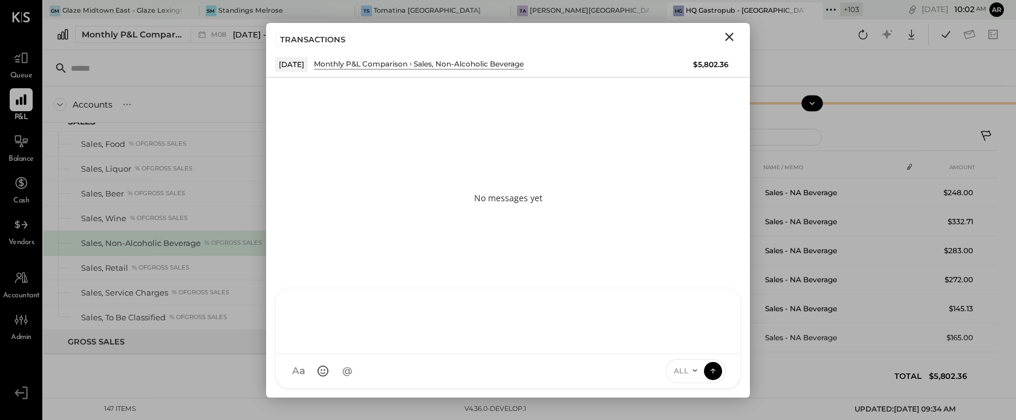
click at [402, 344] on div at bounding box center [508, 320] width 440 height 48
click at [718, 369] on icon at bounding box center [713, 371] width 11 height 12
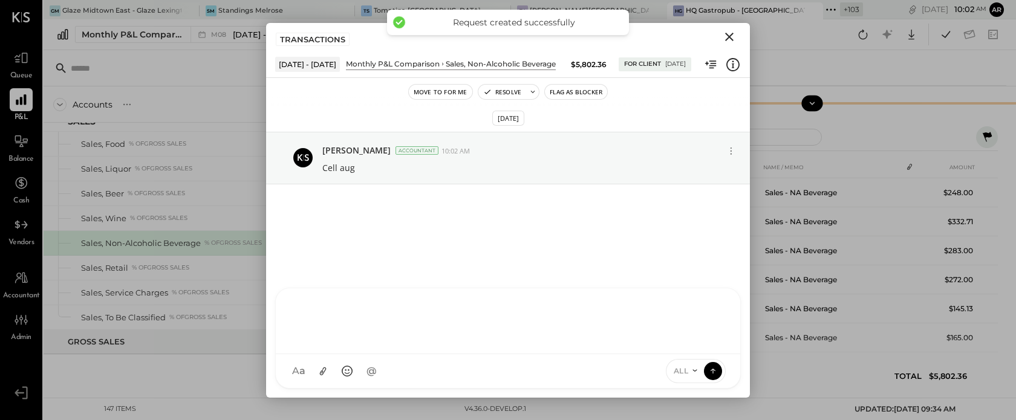
click at [722, 33] on icon "Close" at bounding box center [729, 37] width 15 height 15
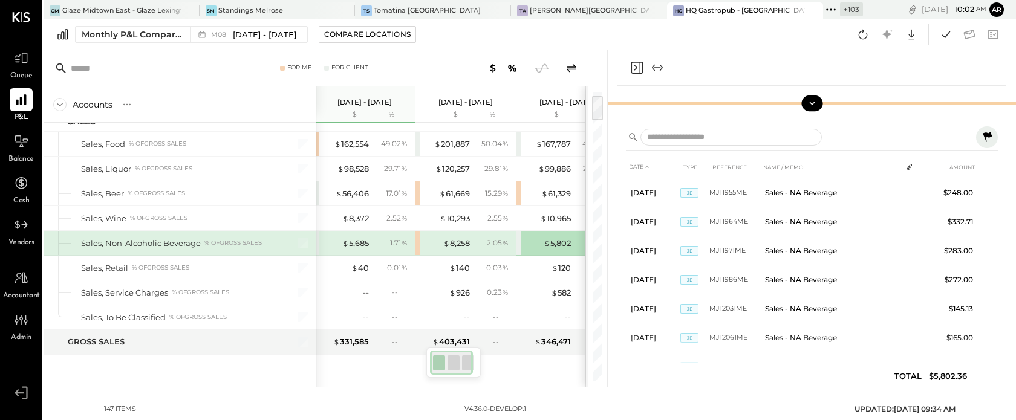
click at [470, 238] on div "$ 8,258 2.05 %" at bounding box center [466, 243] width 91 height 24
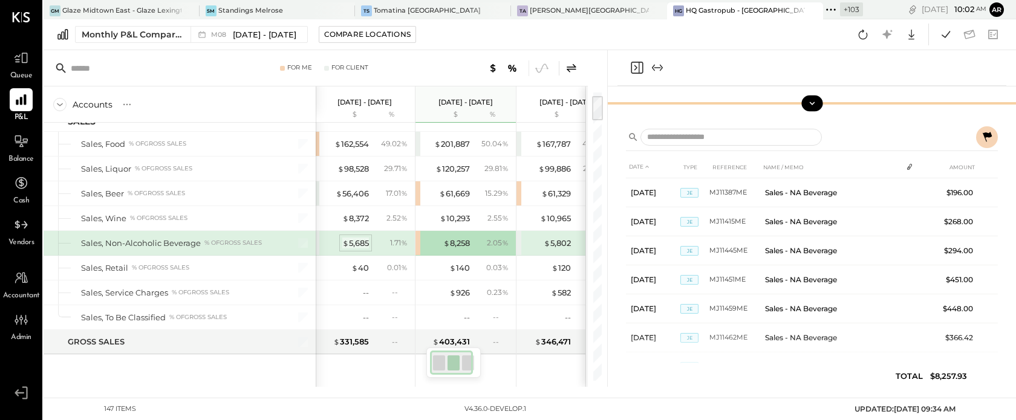
click at [367, 245] on div "$ 5,685" at bounding box center [355, 243] width 27 height 11
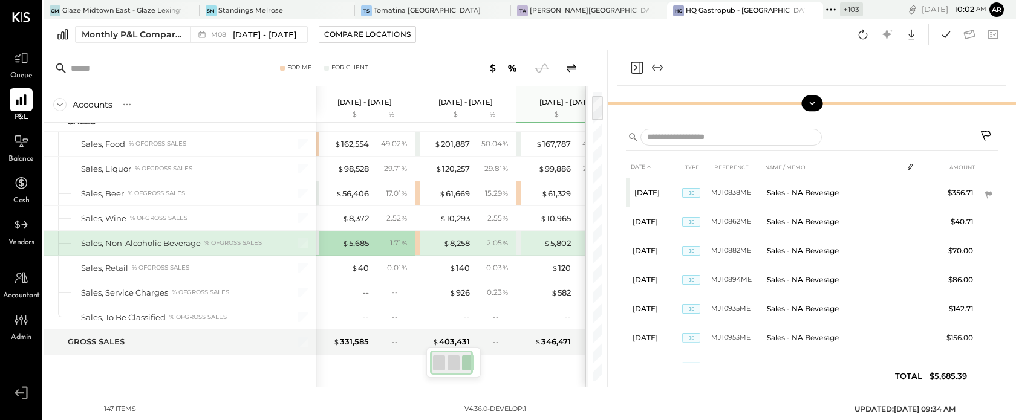
click at [482, 235] on div "$ 8,258 2.05 %" at bounding box center [466, 243] width 91 height 24
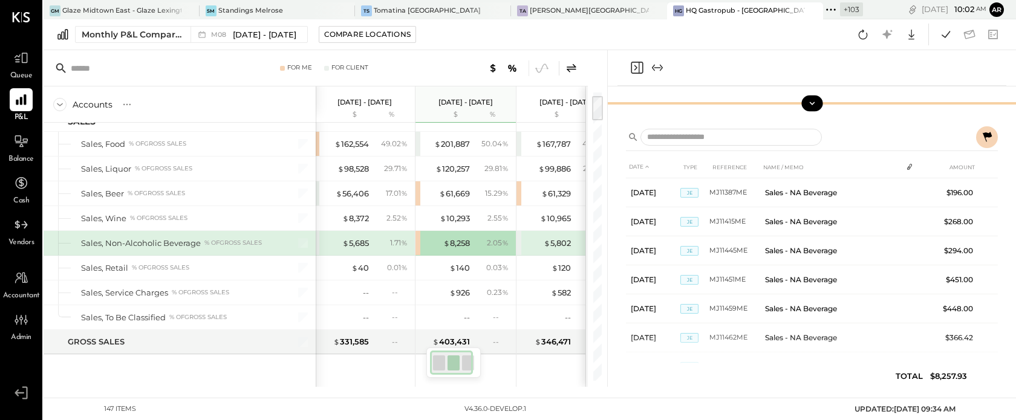
click at [538, 243] on div "$ 5,802" at bounding box center [546, 243] width 48 height 11
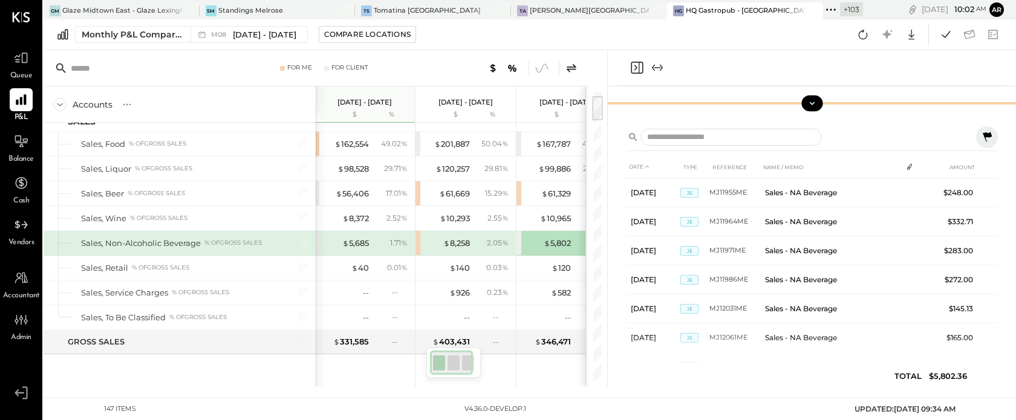
click at [574, 67] on icon at bounding box center [571, 68] width 15 height 15
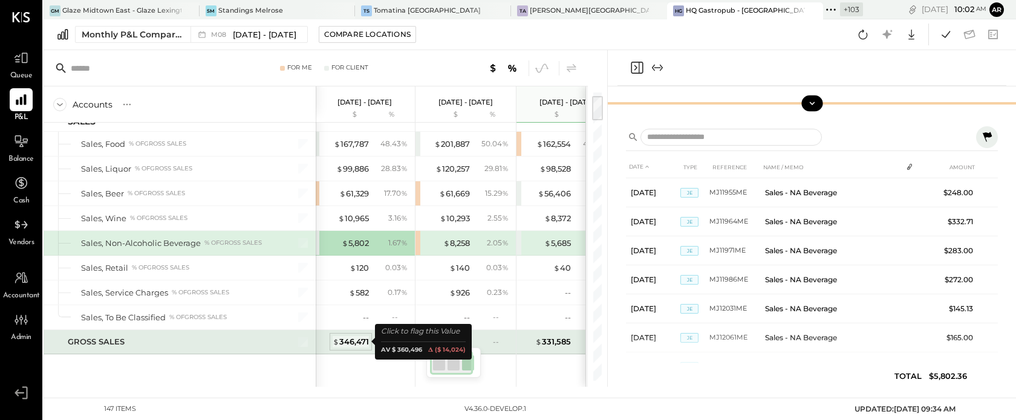
click at [361, 345] on div "$ 346,471" at bounding box center [351, 341] width 36 height 11
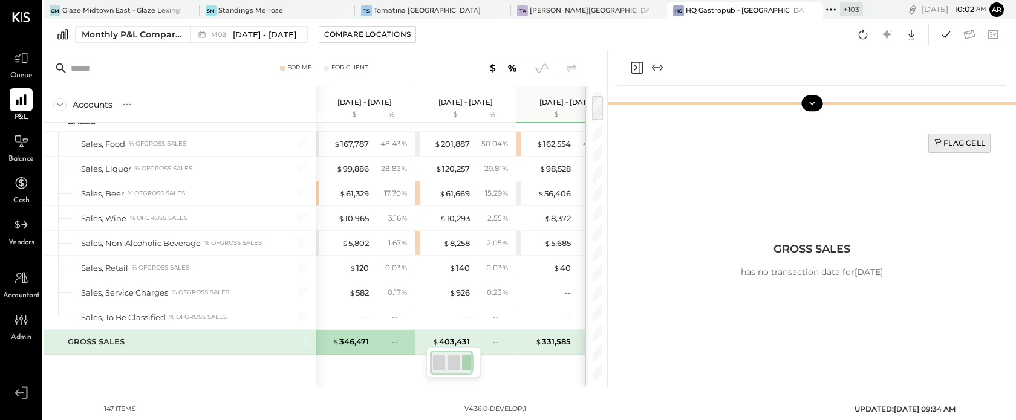
click at [958, 146] on div "Flag Cell" at bounding box center [959, 143] width 51 height 10
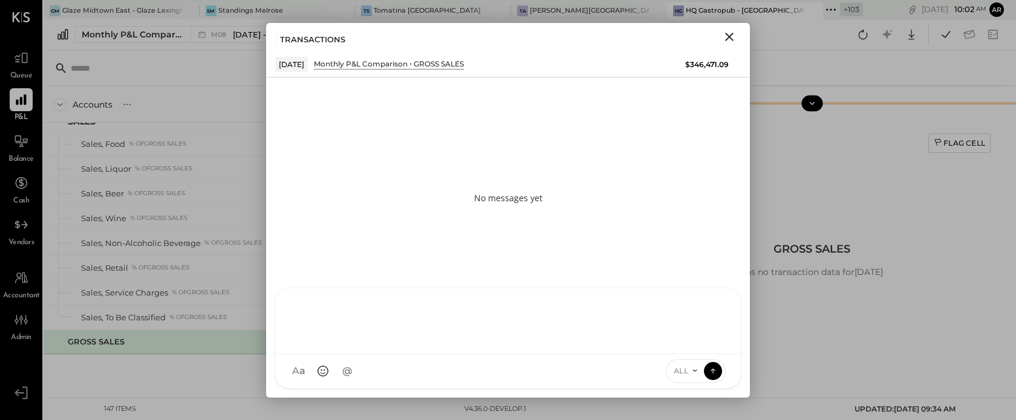
click at [369, 344] on div at bounding box center [508, 320] width 440 height 48
click at [689, 380] on div "ALL" at bounding box center [696, 371] width 60 height 24
click at [689, 366] on div "ALL" at bounding box center [684, 371] width 37 height 10
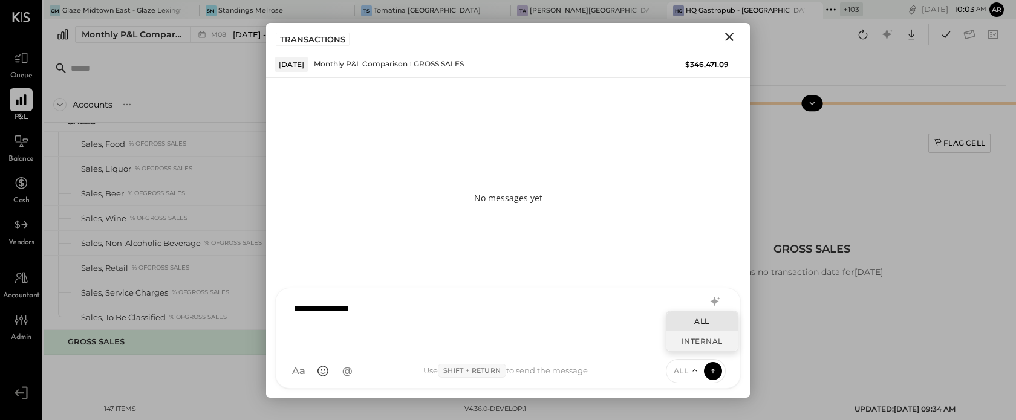
click at [692, 339] on div "INTERNAL" at bounding box center [701, 341] width 71 height 20
click at [716, 372] on icon at bounding box center [713, 371] width 11 height 12
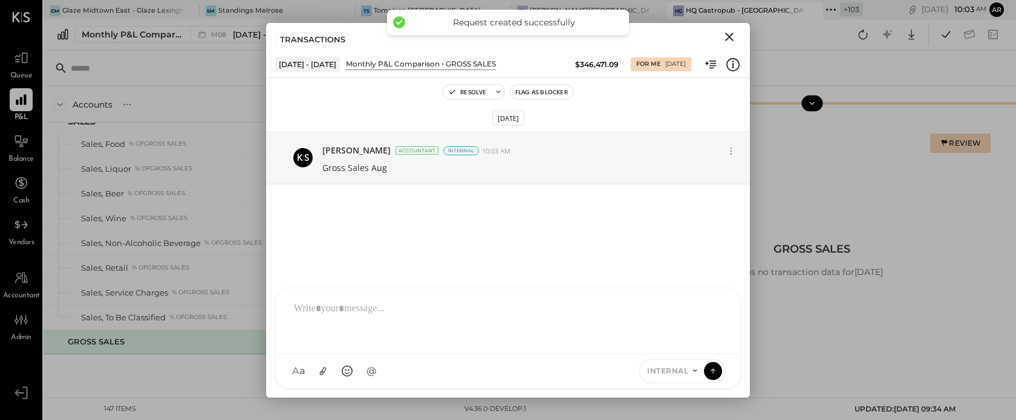
click at [732, 31] on icon "Close" at bounding box center [729, 37] width 15 height 15
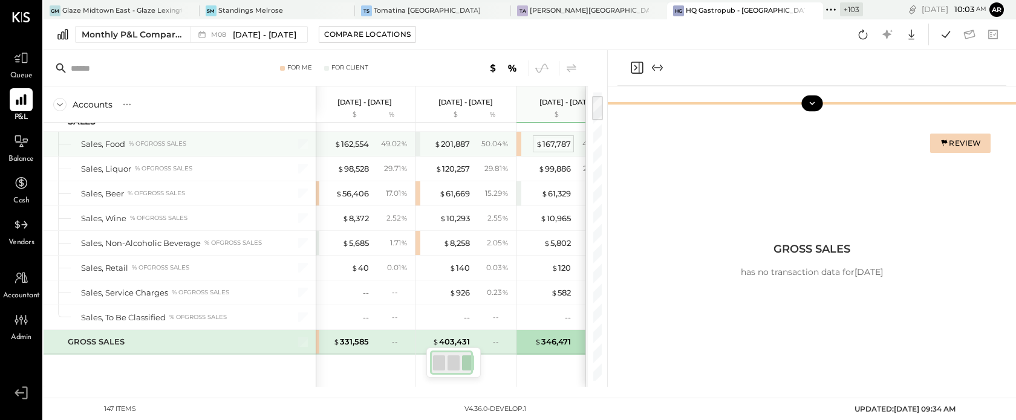
click at [553, 147] on div "$ 167,787" at bounding box center [553, 143] width 35 height 11
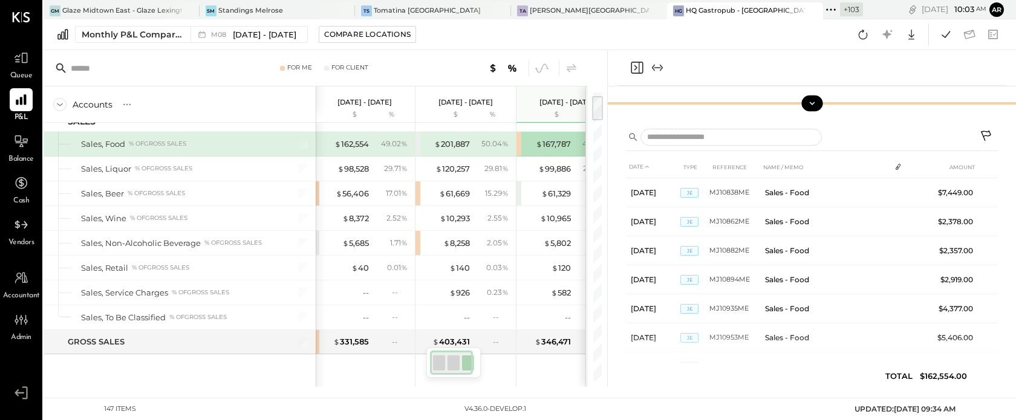
click at [332, 145] on div "$ 162,554" at bounding box center [345, 143] width 48 height 11
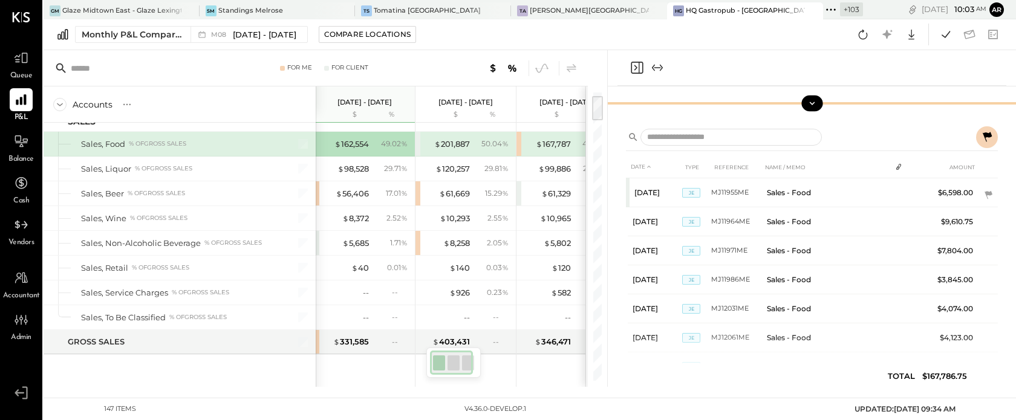
click at [556, 137] on div "$ 167,787 48.43 %" at bounding box center [567, 144] width 91 height 24
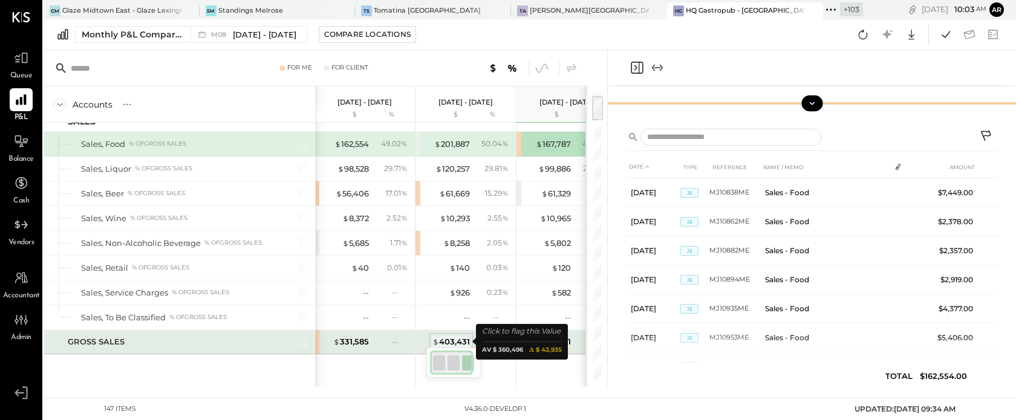
click at [447, 338] on div "$ 403,431" at bounding box center [450, 341] width 37 height 11
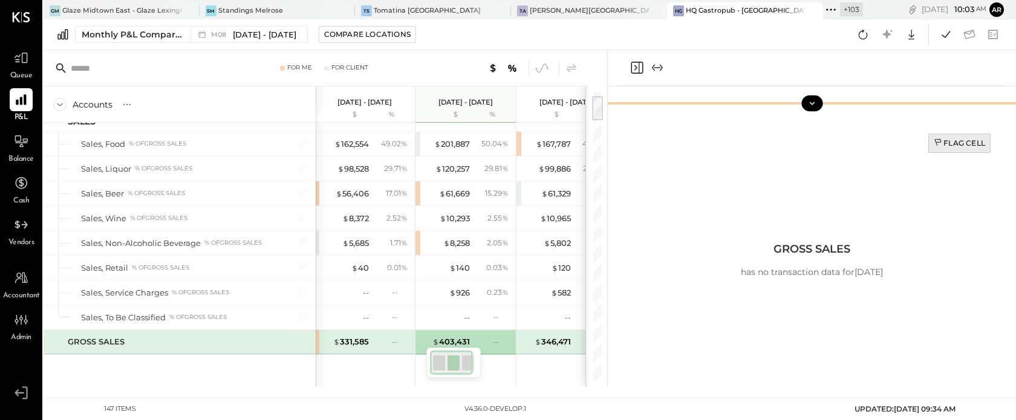
click at [942, 137] on button "Flag Cell" at bounding box center [959, 143] width 62 height 19
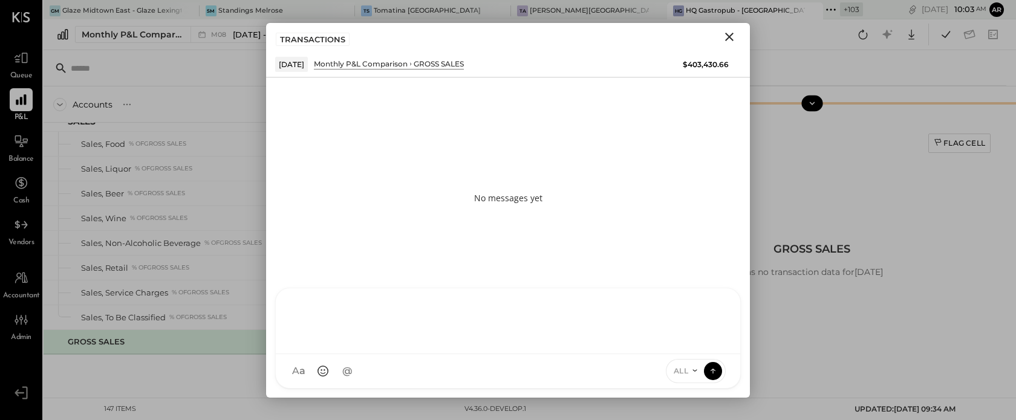
click at [392, 377] on div "AL Alex Lareo S Santa JP Juan Pacheco AT Archie Test User ST Santa Test ND Nico…" at bounding box center [508, 338] width 466 height 101
click at [710, 369] on icon at bounding box center [713, 371] width 11 height 12
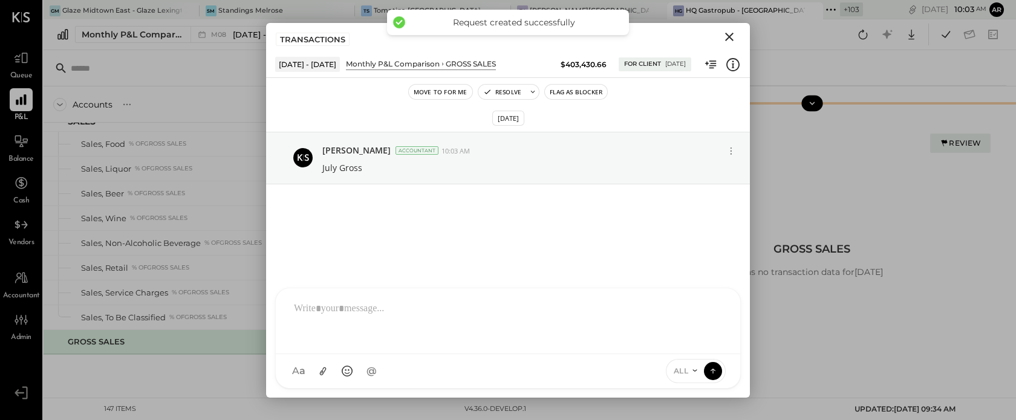
click at [727, 37] on icon "Close" at bounding box center [729, 37] width 15 height 15
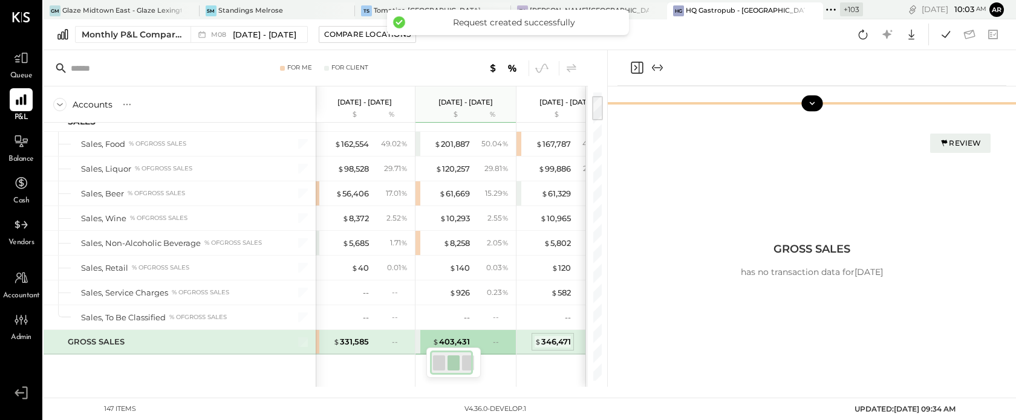
click at [558, 344] on div "$ 346,471" at bounding box center [553, 341] width 36 height 11
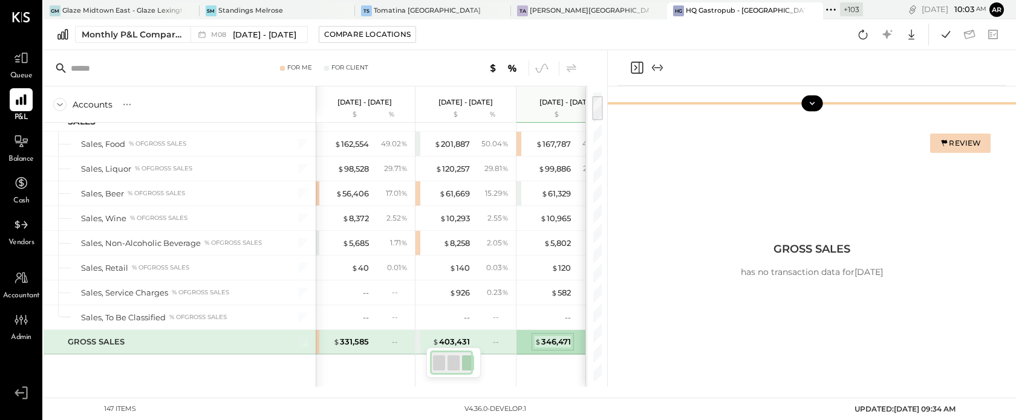
click at [540, 339] on span "$" at bounding box center [538, 342] width 7 height 10
click at [944, 141] on icon at bounding box center [945, 143] width 6 height 7
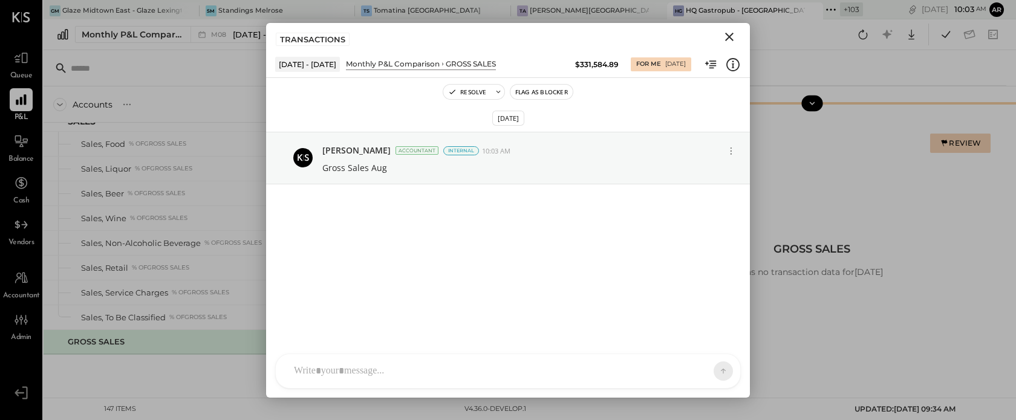
click at [944, 141] on icon at bounding box center [945, 143] width 6 height 7
click at [728, 31] on icon "Close" at bounding box center [729, 37] width 15 height 15
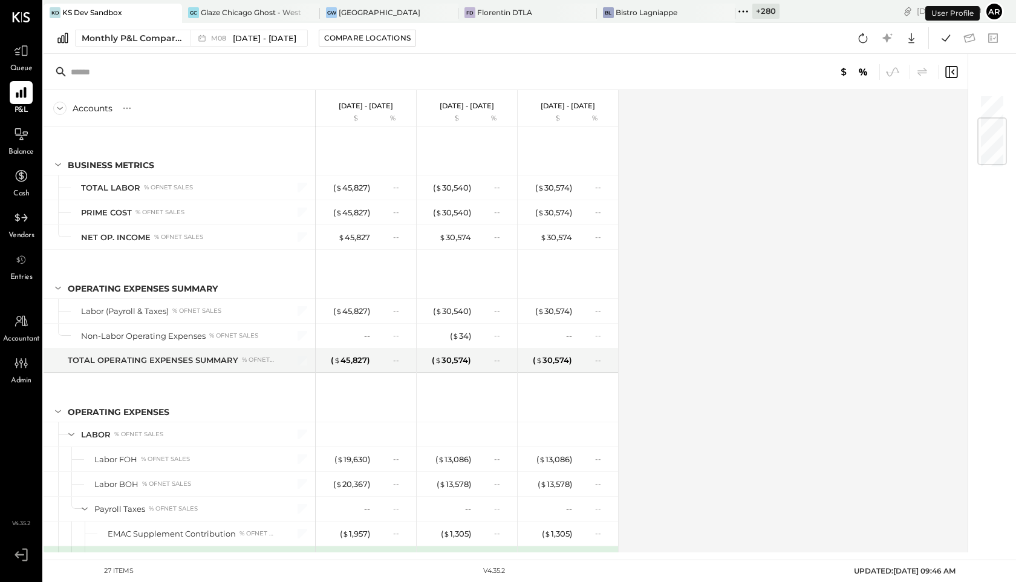
scroll to position [207, 0]
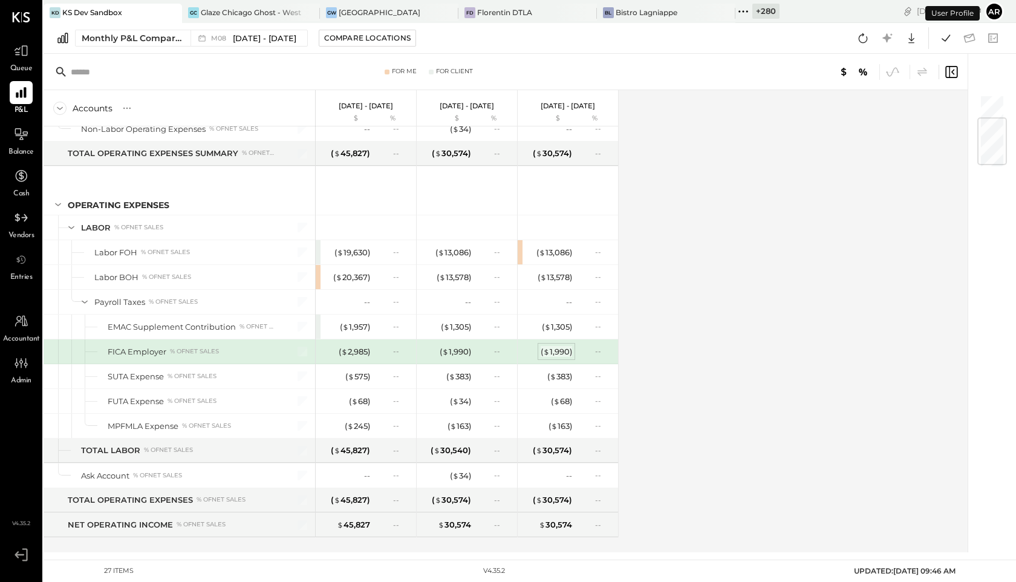
click at [560, 356] on div "( $ 1,990 )" at bounding box center [556, 351] width 31 height 11
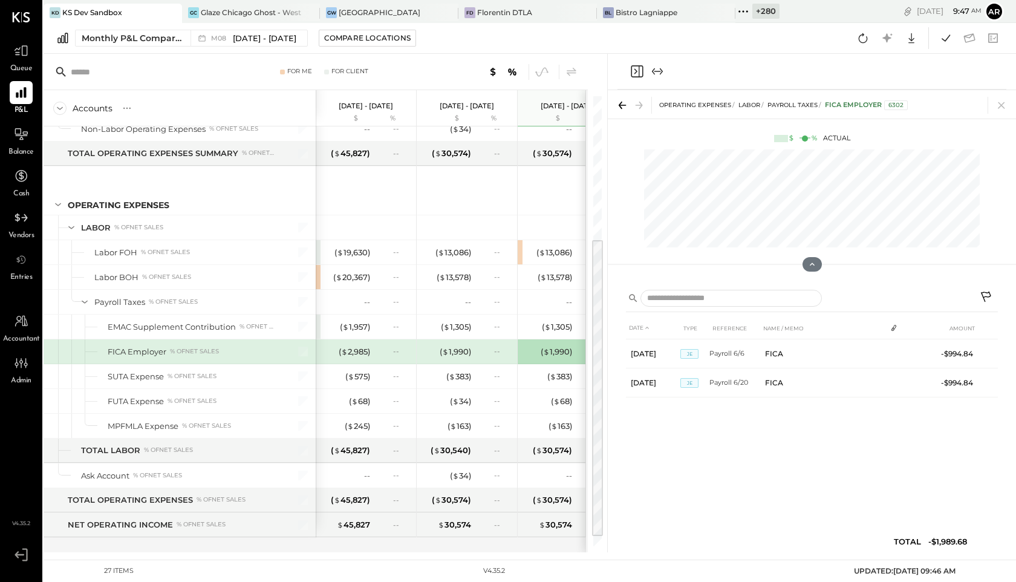
click at [988, 293] on icon at bounding box center [987, 298] width 15 height 15
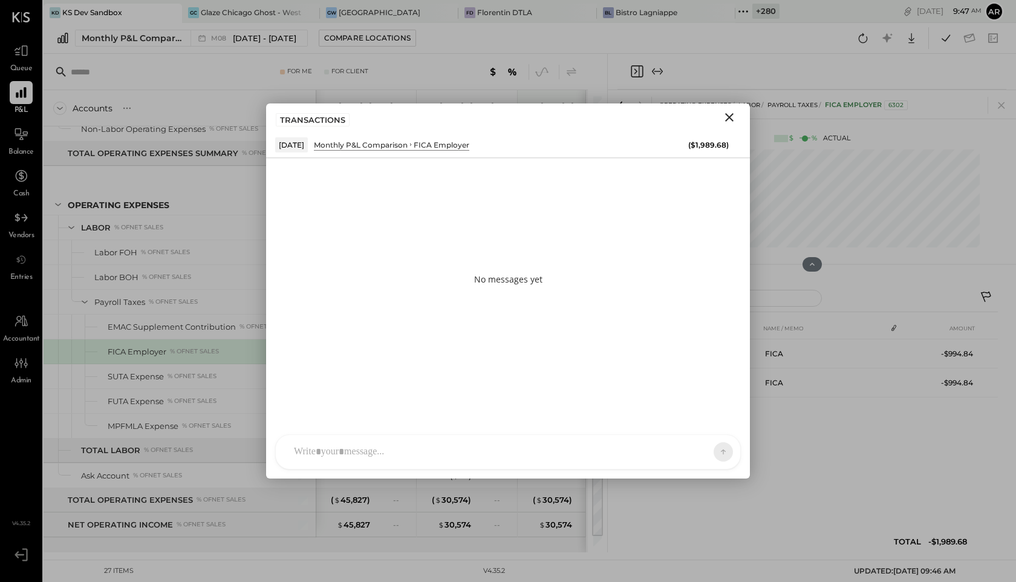
click at [526, 446] on div at bounding box center [497, 451] width 418 height 27
click at [688, 452] on span "ALL" at bounding box center [681, 451] width 15 height 10
click at [685, 421] on div "INTERNAL" at bounding box center [701, 422] width 71 height 20
click at [480, 406] on div "**********" at bounding box center [508, 400] width 440 height 48
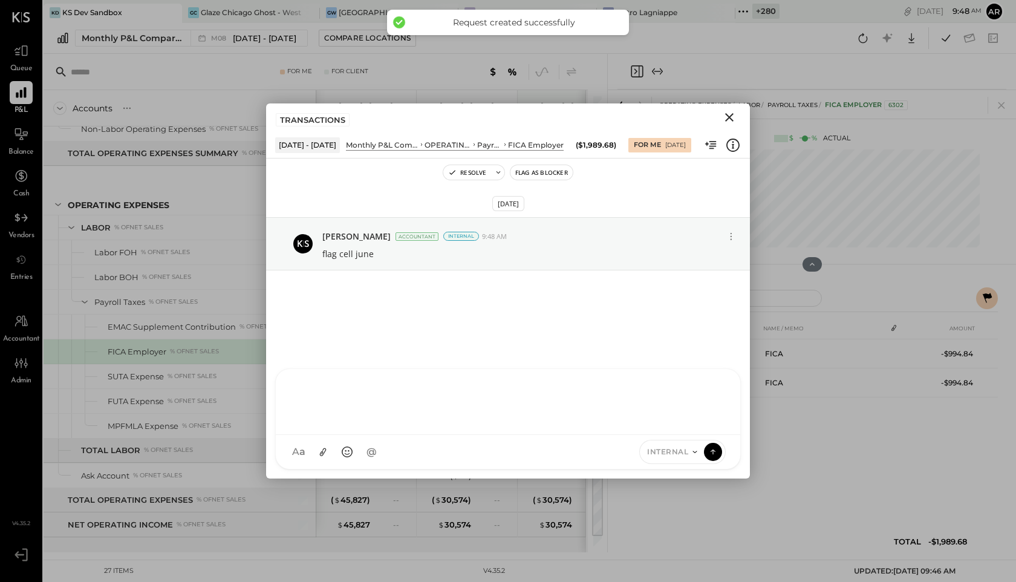
click at [736, 107] on div "TRANSACTIONS" at bounding box center [508, 117] width 484 height 28
click at [729, 118] on icon "Close" at bounding box center [729, 117] width 8 height 8
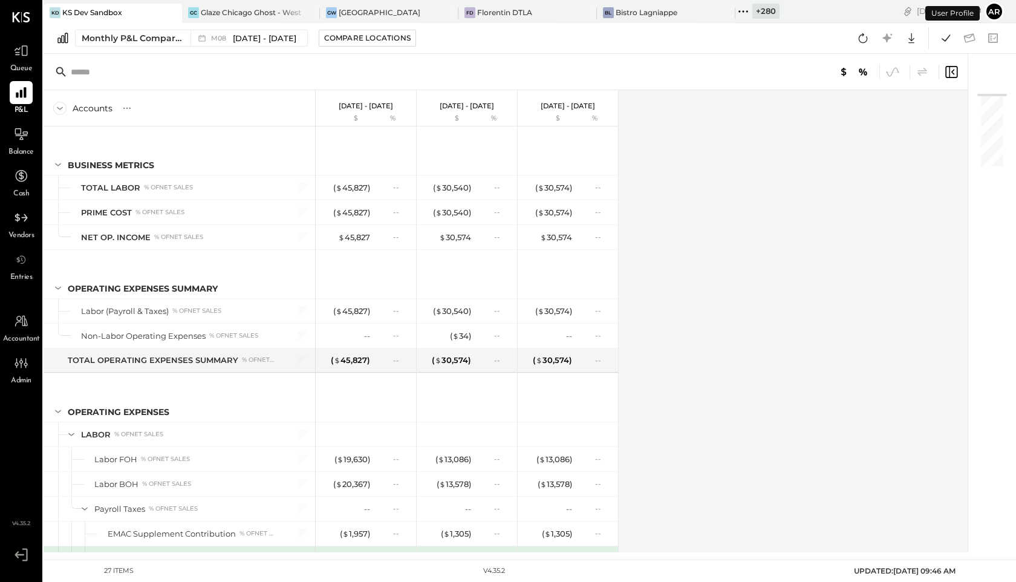
scroll to position [207, 0]
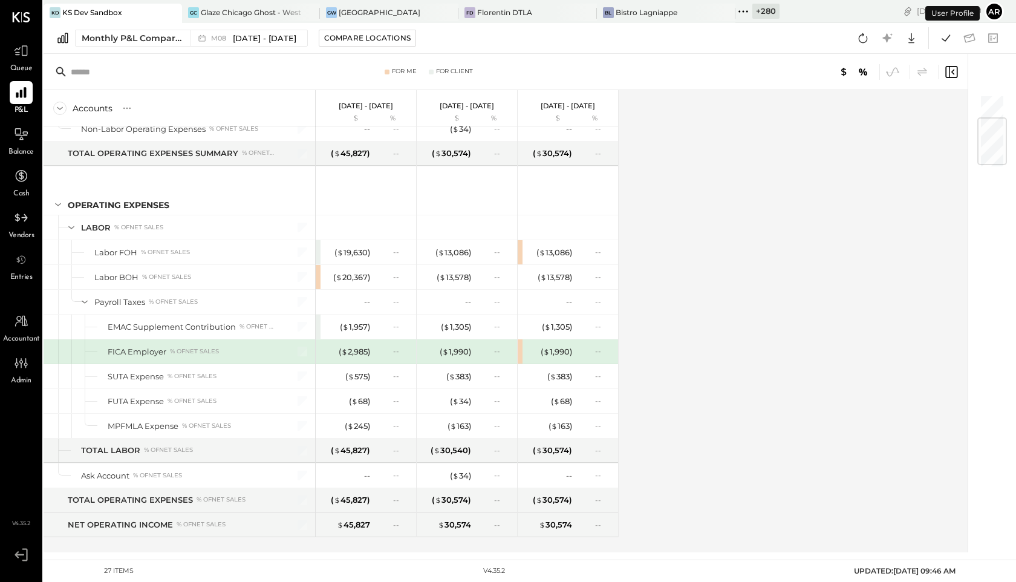
click at [562, 362] on div "( $ 1,990 ) --" at bounding box center [569, 351] width 91 height 24
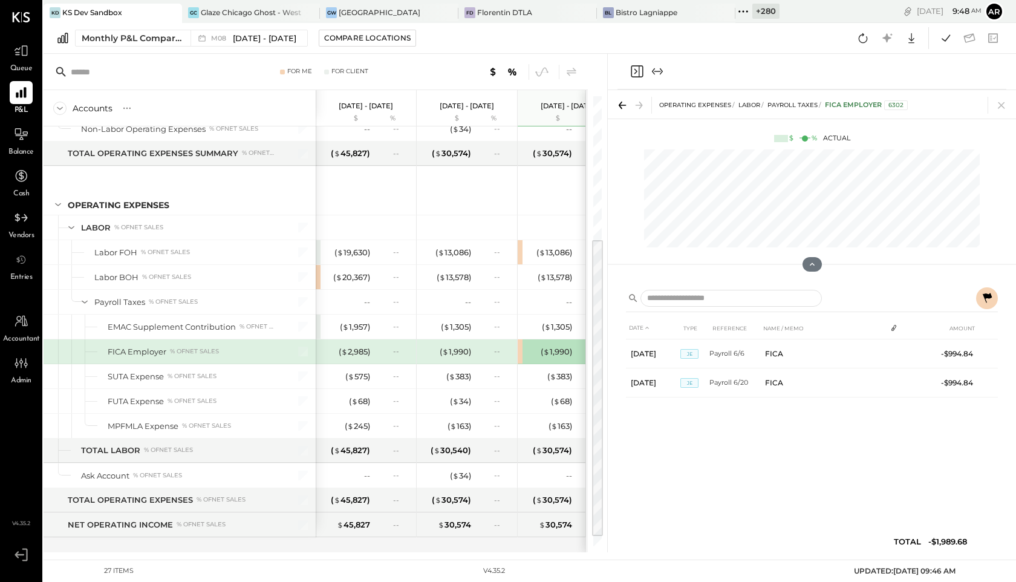
click at [994, 296] on icon at bounding box center [987, 298] width 15 height 15
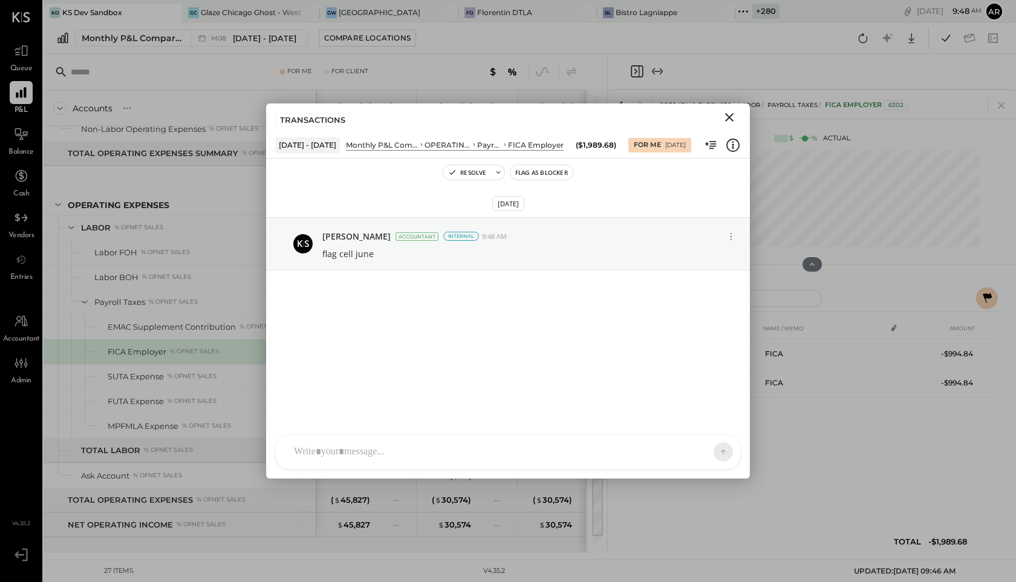
click at [730, 115] on icon "Close" at bounding box center [729, 117] width 15 height 15
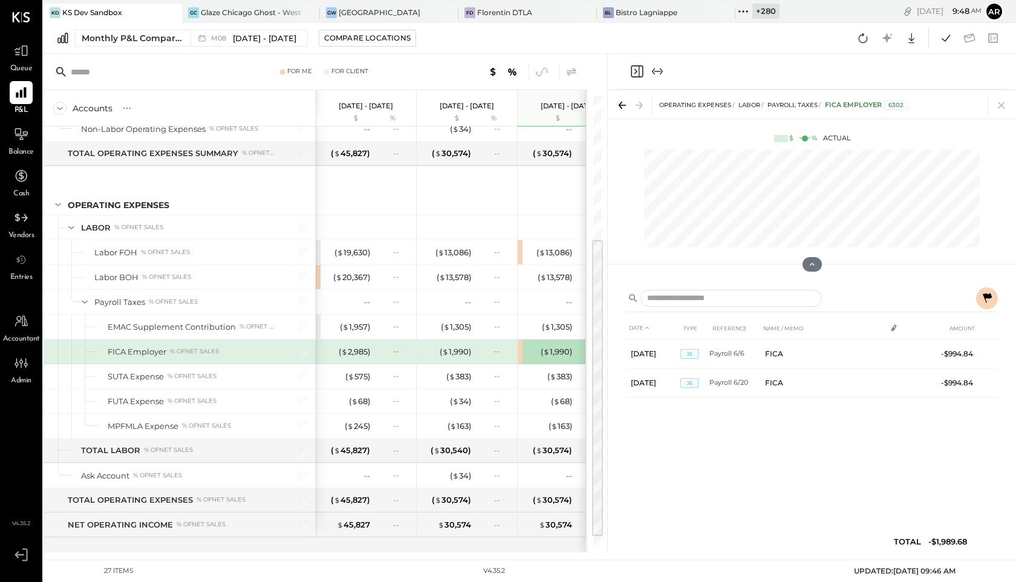
click at [570, 67] on icon at bounding box center [571, 72] width 15 height 15
click at [449, 355] on div "( $ 1,990 )" at bounding box center [455, 351] width 31 height 11
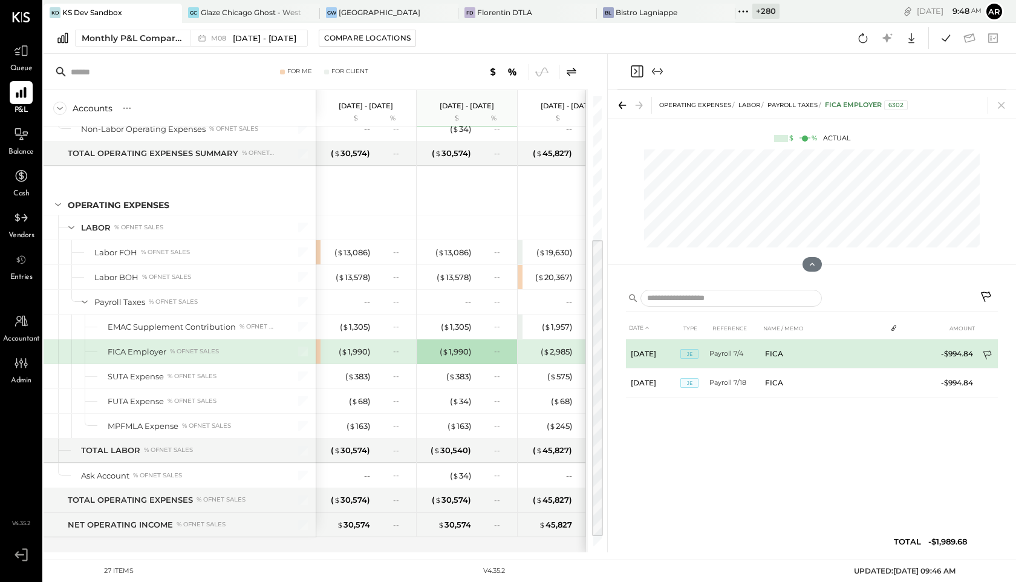
click at [988, 354] on icon at bounding box center [988, 356] width 12 height 12
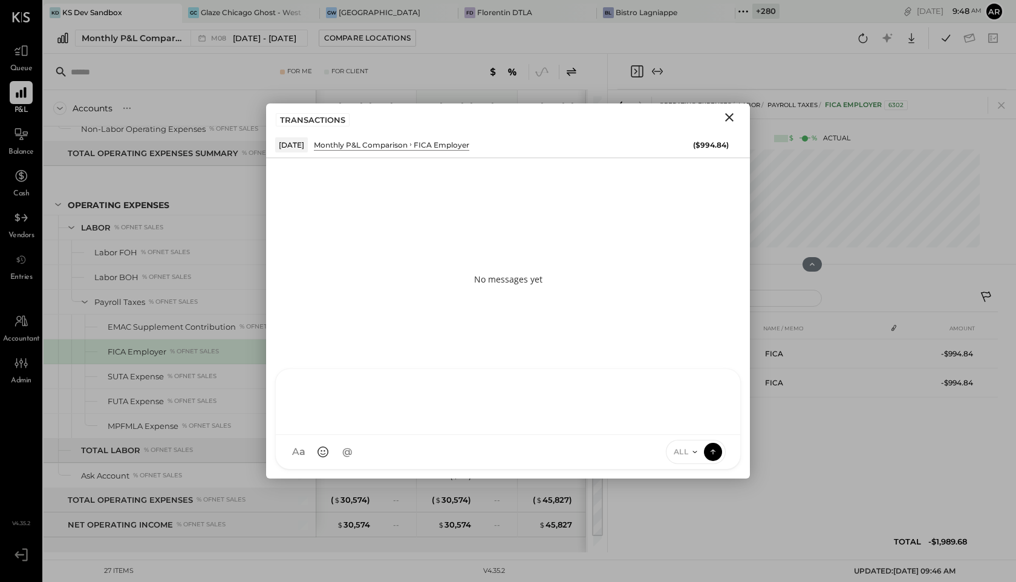
click at [469, 450] on div "M [PERSON_NAME].[PERSON_NAME] AR [PERSON_NAME] J [PERSON_NAME] JS [PERSON_NAME]…" at bounding box center [508, 418] width 466 height 101
click at [715, 449] on icon at bounding box center [713, 451] width 11 height 12
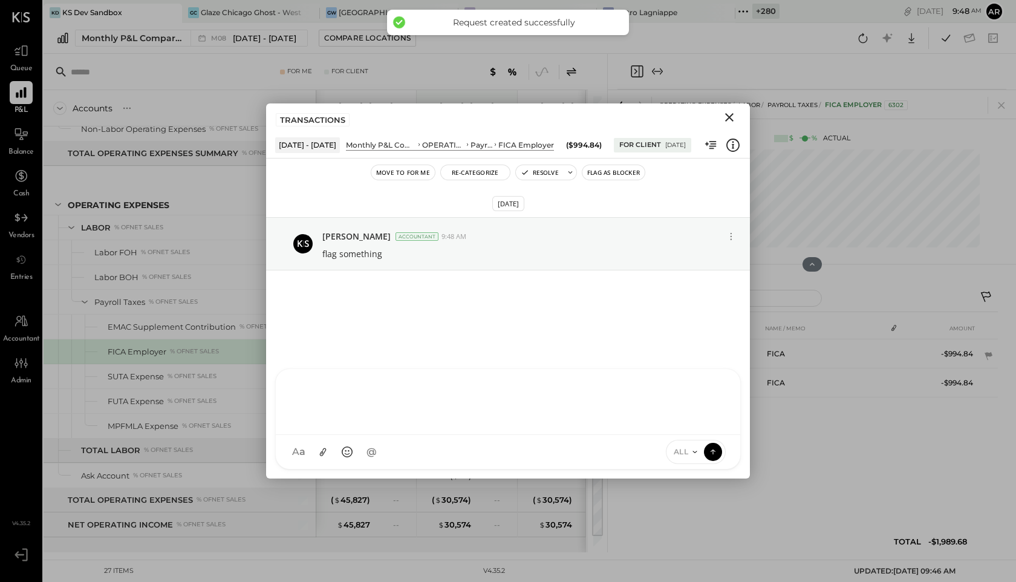
click at [730, 114] on icon "Close" at bounding box center [729, 117] width 15 height 15
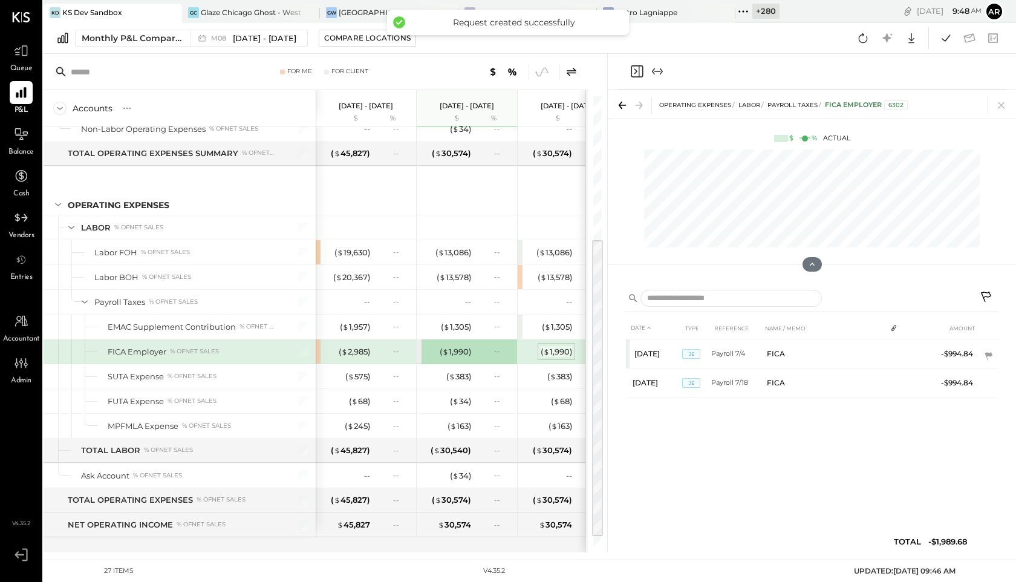
click at [545, 352] on span "$" at bounding box center [546, 352] width 7 height 10
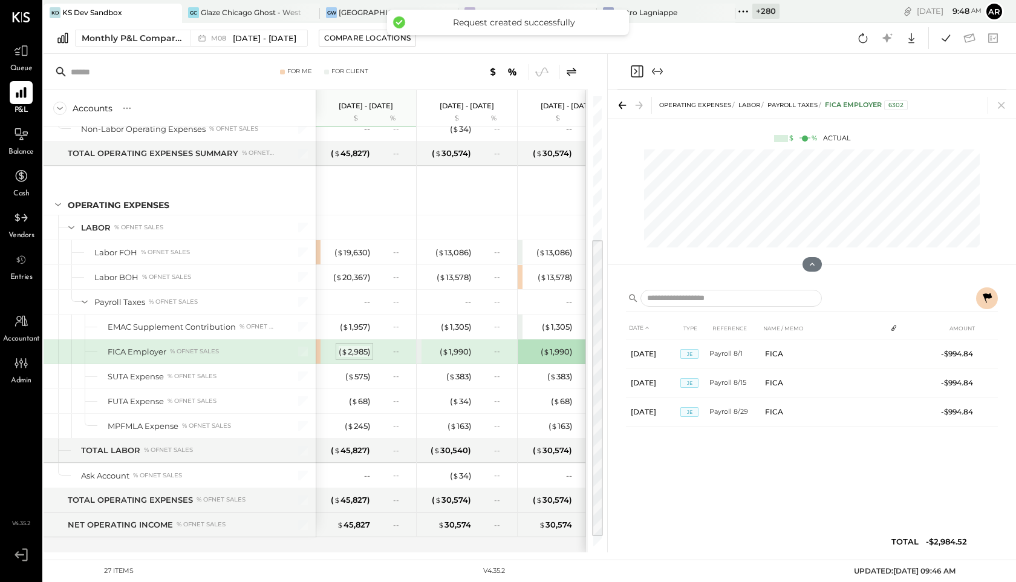
click at [359, 356] on div "( $ 2,985 )" at bounding box center [354, 351] width 31 height 11
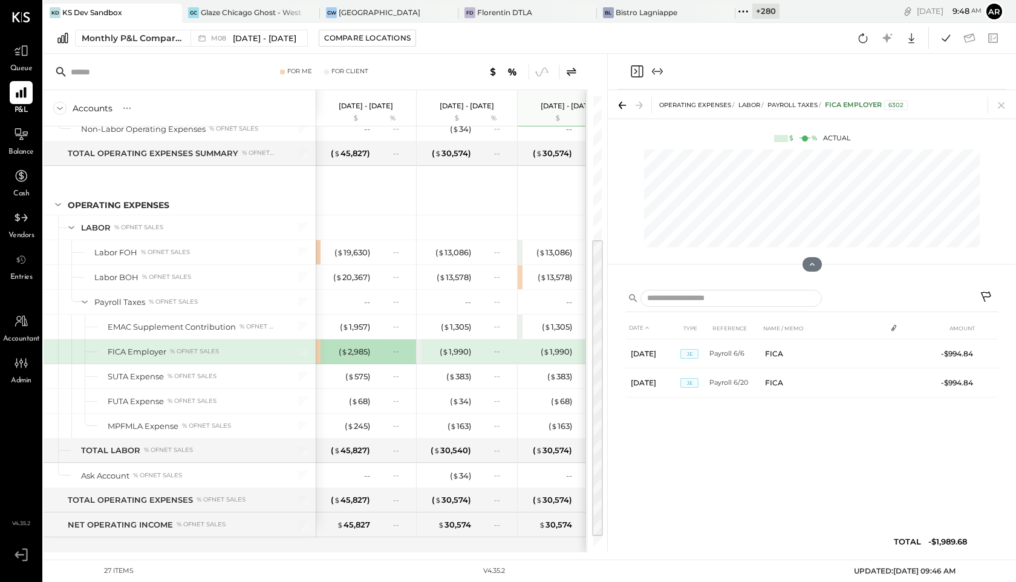
click at [534, 346] on div "( $ 1,990 )" at bounding box center [548, 351] width 48 height 11
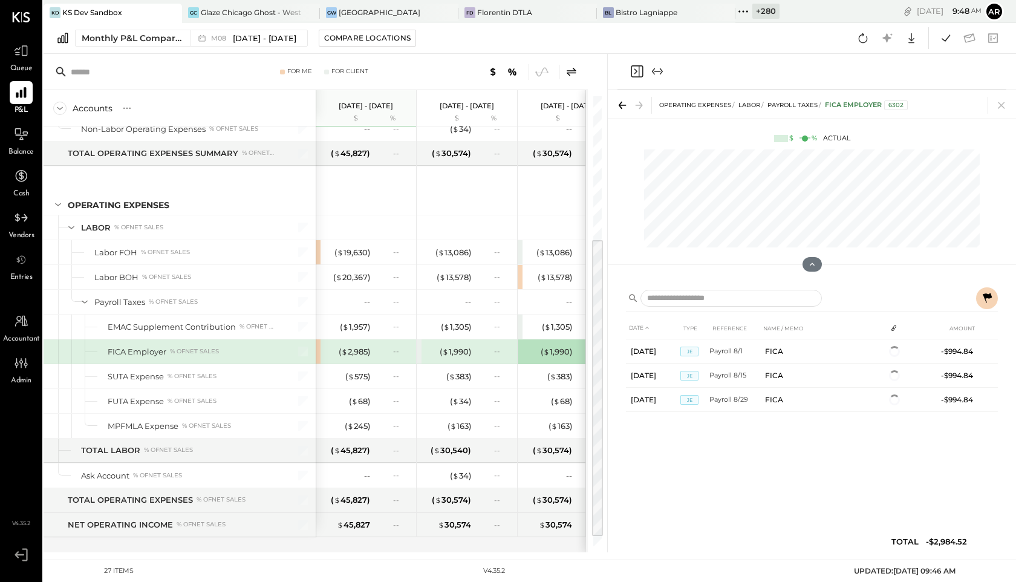
click at [984, 297] on icon at bounding box center [987, 298] width 9 height 10
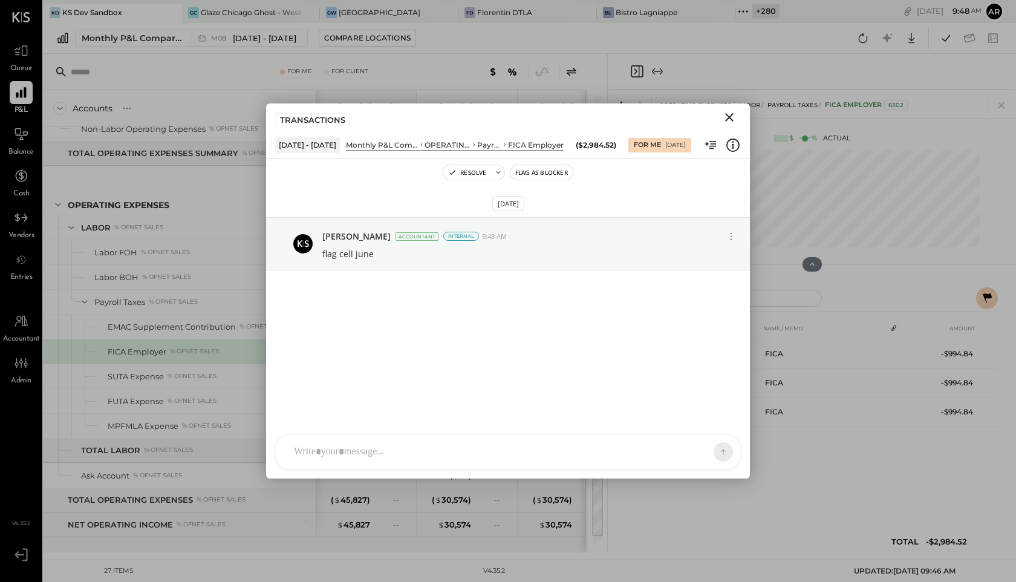
click at [731, 116] on icon "Close" at bounding box center [729, 117] width 8 height 8
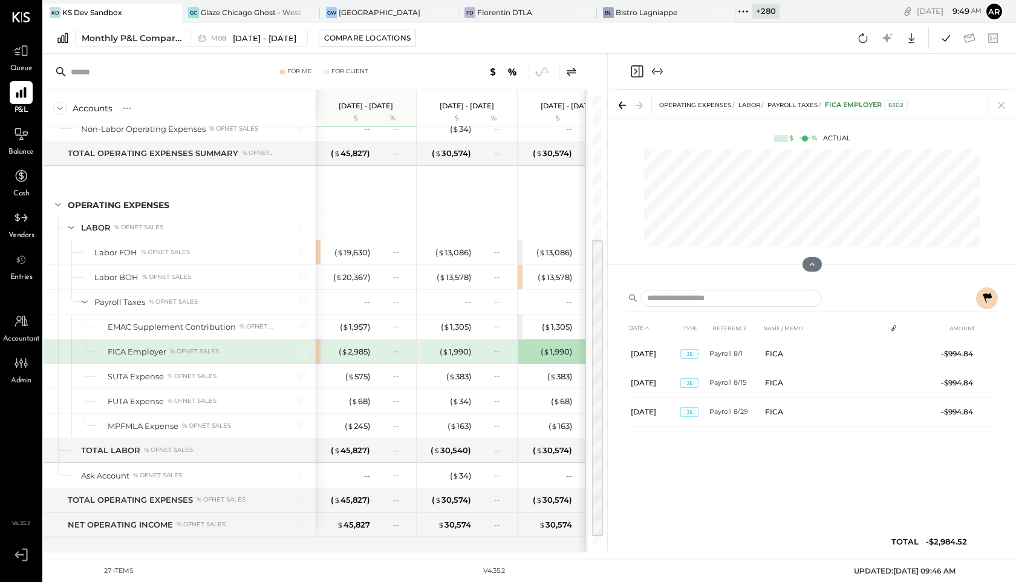
click at [250, 26] on div "Monthly P&L Comparison M08 [DATE] - [DATE] Compare Locations Google Sheets Excel" at bounding box center [530, 38] width 972 height 31
click at [249, 47] on div "Monthly P&L Comparison M08 [DATE] - [DATE] Compare Locations Google Sheets Excel" at bounding box center [530, 38] width 972 height 31
click at [262, 24] on div "Monthly P&L Comparison M08 [DATE] - [DATE] Compare Locations Google Sheets Excel" at bounding box center [530, 38] width 972 height 31
click at [262, 33] on span "[DATE] - [DATE]" at bounding box center [264, 38] width 63 height 11
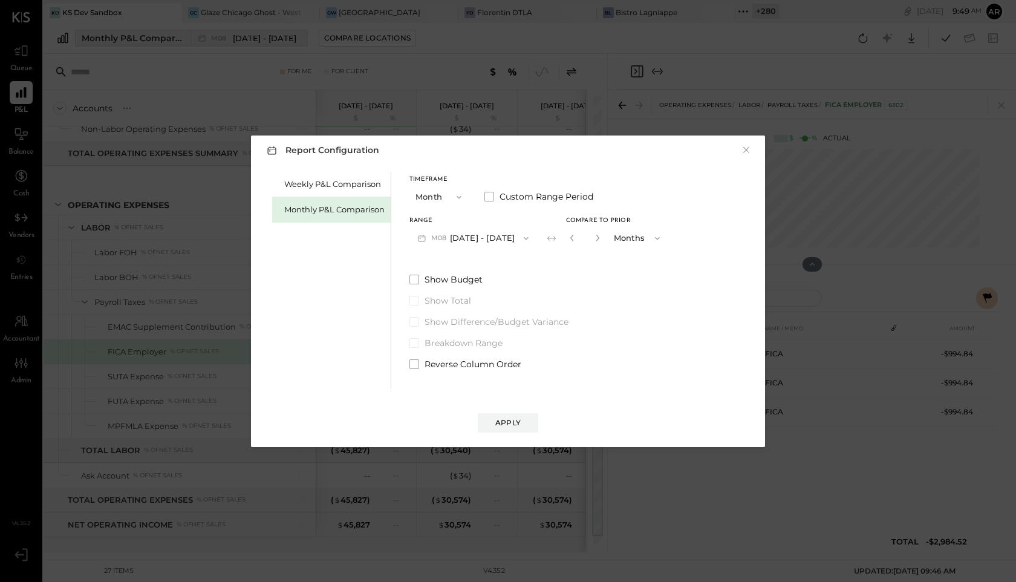
click at [262, 33] on div "Report Configuration × Weekly P&L Comparison Monthly P&L Comparison Timeframe M…" at bounding box center [508, 291] width 1016 height 582
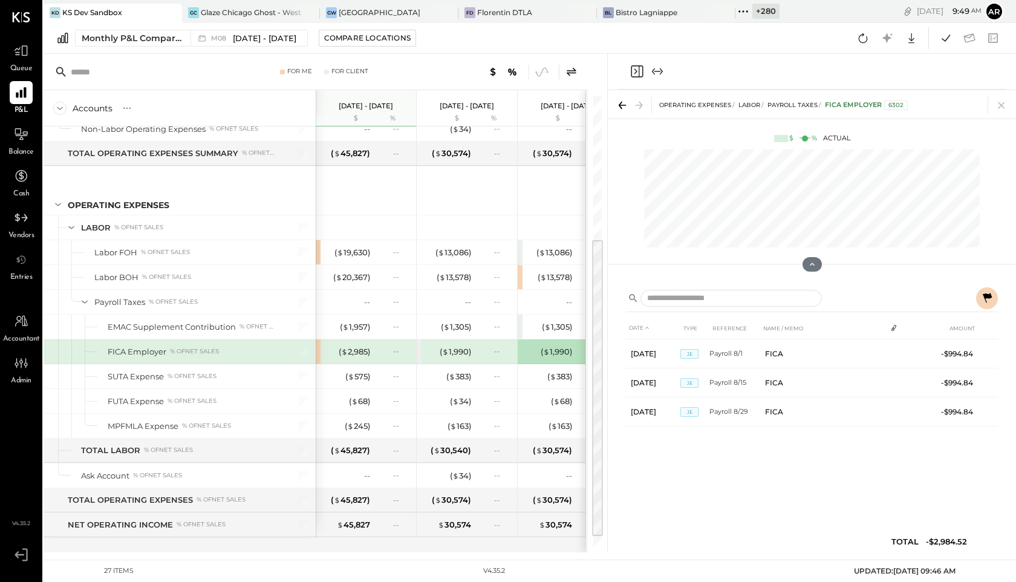
click at [573, 70] on icon at bounding box center [571, 72] width 15 height 15
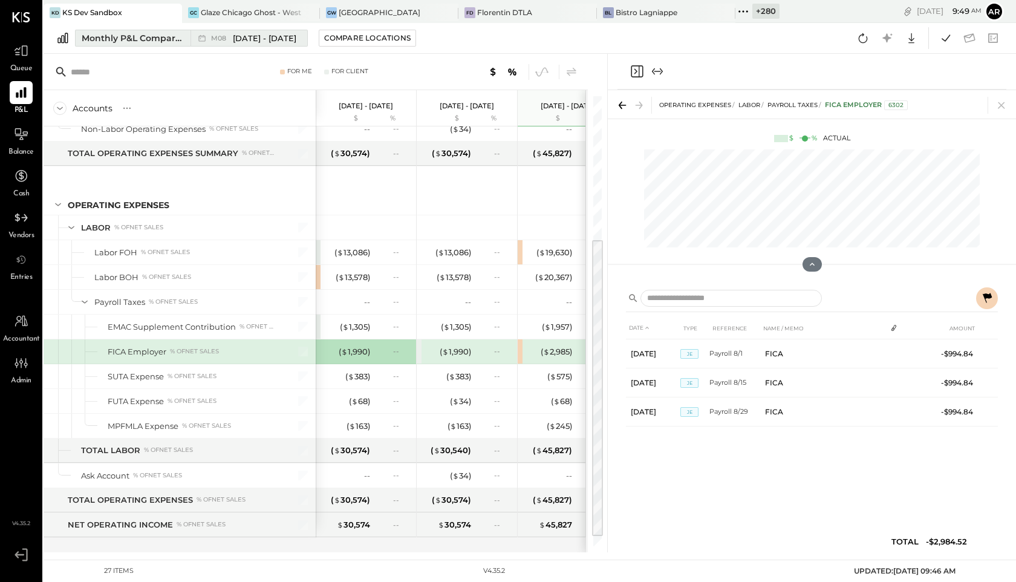
click at [270, 43] on span "[DATE] - [DATE]" at bounding box center [264, 38] width 63 height 11
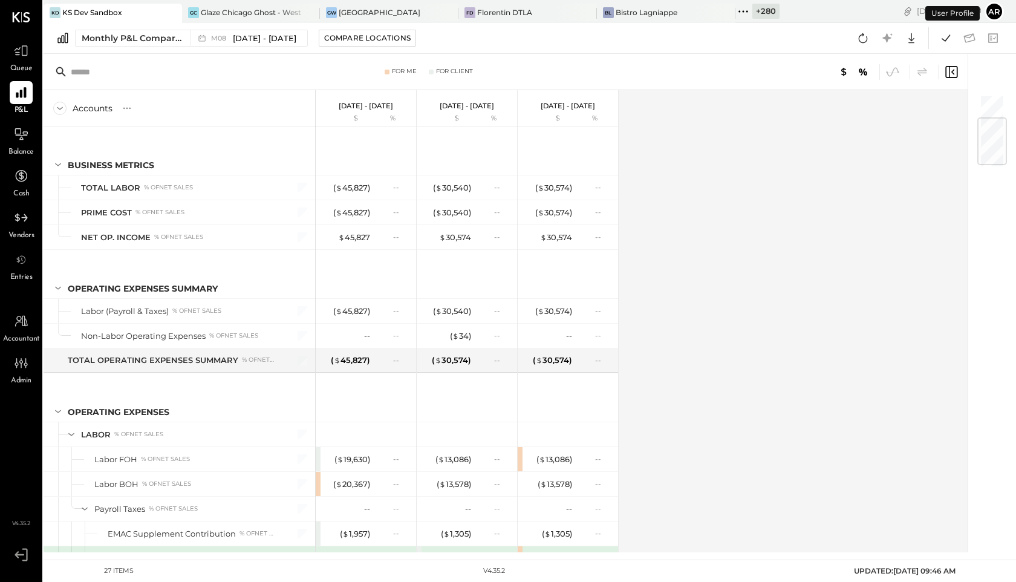
scroll to position [207, 0]
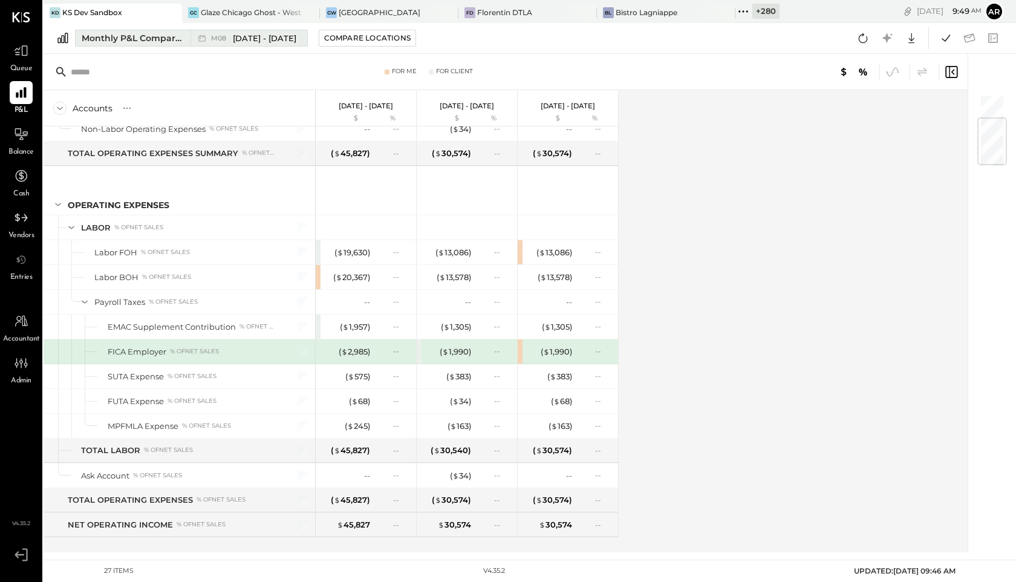
click at [237, 37] on span "[DATE] - [DATE]" at bounding box center [264, 38] width 63 height 11
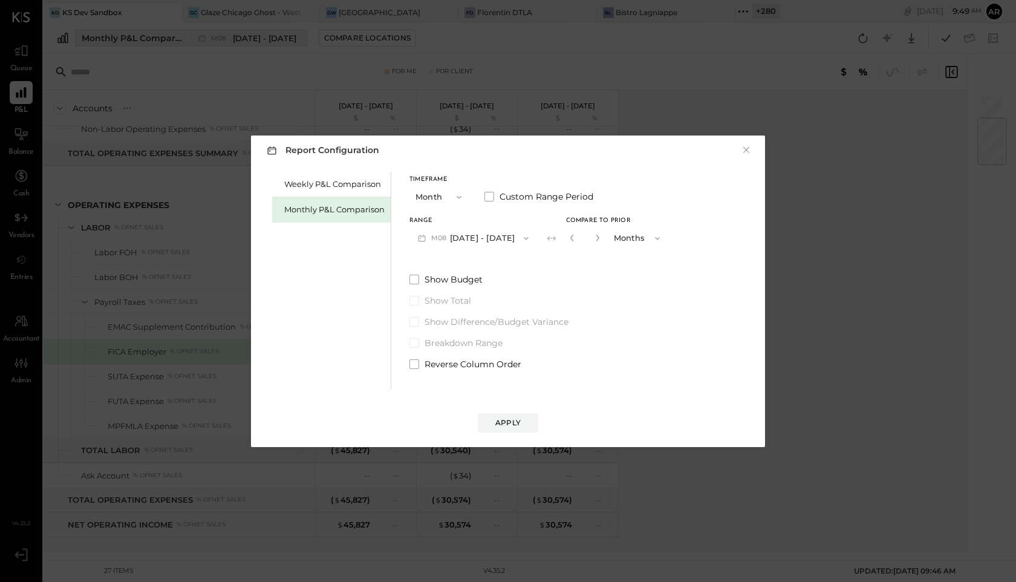
click at [237, 37] on div "Report Configuration × Weekly P&L Comparison Monthly P&L Comparison Timeframe M…" at bounding box center [508, 291] width 1016 height 582
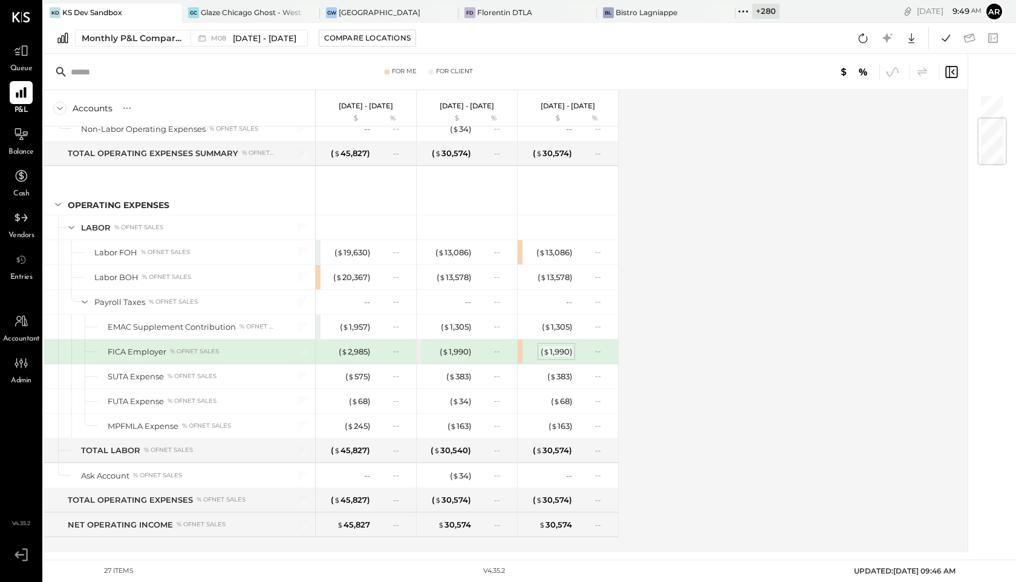
click at [565, 351] on div "( $ 1,990 )" at bounding box center [556, 351] width 31 height 11
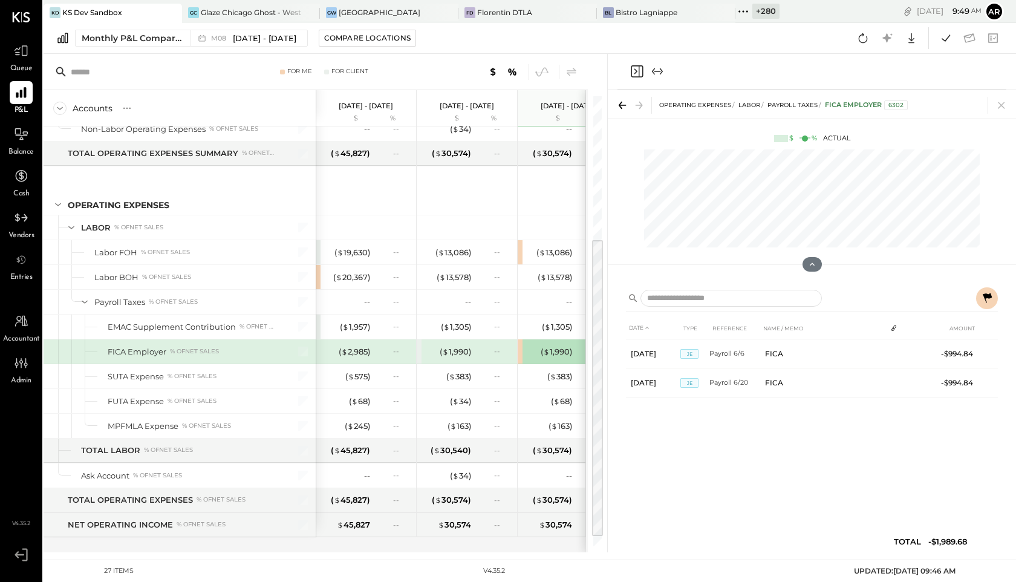
click at [994, 301] on icon at bounding box center [987, 298] width 15 height 15
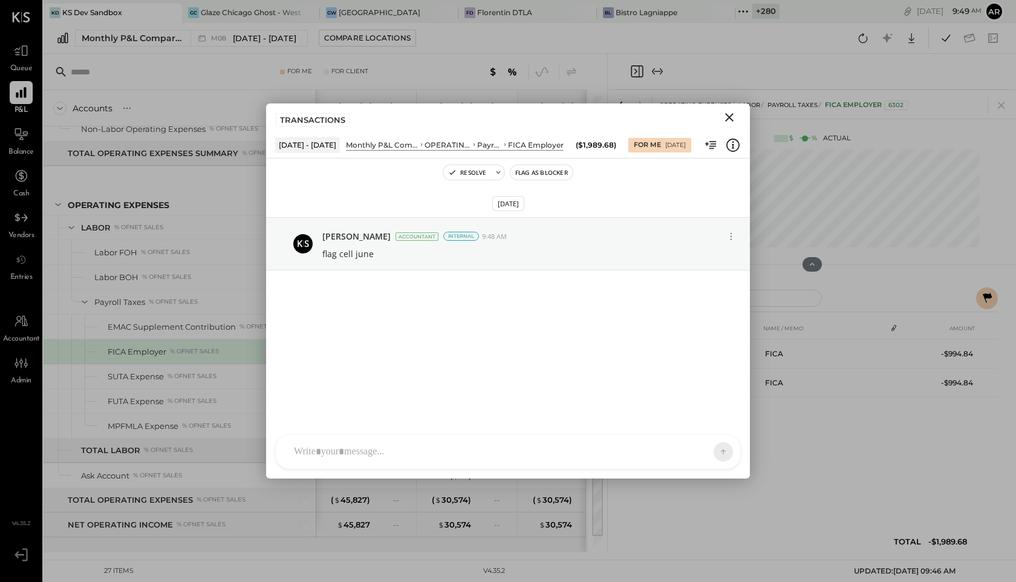
click at [994, 301] on icon at bounding box center [987, 298] width 15 height 15
click at [728, 120] on icon "Close" at bounding box center [729, 117] width 15 height 15
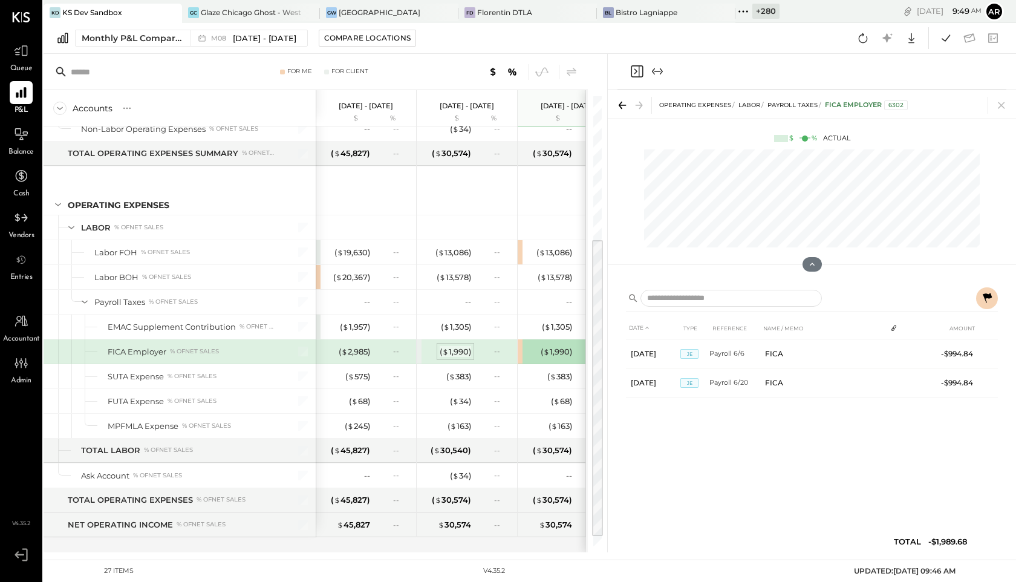
click at [453, 353] on div "( $ 1,990 )" at bounding box center [455, 351] width 31 height 11
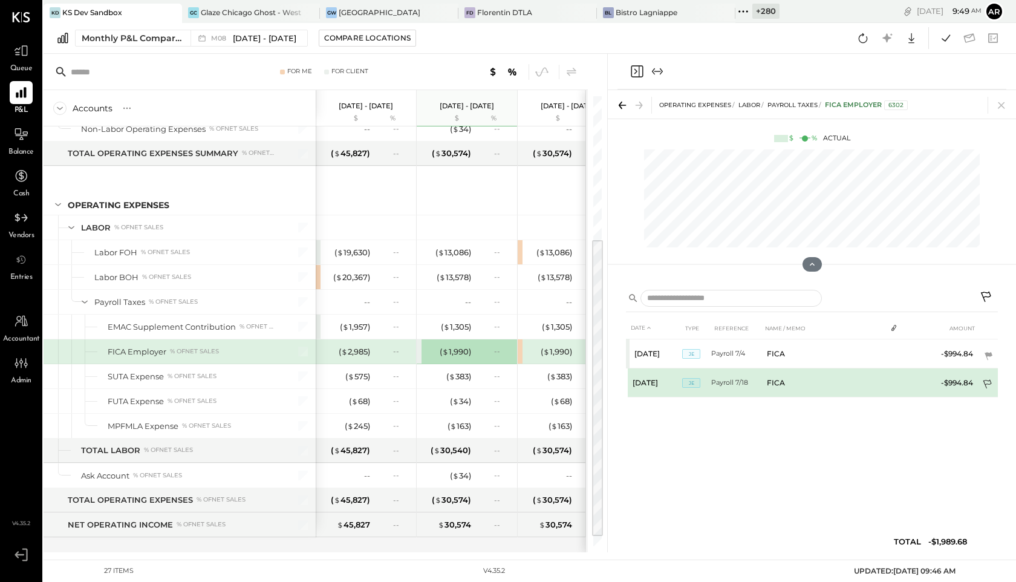
click at [986, 375] on td at bounding box center [988, 385] width 20 height 23
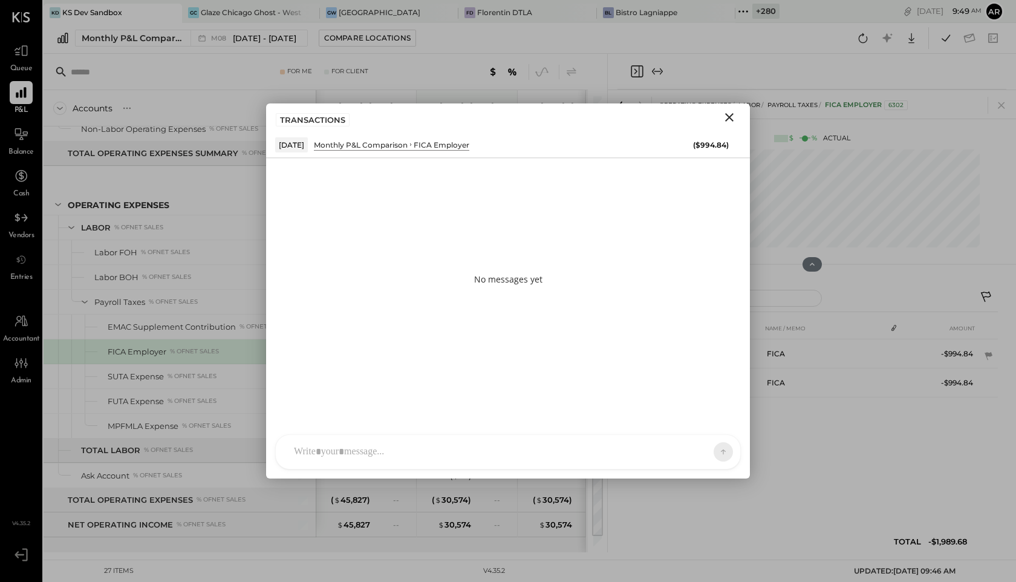
click at [459, 471] on div "M [PERSON_NAME].[PERSON_NAME] AR [PERSON_NAME] J [PERSON_NAME] JS [PERSON_NAME]…" at bounding box center [508, 451] width 484 height 53
click at [446, 457] on div "M [PERSON_NAME].[PERSON_NAME] AR [PERSON_NAME] J [PERSON_NAME] JS [PERSON_NAME]…" at bounding box center [508, 451] width 466 height 35
click at [715, 457] on icon at bounding box center [713, 451] width 11 height 12
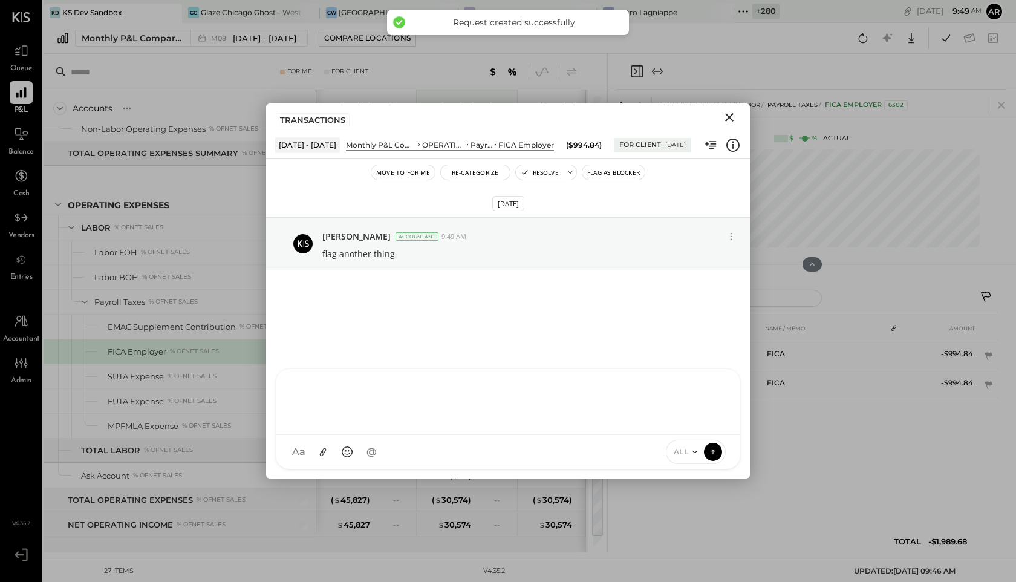
click at [726, 112] on icon "Close" at bounding box center [729, 117] width 15 height 15
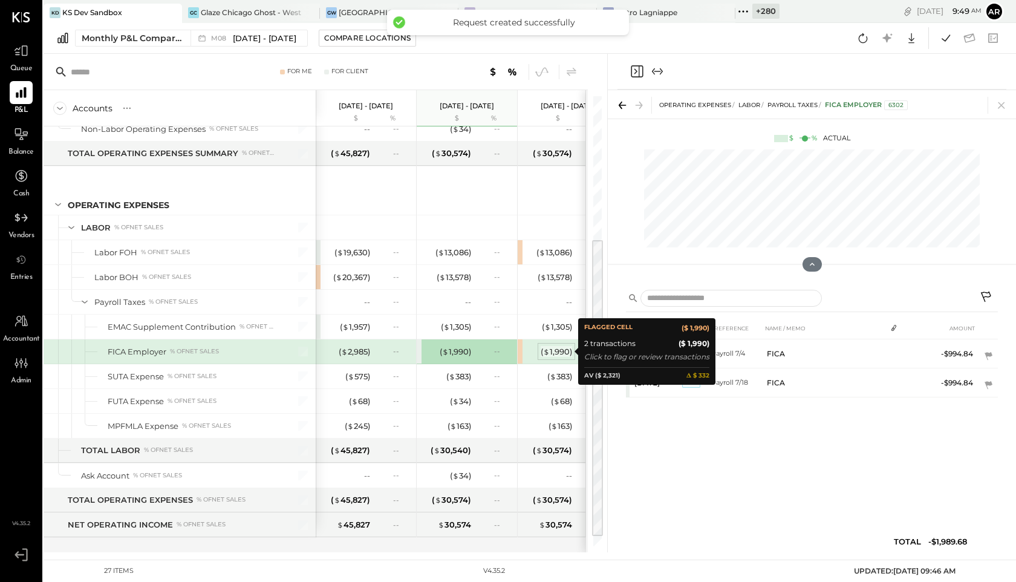
click at [554, 350] on div "( $ 1,990 )" at bounding box center [556, 351] width 31 height 11
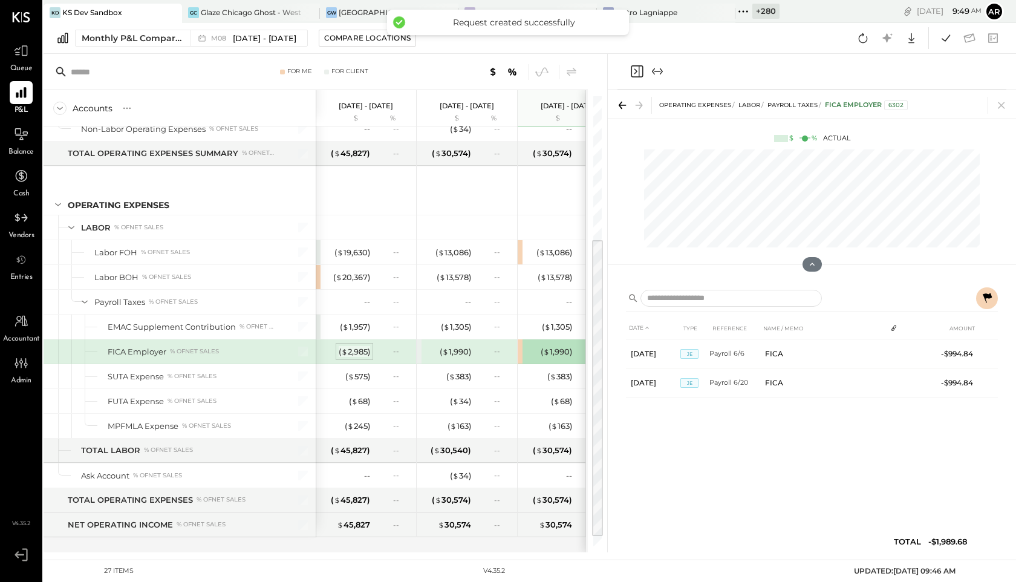
click at [366, 350] on div "( $ 2,985 )" at bounding box center [354, 351] width 31 height 11
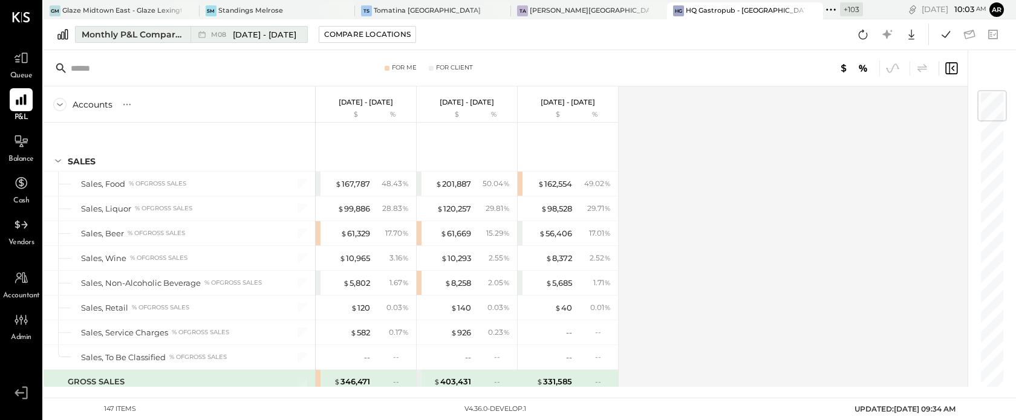
click at [247, 42] on div "M08 [DATE] - [DATE]" at bounding box center [245, 35] width 111 height 16
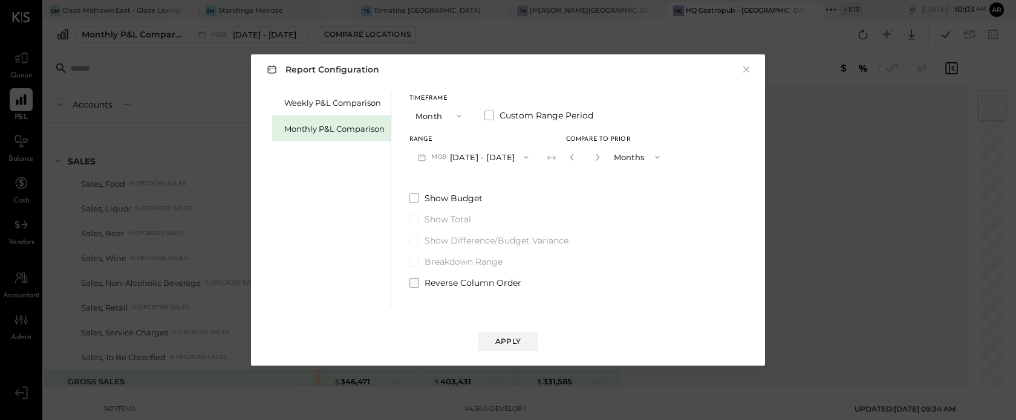
click at [420, 285] on label "Reverse Column Order" at bounding box center [538, 283] width 259 height 12
click at [506, 339] on div "Apply" at bounding box center [507, 341] width 25 height 10
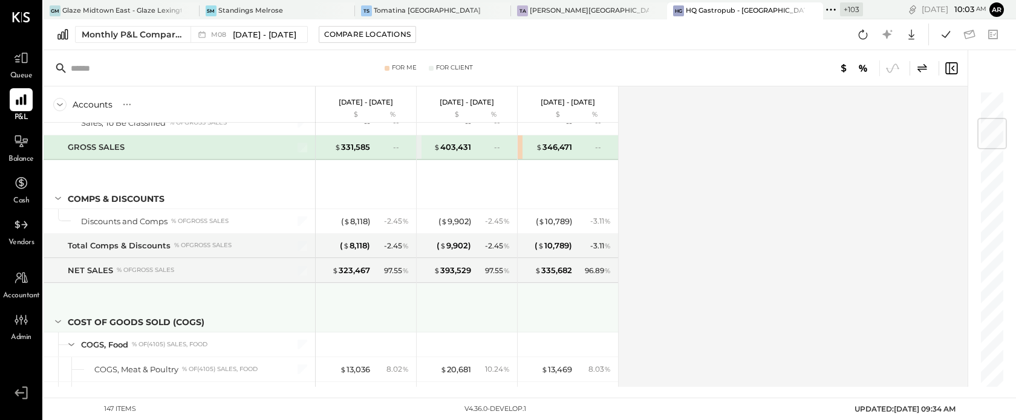
scroll to position [213, 0]
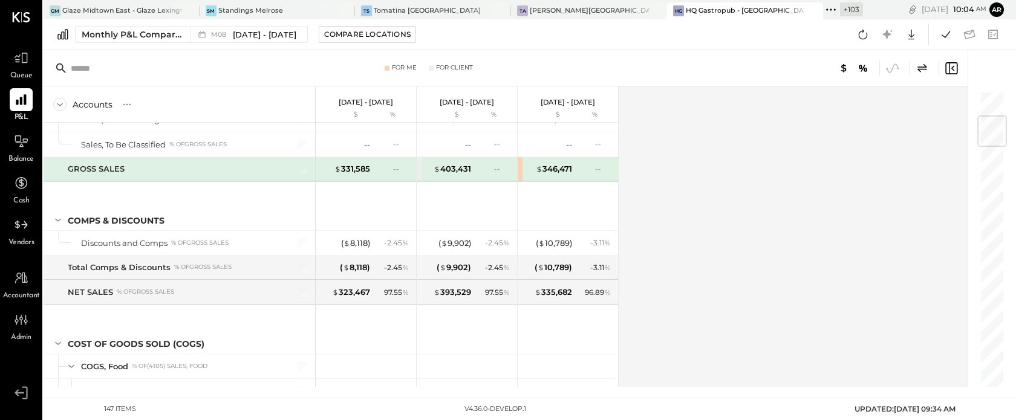
click at [555, 160] on div "$ 346,471 --" at bounding box center [569, 169] width 91 height 24
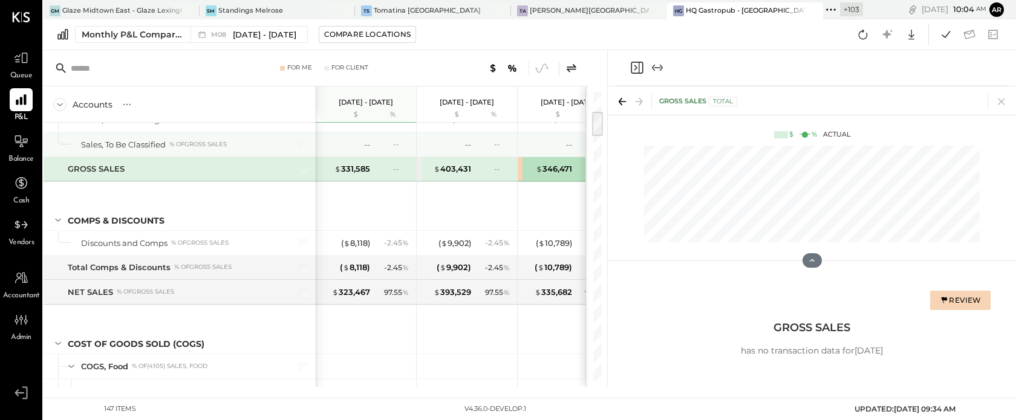
click at [464, 155] on div "-- --" at bounding box center [468, 144] width 91 height 24
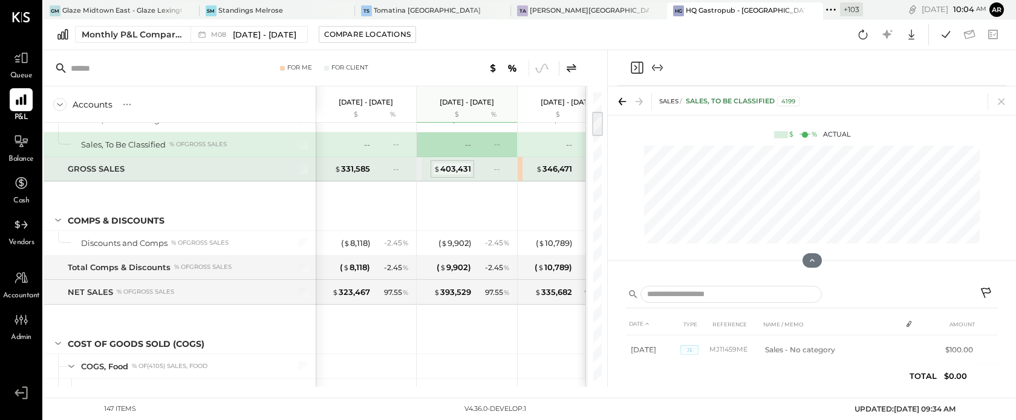
click at [463, 168] on div "$ 403,431" at bounding box center [452, 168] width 37 height 11
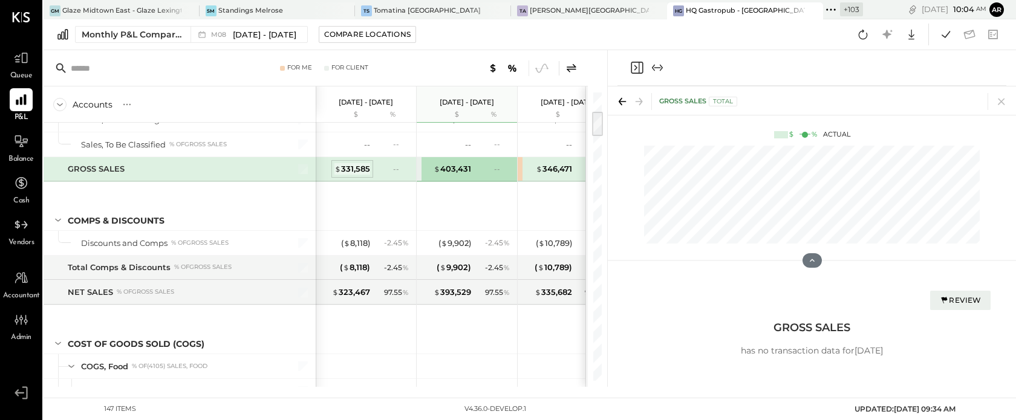
click at [357, 165] on div "$ 331,585" at bounding box center [352, 168] width 36 height 11
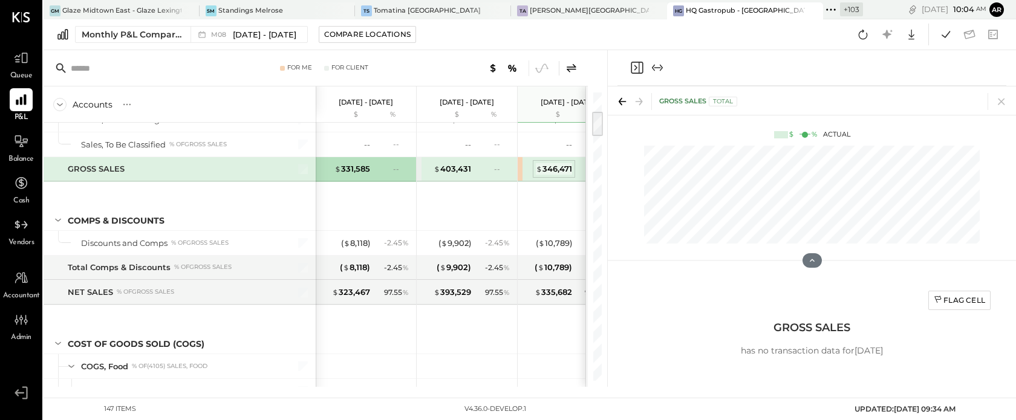
click at [546, 173] on div "$ 346,471" at bounding box center [554, 168] width 36 height 11
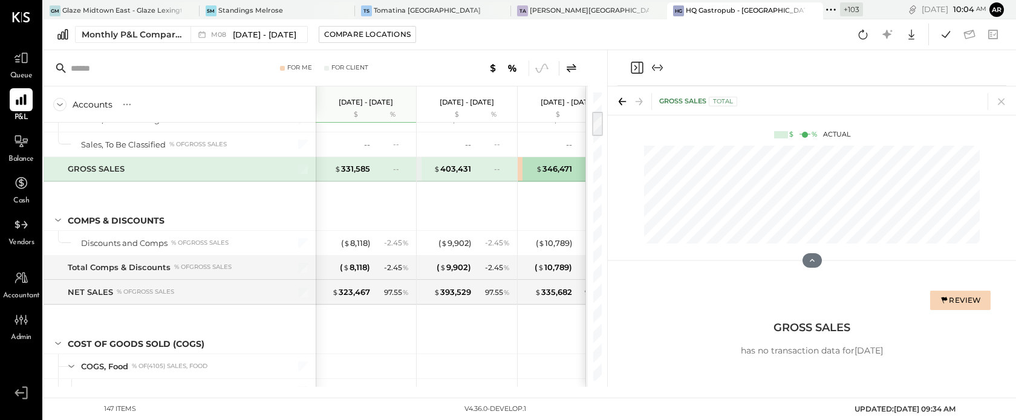
click at [571, 67] on icon at bounding box center [572, 67] width 10 height 8
click at [460, 172] on div "$ 403,431" at bounding box center [452, 168] width 37 height 11
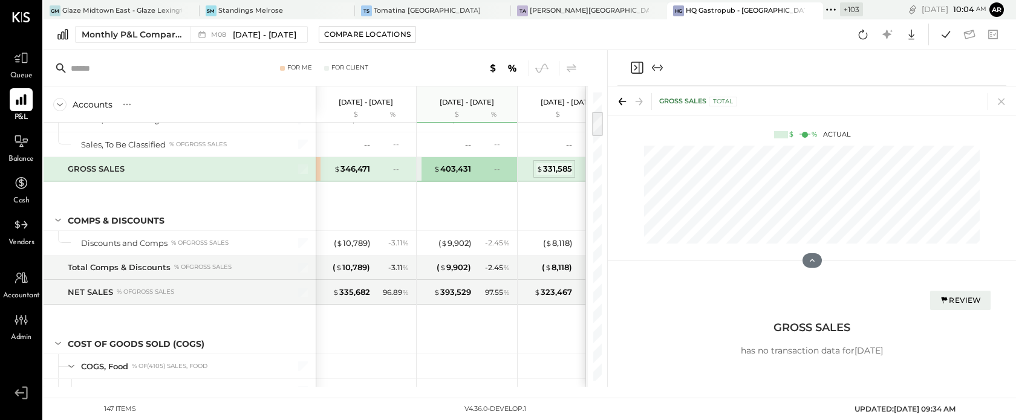
click at [544, 168] on div "$ 331,585" at bounding box center [554, 168] width 36 height 11
click at [966, 295] on div "Flag Cell" at bounding box center [959, 300] width 51 height 10
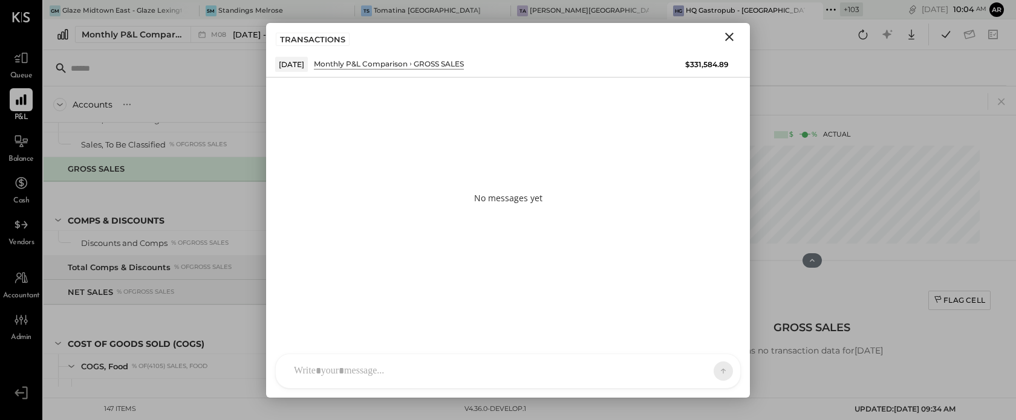
click at [515, 376] on div "AL [PERSON_NAME] S Santa JP [PERSON_NAME] AT [PERSON_NAME] Test User ST Santa T…" at bounding box center [508, 371] width 466 height 35
click at [712, 372] on icon at bounding box center [713, 371] width 11 height 12
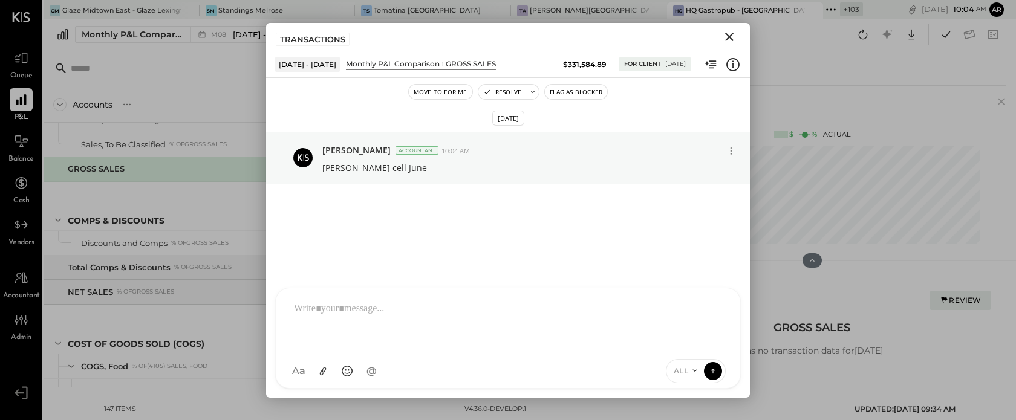
click at [726, 36] on icon "Close" at bounding box center [729, 37] width 15 height 15
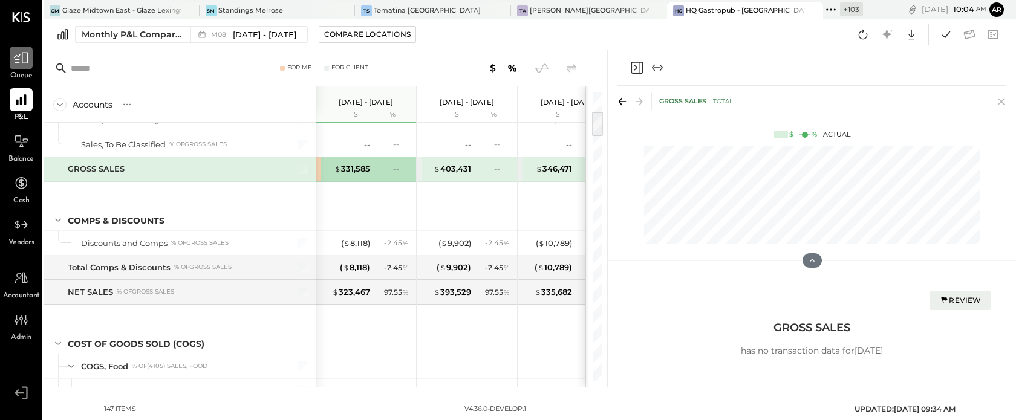
click at [24, 62] on icon at bounding box center [21, 58] width 16 height 16
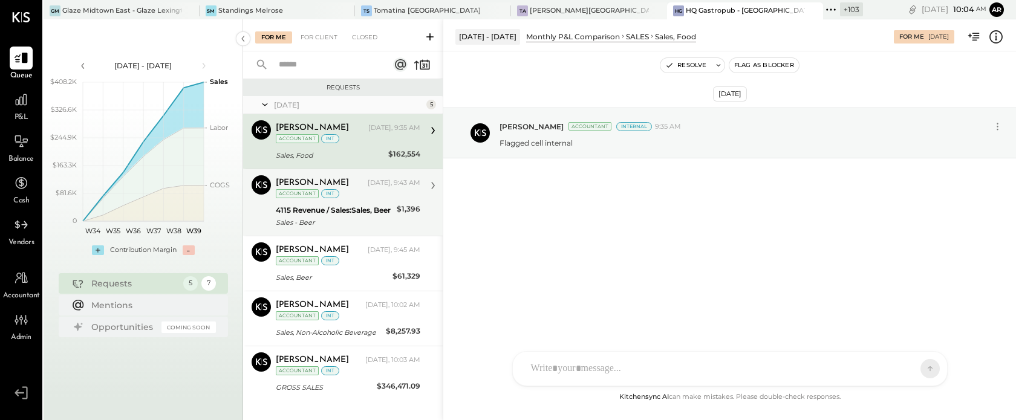
click at [363, 220] on div "Sales - Beer" at bounding box center [334, 222] width 117 height 12
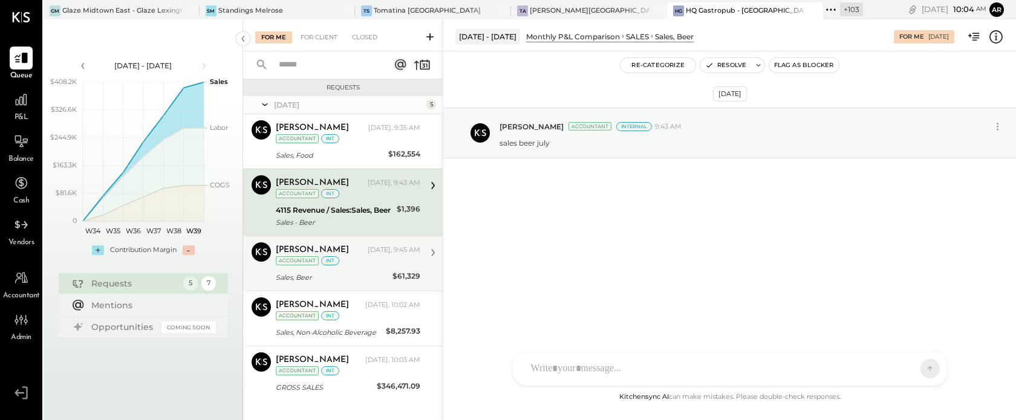
click at [363, 268] on div "[PERSON_NAME] [DATE], 9:45 AM Accountant int Sales, Beer $61,329 test internal …" at bounding box center [348, 263] width 145 height 42
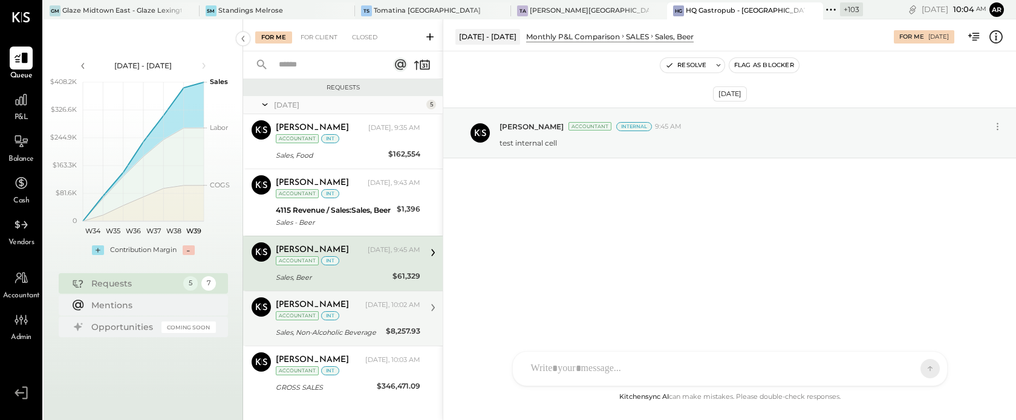
click at [386, 326] on div "$8,257.93" at bounding box center [403, 331] width 34 height 12
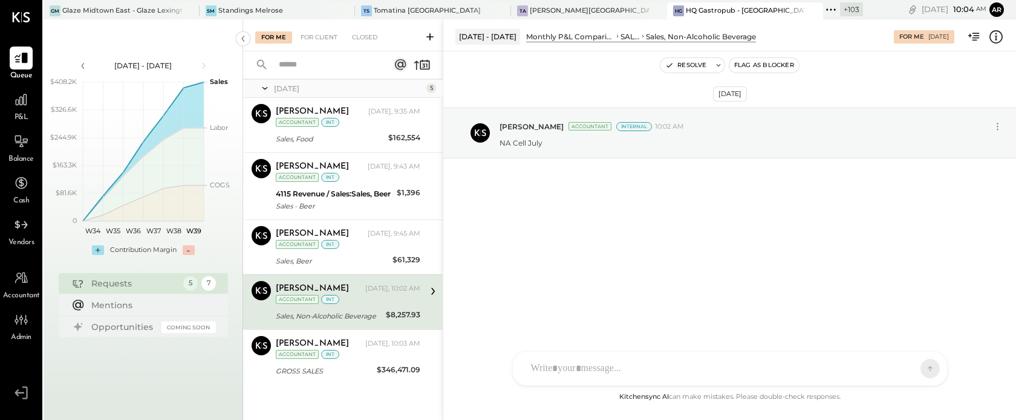
scroll to position [17, 0]
click at [374, 368] on div "GROSS SALES $346,471.09" at bounding box center [348, 371] width 145 height 15
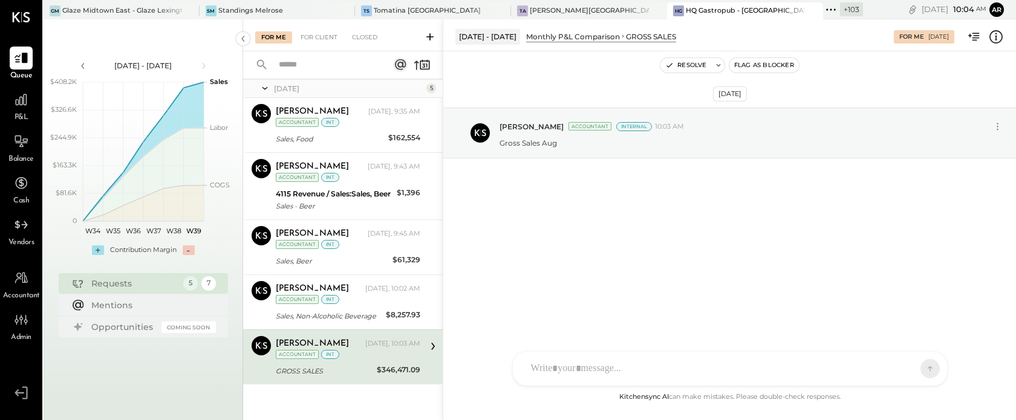
click at [1001, 41] on icon at bounding box center [996, 37] width 16 height 16
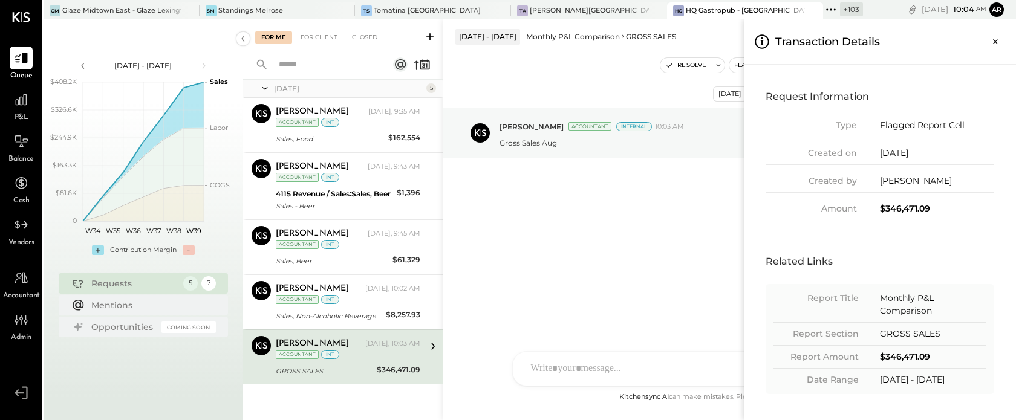
click at [1001, 41] on icon "Close panel" at bounding box center [995, 42] width 12 height 12
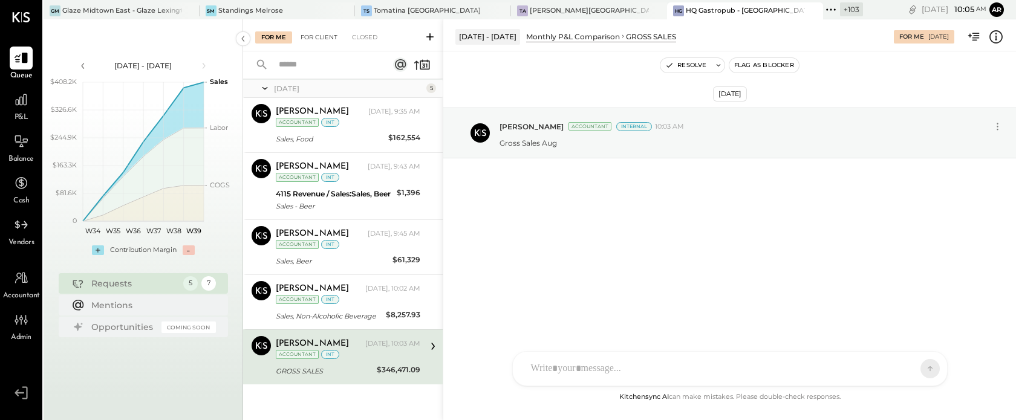
click at [321, 41] on div "For Client" at bounding box center [318, 37] width 49 height 12
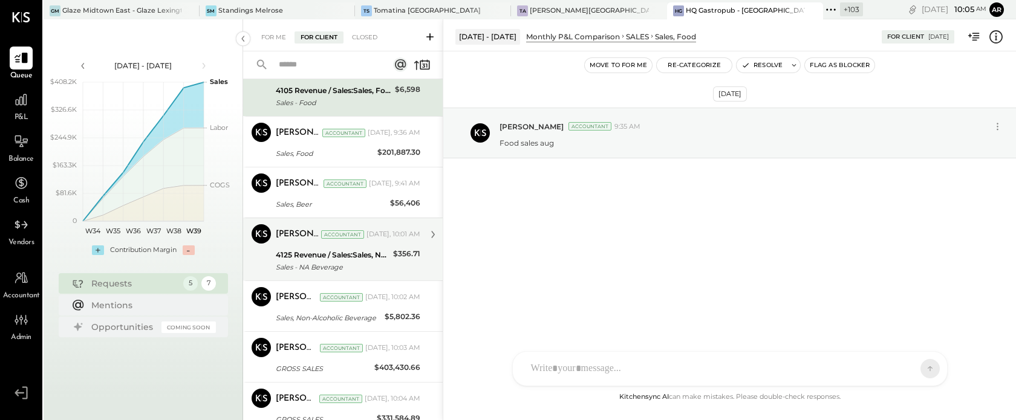
scroll to position [73, 0]
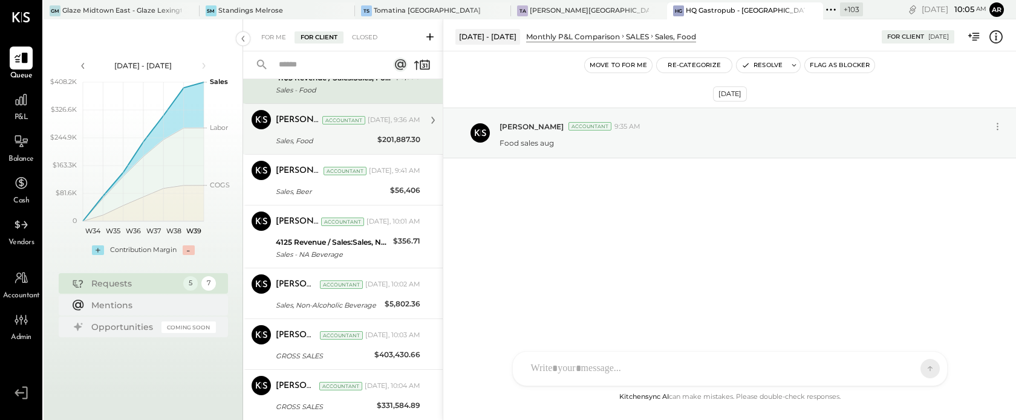
click at [327, 133] on div "[PERSON_NAME] Accountant [DATE], 9:36 AM Sales, Food $201,887.30 flag cell [DAT…" at bounding box center [348, 129] width 145 height 38
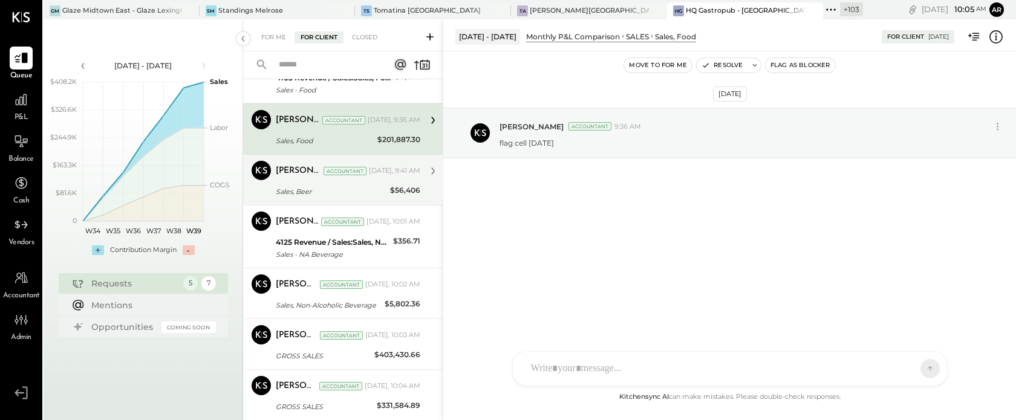
click at [322, 198] on div "[PERSON_NAME] Accountant [PERSON_NAME] Accountant [DATE], 9:41 AM Sales, Beer $…" at bounding box center [343, 179] width 200 height 51
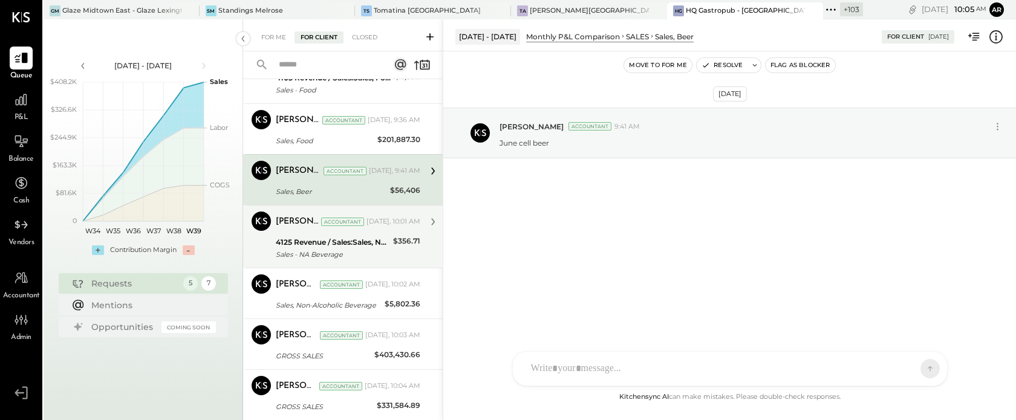
click at [328, 240] on div "4125 Revenue / Sales:Sales, Non-Alcoholic Beverage" at bounding box center [333, 242] width 114 height 12
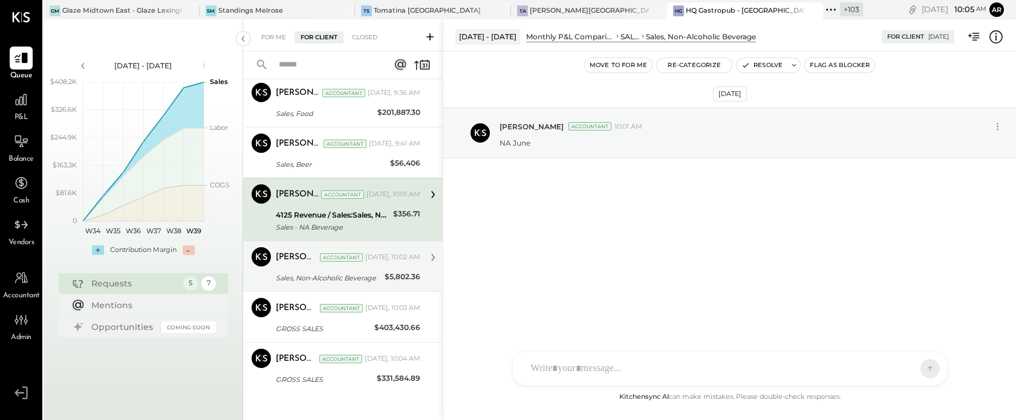
scroll to position [109, 0]
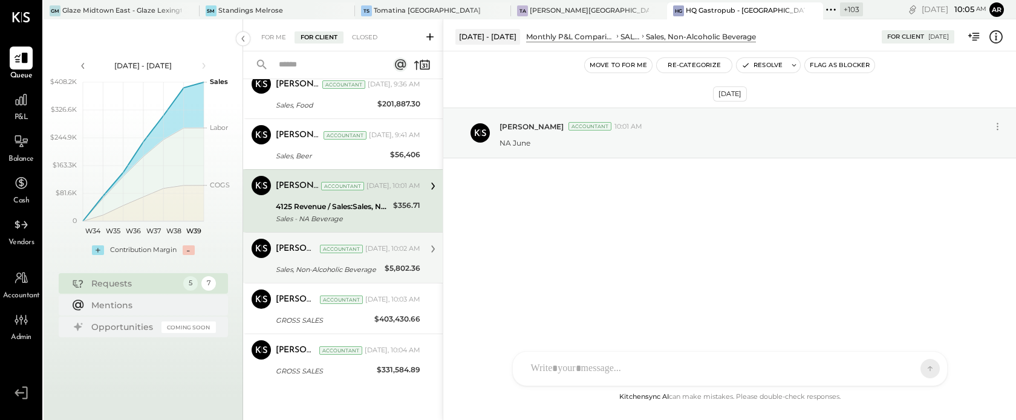
click at [337, 260] on div "[PERSON_NAME] Accountant [DATE], 10:02 AM Sales, Non-Alcoholic Beverage $5,802.…" at bounding box center [348, 258] width 145 height 38
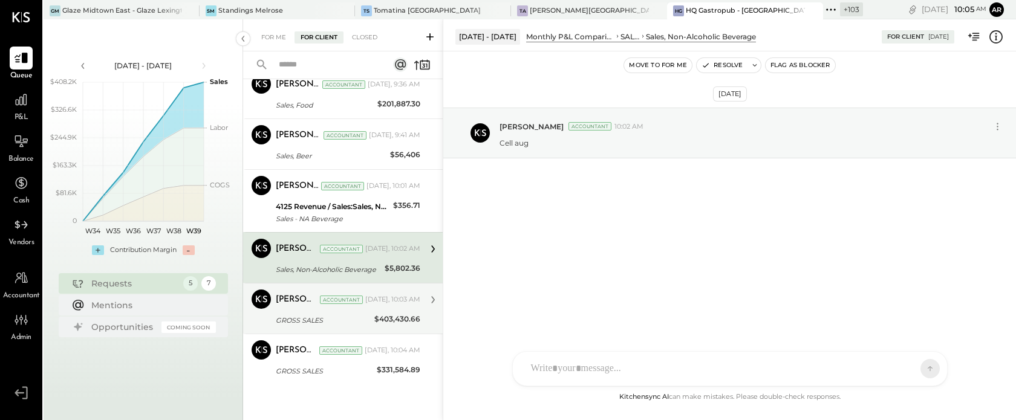
click at [339, 333] on div "[PERSON_NAME] Accountant [PERSON_NAME] Accountant [DATE], 10:03 AM GROSS SALES …" at bounding box center [343, 308] width 200 height 51
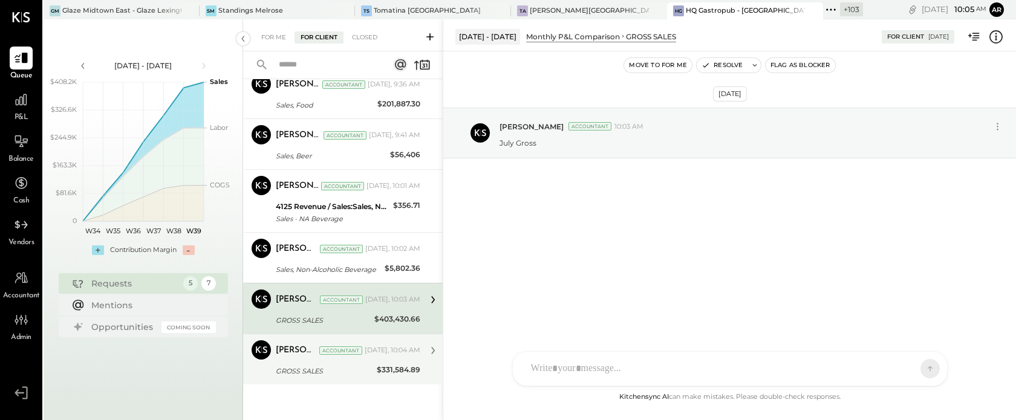
click at [339, 362] on div "[PERSON_NAME] Accountant [DATE], 10:04 AM GROSS SALES $331,584.89 [PERSON_NAME]…" at bounding box center [348, 359] width 145 height 38
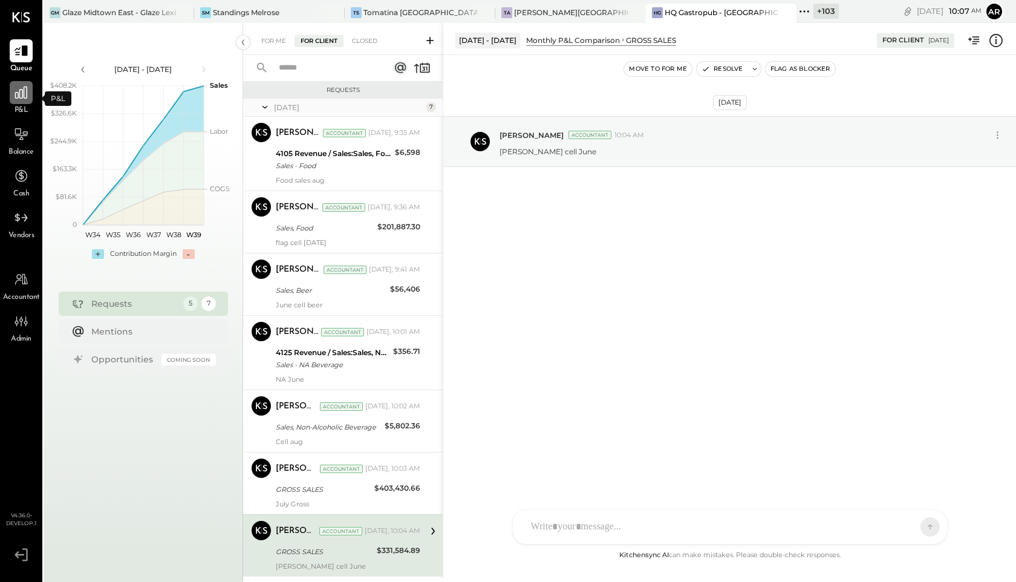
click at [17, 93] on icon at bounding box center [21, 92] width 12 height 12
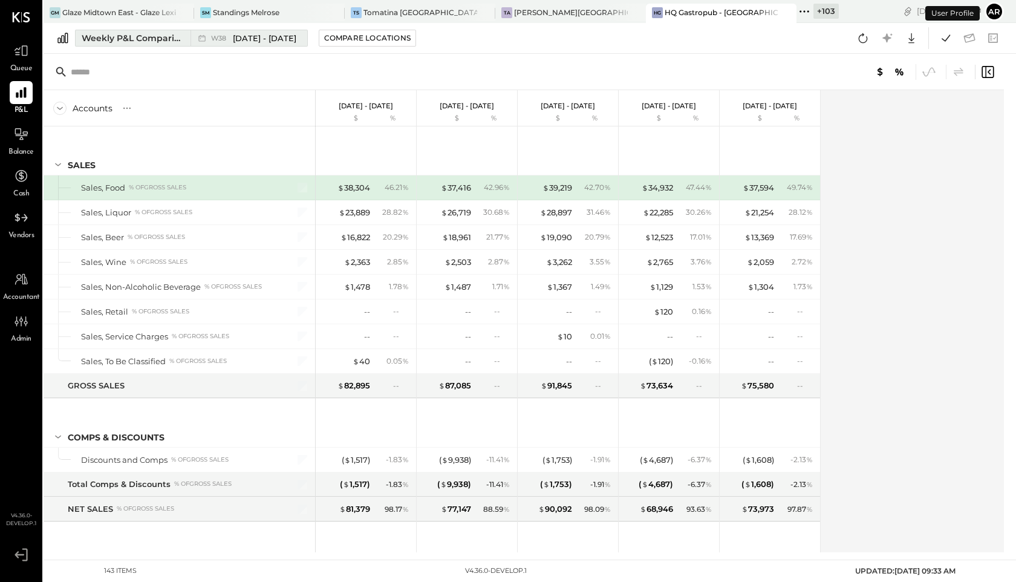
click at [222, 45] on div "W38 [DATE] - [DATE]" at bounding box center [245, 38] width 111 height 16
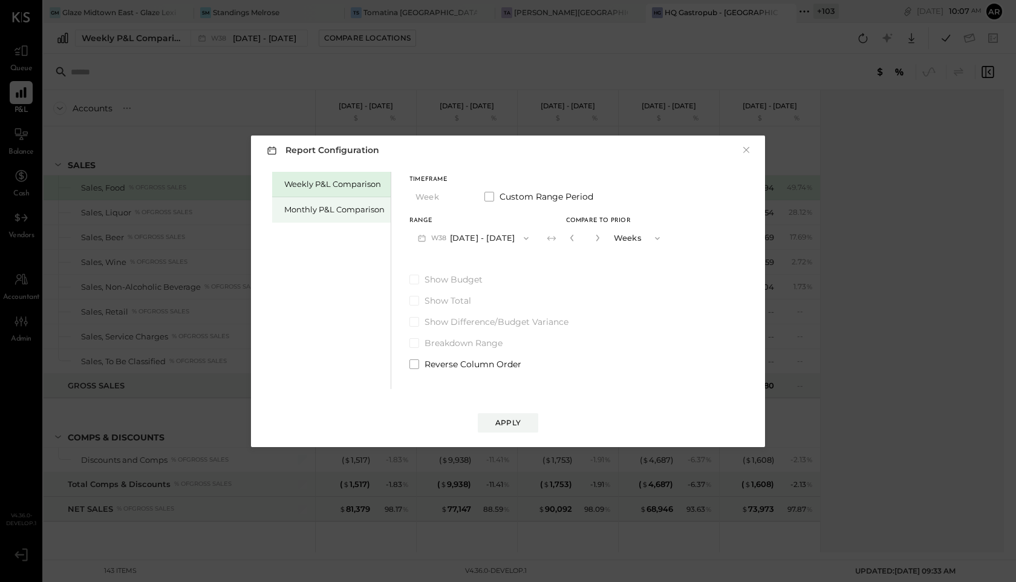
click at [313, 203] on div "Monthly P&L Comparison" at bounding box center [331, 209] width 119 height 25
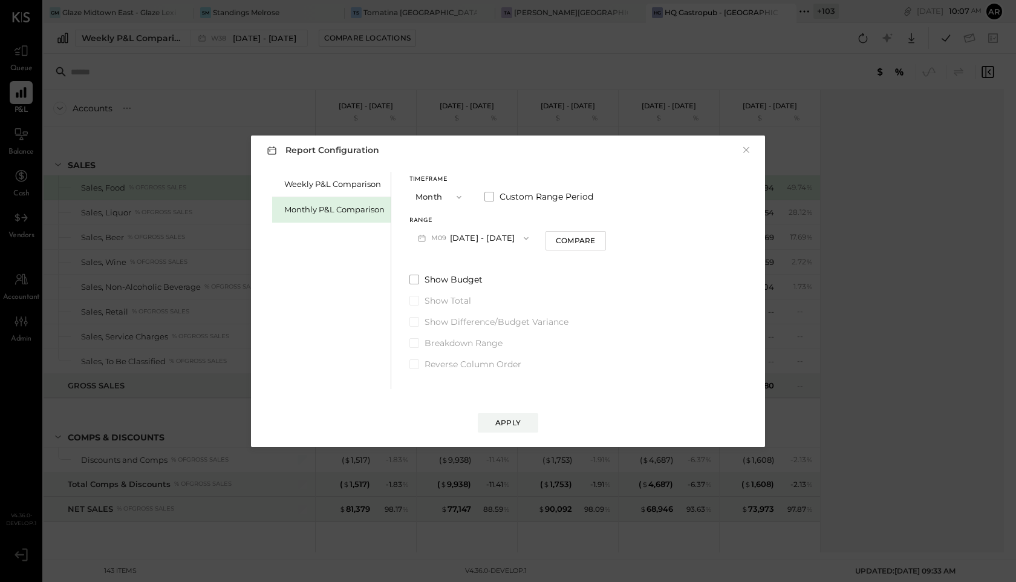
click at [442, 243] on button "M09 [DATE] - [DATE]" at bounding box center [473, 238] width 128 height 22
click at [442, 267] on span "[DATE] - [DATE]" at bounding box center [468, 264] width 57 height 10
click at [560, 241] on div "Compare" at bounding box center [575, 240] width 39 height 10
click at [593, 232] on button "button" at bounding box center [598, 237] width 10 height 13
type input "*"
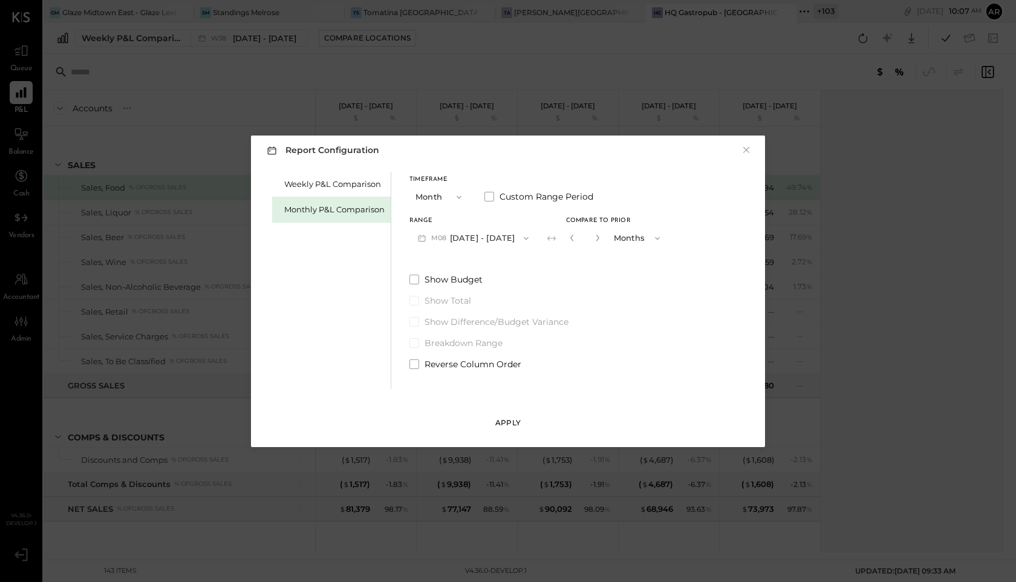
click at [515, 420] on div "Apply" at bounding box center [507, 422] width 25 height 10
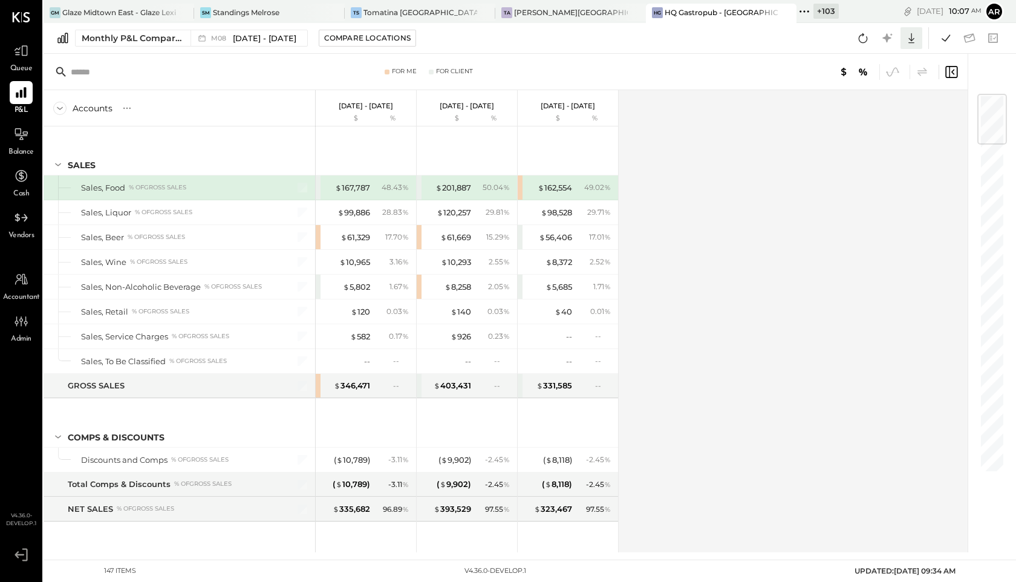
click at [906, 43] on icon at bounding box center [911, 38] width 16 height 16
click at [846, 108] on div at bounding box center [839, 109] width 16 height 16
click at [918, 73] on icon at bounding box center [922, 72] width 15 height 15
click at [917, 34] on icon at bounding box center [911, 38] width 16 height 16
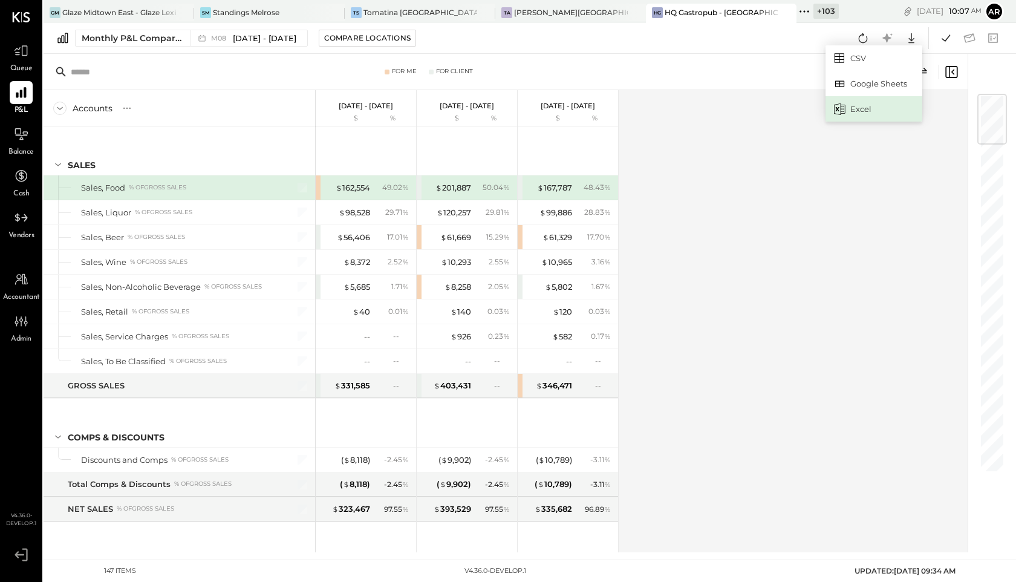
click at [877, 105] on div "Excel" at bounding box center [873, 108] width 97 height 25
click at [923, 70] on icon at bounding box center [922, 71] width 10 height 8
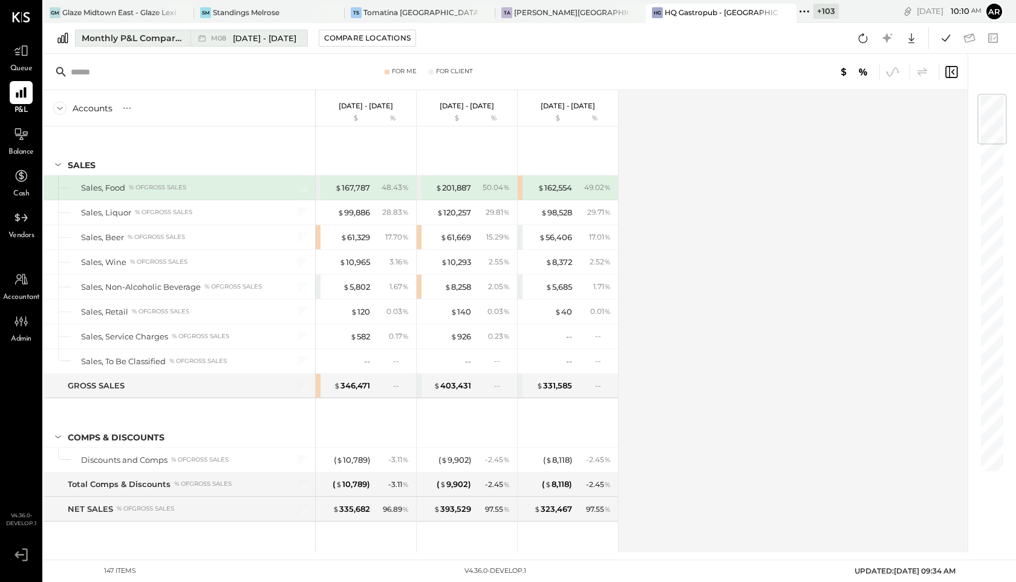
click at [218, 40] on span "M08" at bounding box center [220, 38] width 19 height 7
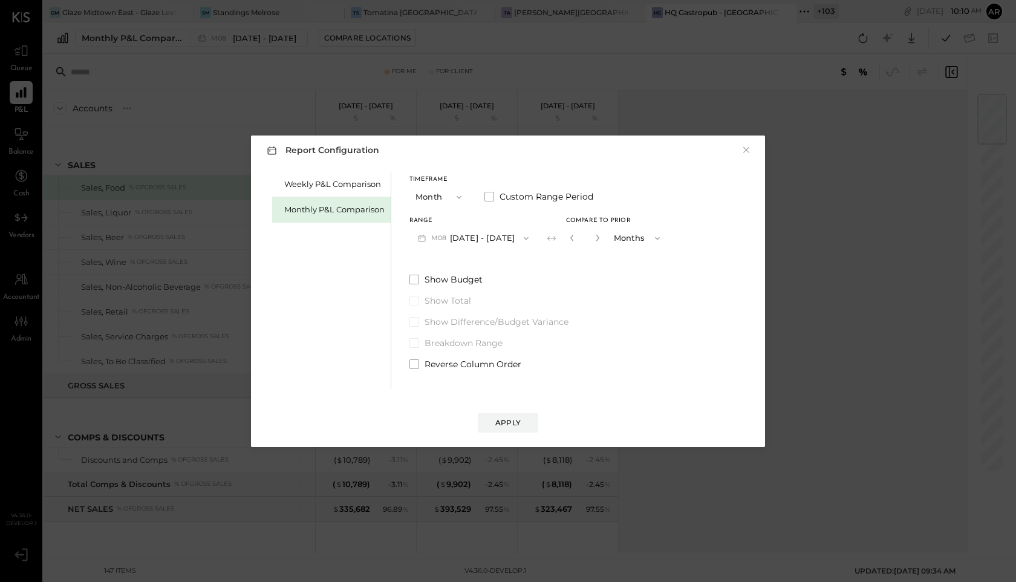
click at [412, 371] on div "Weekly P&L Comparison Monthly P&L Comparison Timeframe Month Custom Range Perio…" at bounding box center [508, 279] width 490 height 220
click at [412, 363] on span at bounding box center [414, 364] width 10 height 10
click at [503, 420] on div "Apply" at bounding box center [507, 422] width 25 height 10
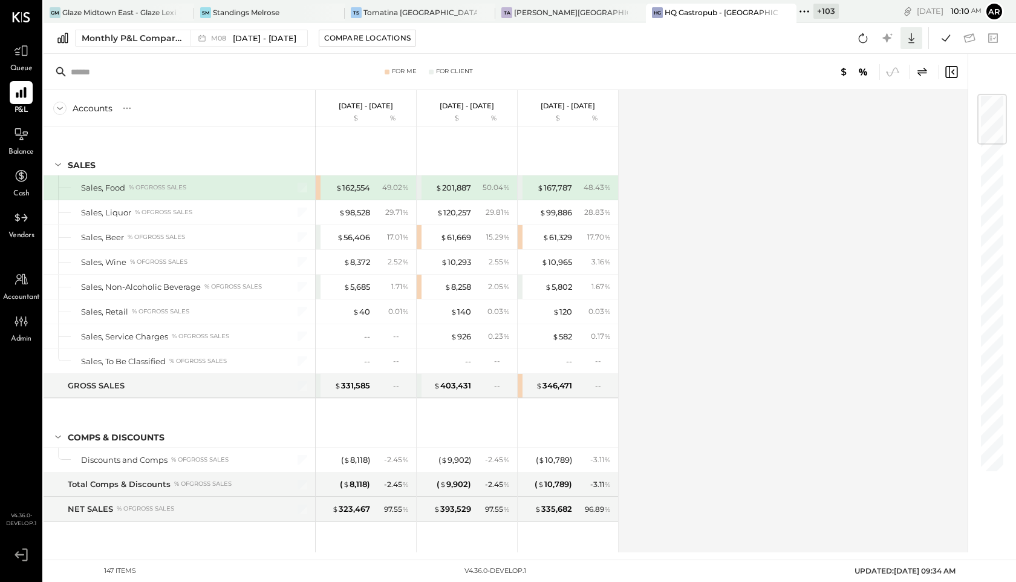
click at [910, 33] on icon at bounding box center [911, 38] width 16 height 16
click at [867, 106] on div "Excel" at bounding box center [873, 108] width 97 height 25
click at [923, 72] on icon at bounding box center [922, 71] width 10 height 8
click at [912, 40] on icon at bounding box center [911, 38] width 6 height 10
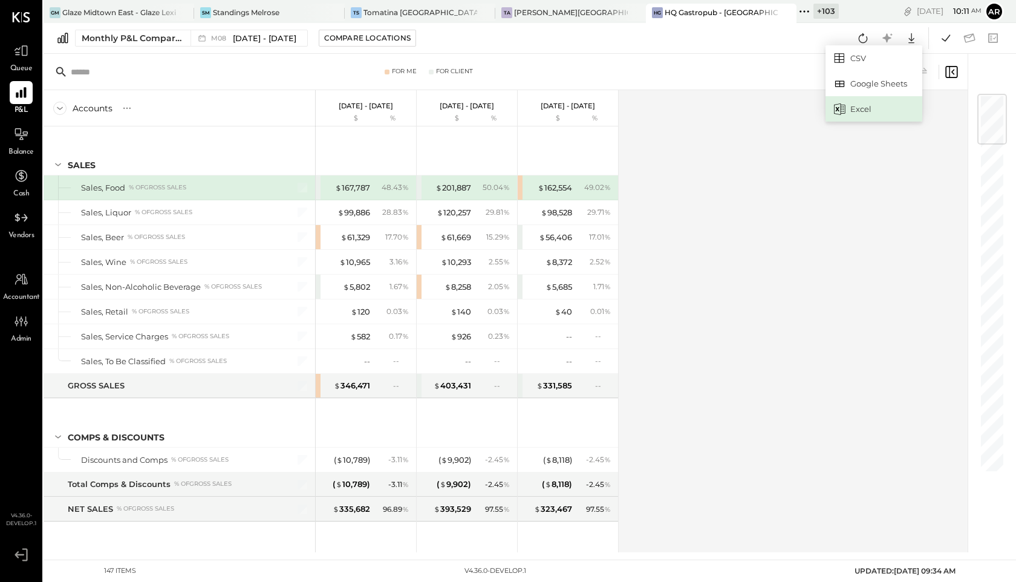
click at [868, 105] on div "Excel" at bounding box center [873, 108] width 97 height 25
